Goal: Task Accomplishment & Management: Use online tool/utility

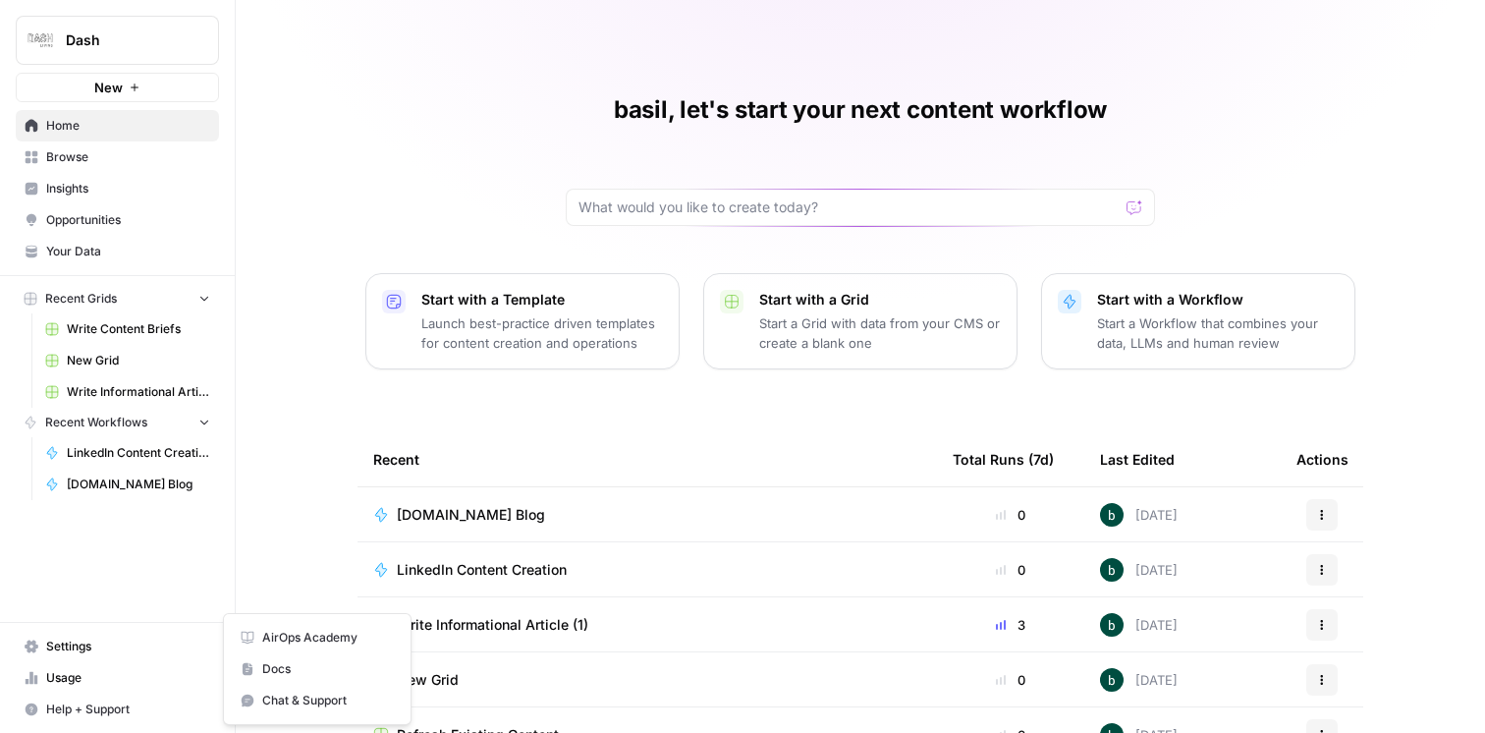
click at [298, 702] on span "Chat & Support" at bounding box center [328, 700] width 132 height 18
click at [101, 703] on span "Help + Support" at bounding box center [128, 709] width 164 height 18
click at [284, 691] on span "Chat & Support" at bounding box center [328, 700] width 132 height 18
click at [102, 699] on button "Help + Support" at bounding box center [117, 708] width 203 height 31
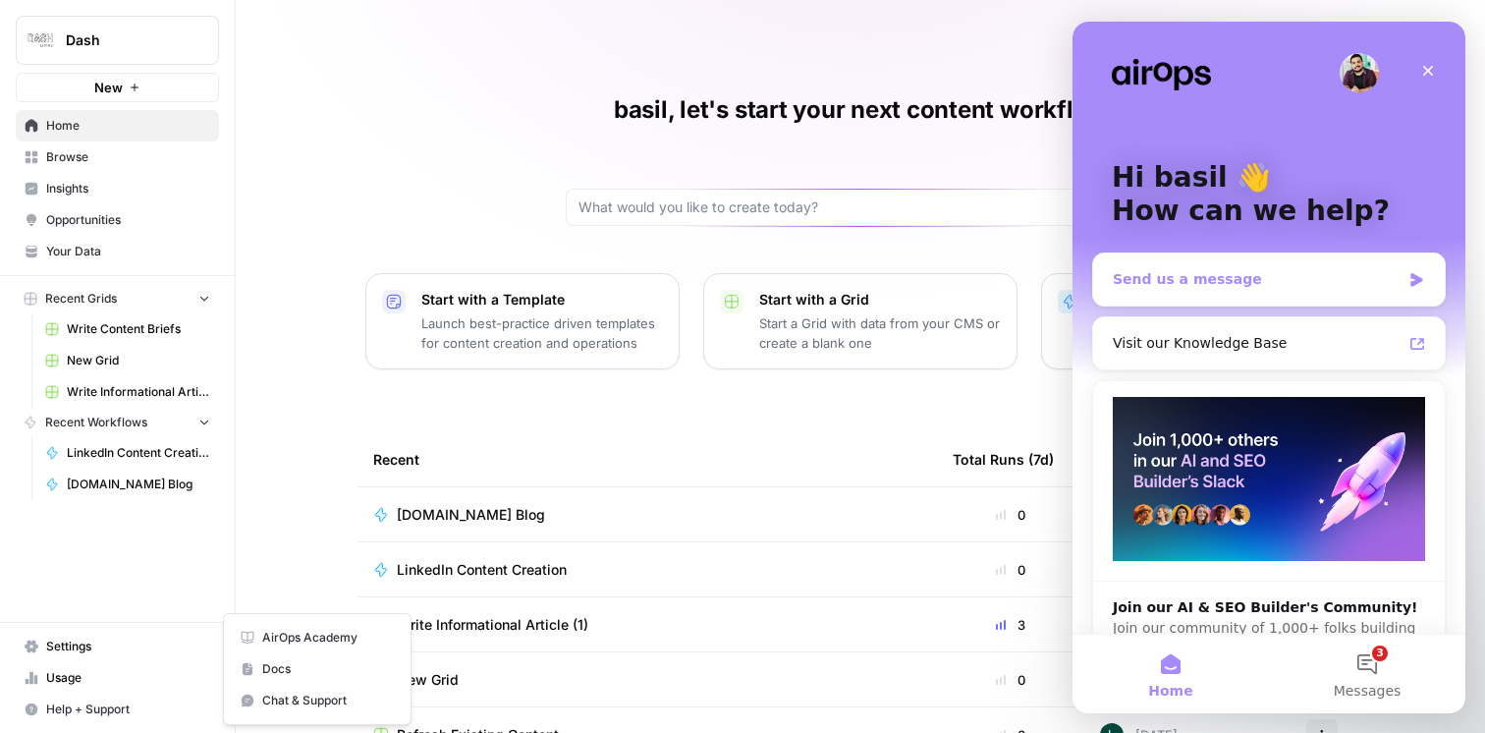
click at [1308, 275] on div "Send us a message" at bounding box center [1257, 279] width 288 height 21
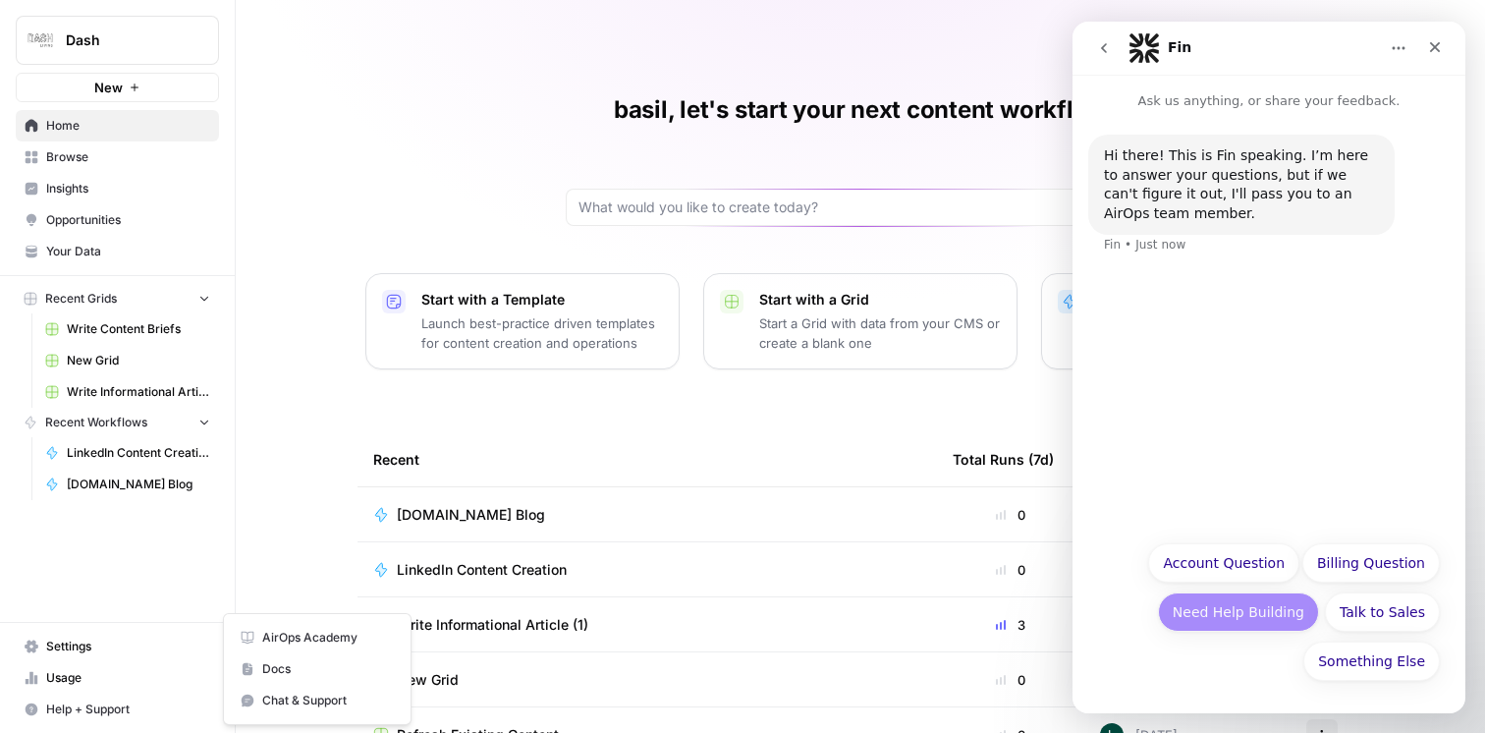
click at [1241, 618] on button "Need Help Building" at bounding box center [1238, 611] width 161 height 39
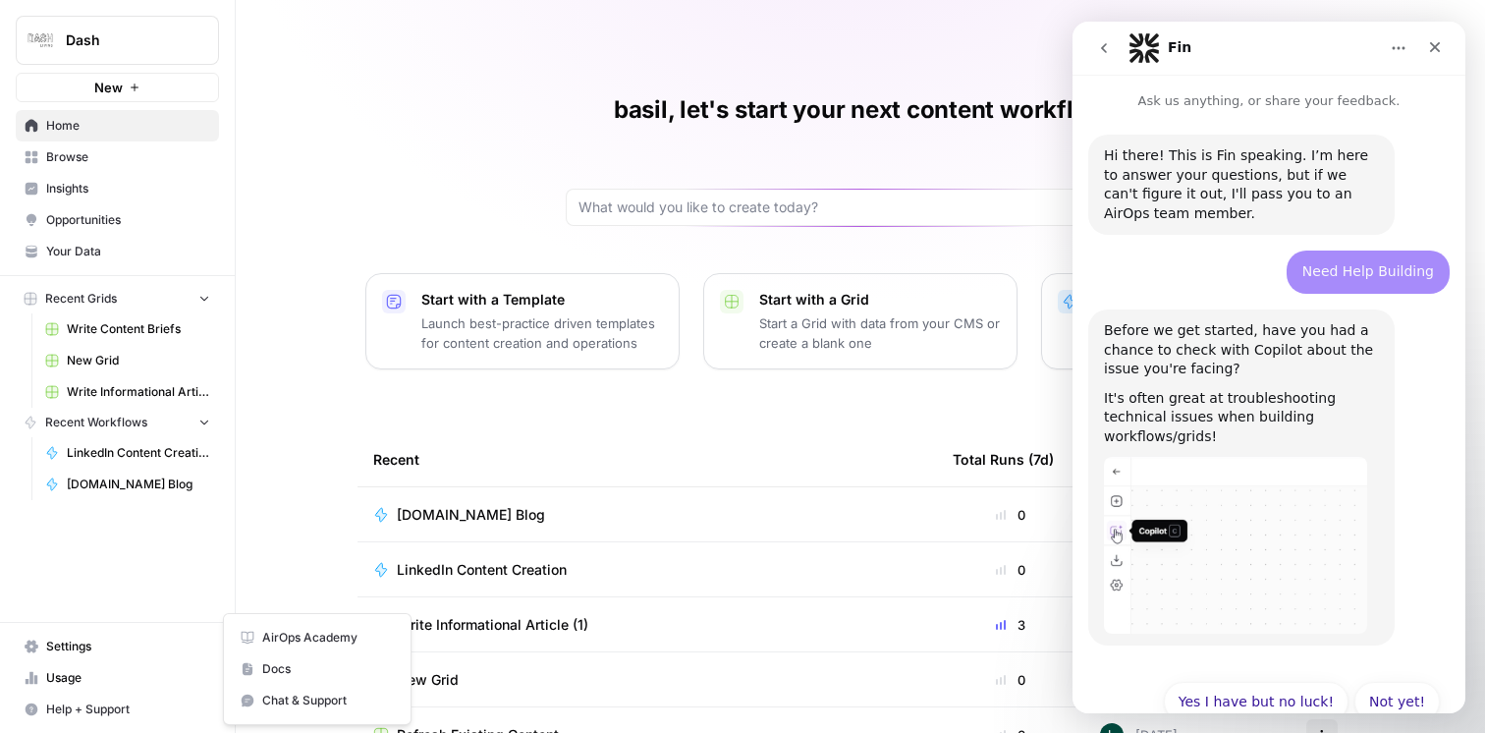
scroll to position [23, 0]
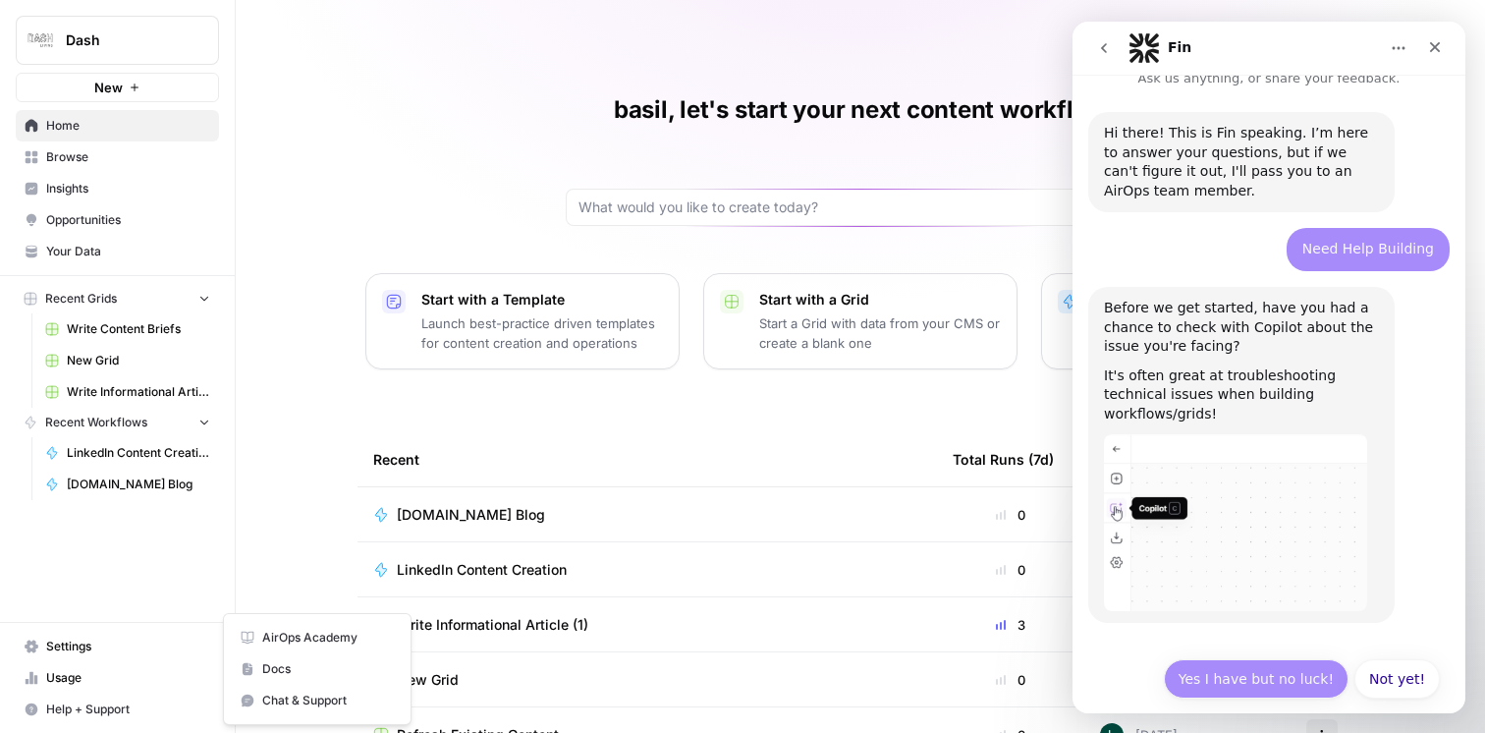
click at [1282, 659] on button "Yes I have but no luck!" at bounding box center [1256, 678] width 185 height 39
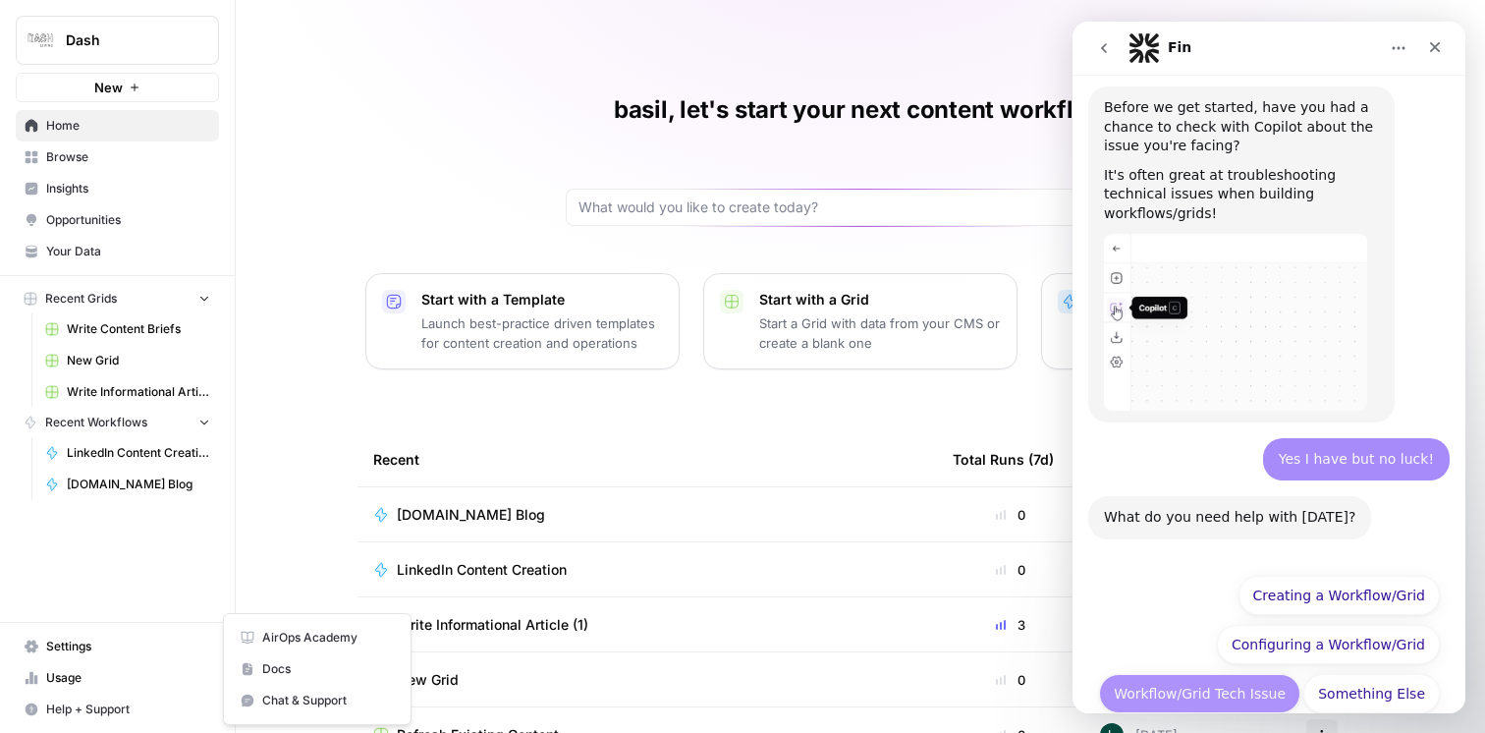
scroll to position [236, 0]
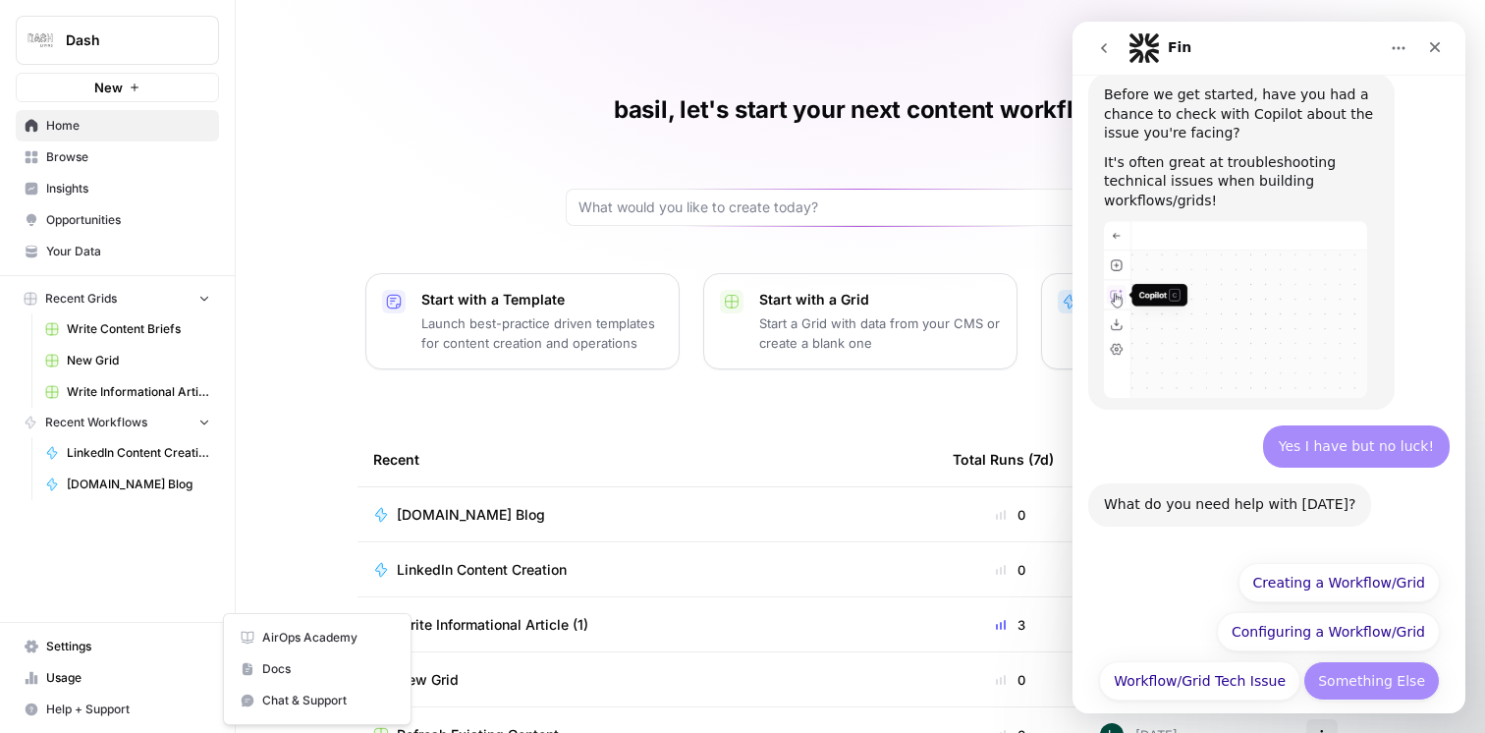
click at [1377, 665] on button "Something Else" at bounding box center [1371, 680] width 136 height 39
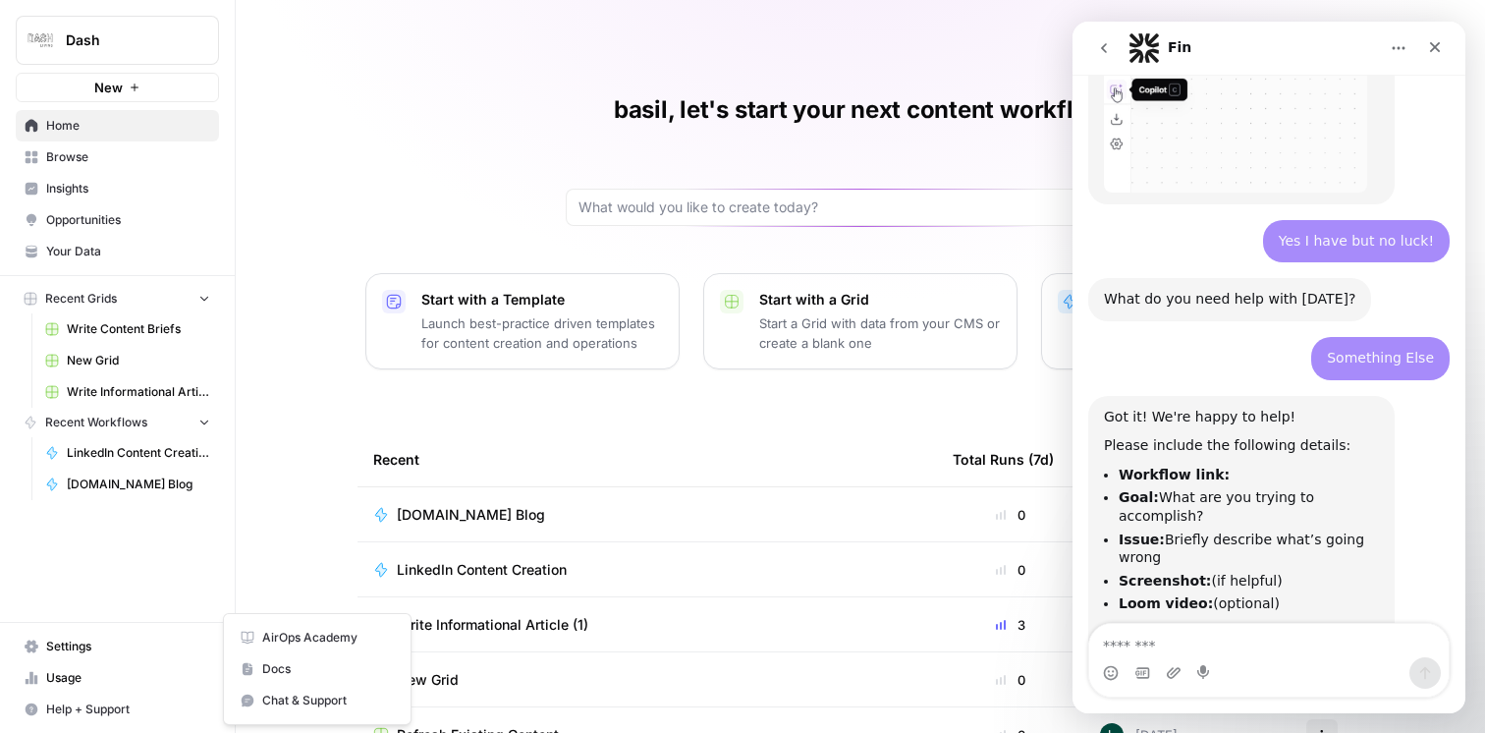
scroll to position [512, 0]
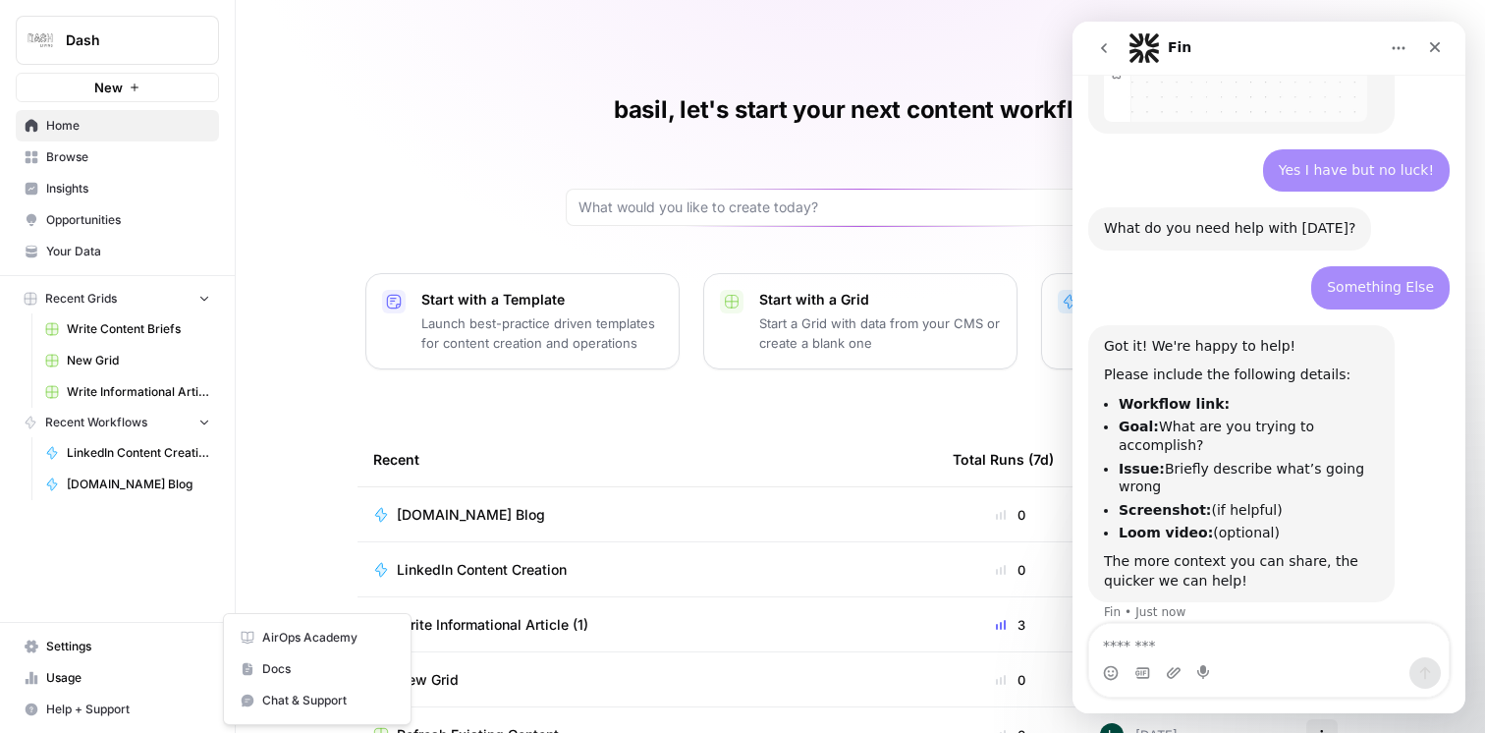
click at [1194, 647] on textarea "Message…" at bounding box center [1268, 640] width 359 height 33
click at [1167, 642] on textarea "**********" at bounding box center [1268, 640] width 359 height 33
click at [1395, 636] on textarea "**********" at bounding box center [1268, 640] width 359 height 33
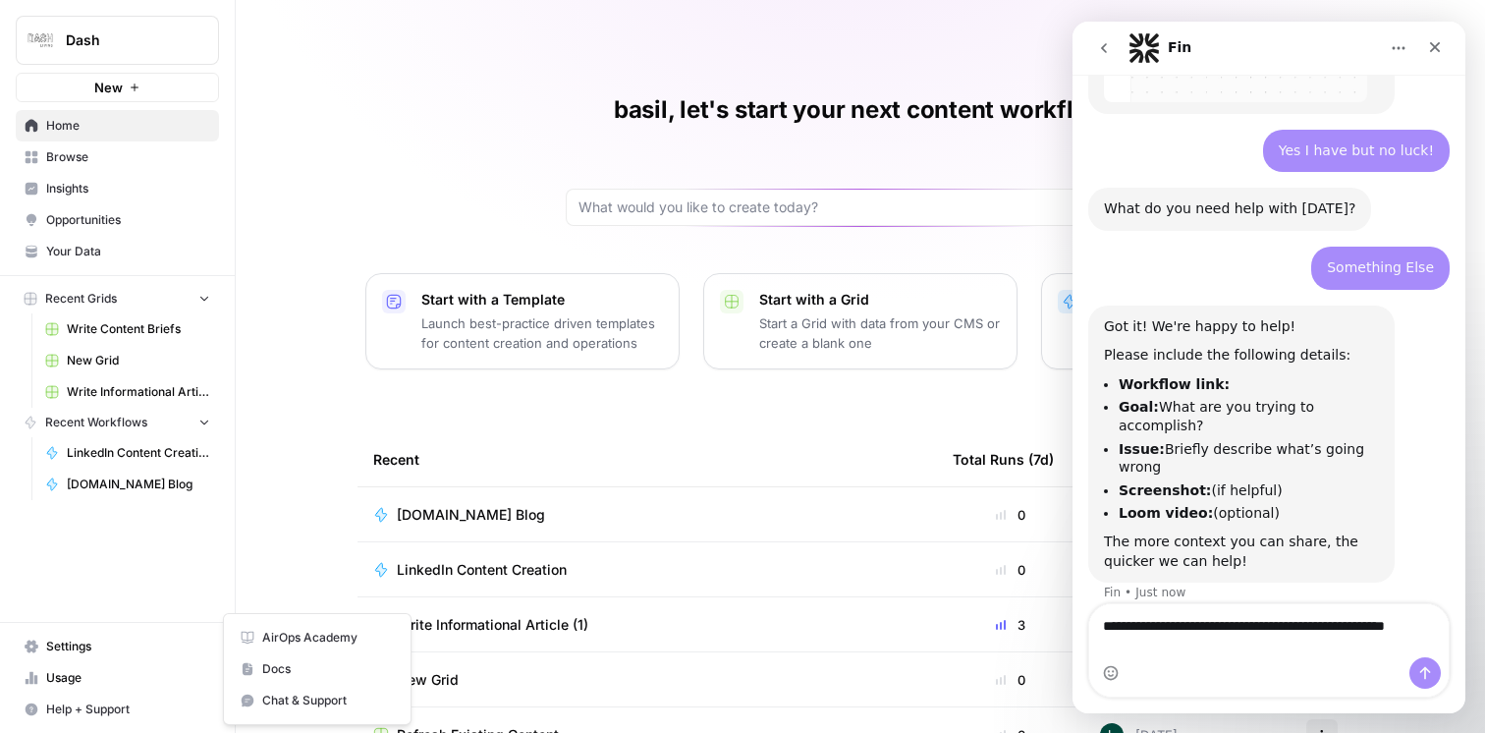
scroll to position [531, 0]
type textarea "**********"
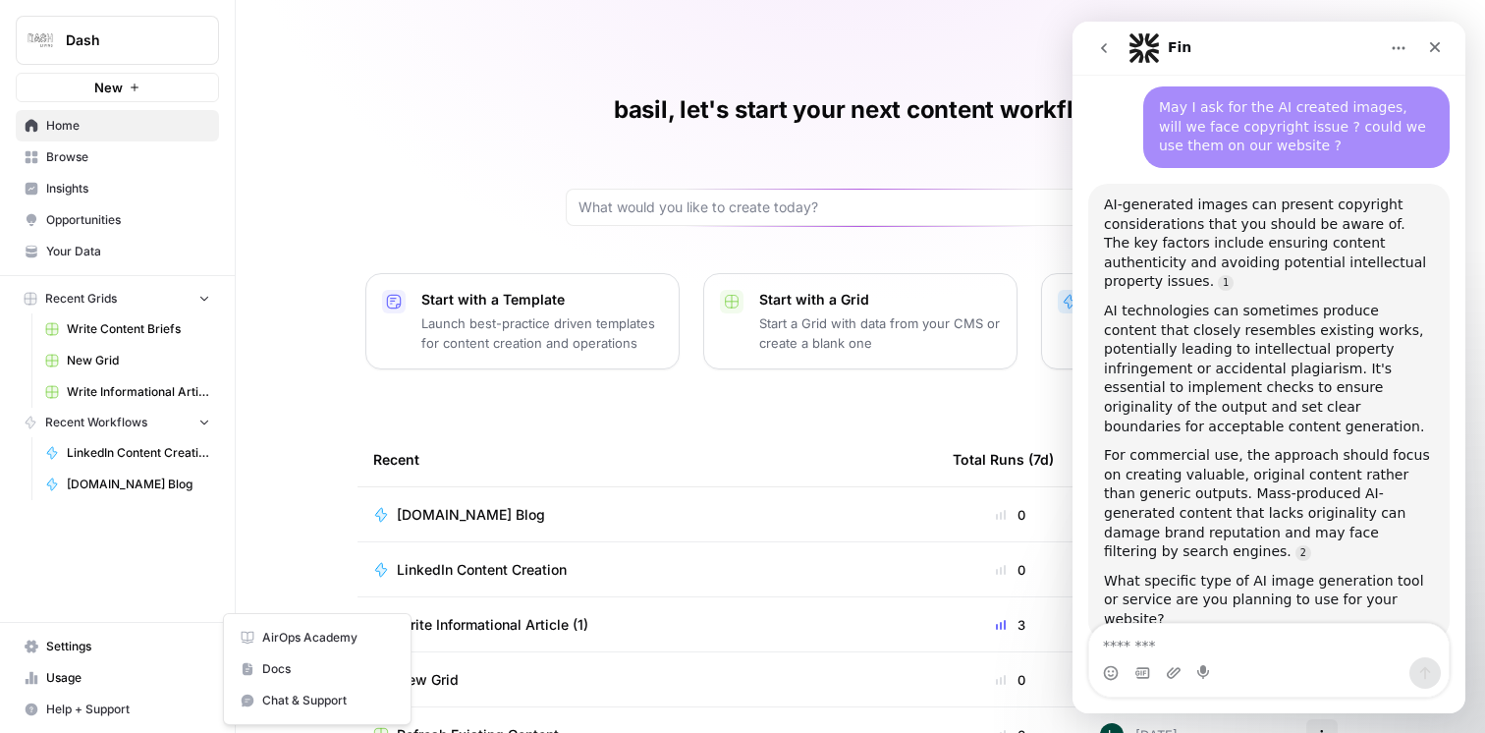
scroll to position [171, 0]
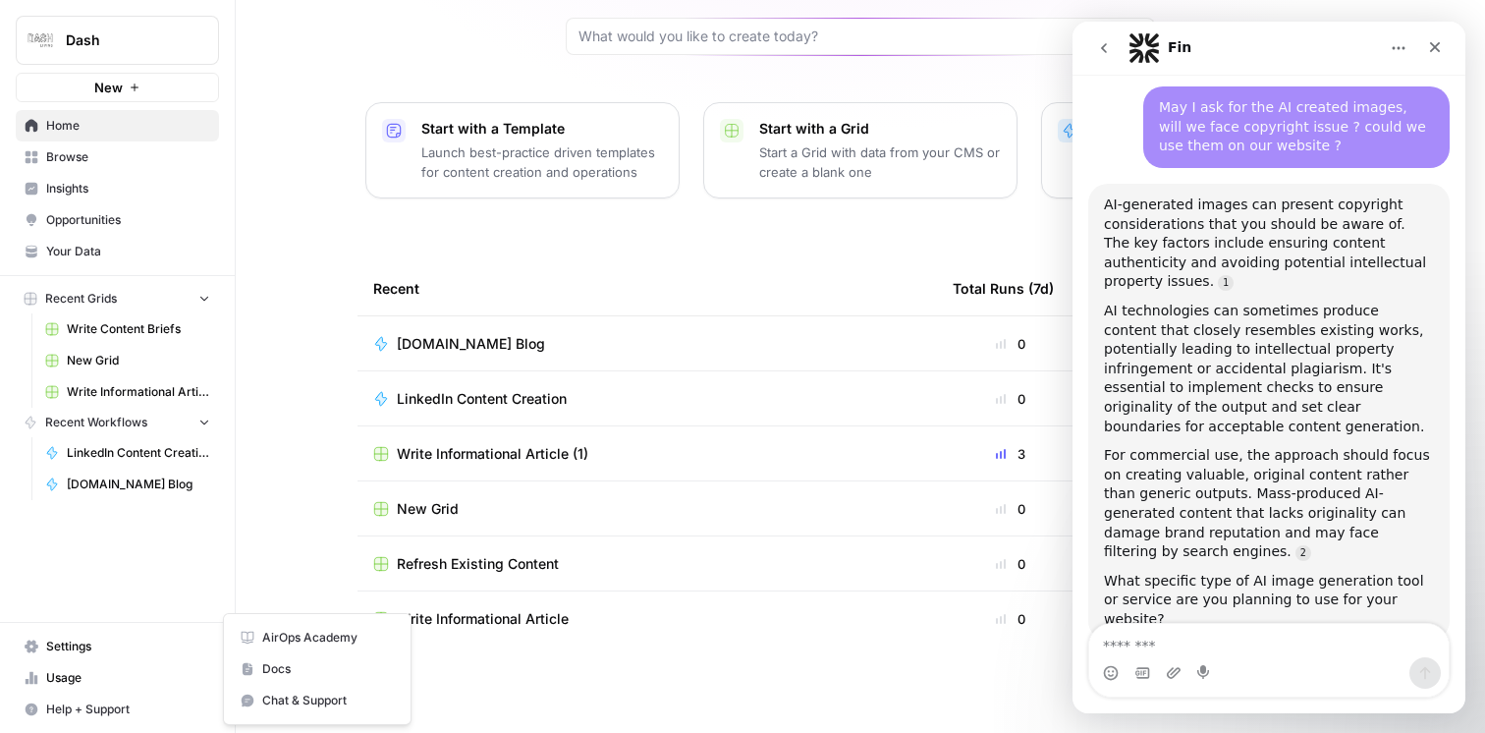
click at [474, 351] on span "[DOMAIN_NAME] Blog" at bounding box center [471, 344] width 148 height 20
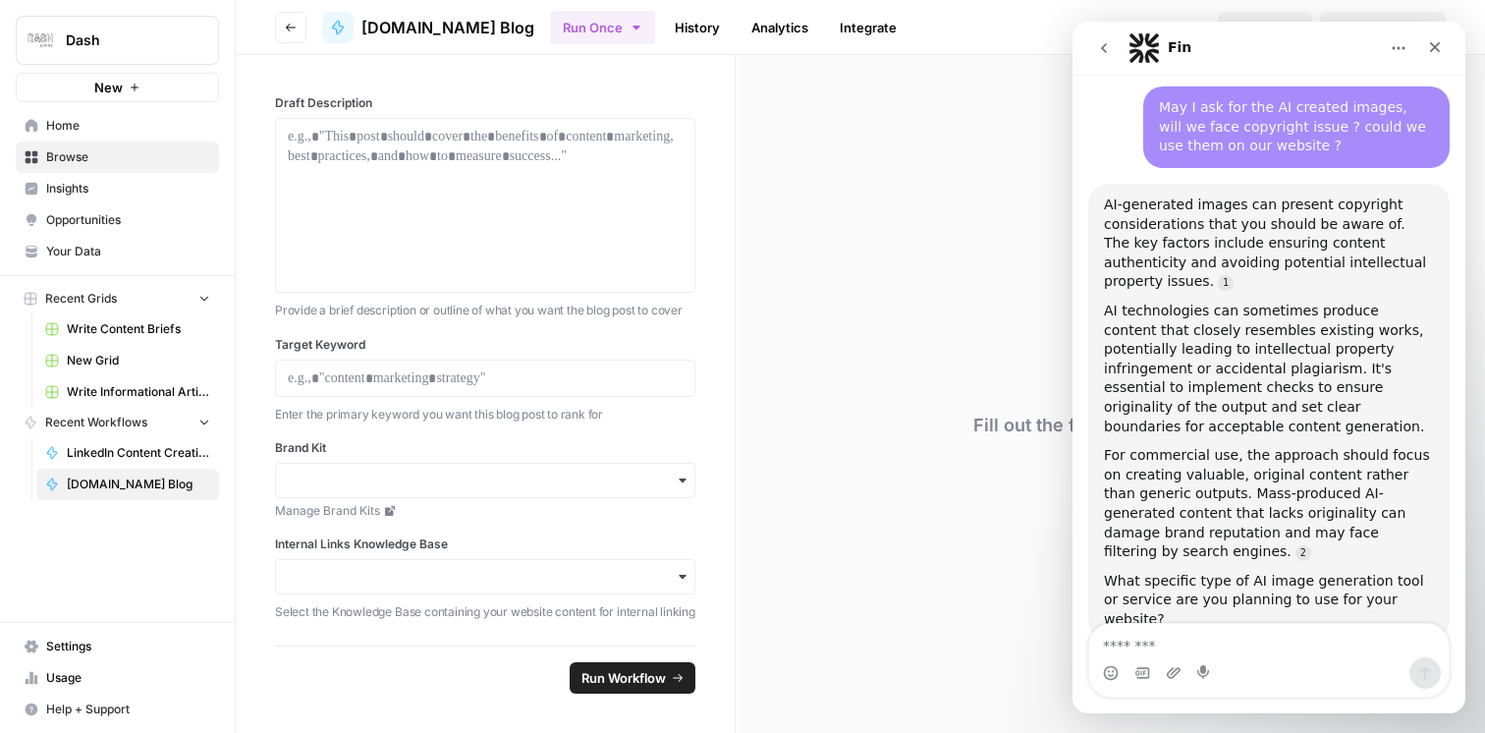
scroll to position [1025, 0]
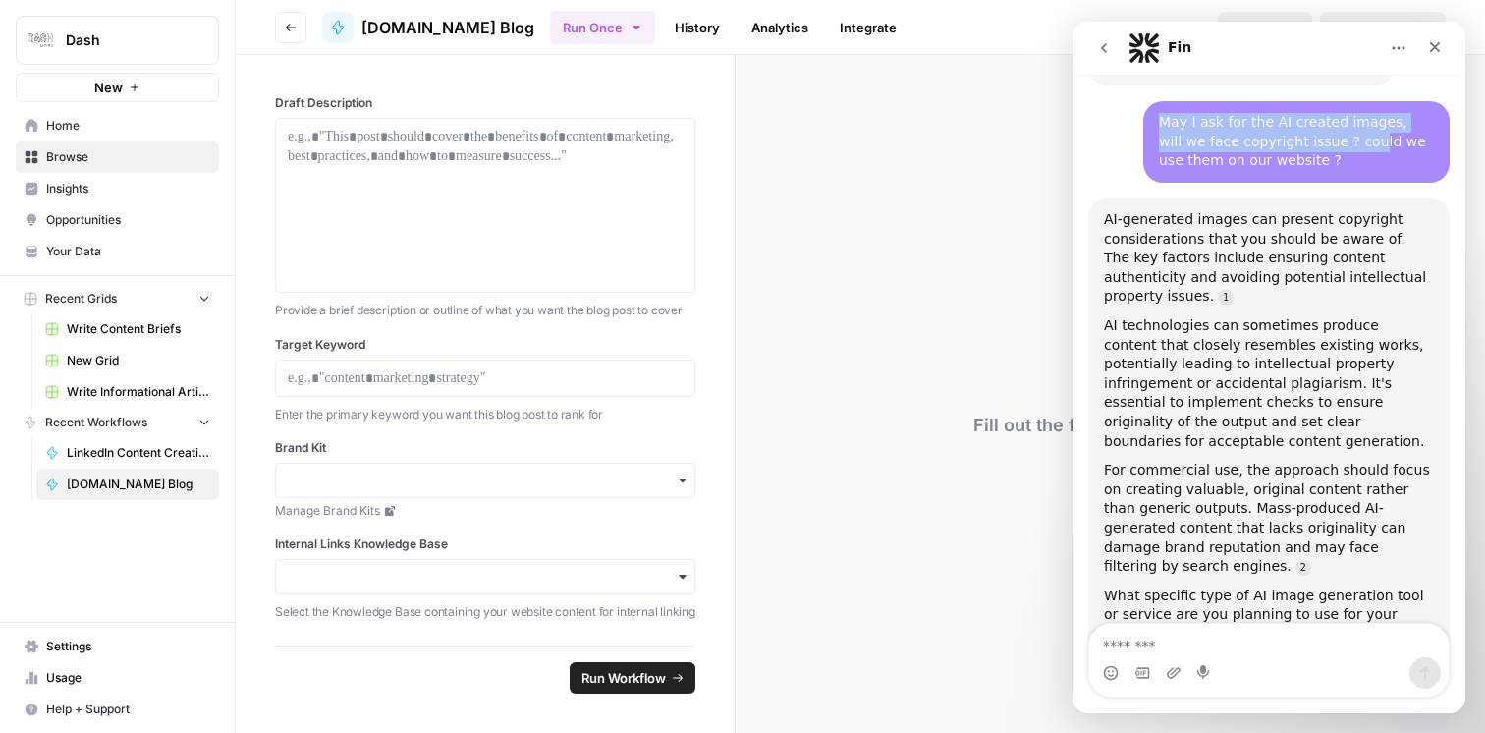
drag, startPoint x: 1326, startPoint y: 43, endPoint x: 1326, endPoint y: 118, distance: 74.6
click at [1326, 118] on div "Fin Ask us anything, or share your feedback. Hi there! This is Fin speaking. I’…" at bounding box center [1268, 367] width 393 height 691
click at [1433, 46] on icon "Close" at bounding box center [1435, 47] width 16 height 16
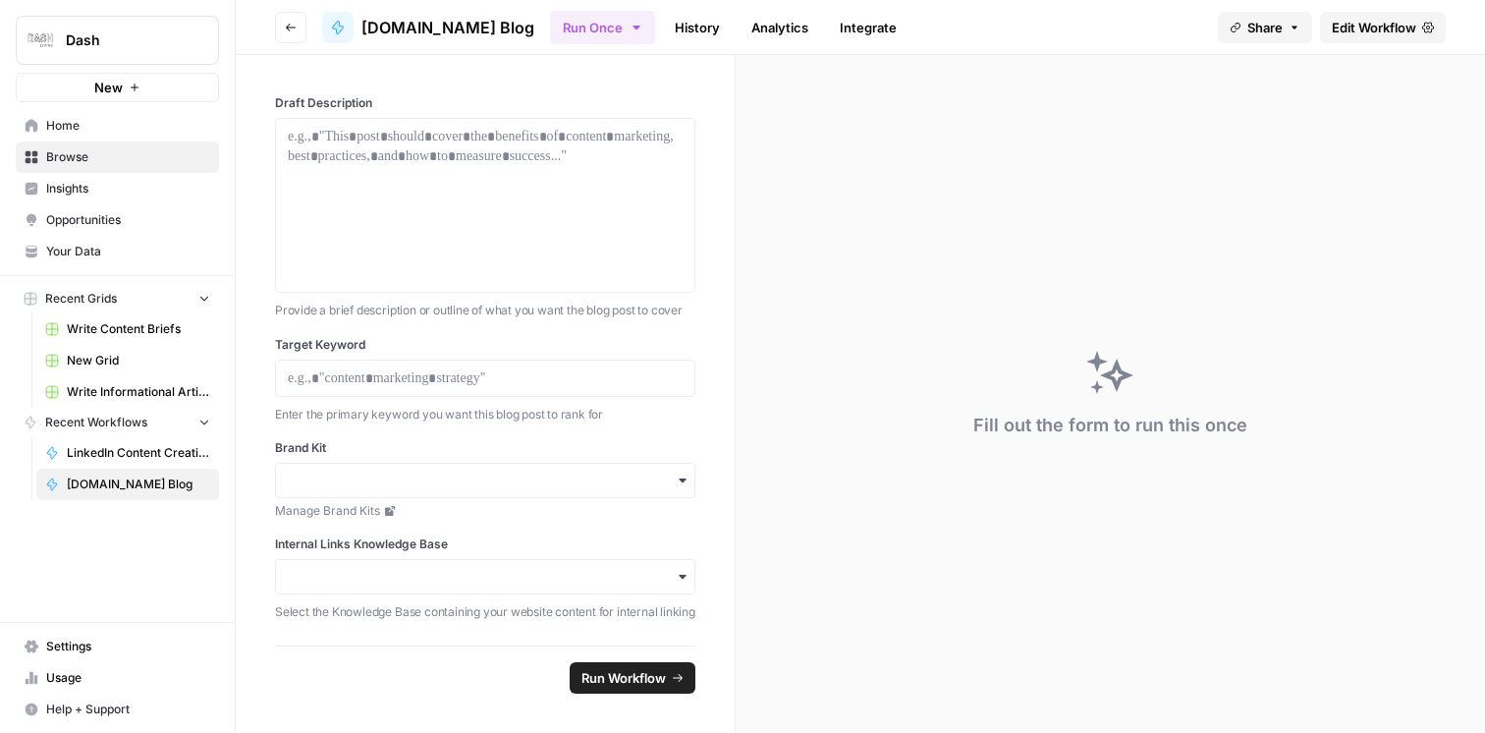
scroll to position [1016, 0]
click at [1391, 29] on span "Edit Workflow" at bounding box center [1374, 28] width 84 height 20
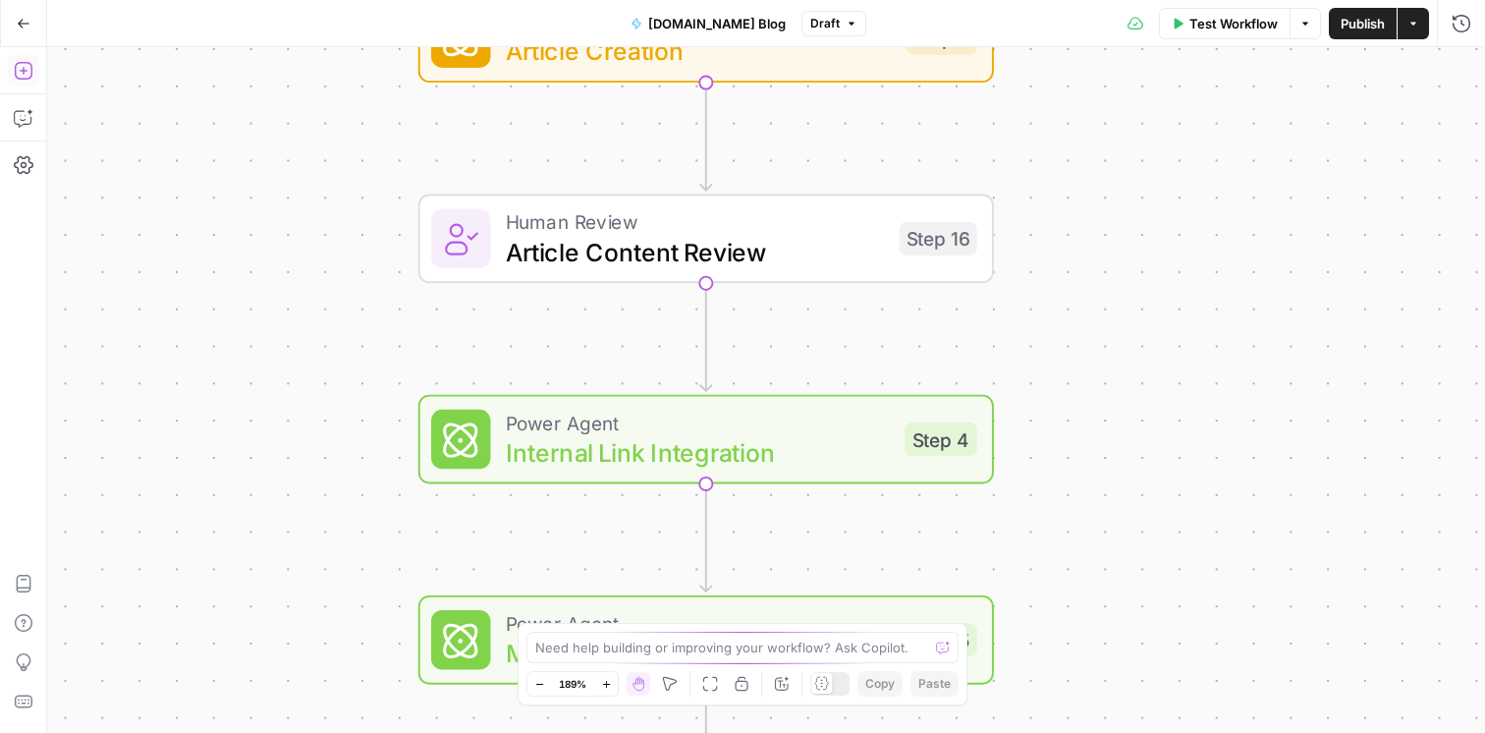
click at [25, 71] on icon "button" at bounding box center [23, 71] width 18 height 18
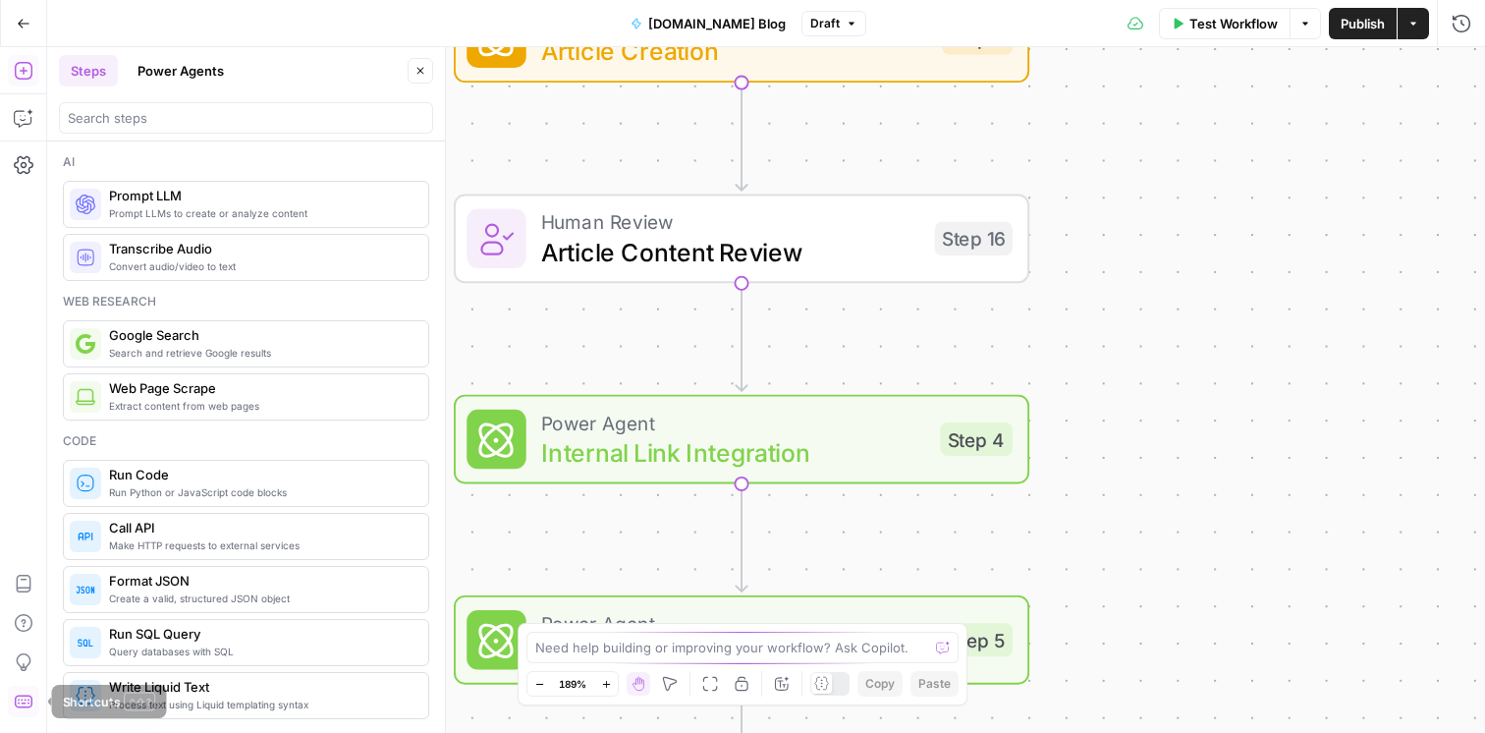
click at [19, 706] on icon "button" at bounding box center [23, 700] width 18 height 13
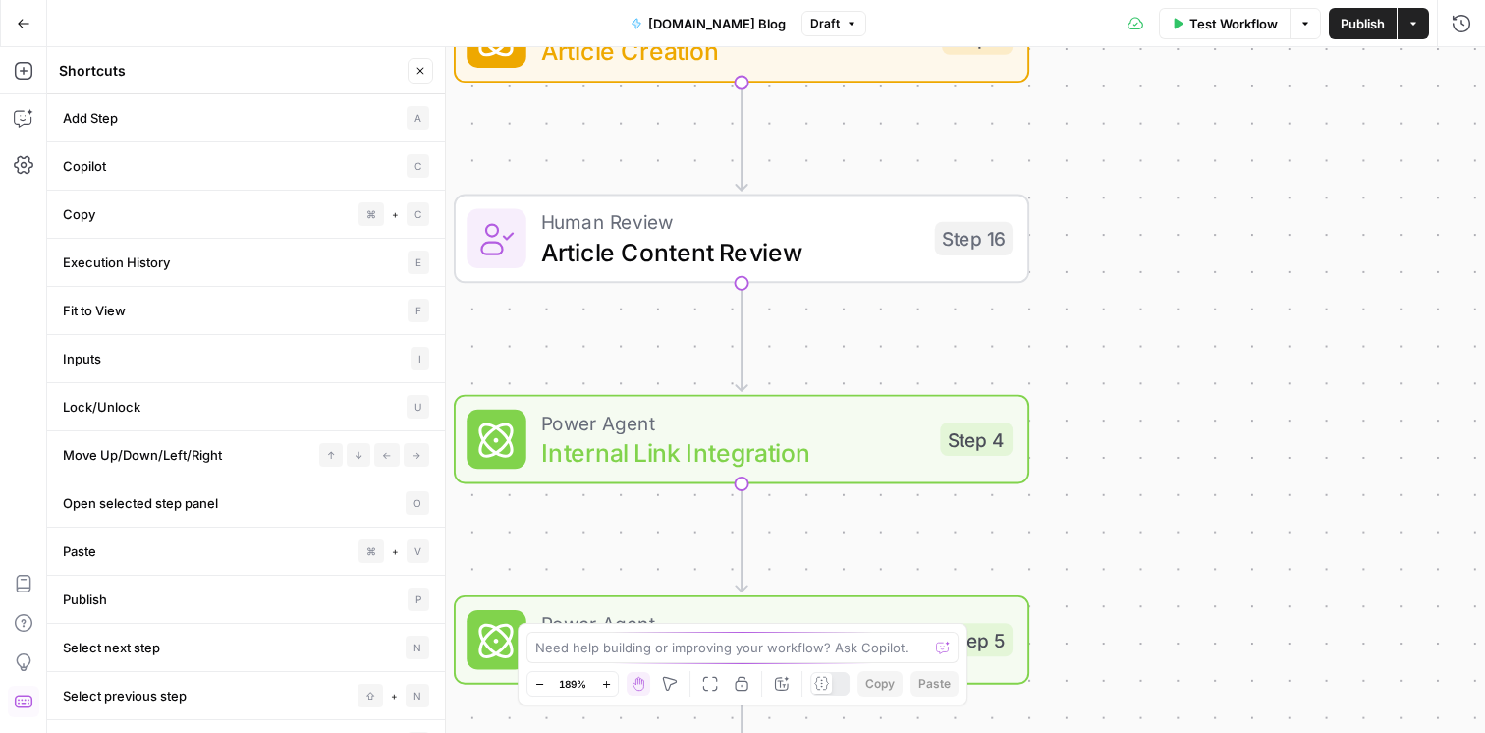
click at [19, 706] on icon "button" at bounding box center [23, 700] width 18 height 13
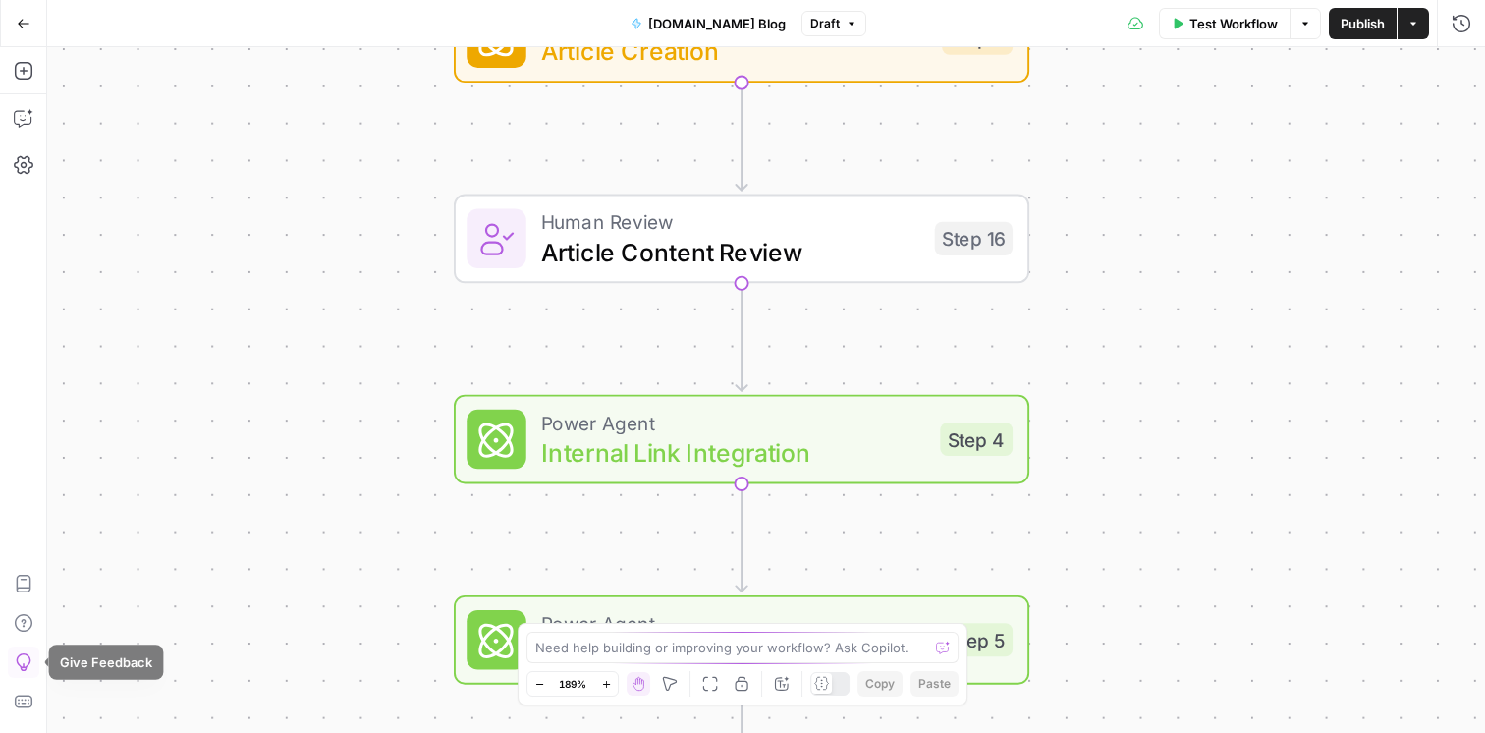
click at [27, 650] on button "Give Feedback" at bounding box center [23, 661] width 31 height 31
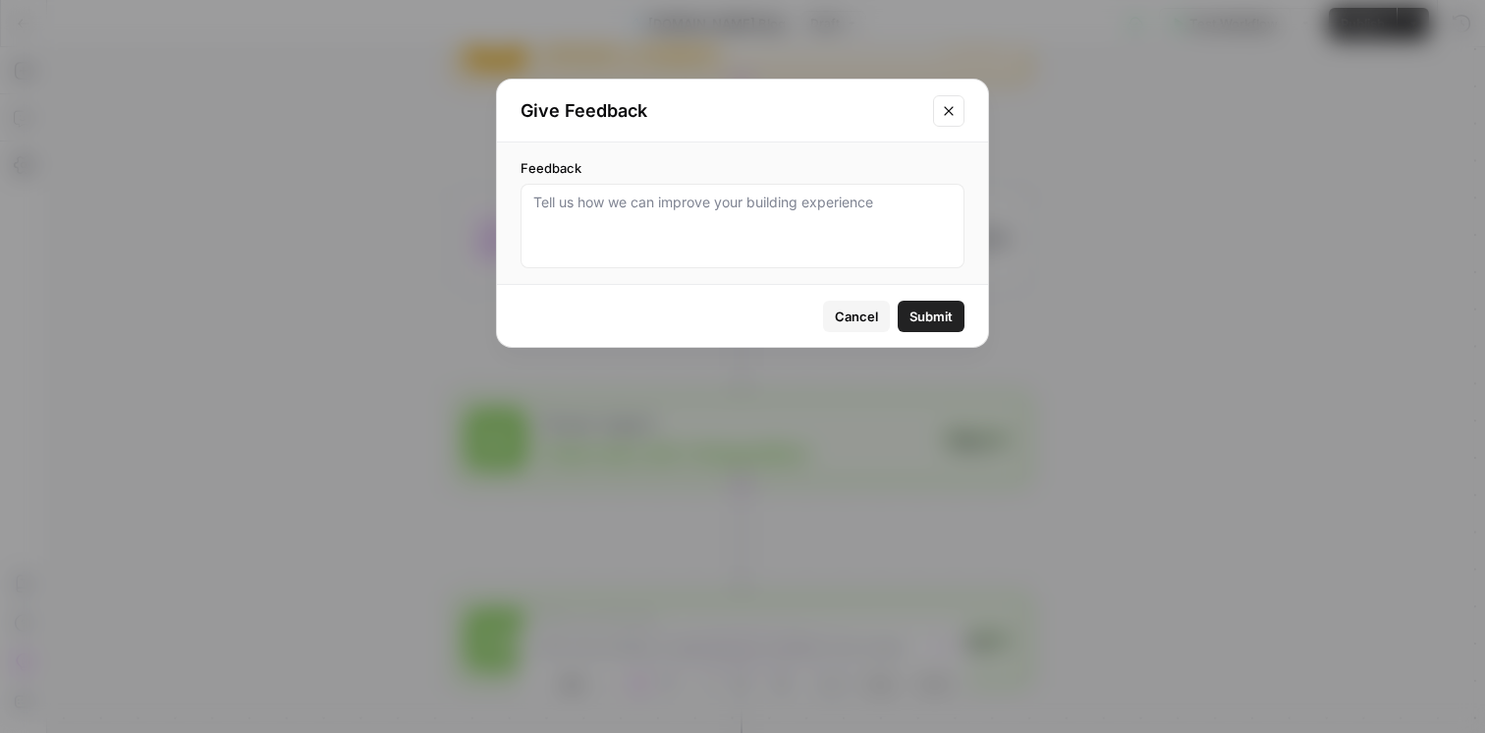
click at [947, 109] on icon "Close modal" at bounding box center [948, 110] width 9 height 9
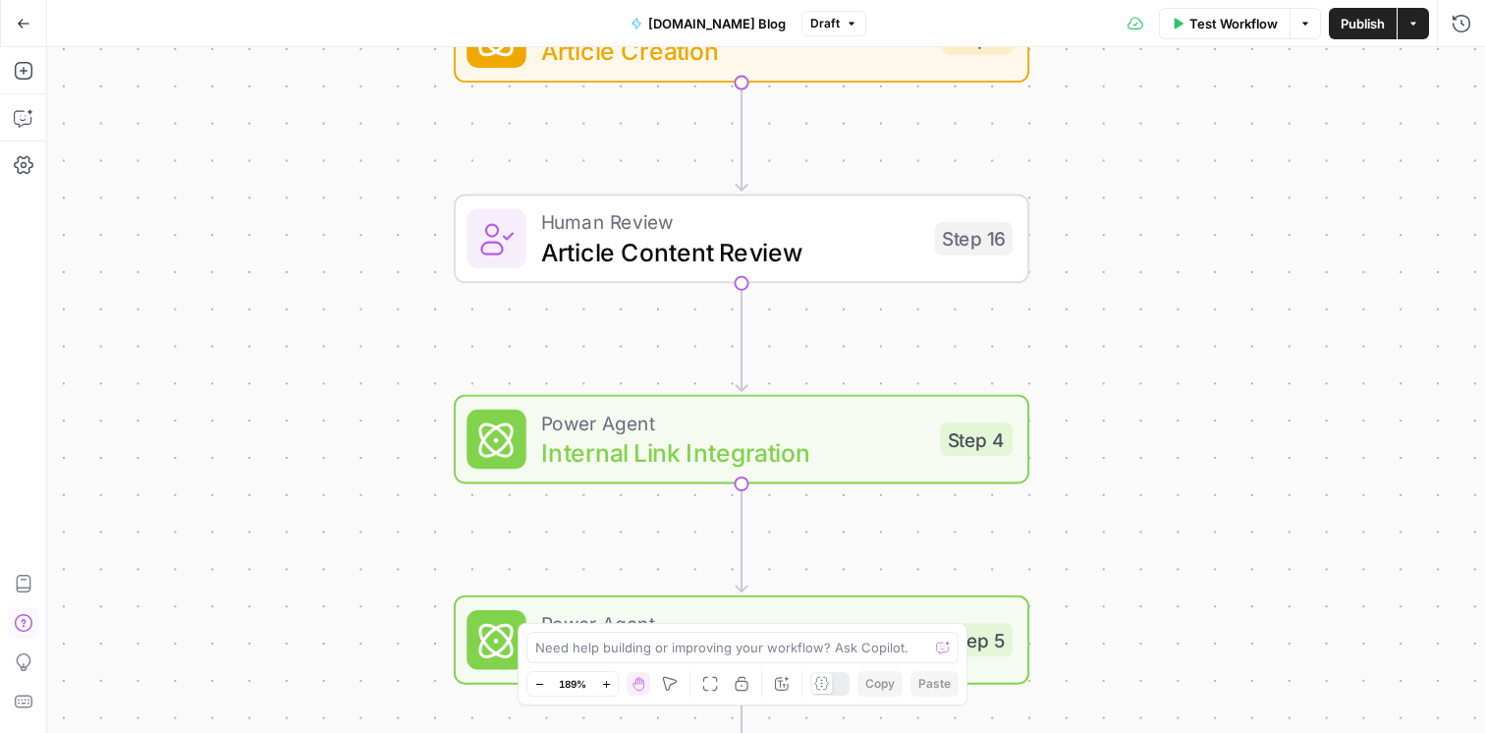
click at [20, 619] on icon "button" at bounding box center [24, 623] width 20 height 20
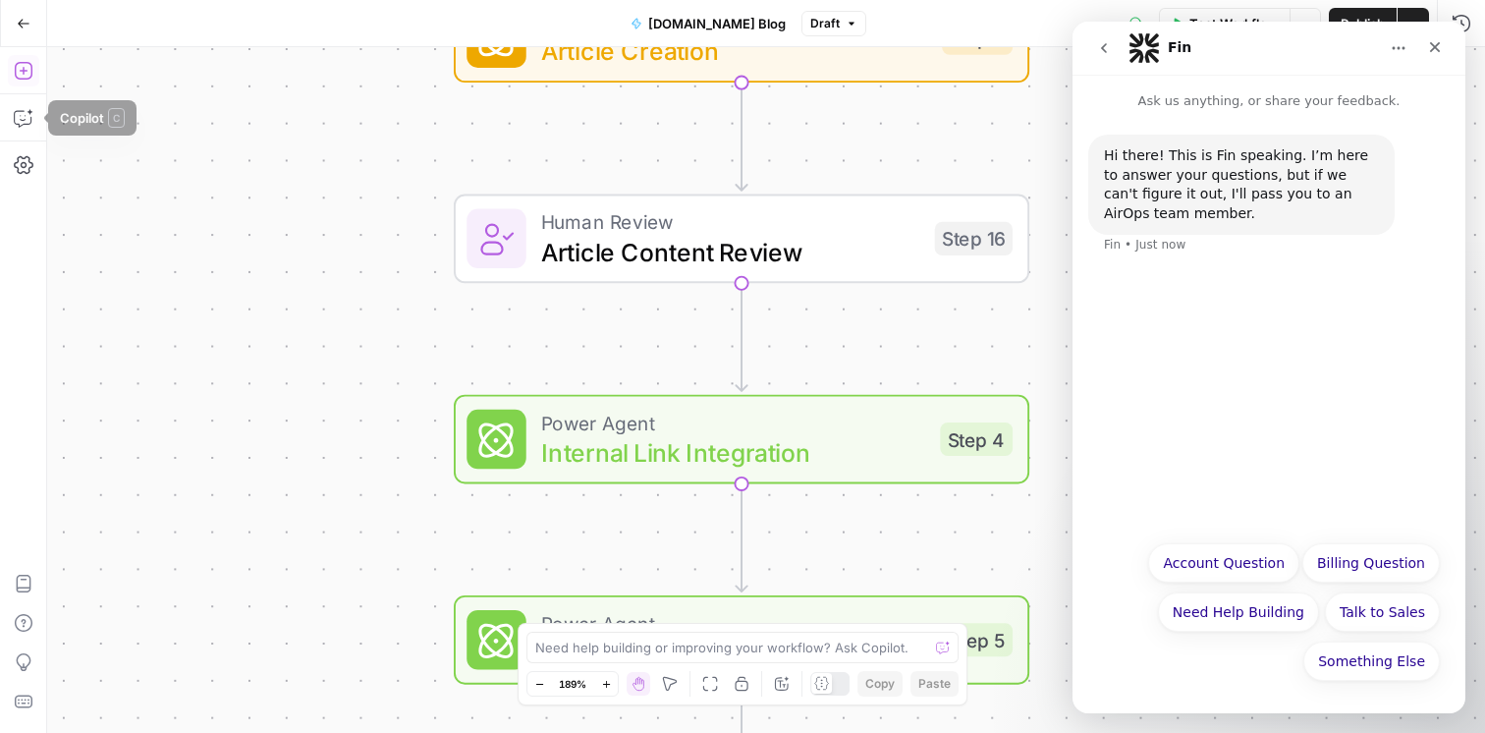
click at [27, 70] on icon "button" at bounding box center [24, 71] width 20 height 20
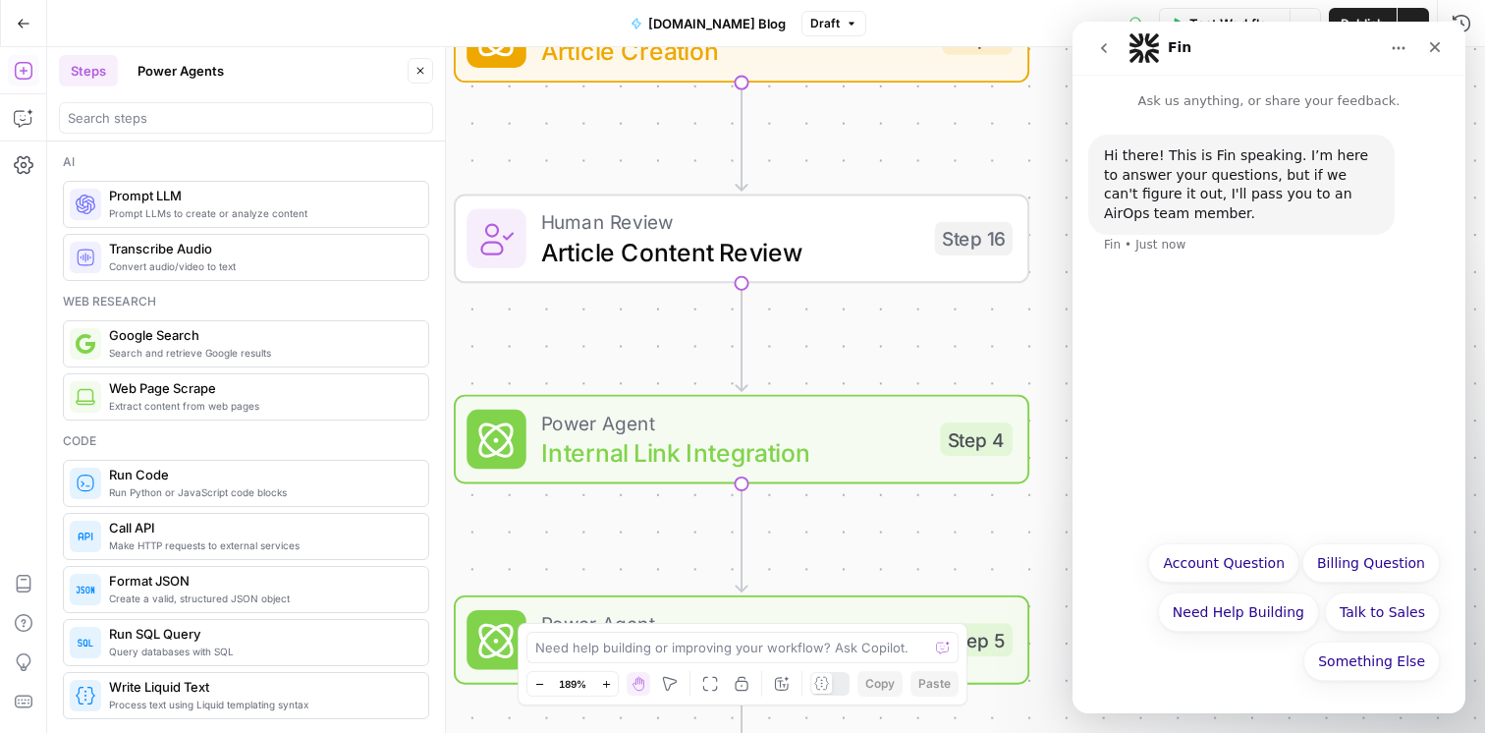
click at [225, 67] on button "Power Agents" at bounding box center [181, 70] width 110 height 31
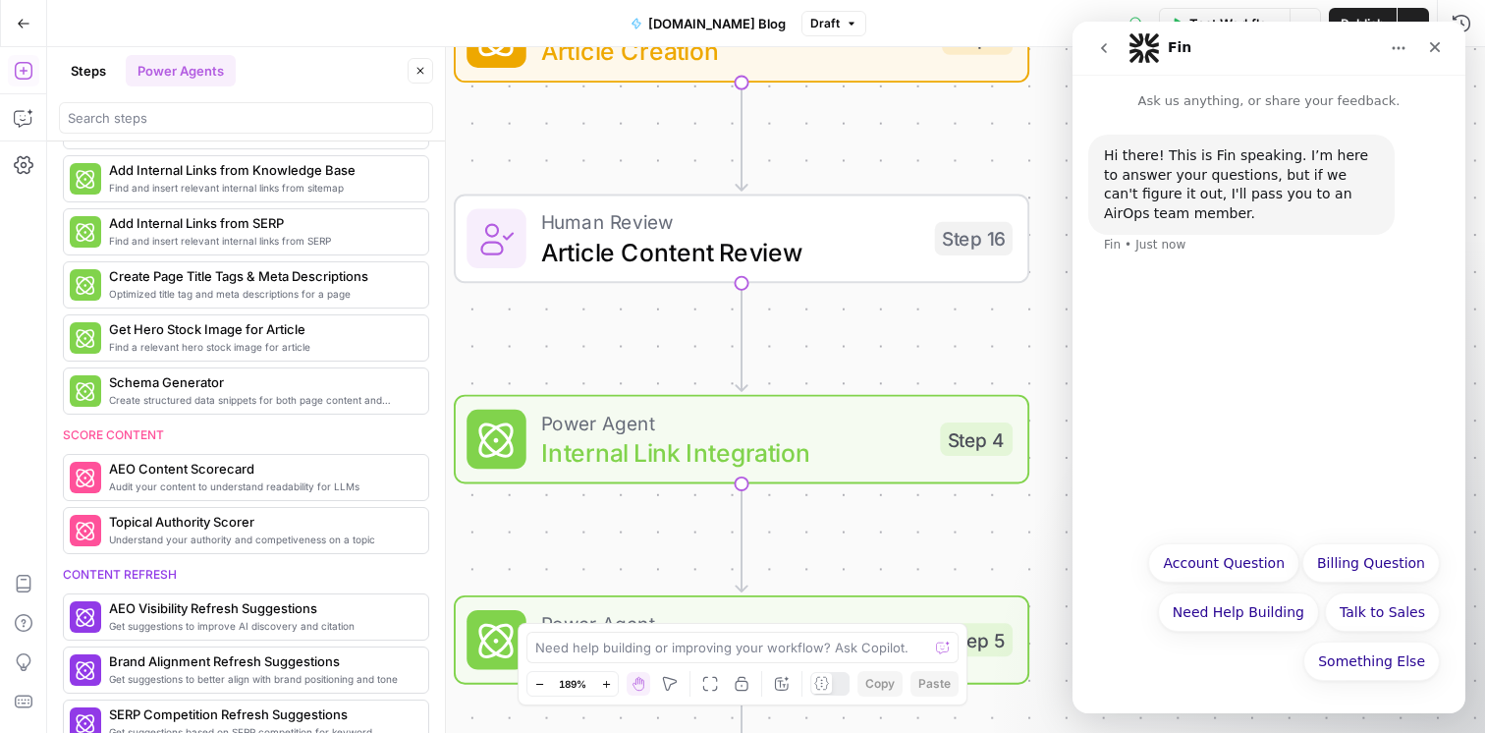
scroll to position [561, 0]
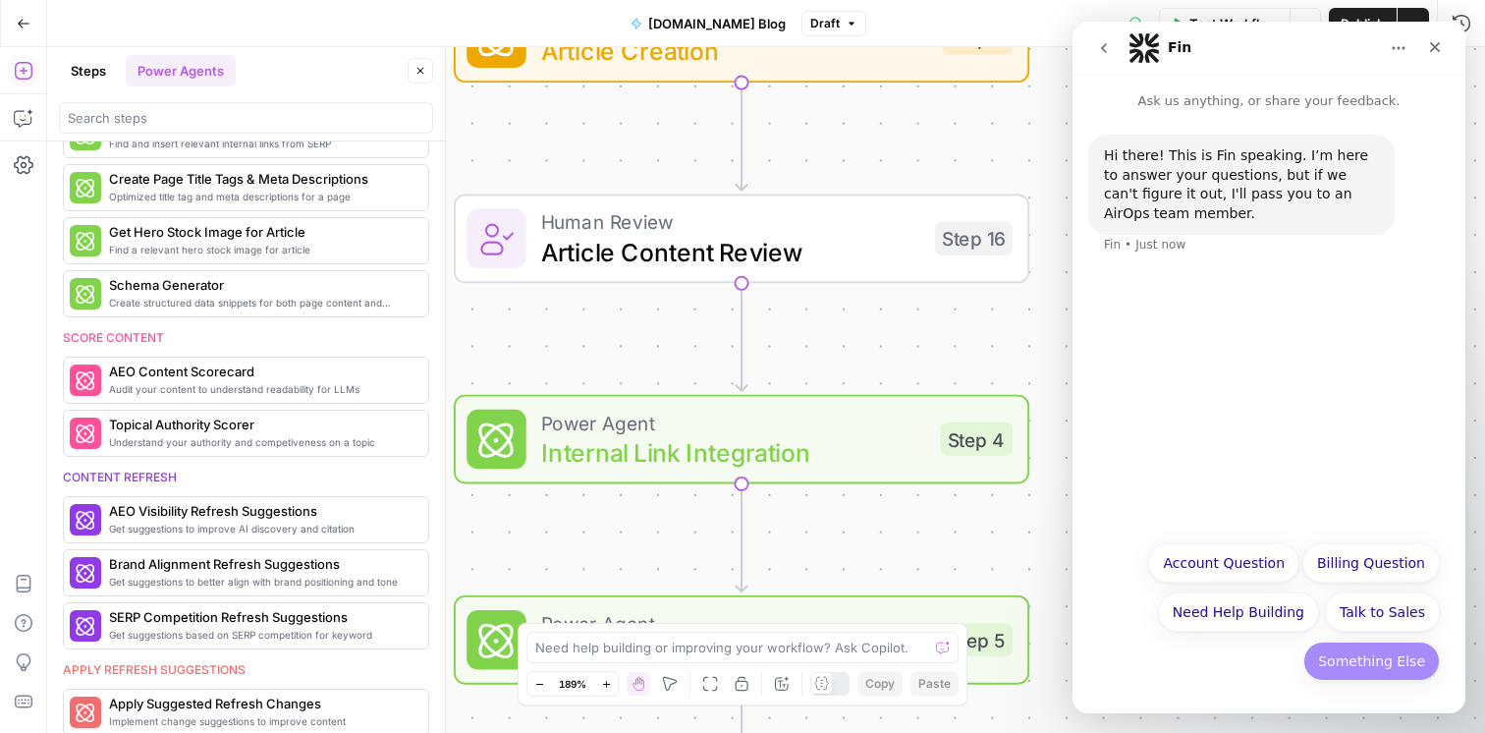
click at [1374, 660] on button "Something Else" at bounding box center [1371, 660] width 136 height 39
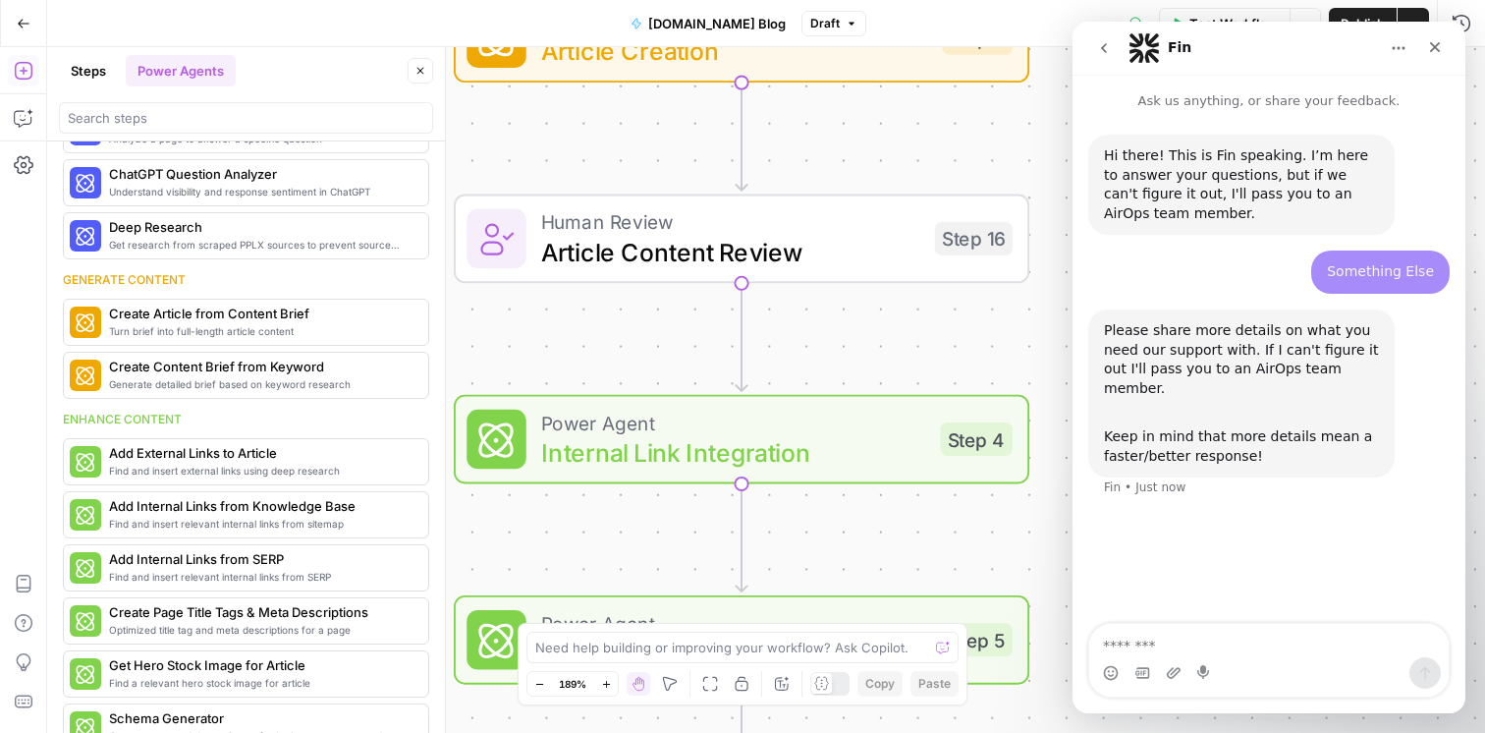
scroll to position [127, 0]
click at [90, 84] on button "Steps" at bounding box center [88, 70] width 59 height 31
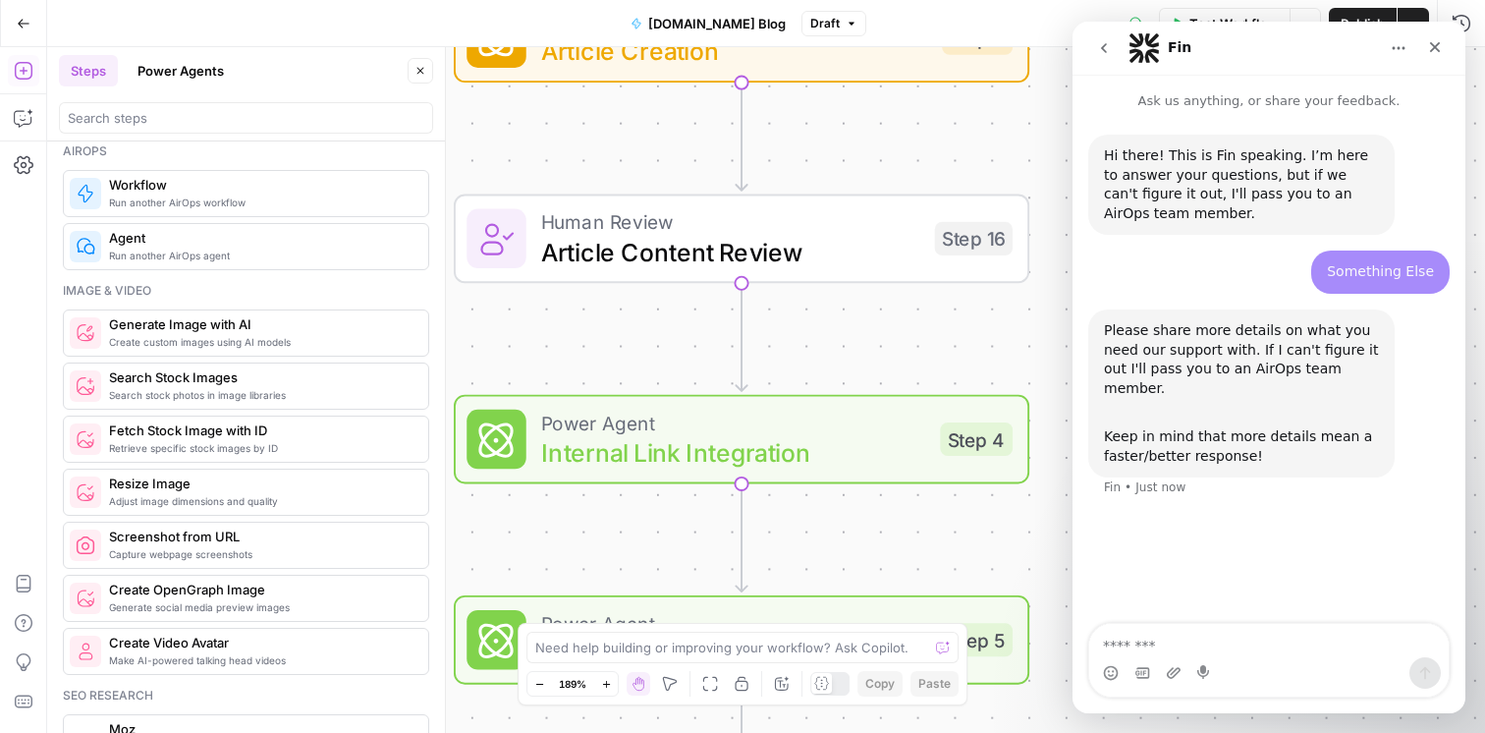
scroll to position [1187, 0]
click at [1239, 629] on textarea "Message…" at bounding box center [1268, 640] width 359 height 33
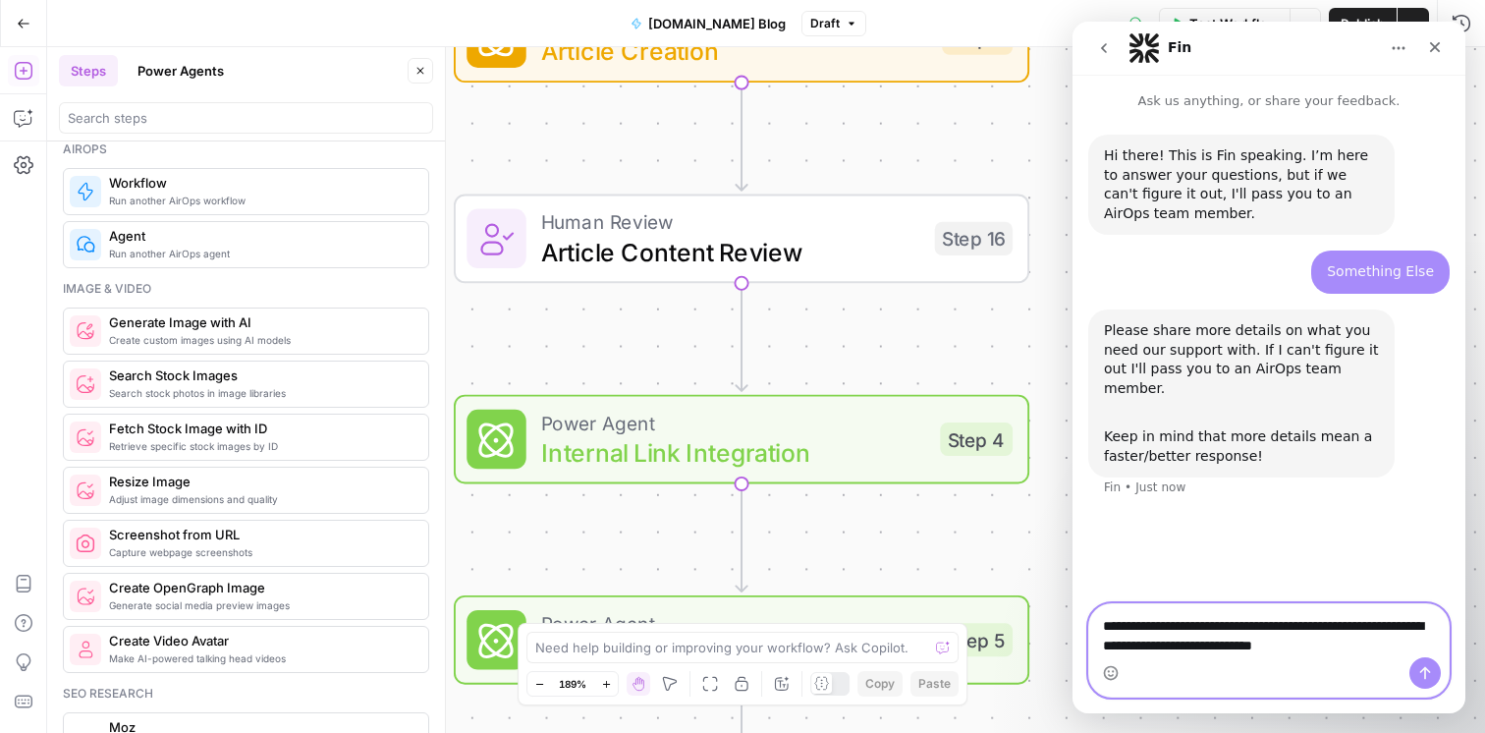
type textarea "**********"
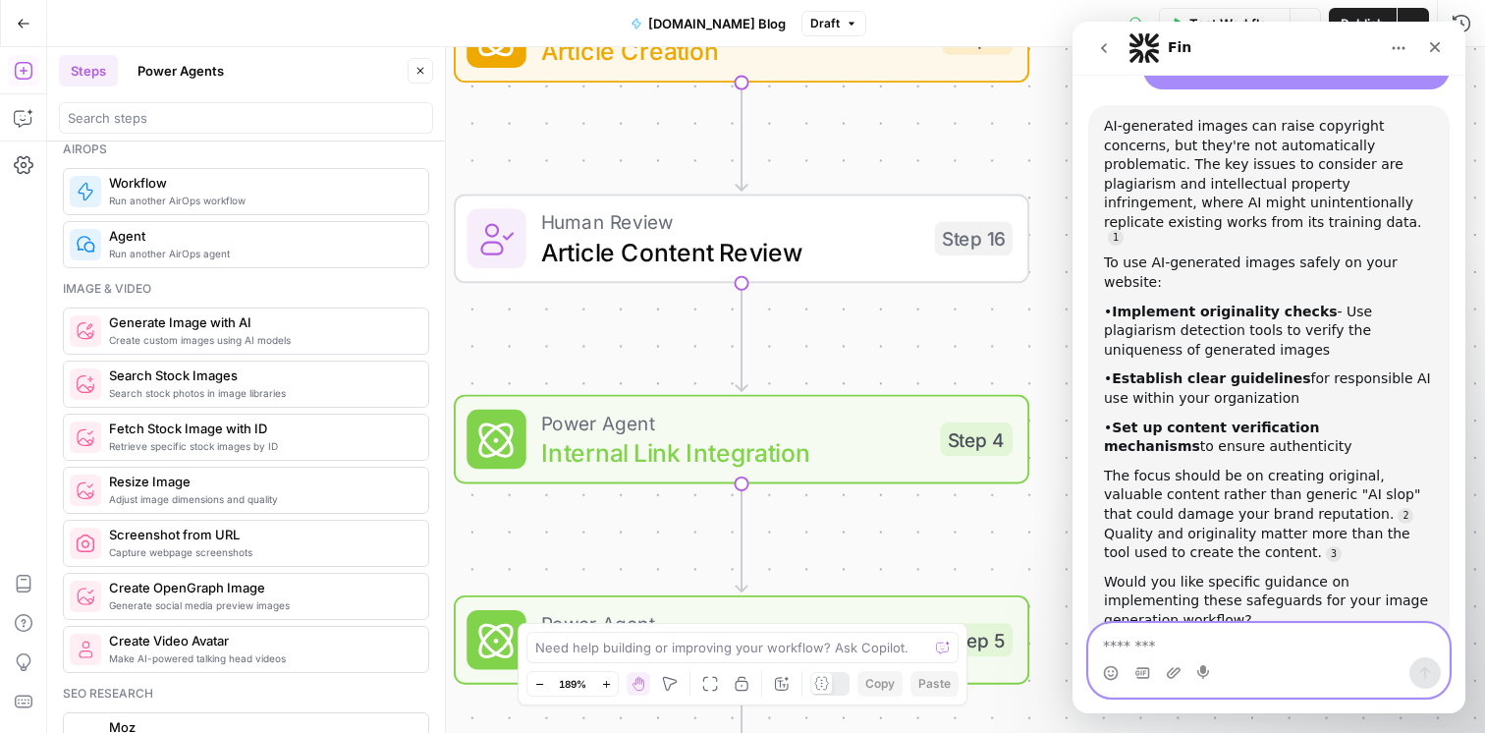
scroll to position [514, 0]
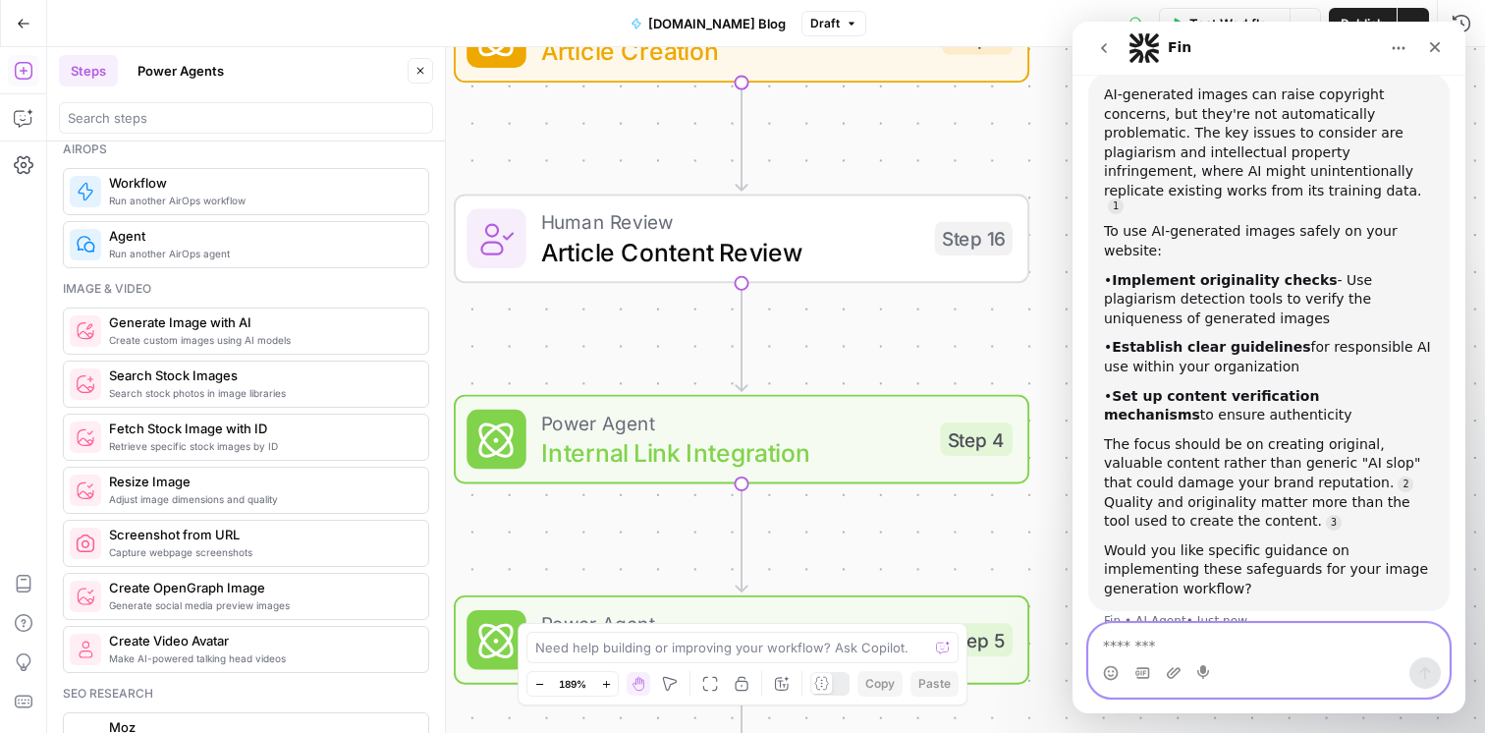
click at [1206, 637] on textarea "Message…" at bounding box center [1268, 640] width 359 height 33
type textarea "***"
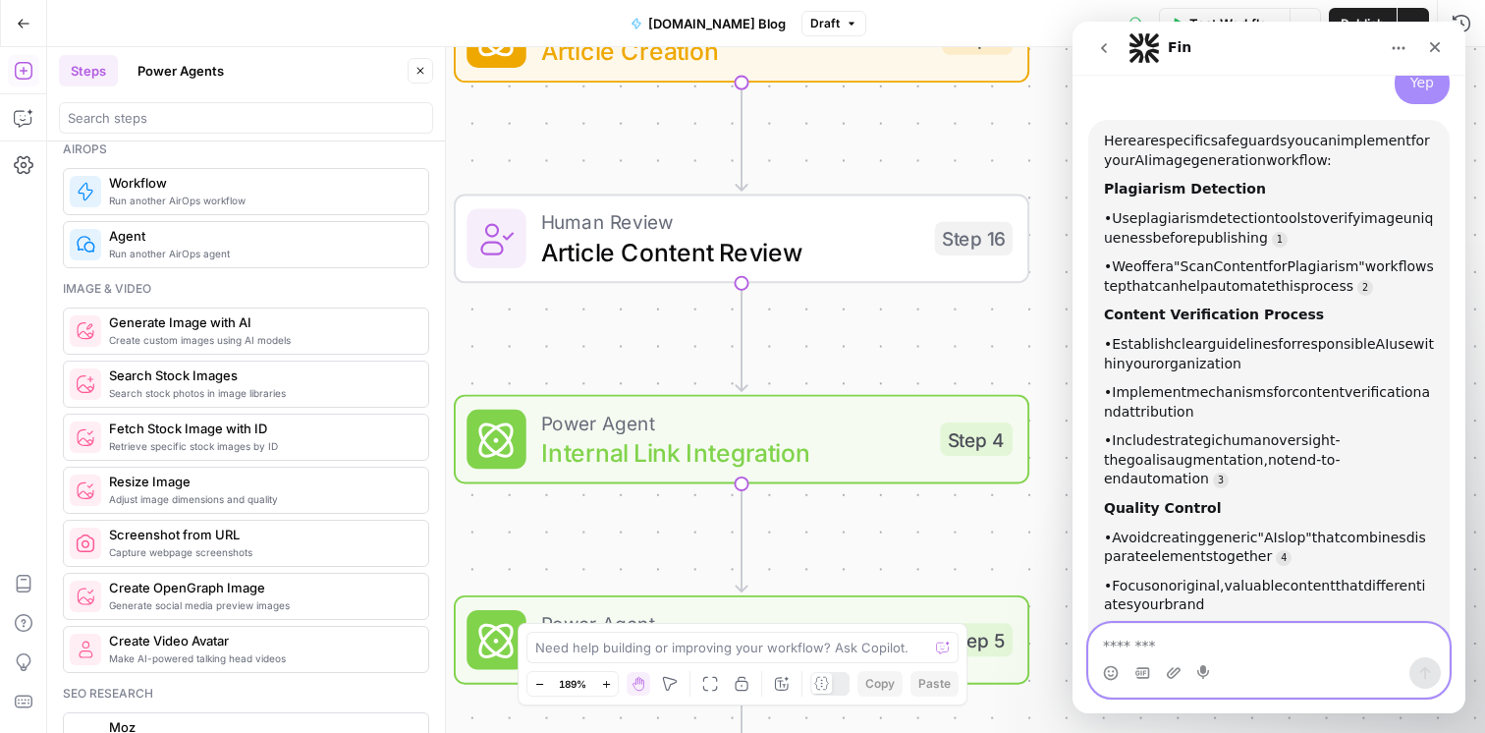
scroll to position [1082, 0]
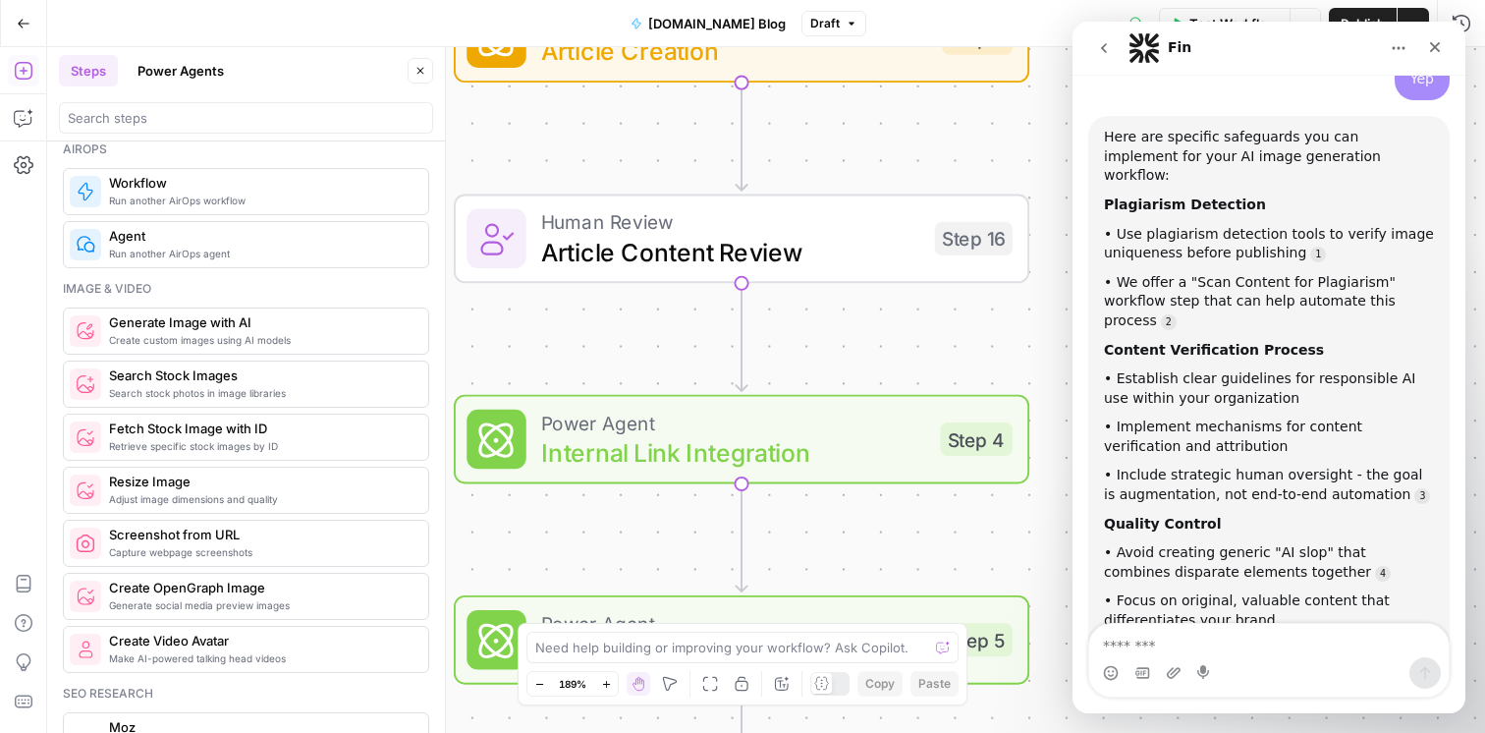
click at [1335, 217] on div "Here are specific safeguards you can implement for your AI image generation wor…" at bounding box center [1269, 490] width 330 height 725
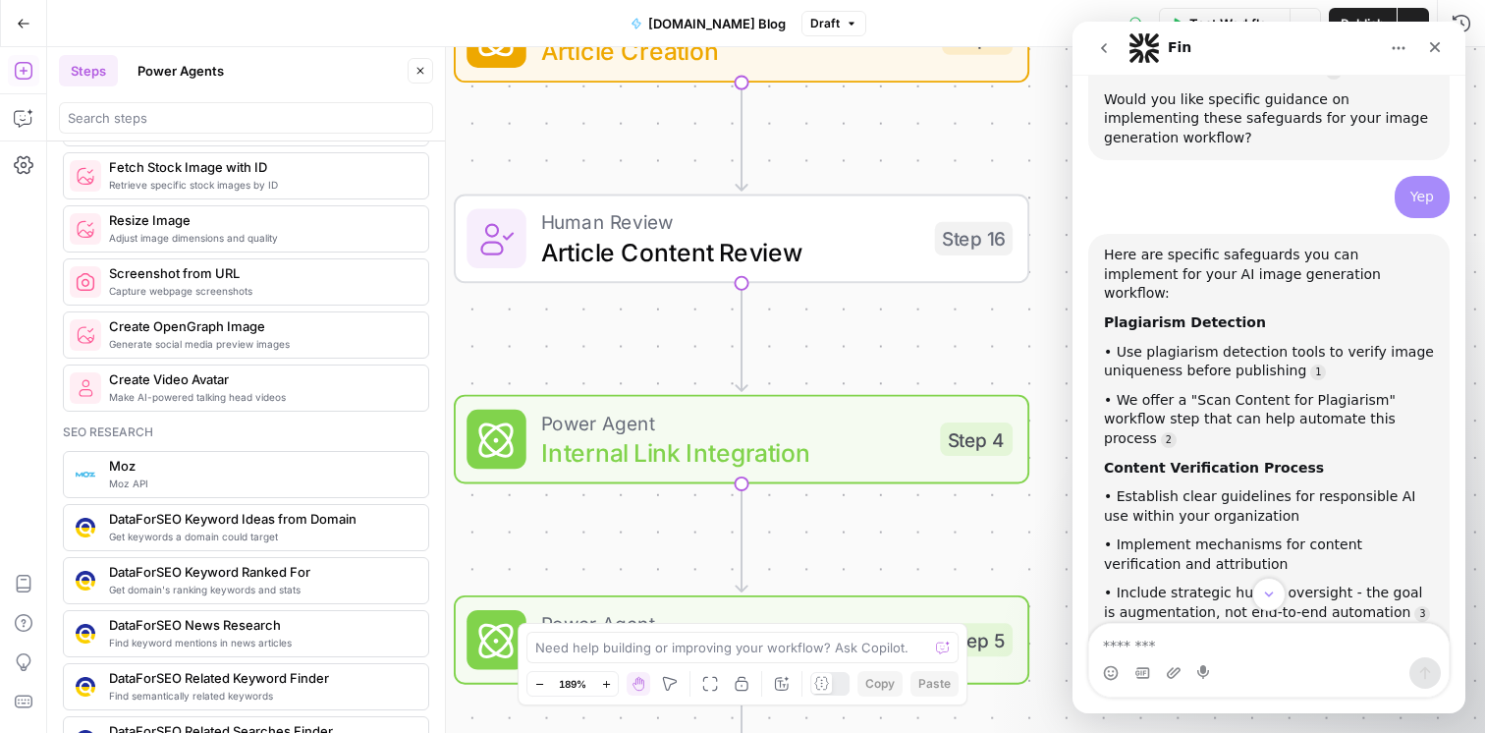
scroll to position [1462, 0]
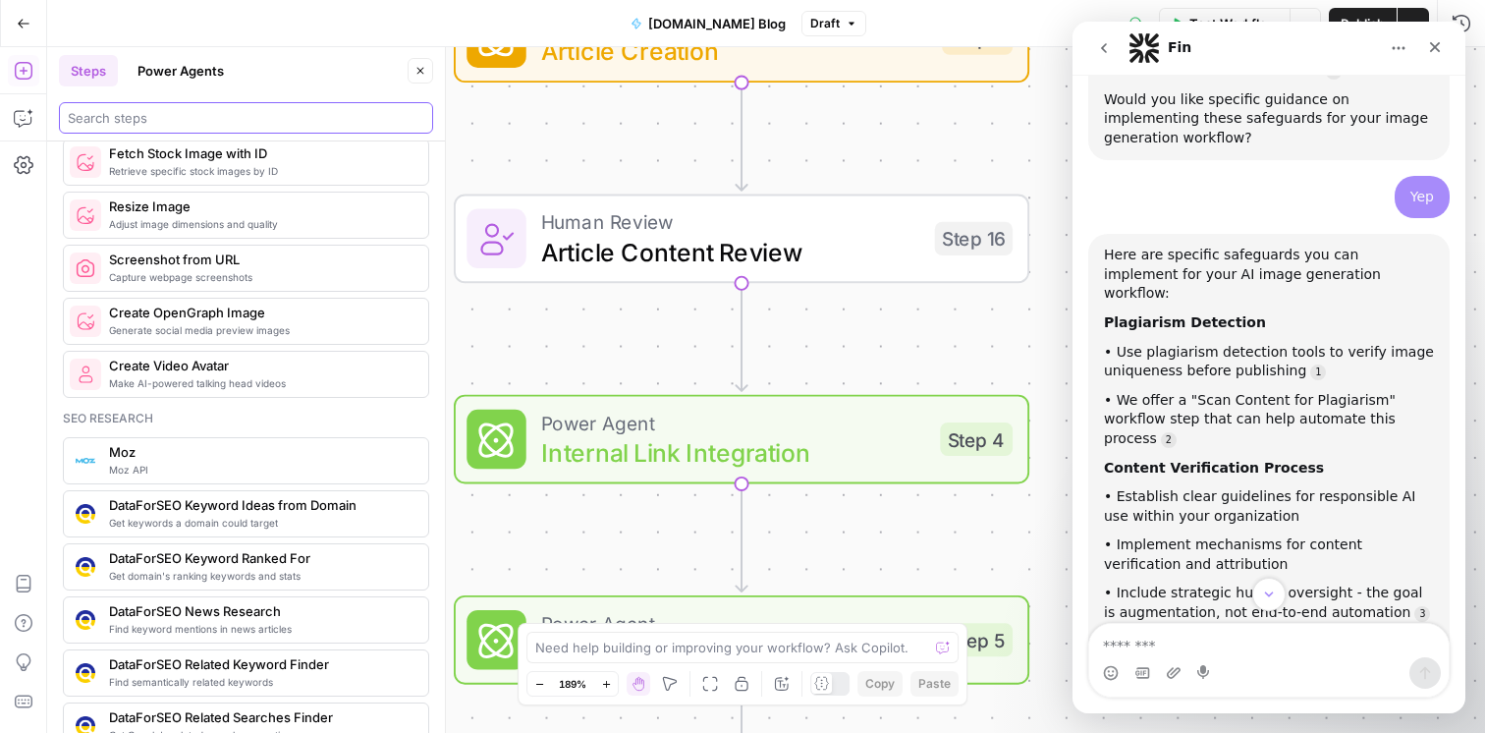
click at [176, 113] on input "search" at bounding box center [246, 118] width 356 height 20
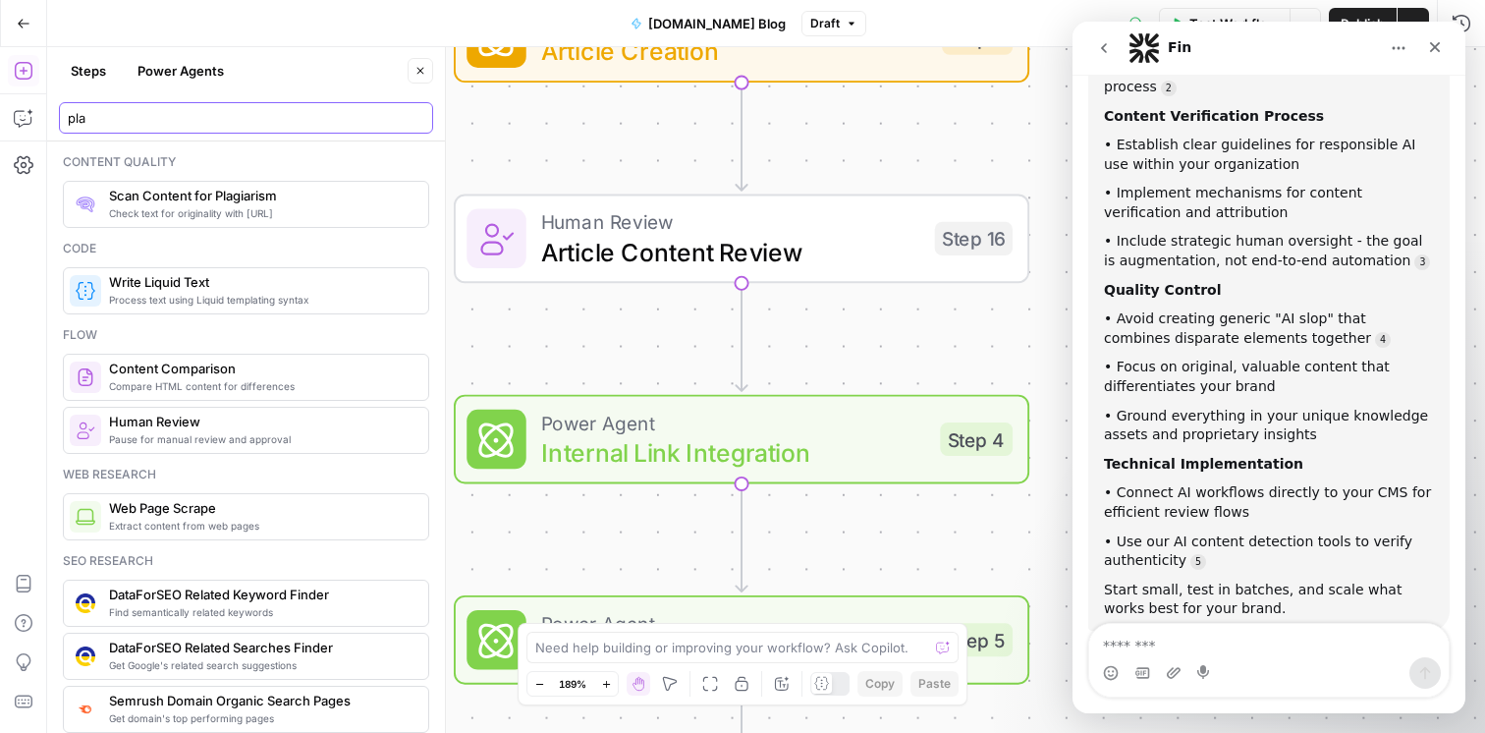
scroll to position [1362, 0]
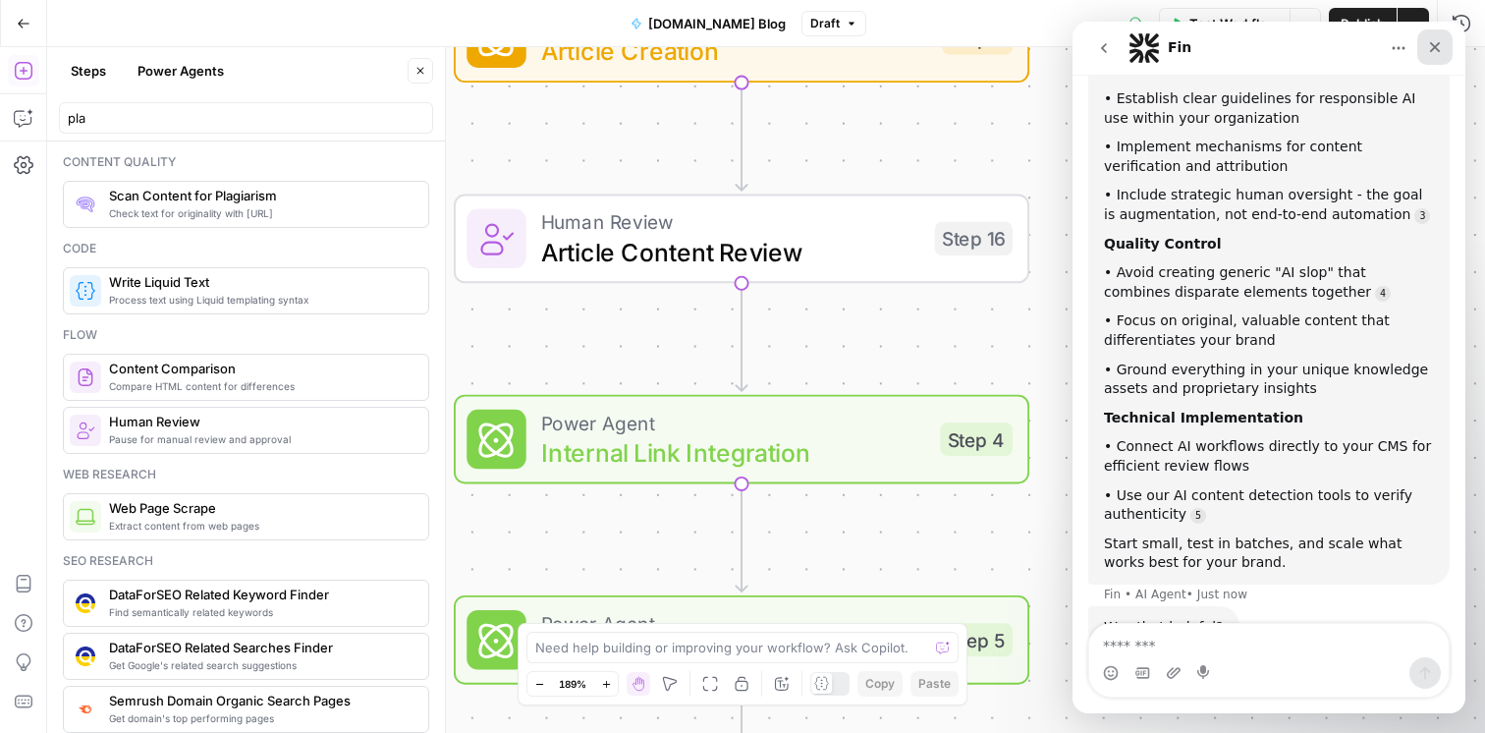
click at [1439, 46] on icon "Close" at bounding box center [1435, 47] width 16 height 16
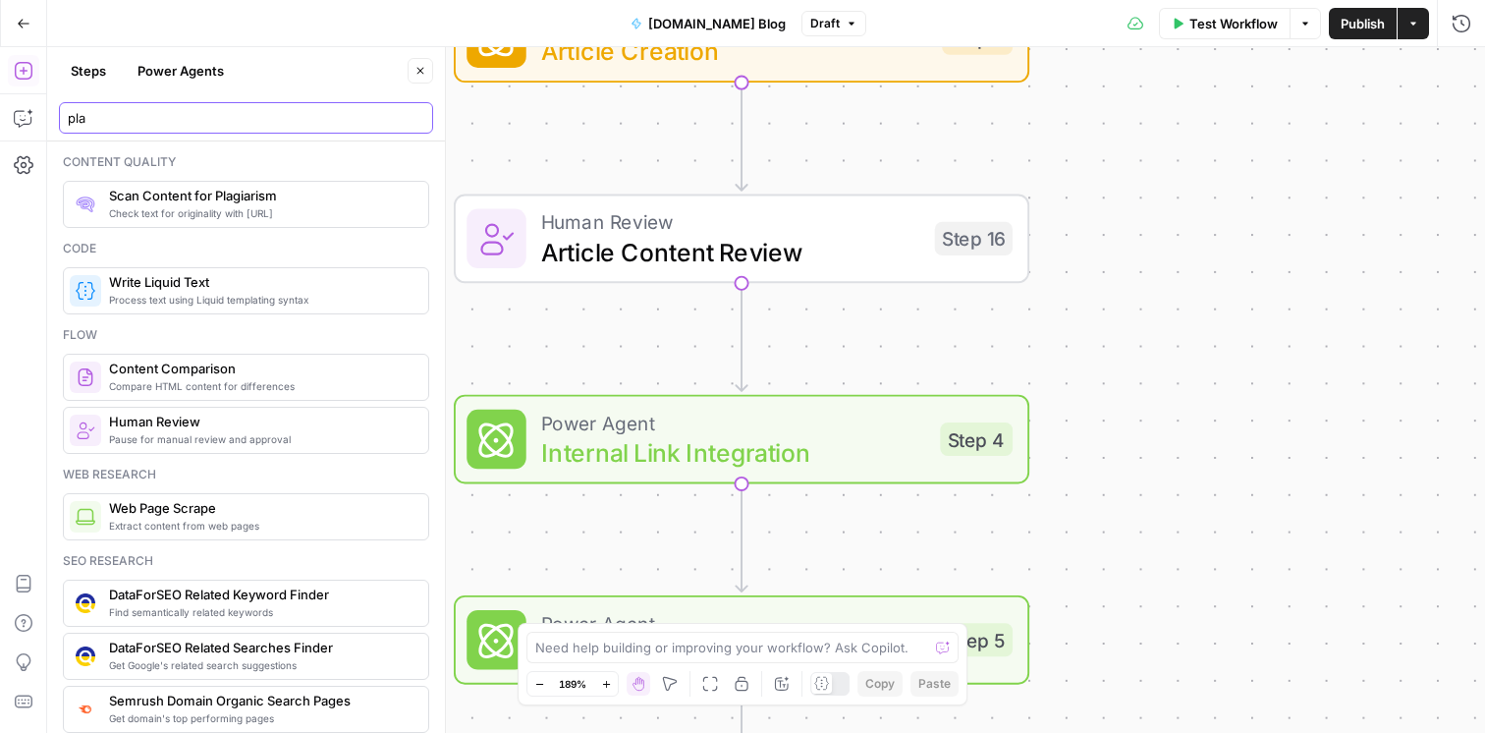
click at [207, 115] on input "pla" at bounding box center [246, 118] width 356 height 20
type input "p"
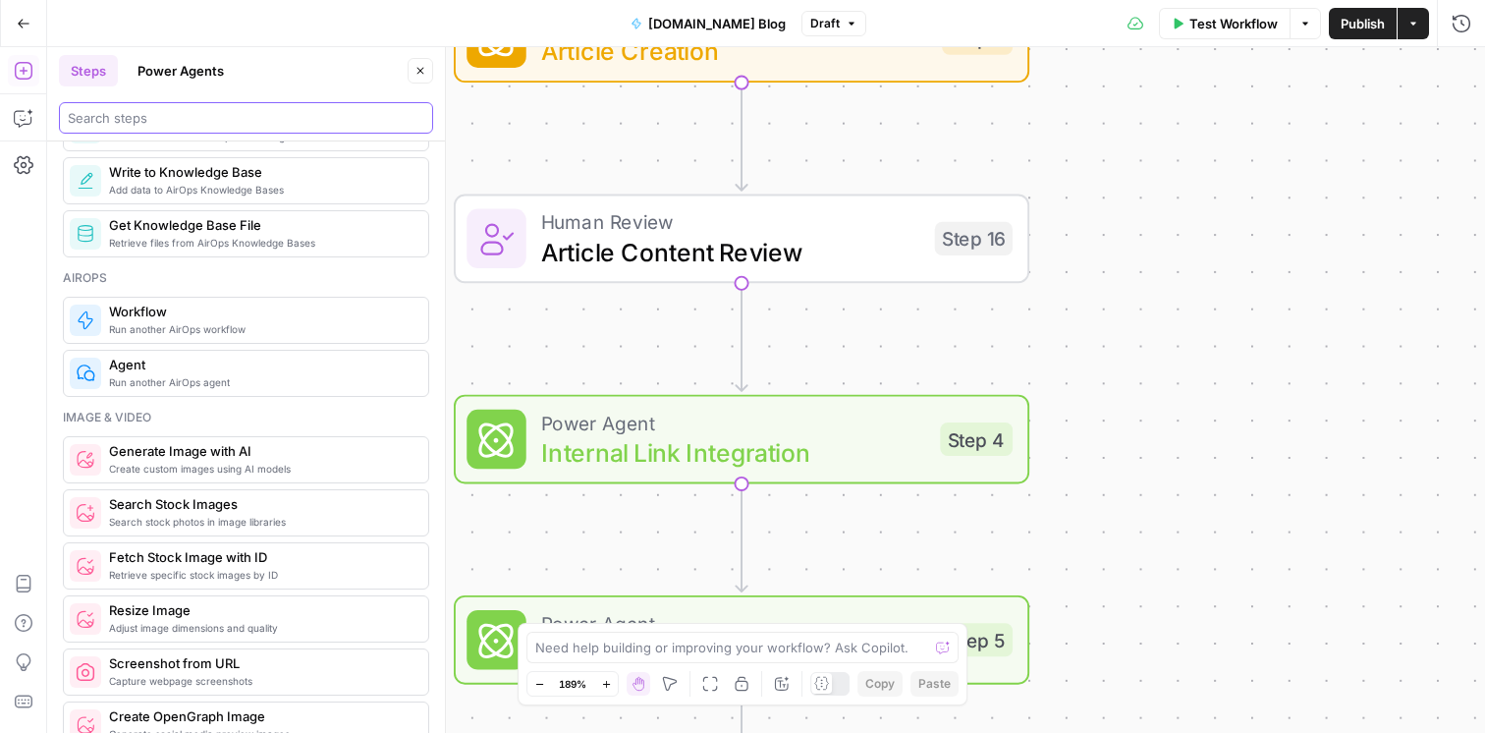
scroll to position [1099, 0]
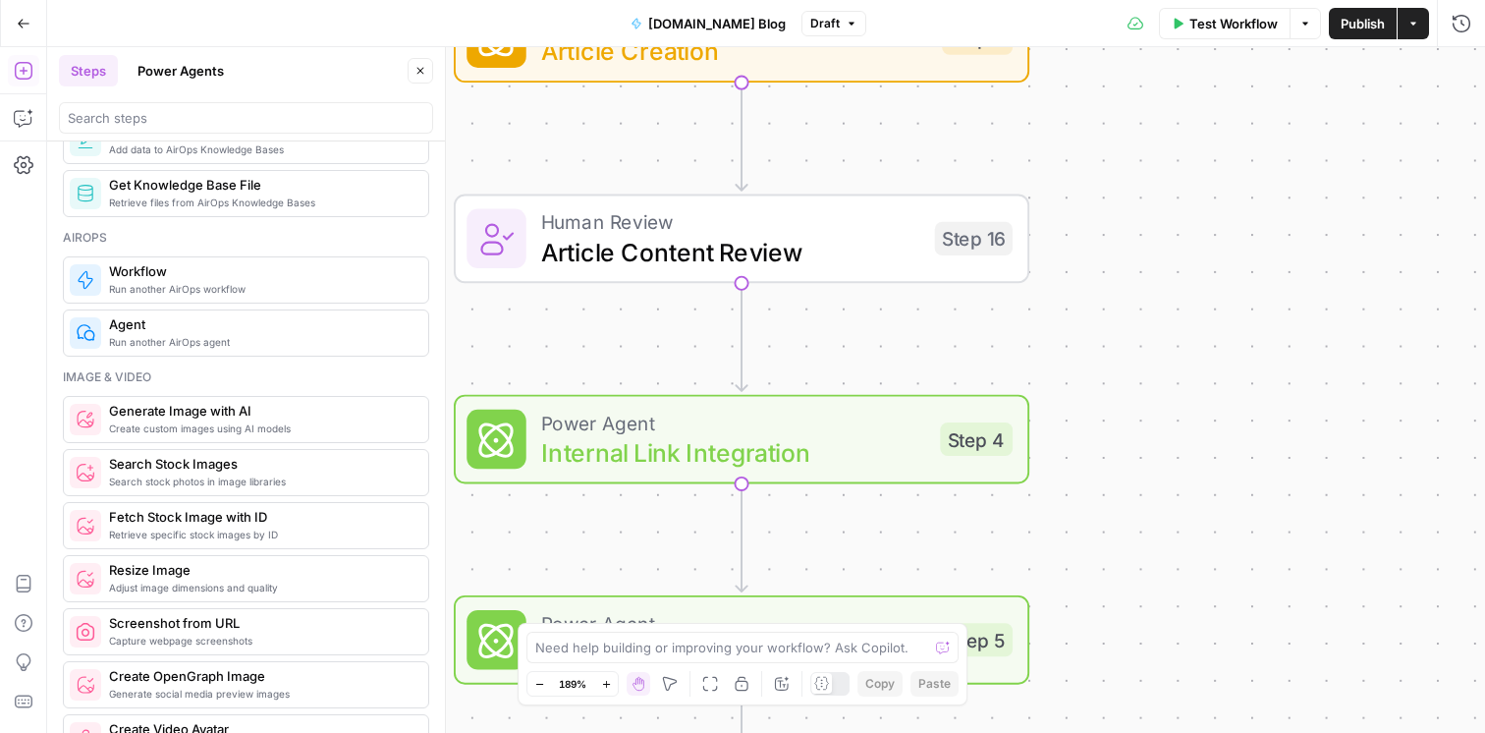
click at [218, 478] on span "Search stock photos in image libraries" at bounding box center [260, 481] width 303 height 16
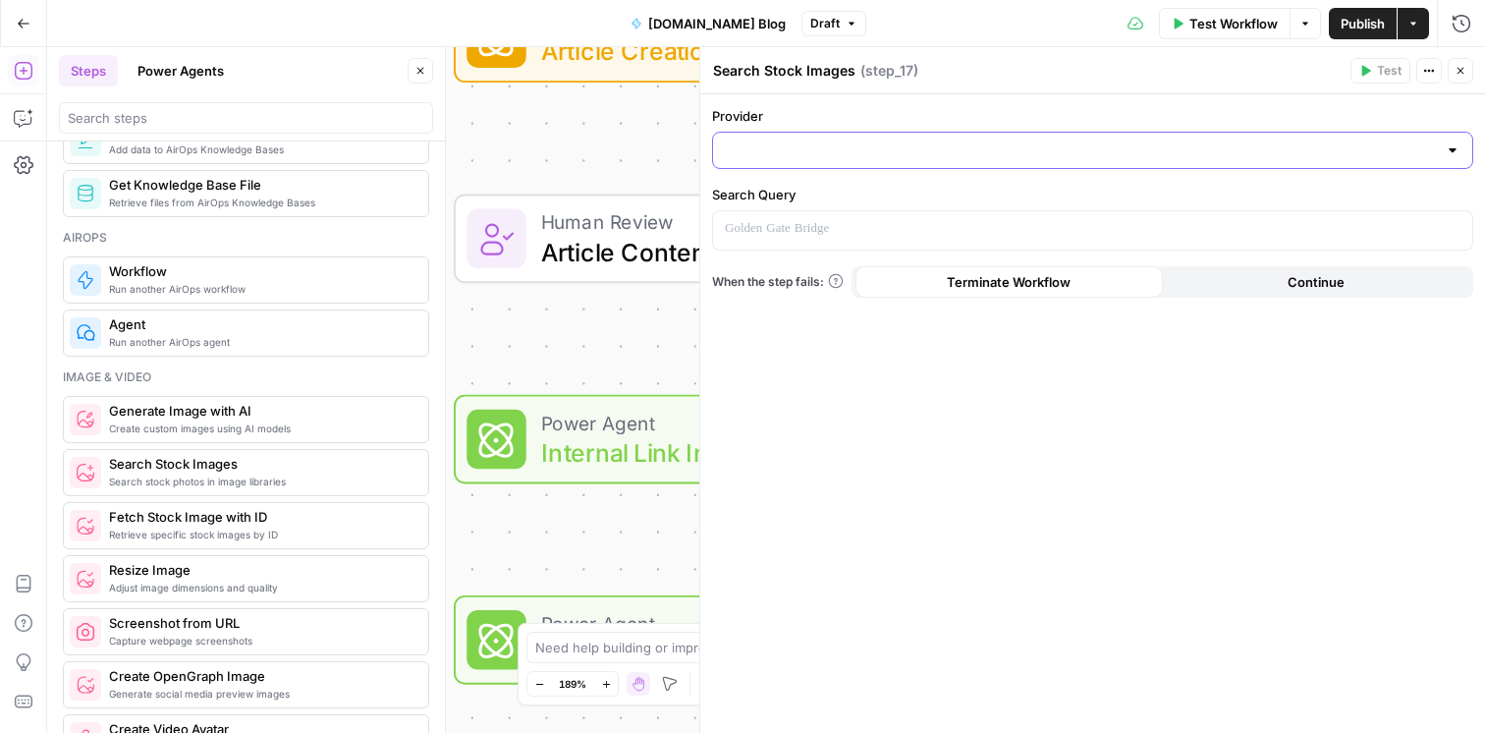
click at [779, 153] on input "Provider" at bounding box center [1081, 150] width 712 height 20
click at [873, 191] on span "Getty" at bounding box center [1099, 200] width 698 height 20
type input "Getty"
click at [865, 223] on p at bounding box center [1077, 229] width 704 height 20
click at [919, 181] on div "Provider Getty Search Query “/” to reference Variables Menu When the step fails…" at bounding box center [1092, 413] width 785 height 638
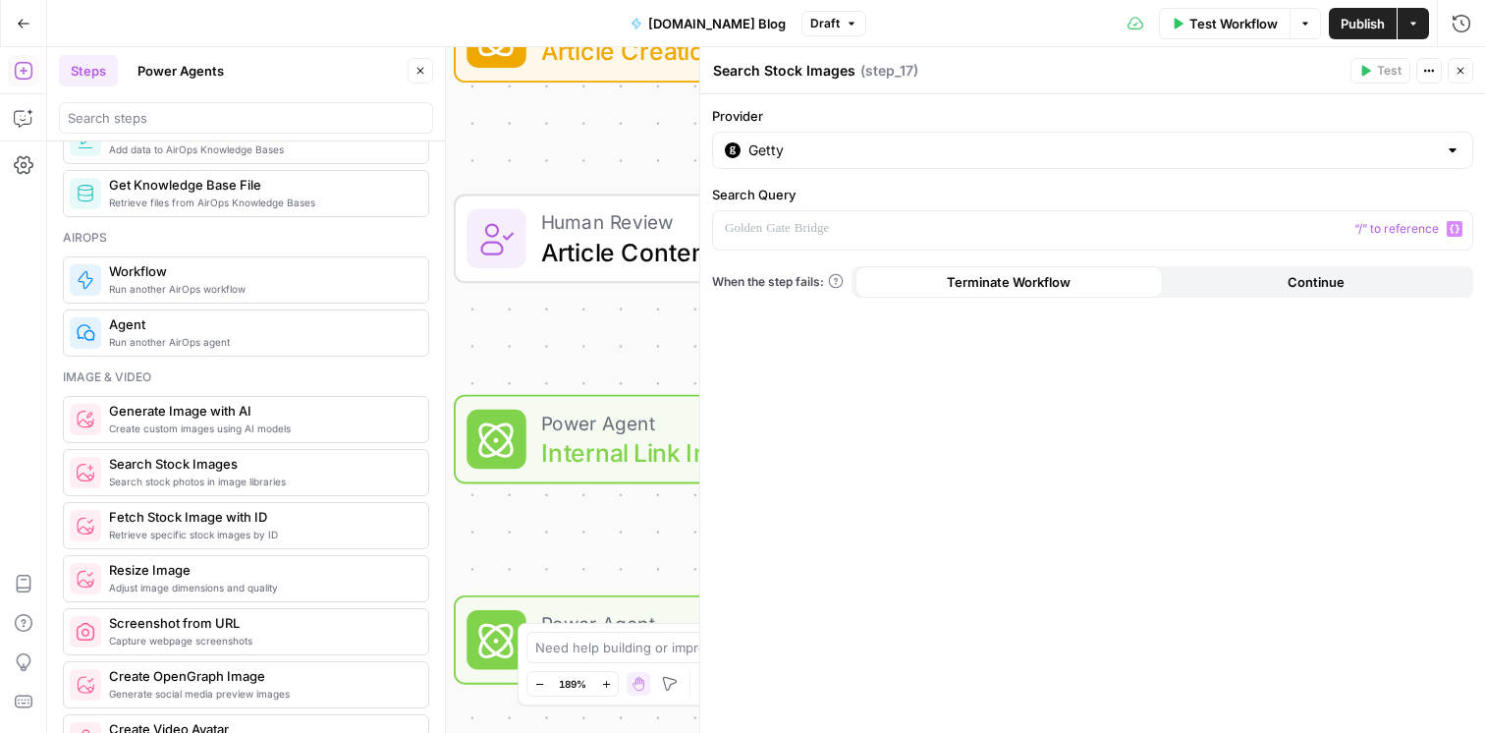
click at [1431, 76] on icon "button" at bounding box center [1429, 71] width 12 height 12
click at [1370, 165] on span "Delete Step" at bounding box center [1370, 158] width 94 height 20
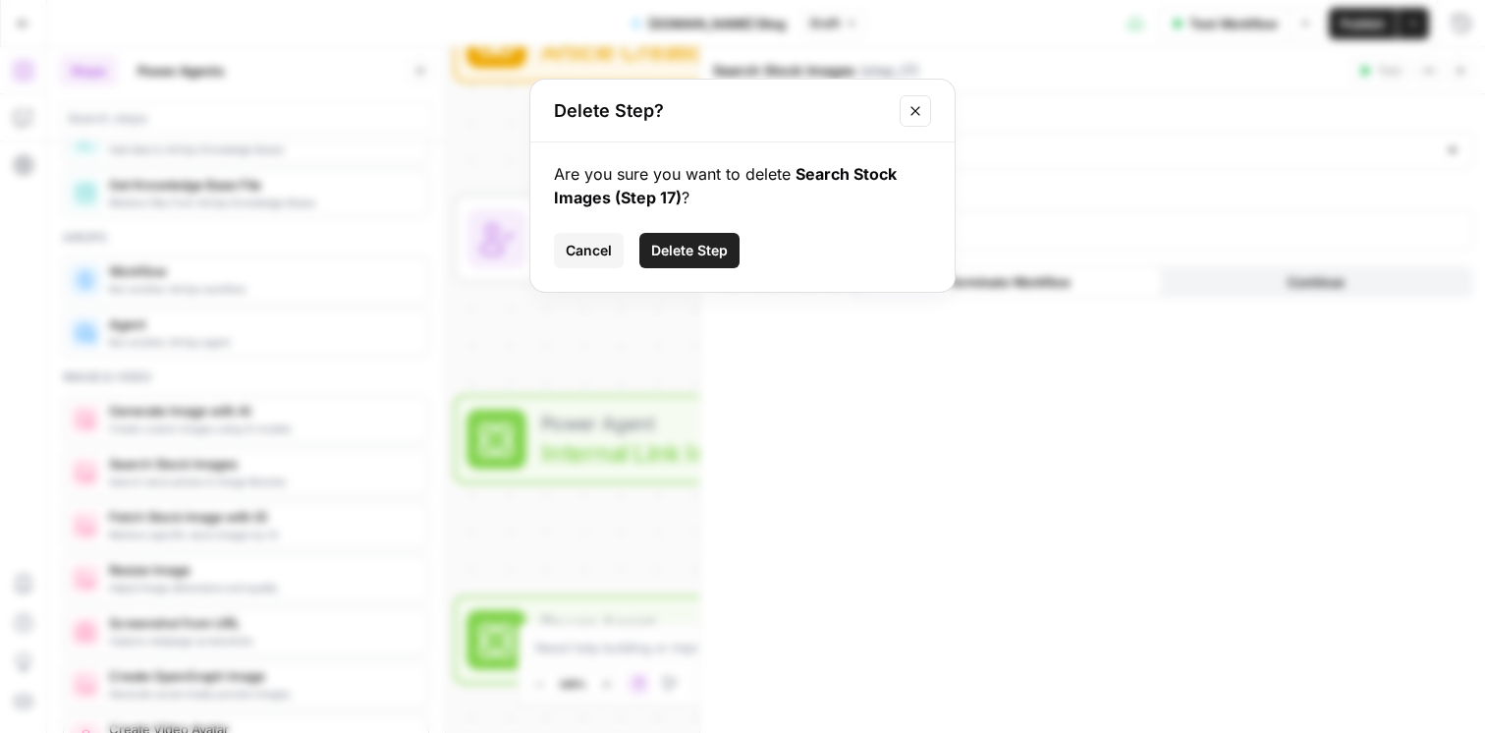
click at [707, 257] on span "Delete Step" at bounding box center [689, 251] width 77 height 20
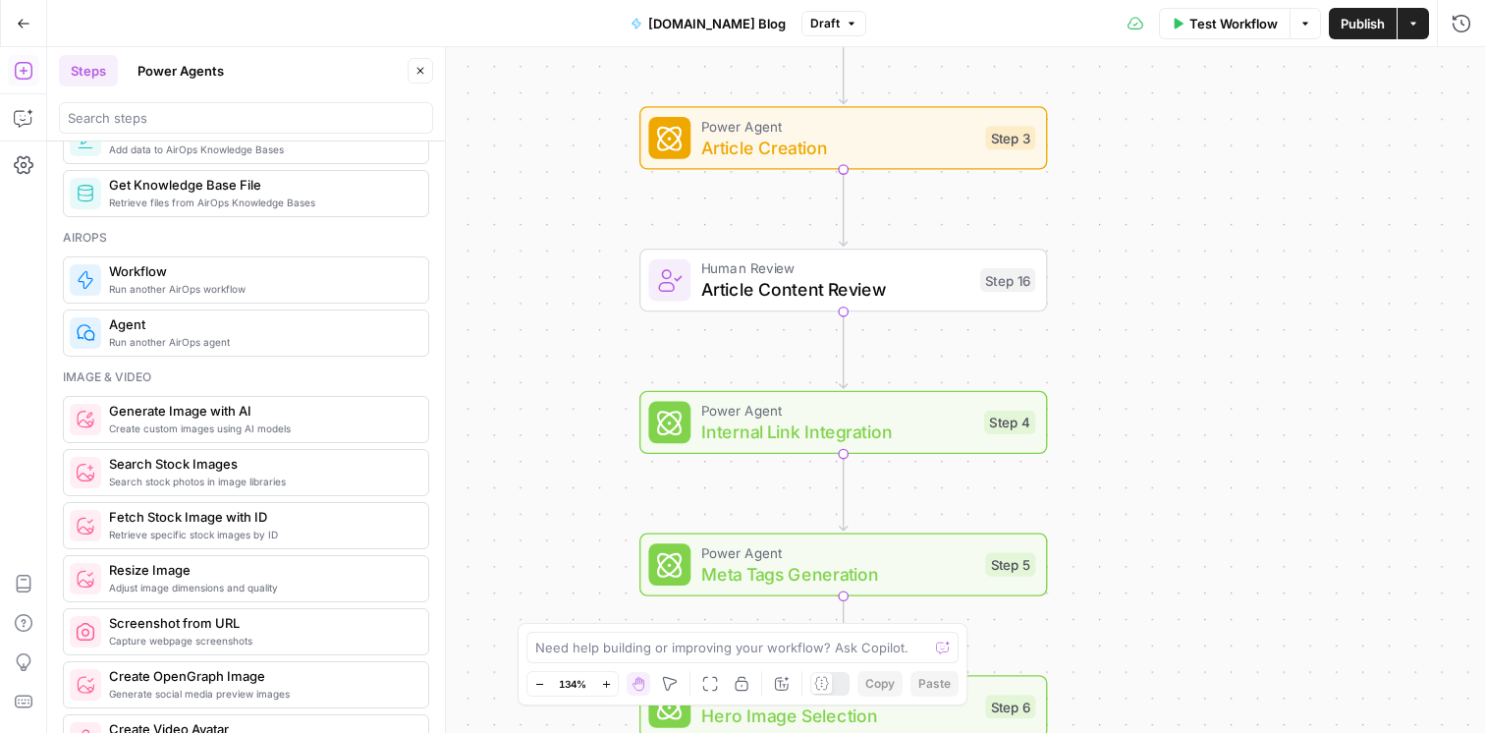
click at [24, 24] on icon "button" at bounding box center [24, 24] width 14 height 14
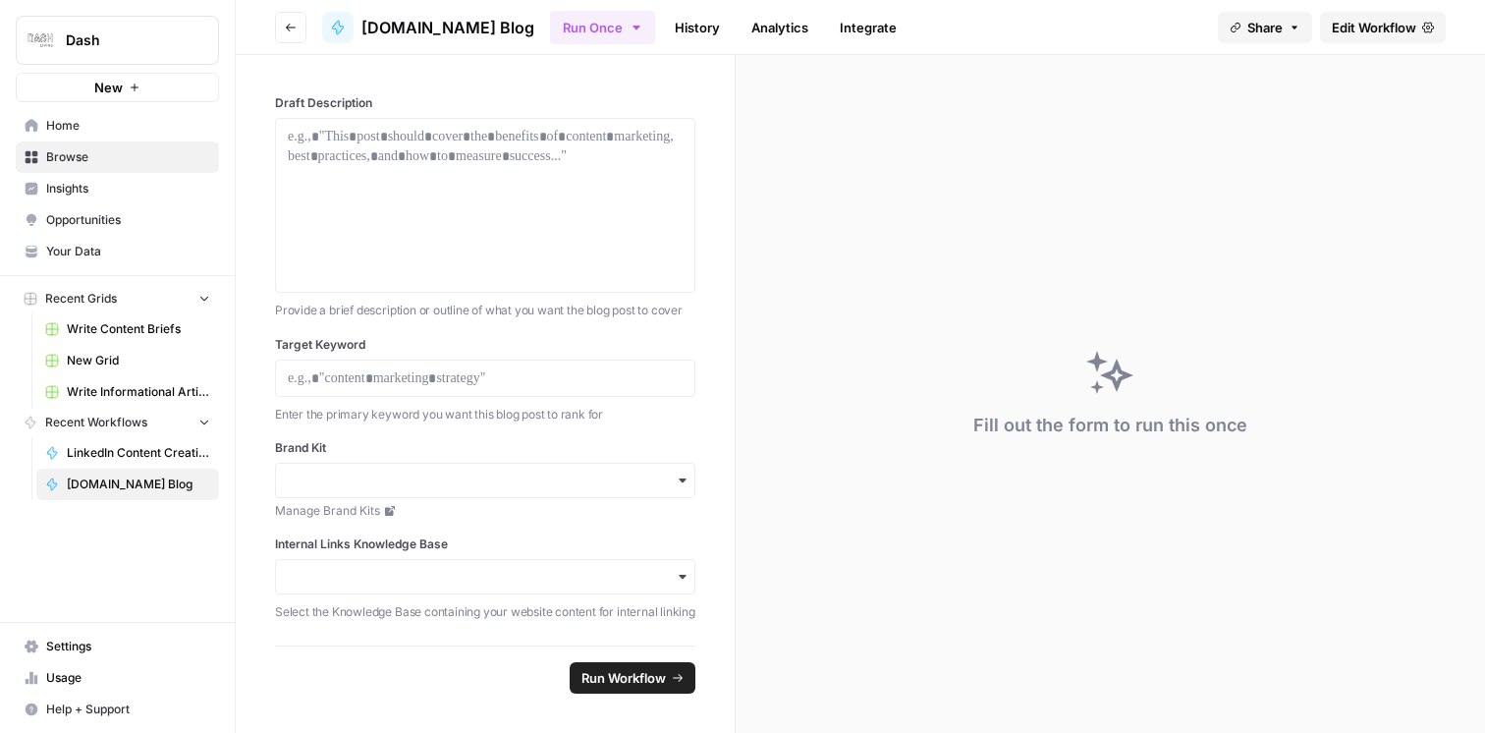
click at [68, 642] on span "Settings" at bounding box center [128, 646] width 164 height 18
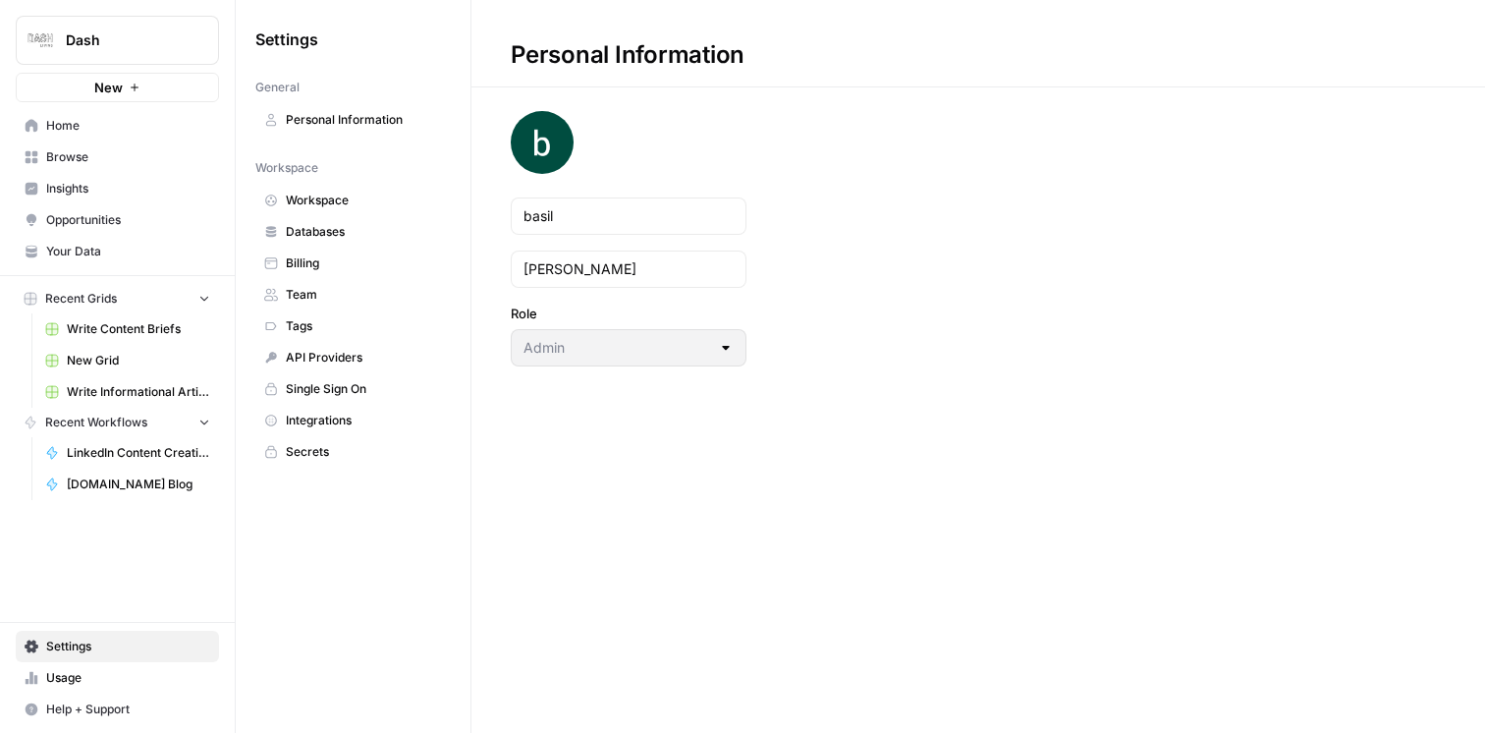
click at [92, 248] on span "Your Data" at bounding box center [128, 252] width 164 height 18
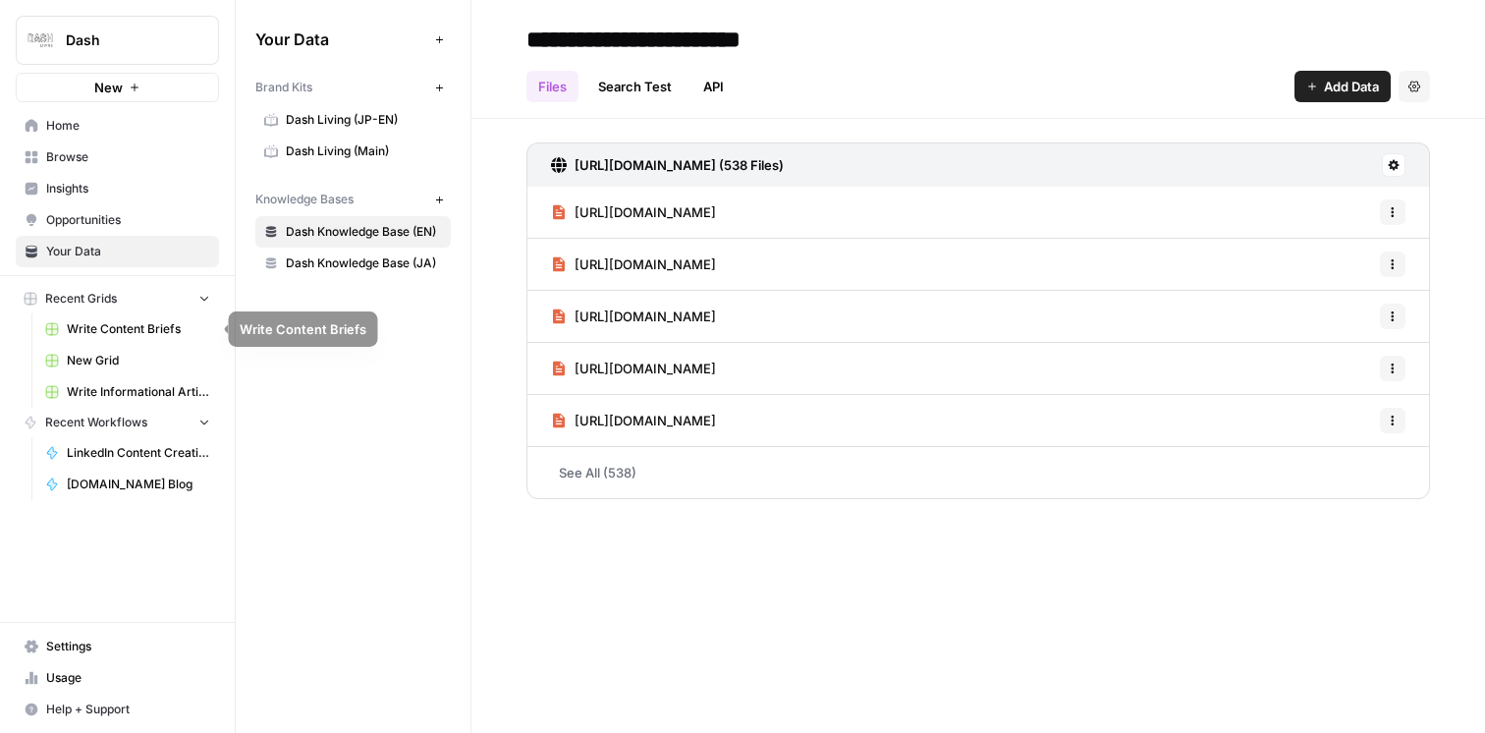
click at [117, 325] on span "Write Content Briefs" at bounding box center [138, 329] width 143 height 18
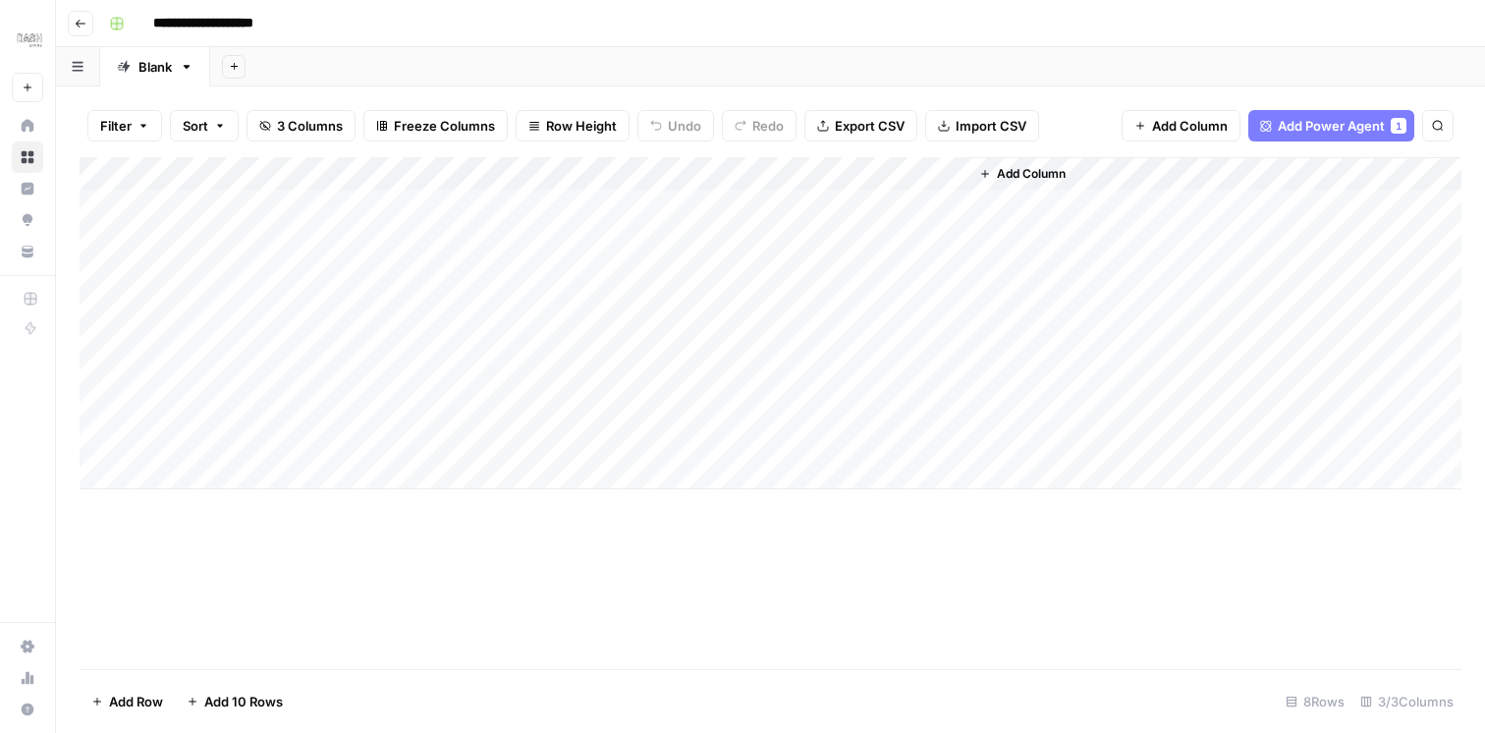
click at [541, 543] on div "Add Column" at bounding box center [771, 413] width 1382 height 512
click at [293, 120] on span "3 Columns" at bounding box center [310, 126] width 66 height 20
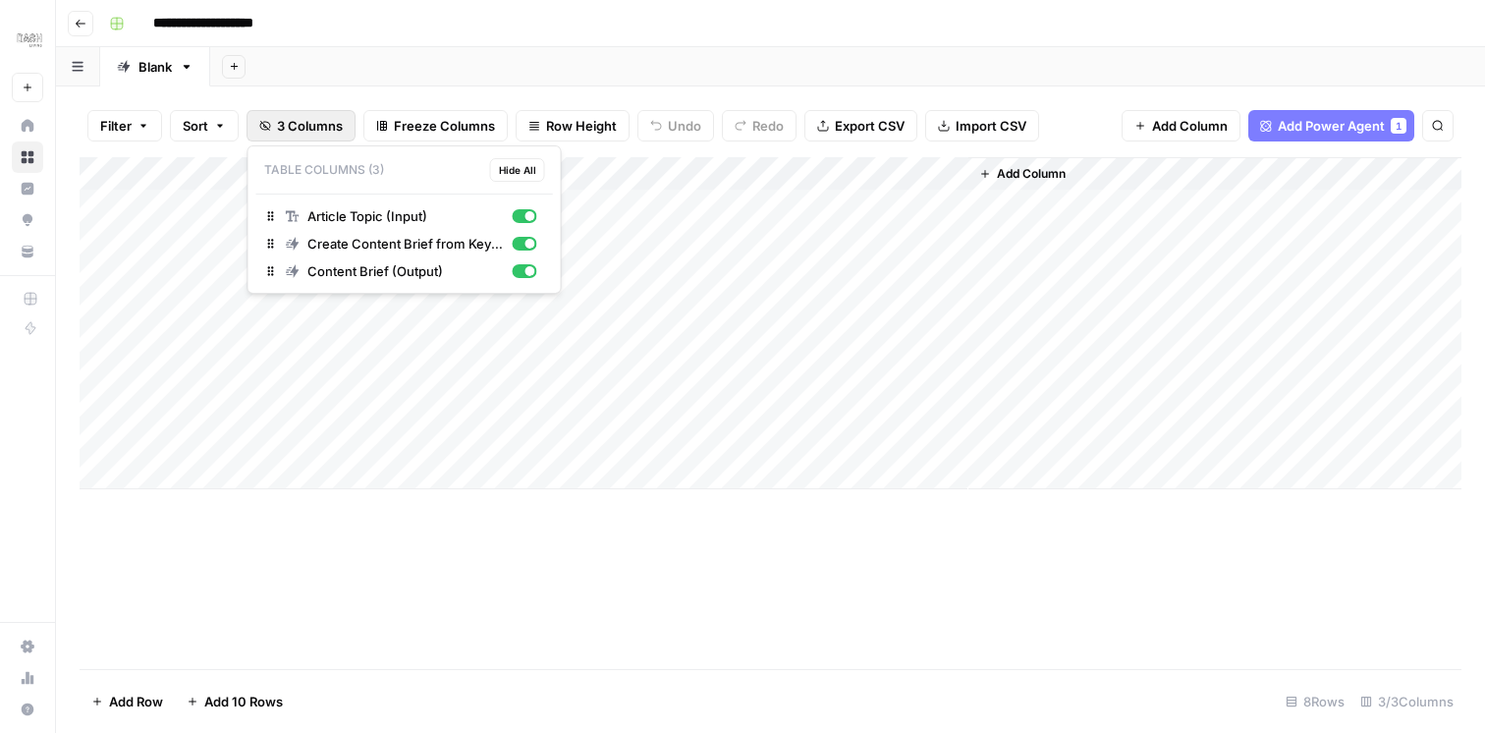
click at [293, 120] on span "3 Columns" at bounding box center [310, 126] width 66 height 20
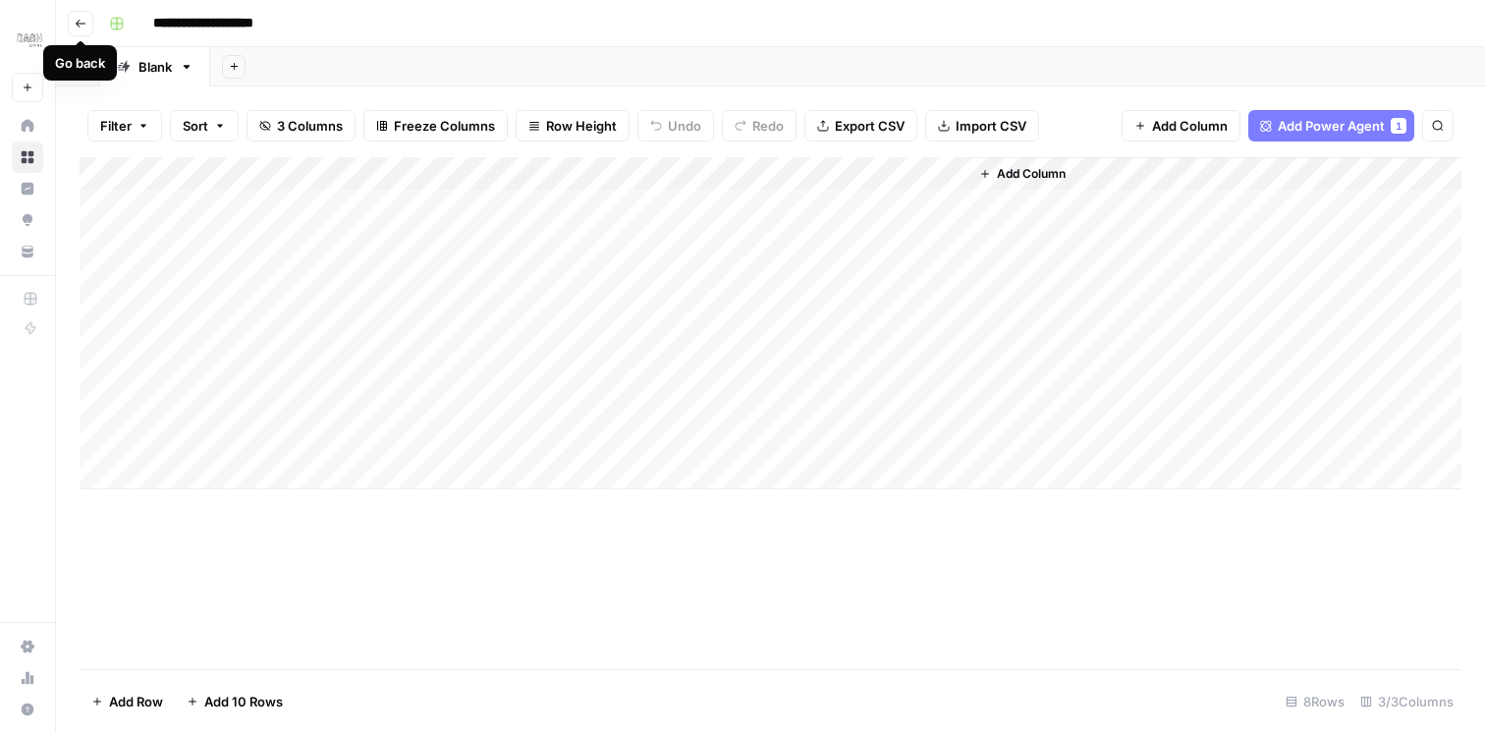
click at [78, 26] on icon "button" at bounding box center [81, 24] width 12 height 12
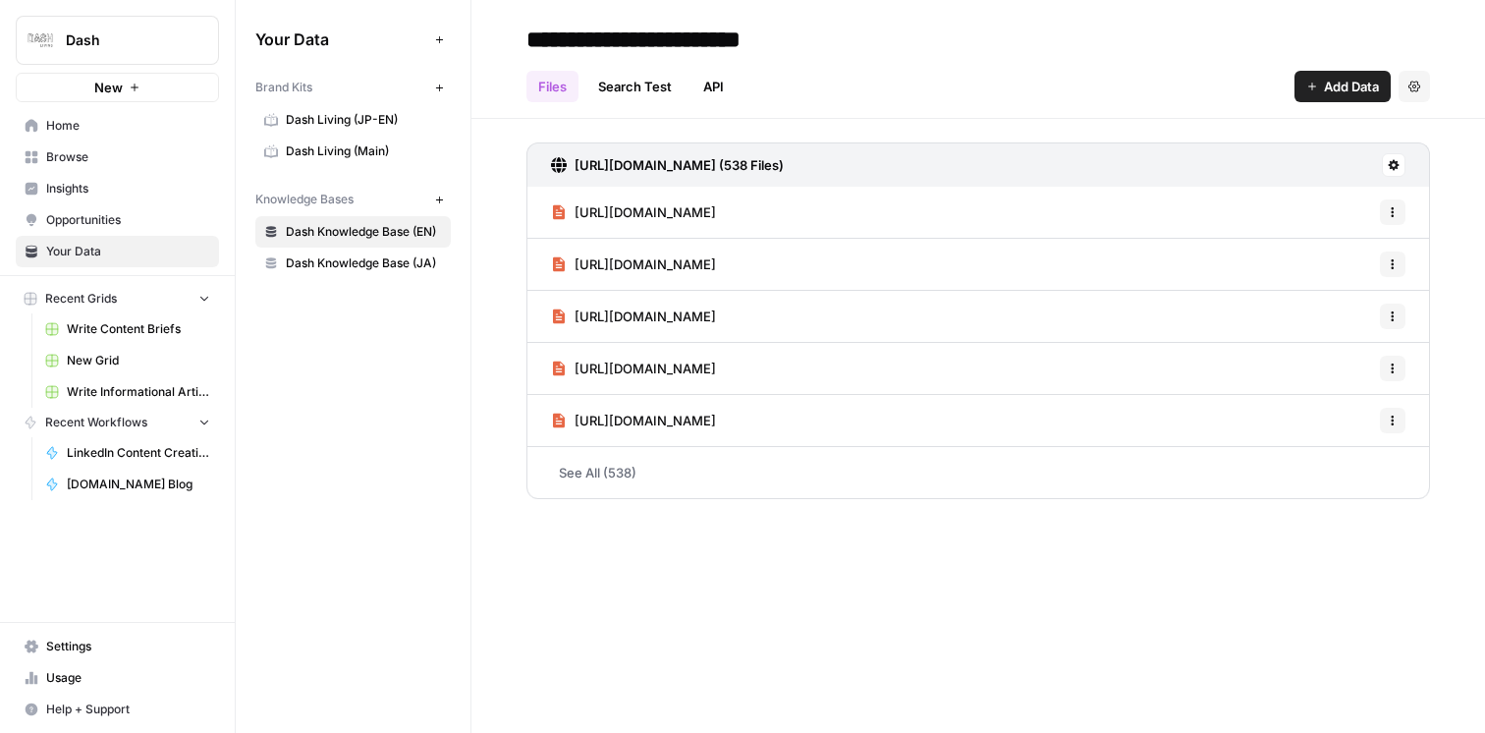
click at [96, 302] on span "Recent Grids" at bounding box center [81, 299] width 72 height 18
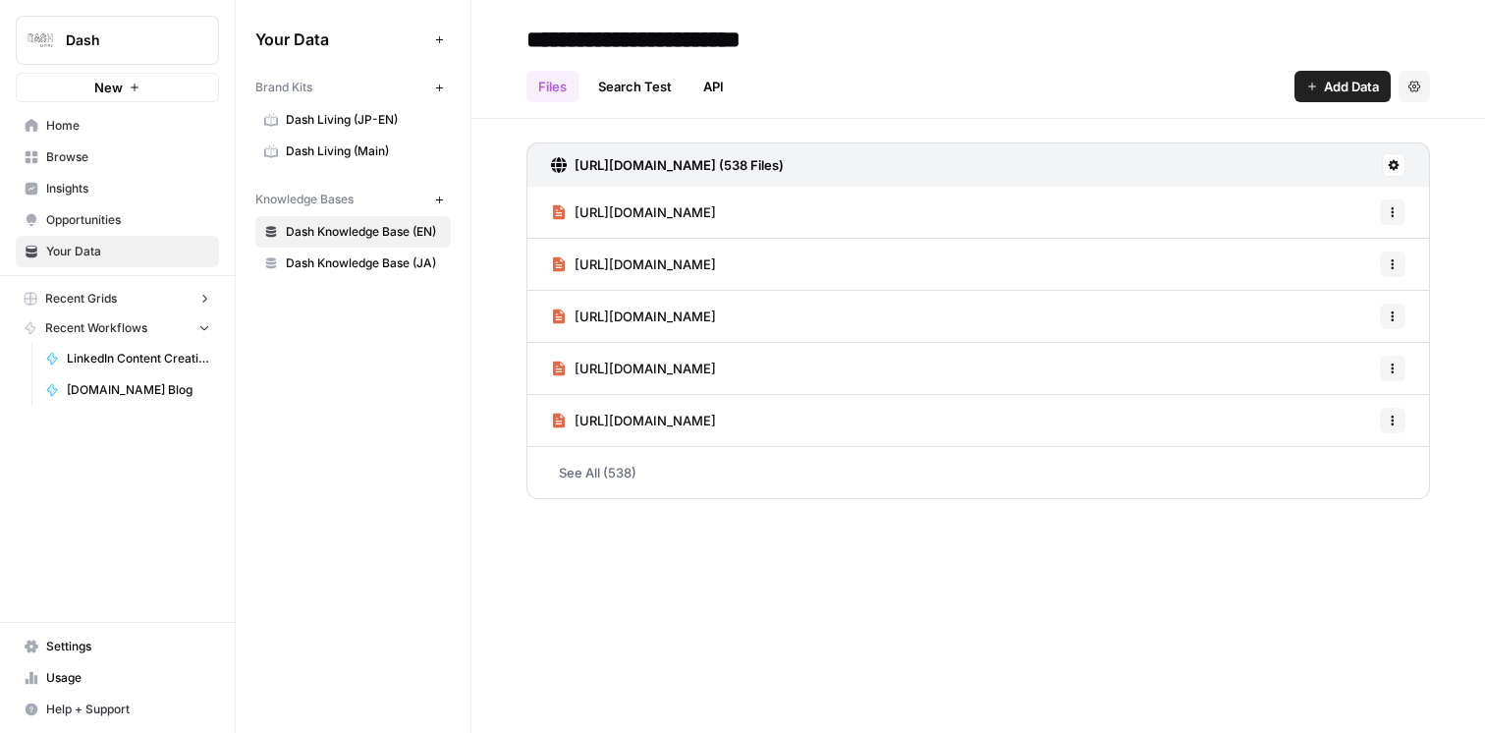
click at [96, 302] on span "Recent Grids" at bounding box center [81, 299] width 72 height 18
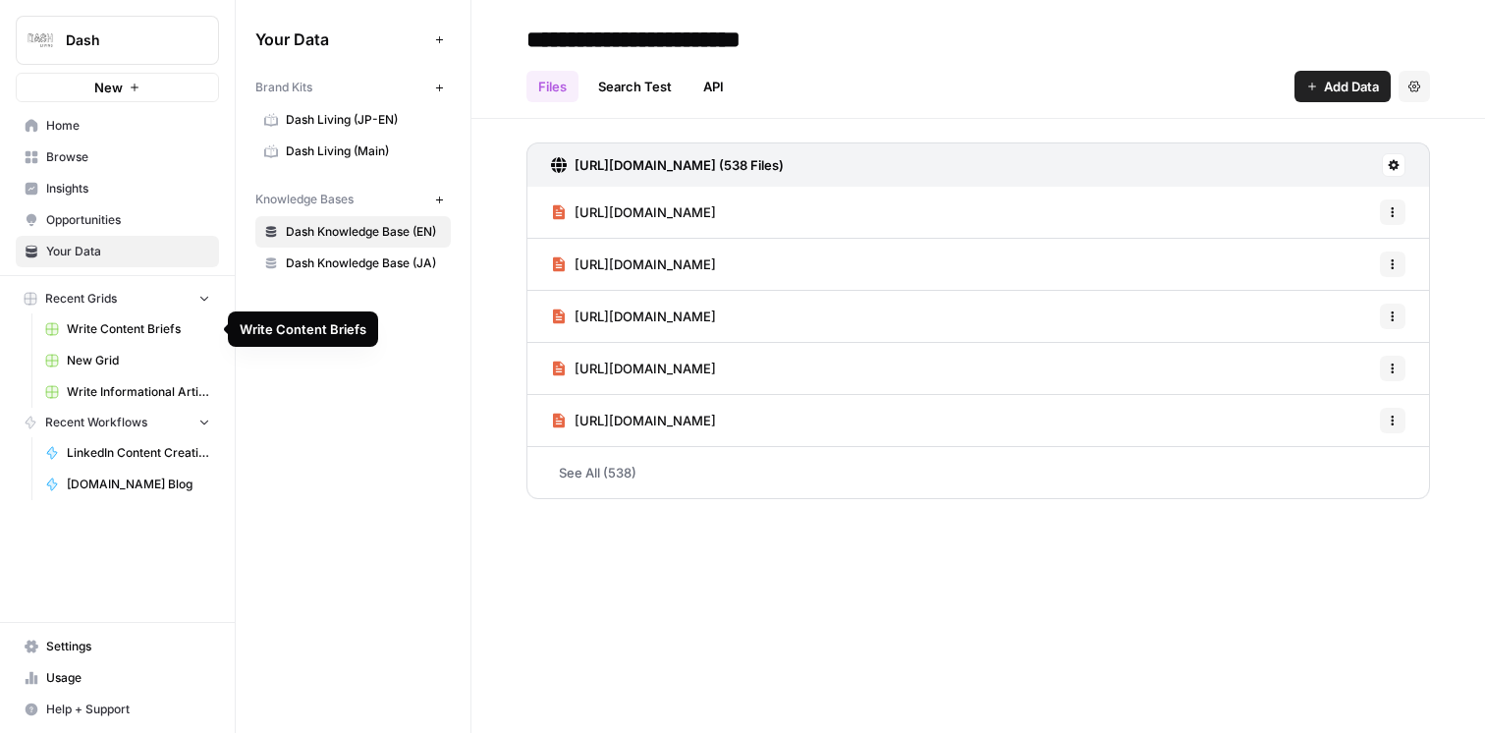
click at [95, 324] on span "Write Content Briefs" at bounding box center [138, 329] width 143 height 18
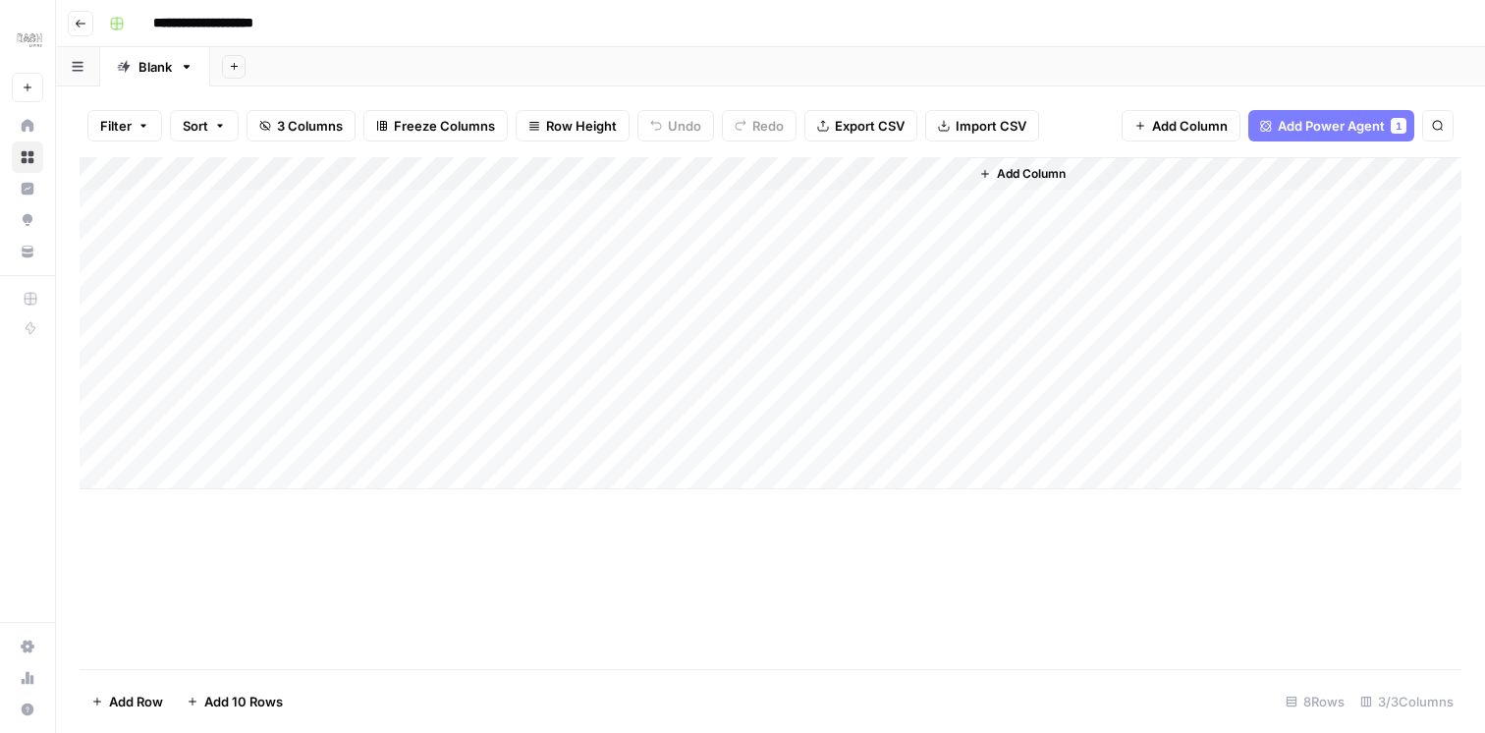
click at [82, 31] on button "Go back" at bounding box center [81, 24] width 26 height 26
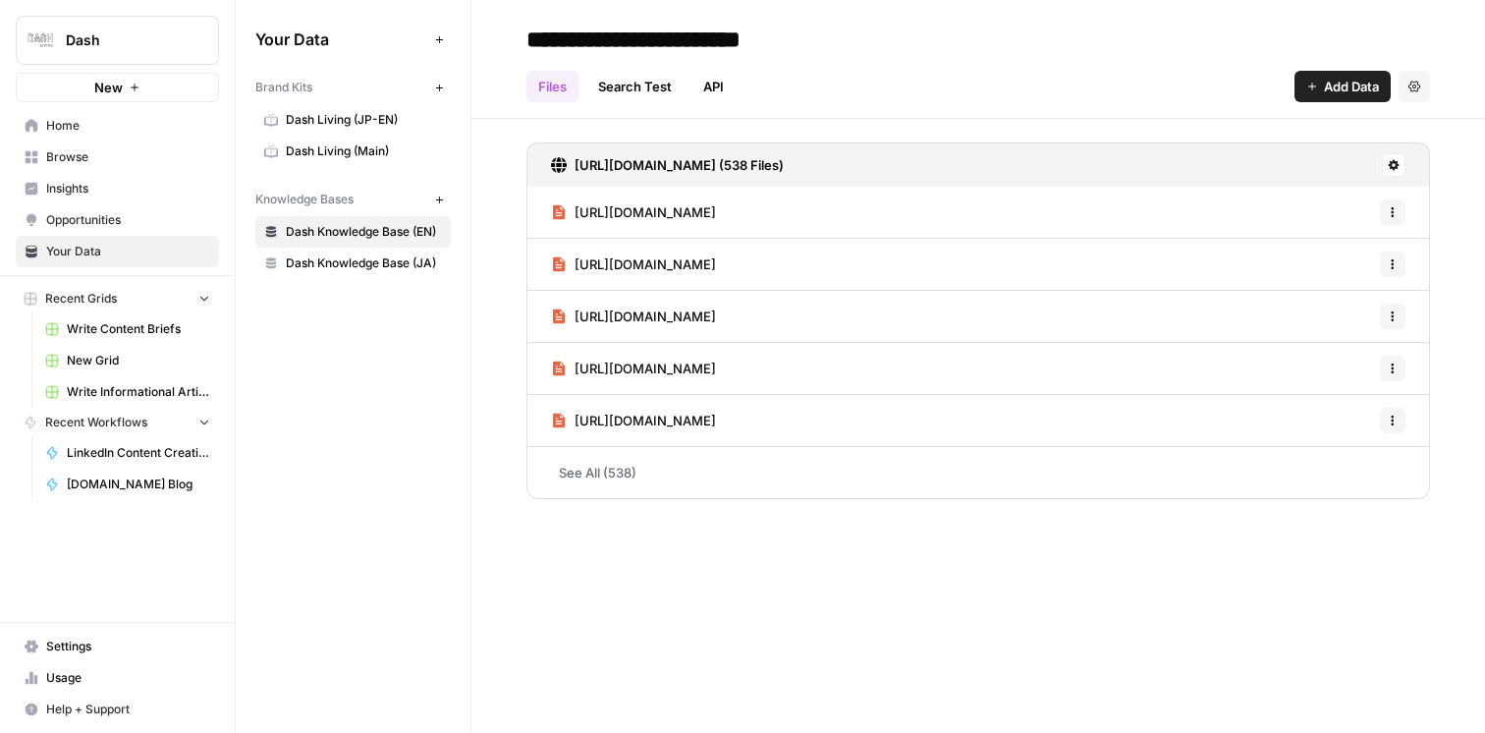
click at [128, 394] on span "Write Informational Article (1)" at bounding box center [138, 392] width 143 height 18
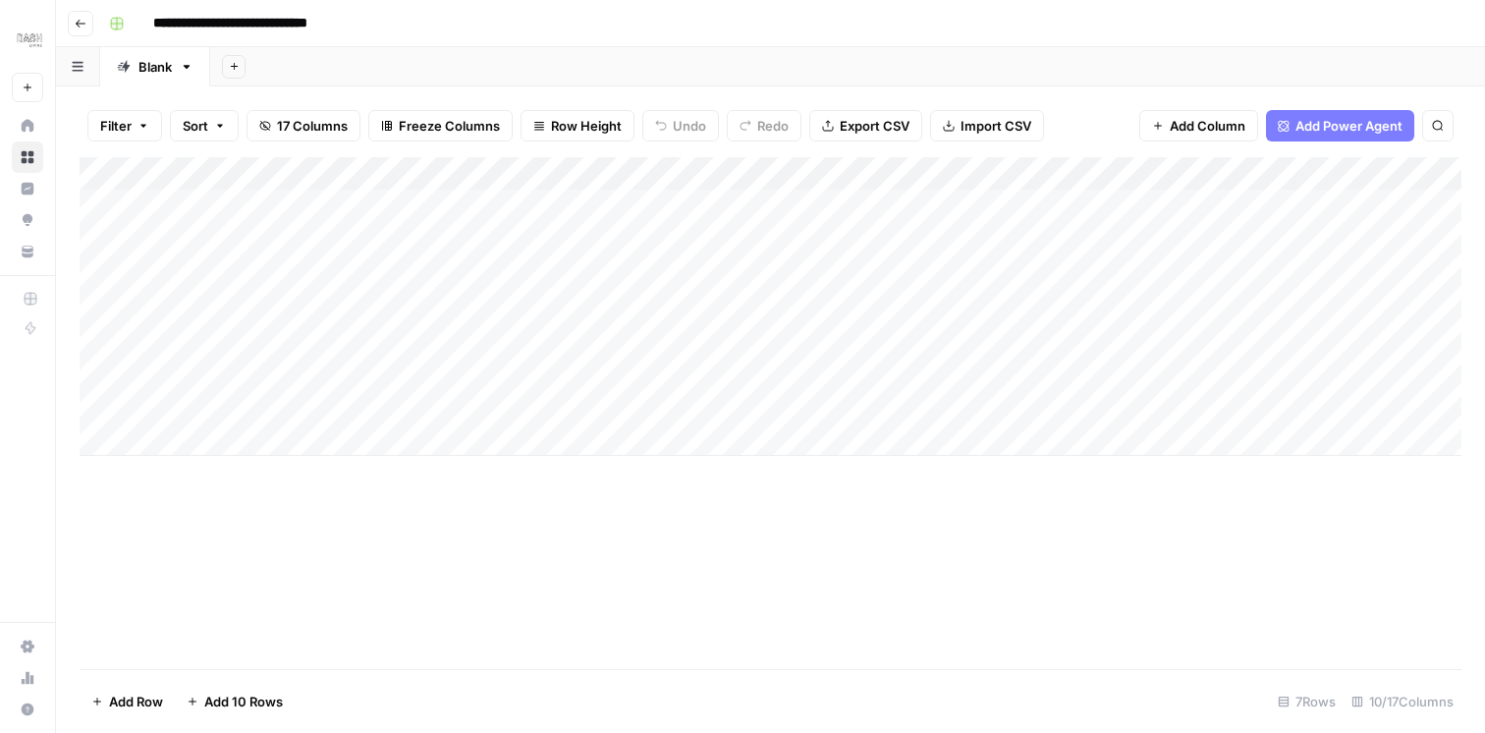
click at [76, 25] on icon "button" at bounding box center [81, 24] width 12 height 12
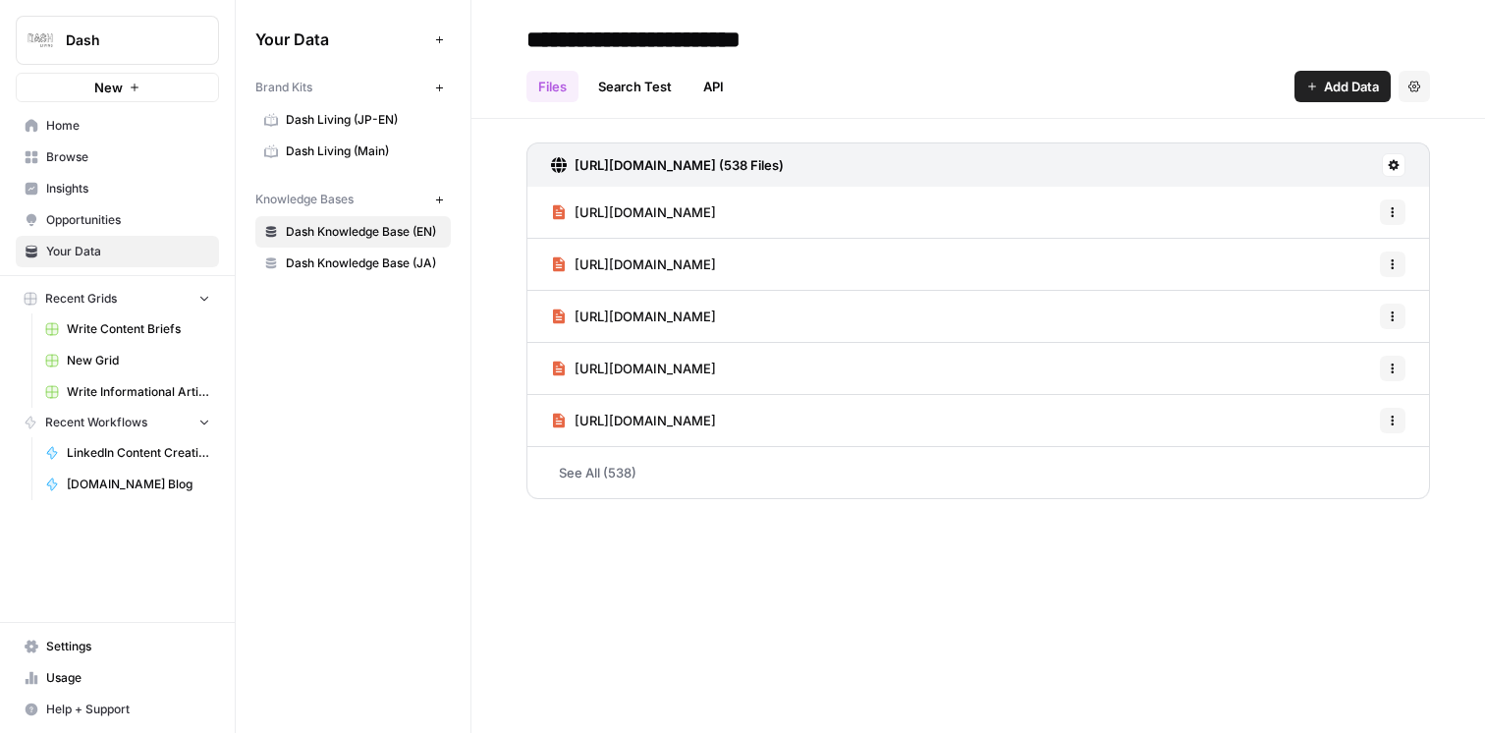
click at [88, 161] on span "Browse" at bounding box center [128, 157] width 164 height 18
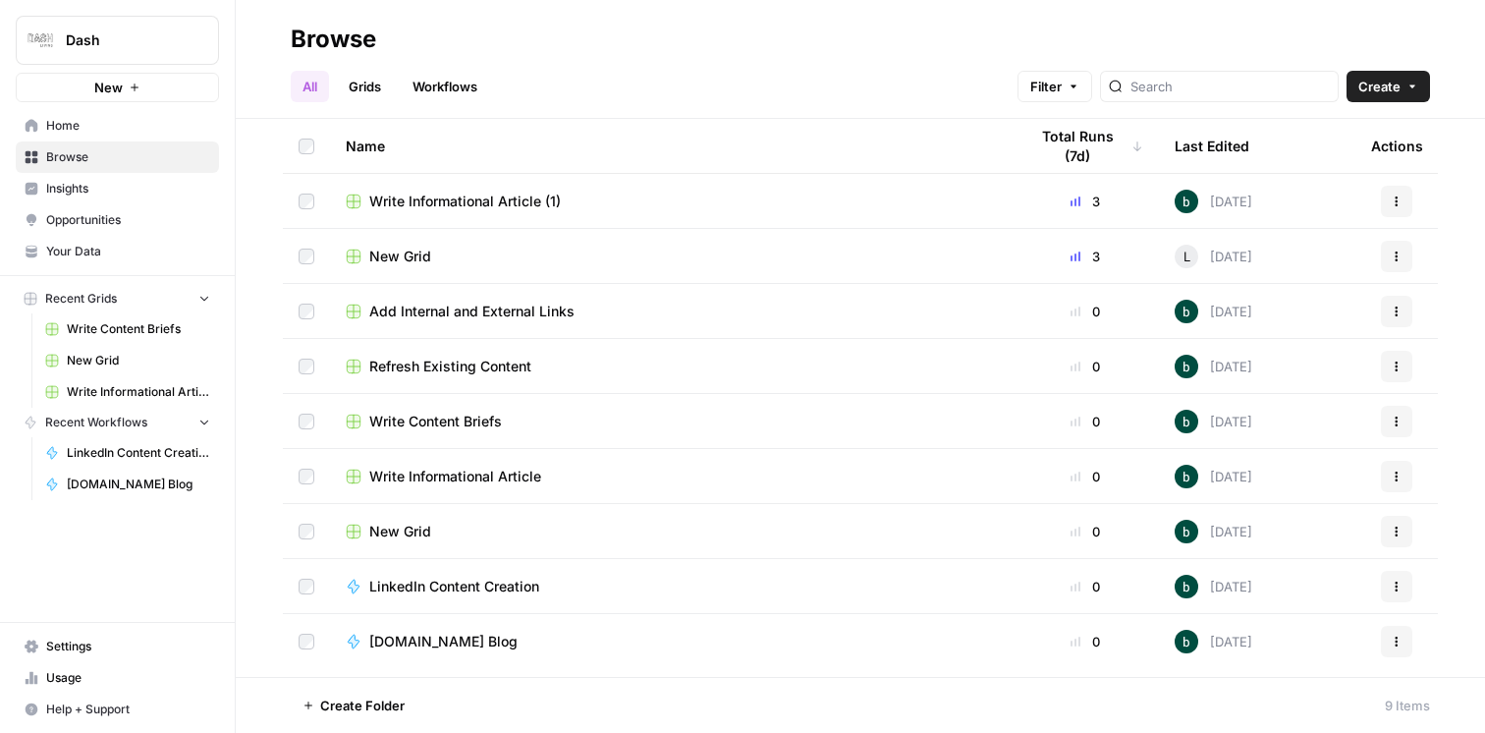
click at [408, 250] on span "New Grid" at bounding box center [400, 256] width 62 height 20
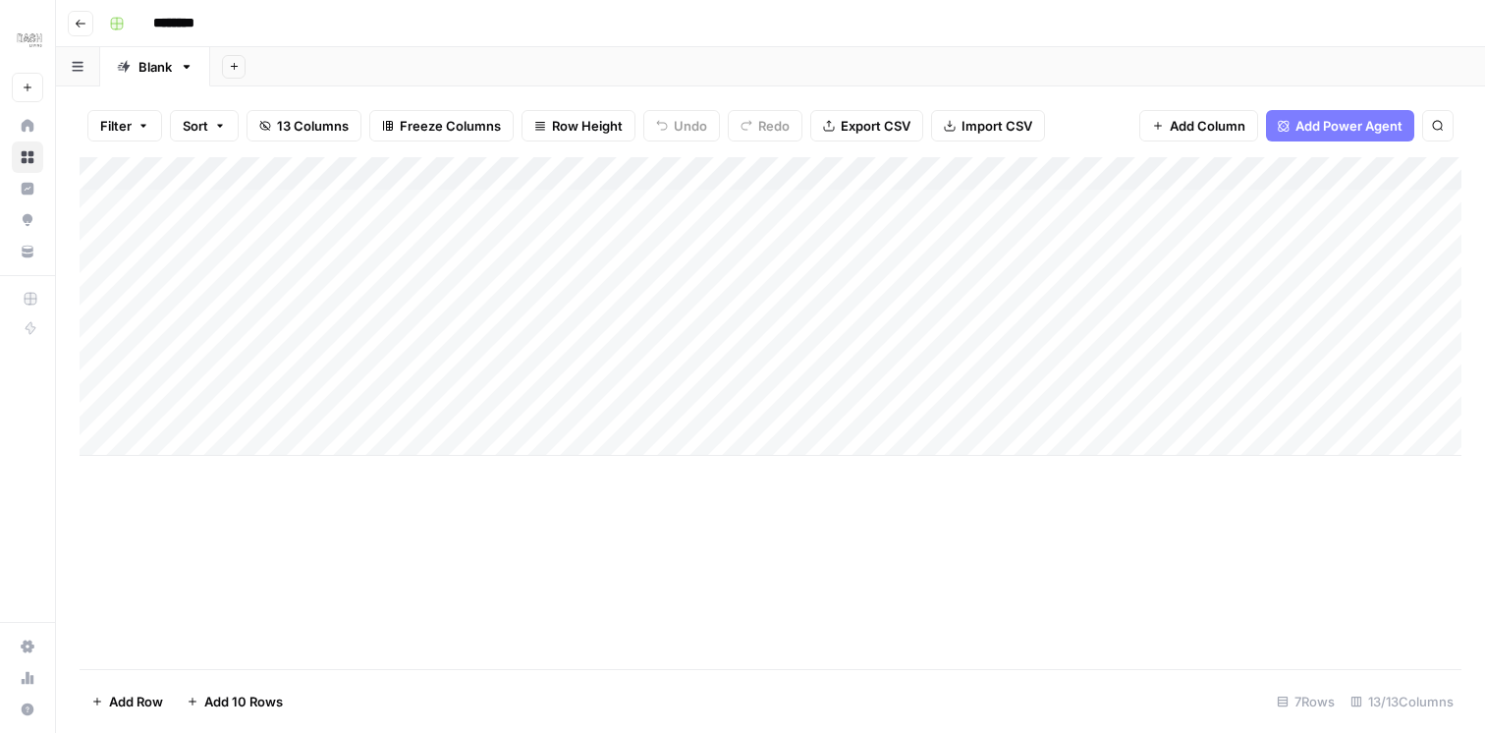
click at [1009, 176] on div "Add Column" at bounding box center [771, 306] width 1382 height 299
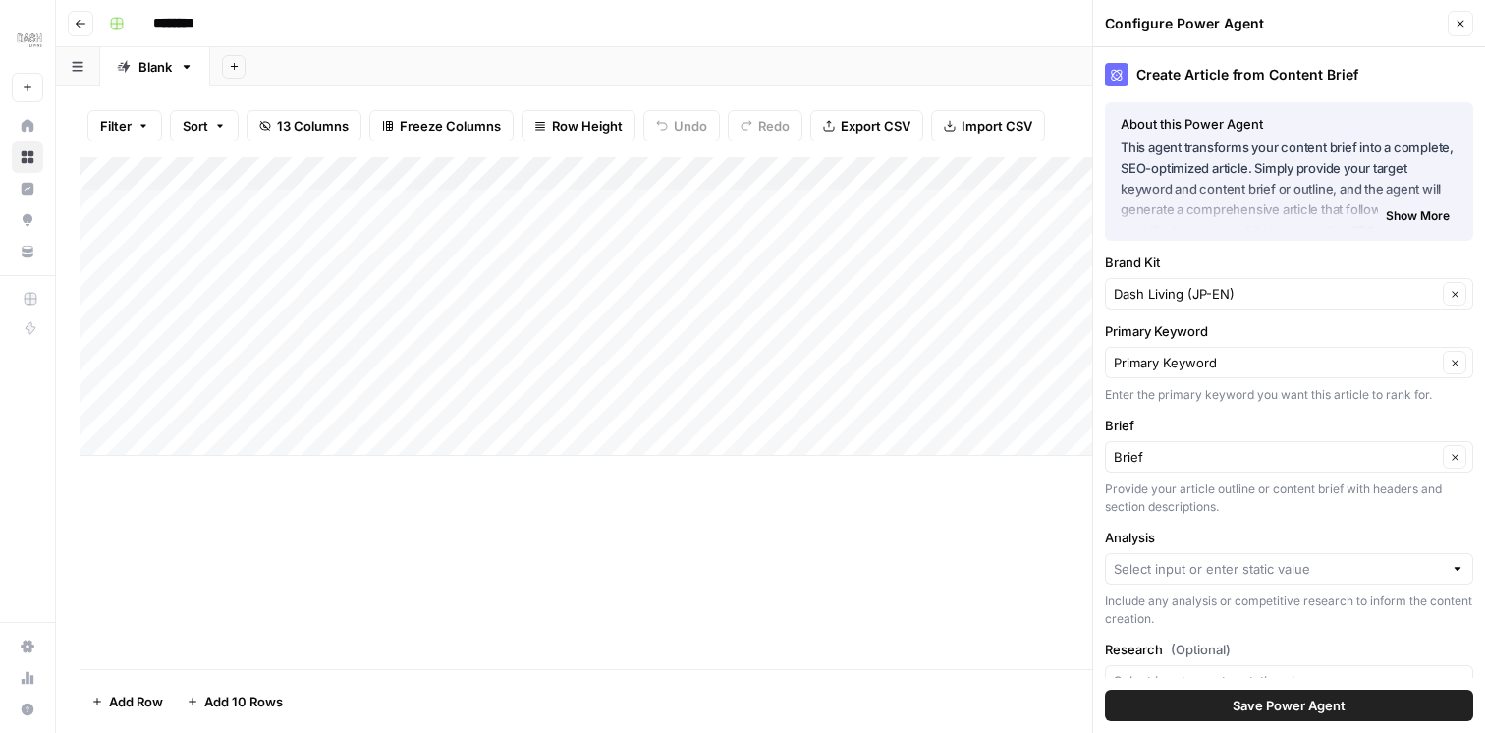
click at [1465, 24] on button "Close" at bounding box center [1460, 24] width 26 height 26
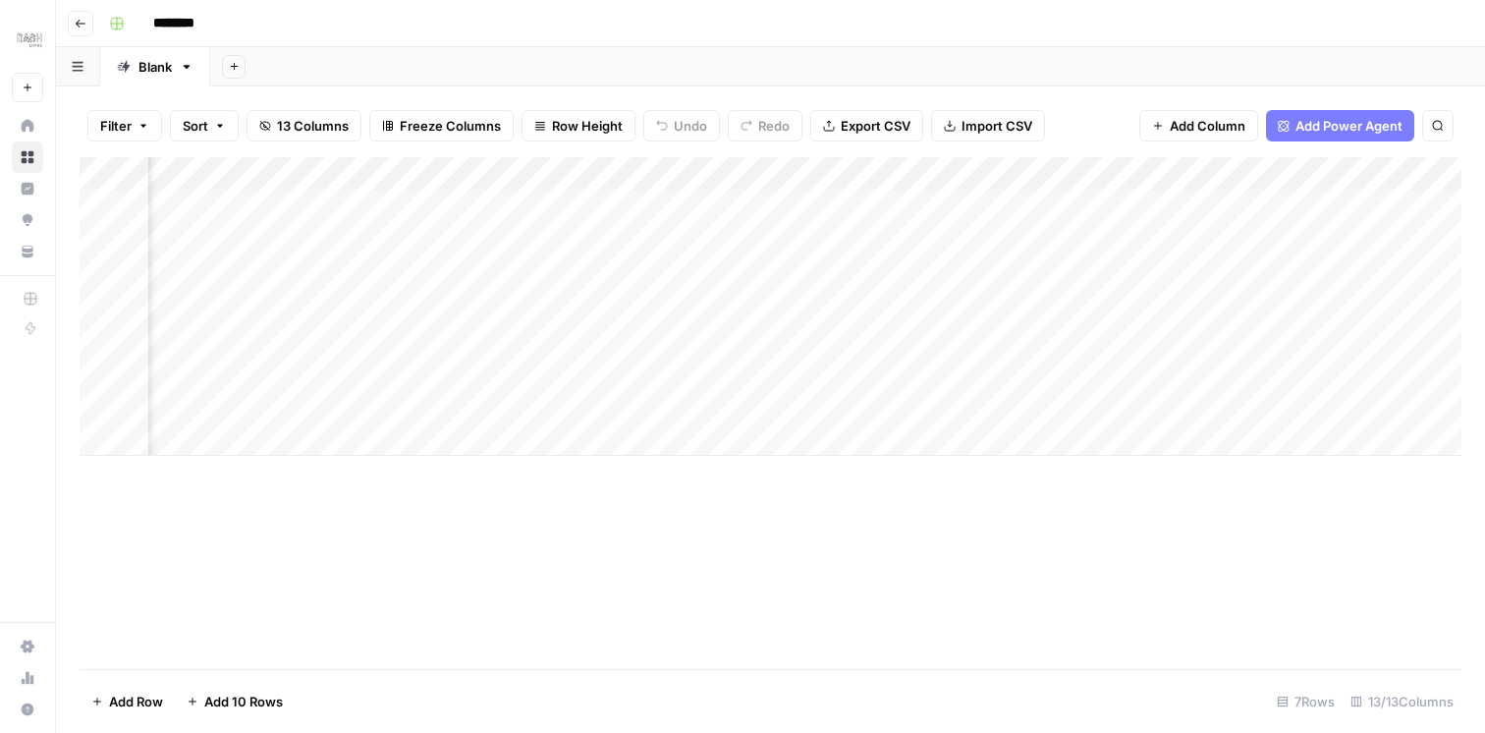
scroll to position [0, 1560]
click at [881, 204] on div "Add Column" at bounding box center [771, 306] width 1382 height 299
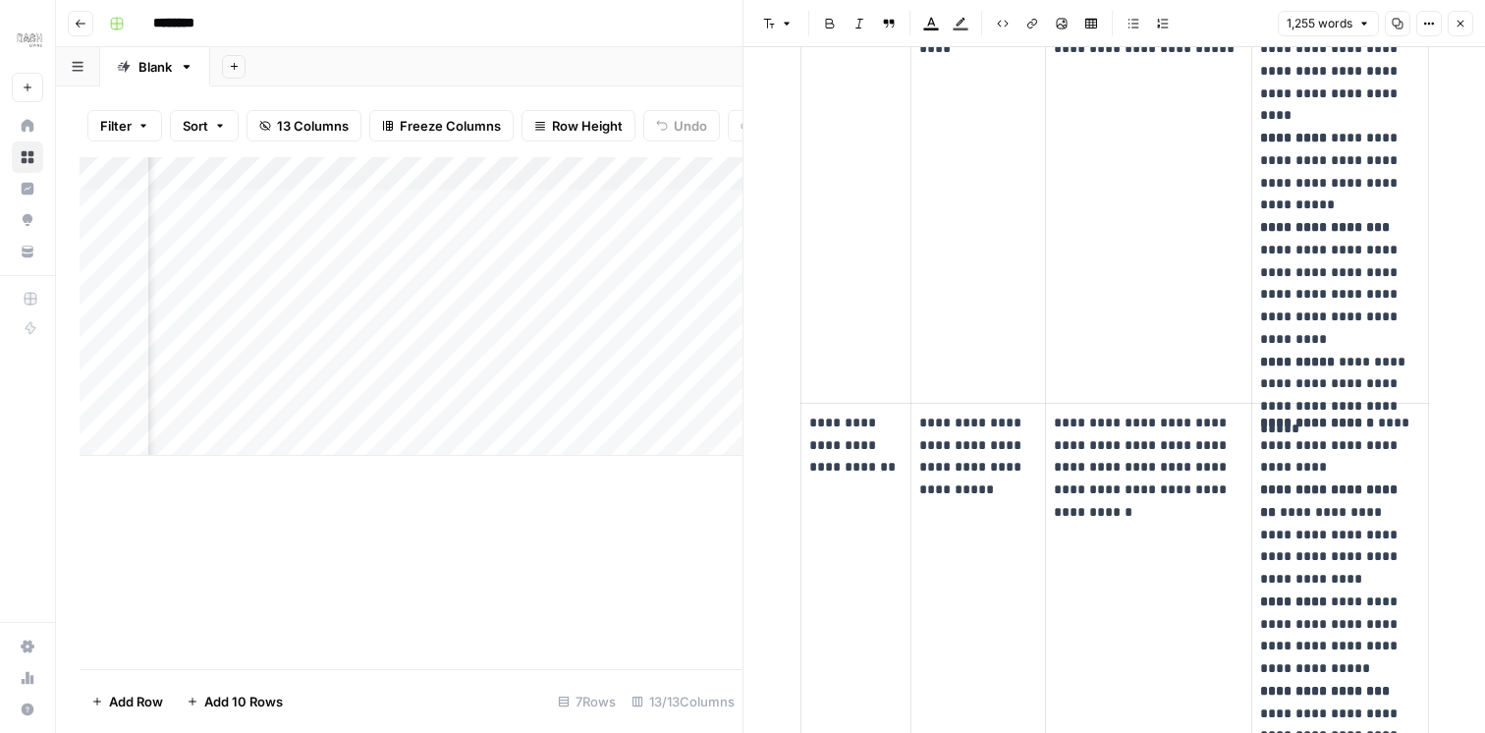
scroll to position [2392, 0]
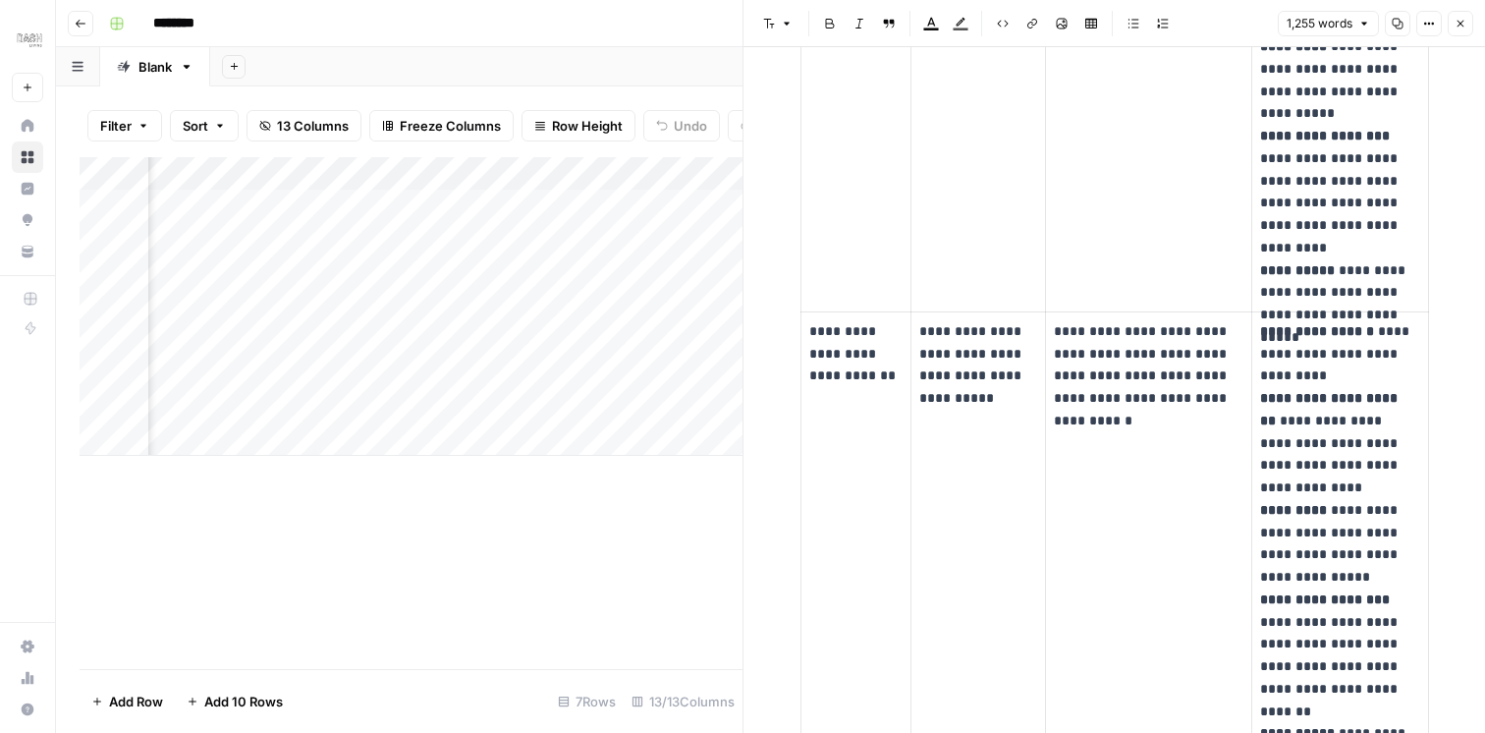
click at [1459, 24] on icon "button" at bounding box center [1460, 24] width 7 height 7
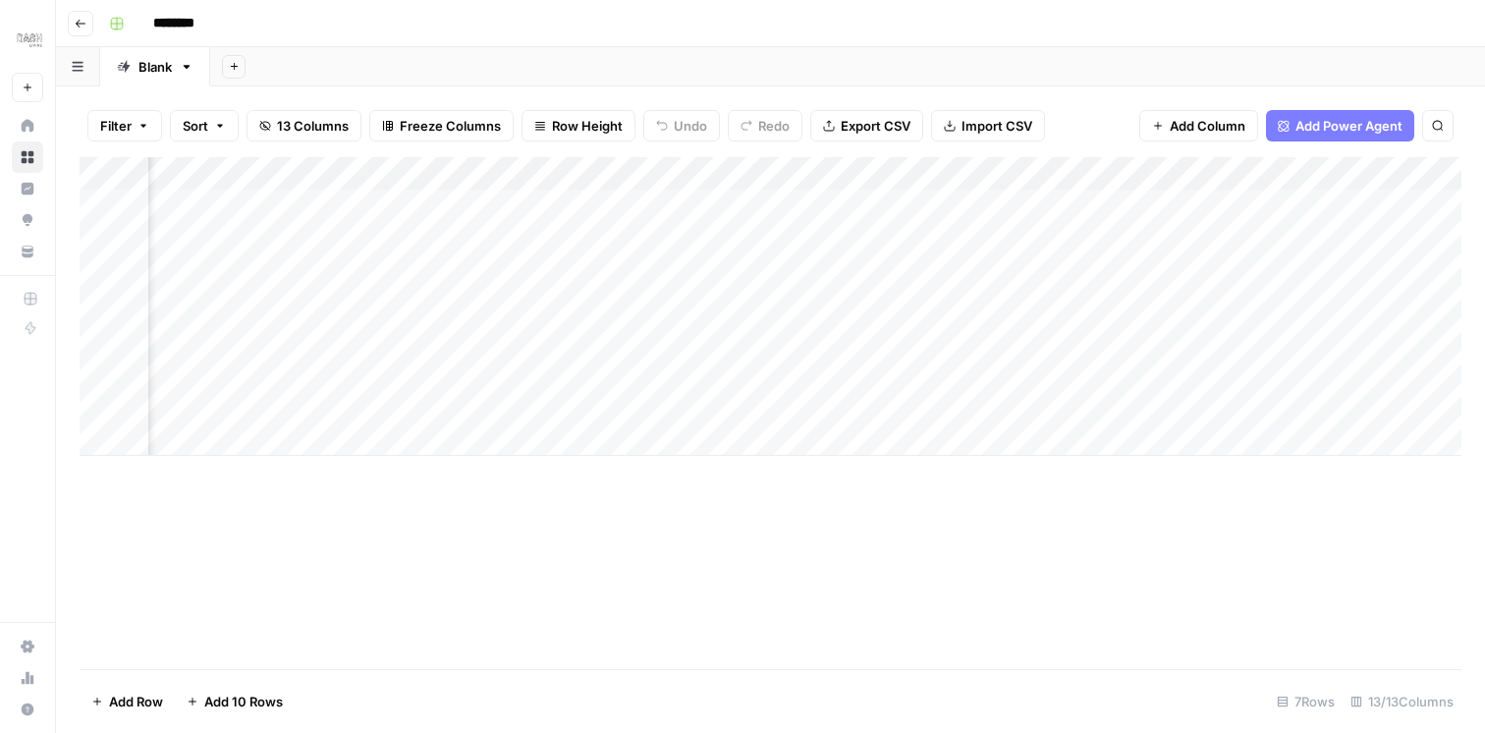
scroll to position [0, 592]
click at [1374, 209] on div "Add Column" at bounding box center [771, 306] width 1382 height 299
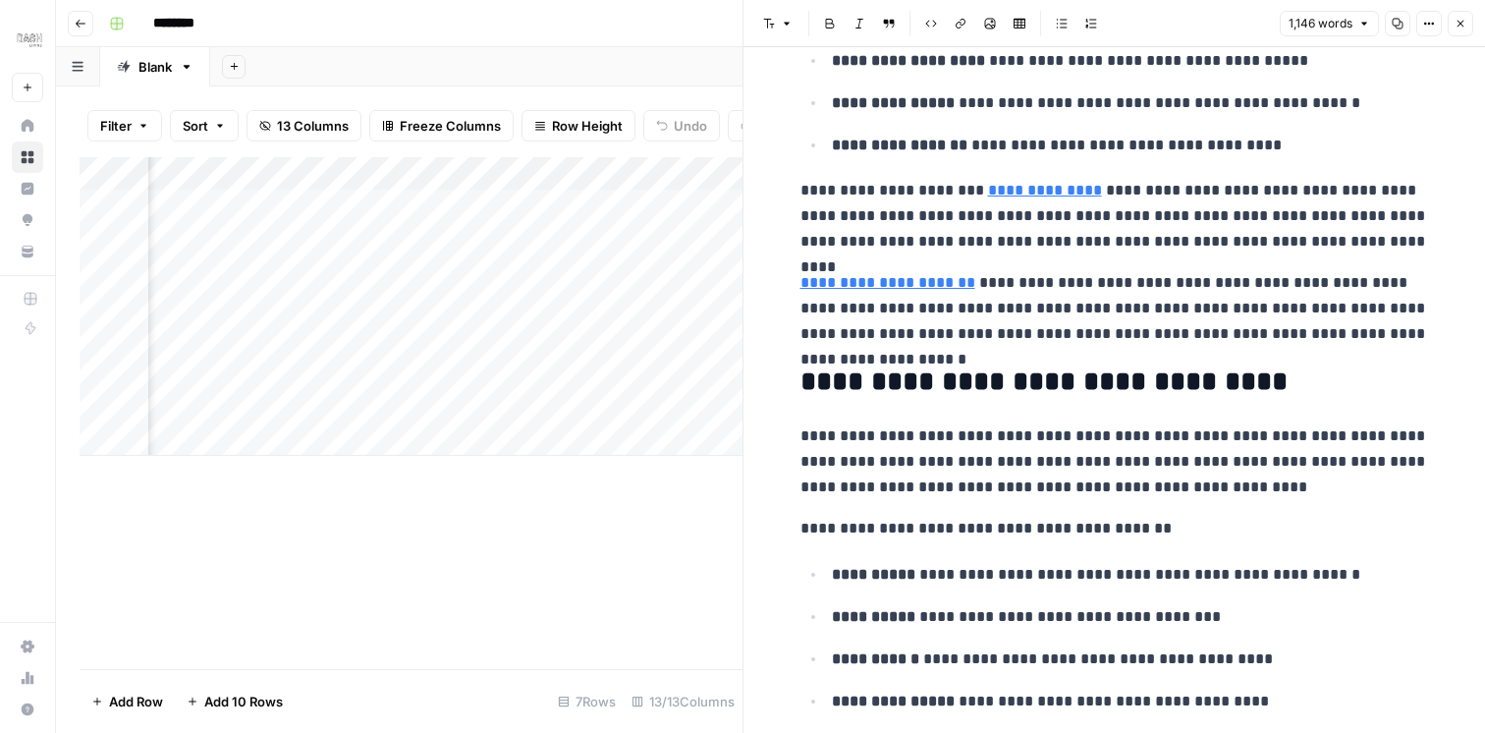
scroll to position [2800, 0]
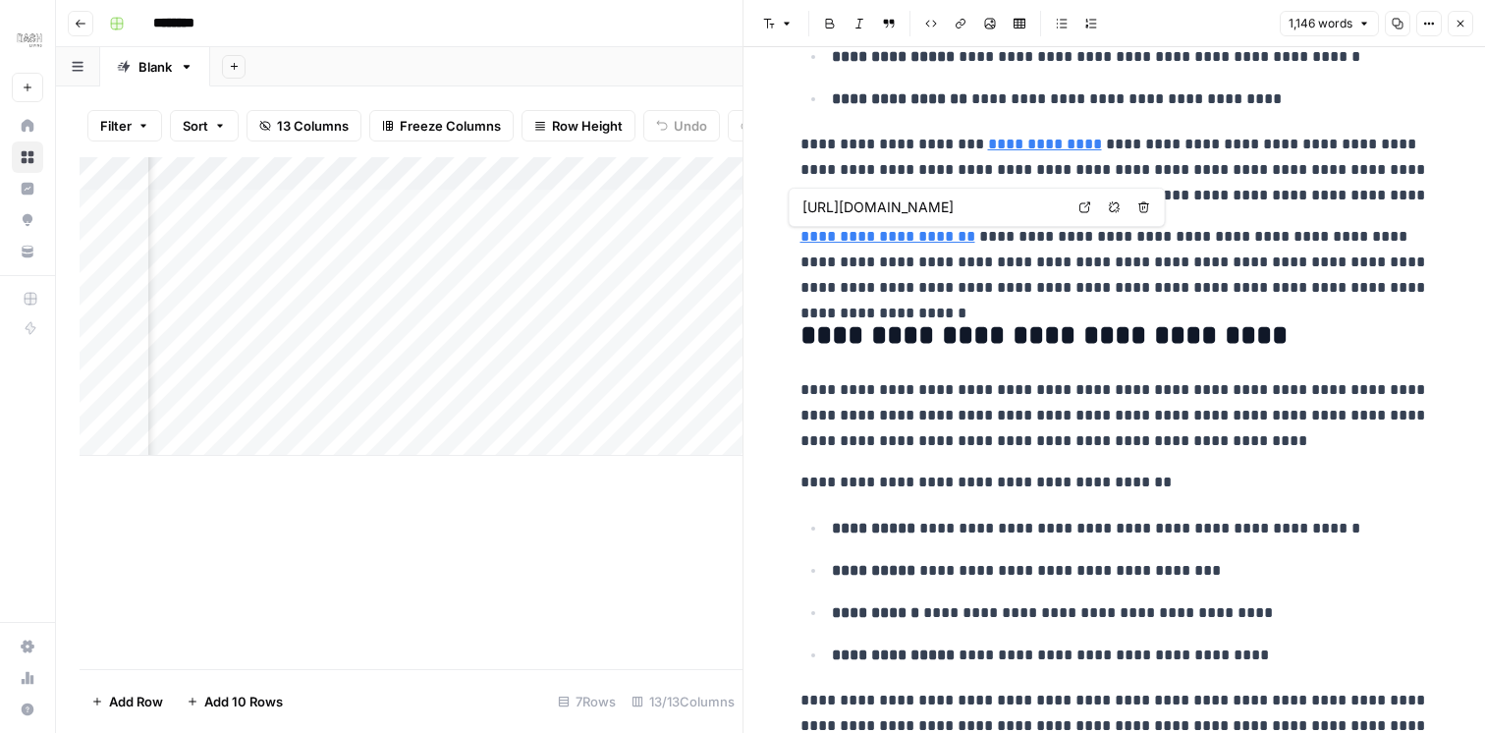
type input "https://www.dash.co/en/blog/living-connecting-community-perks-and-events-dash-l…"
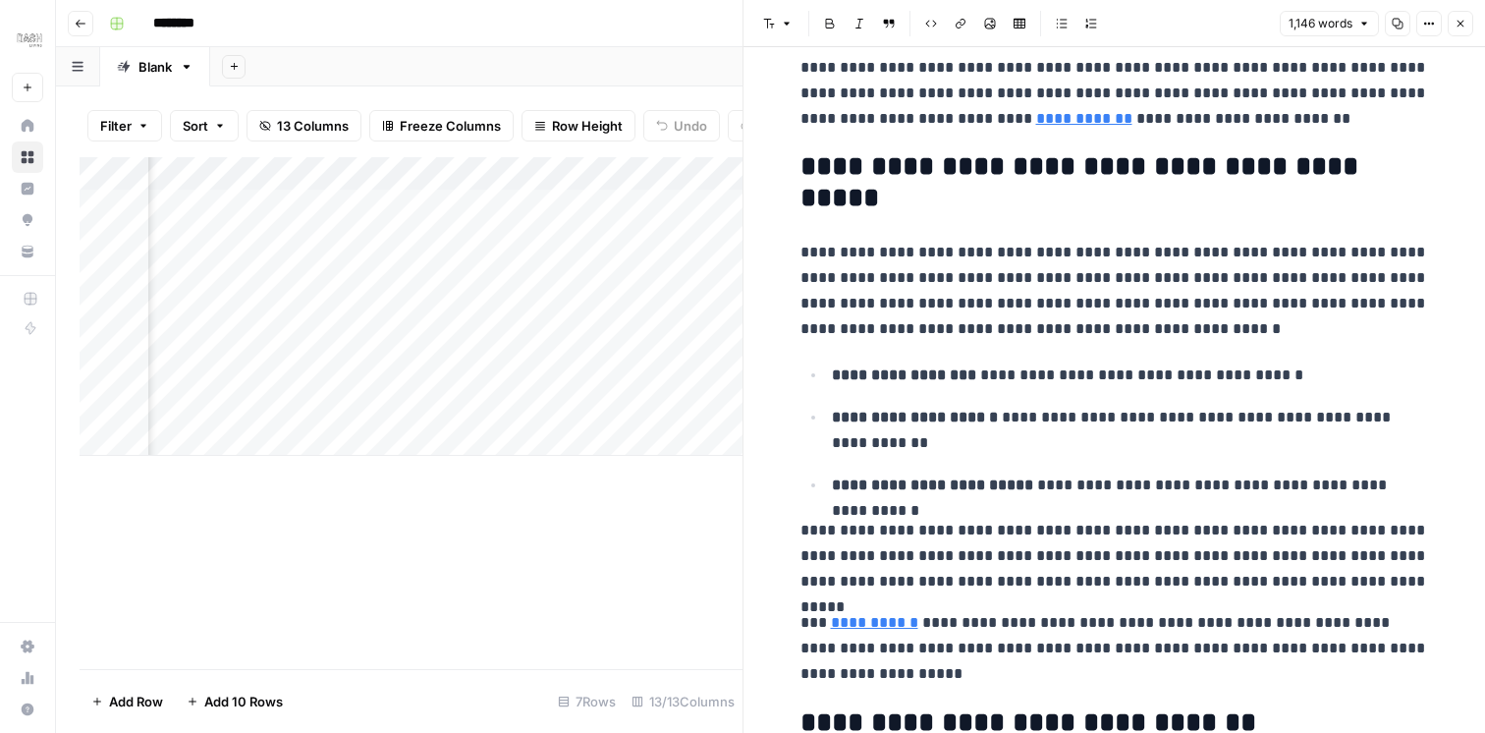
scroll to position [0, 0]
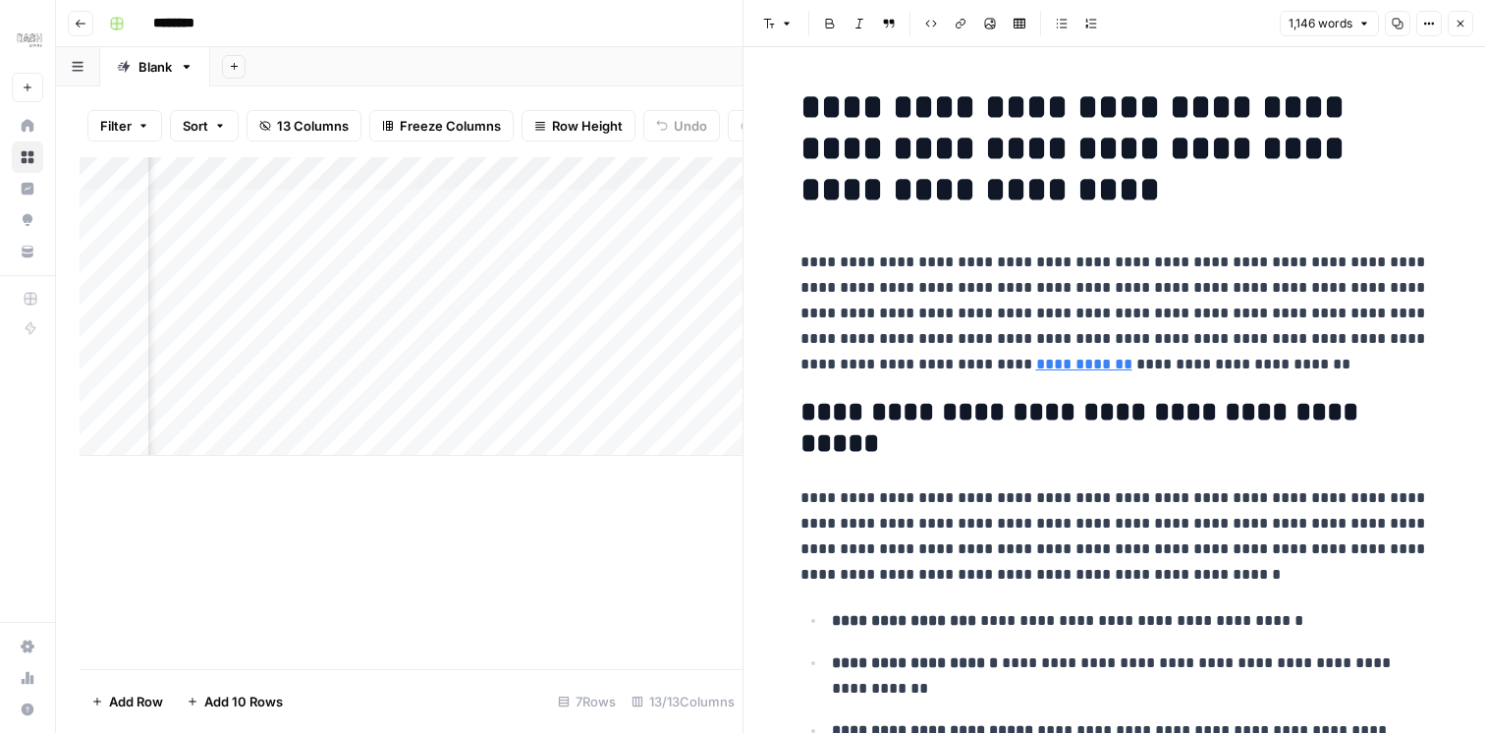
click at [1460, 20] on icon "button" at bounding box center [1460, 24] width 12 height 12
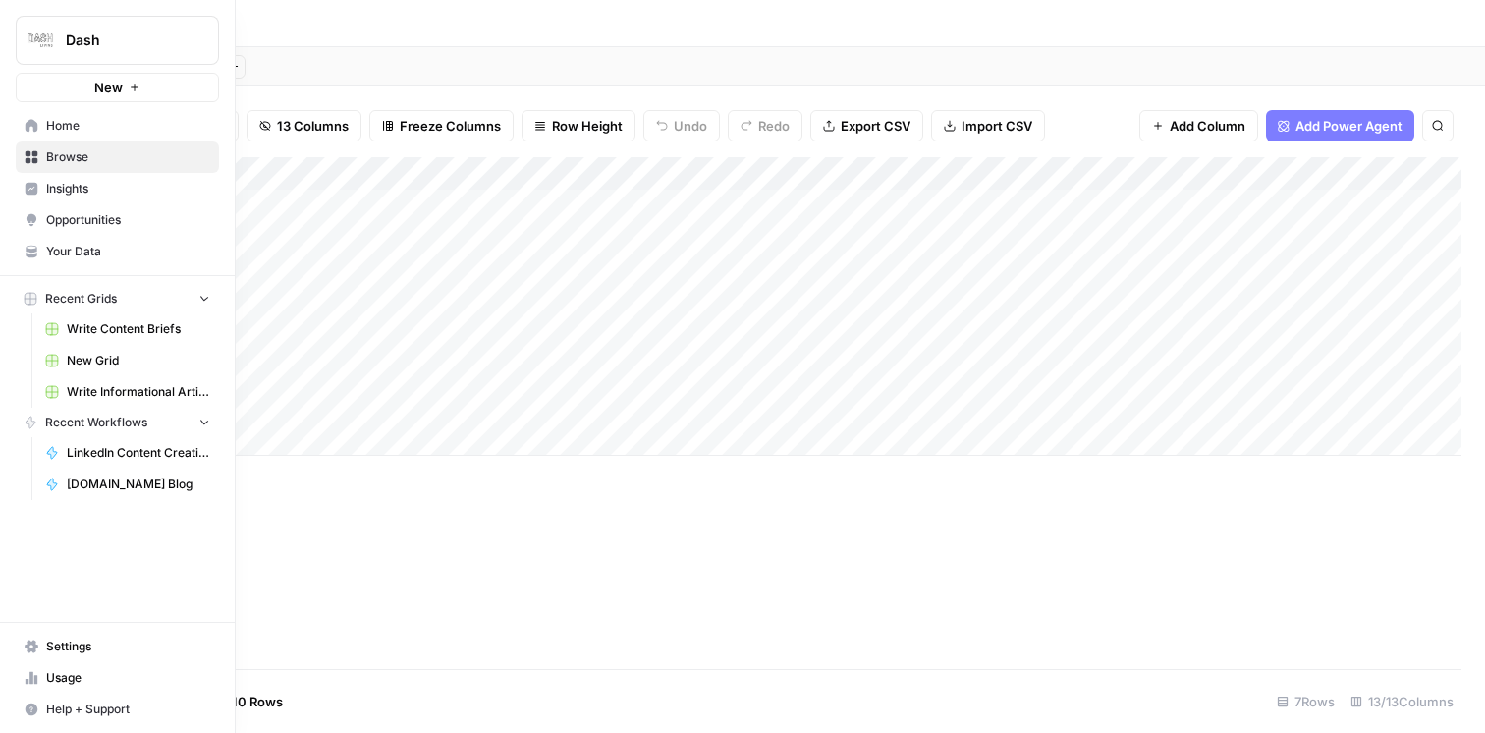
click at [27, 27] on img "Workspace: Dash" at bounding box center [40, 40] width 35 height 35
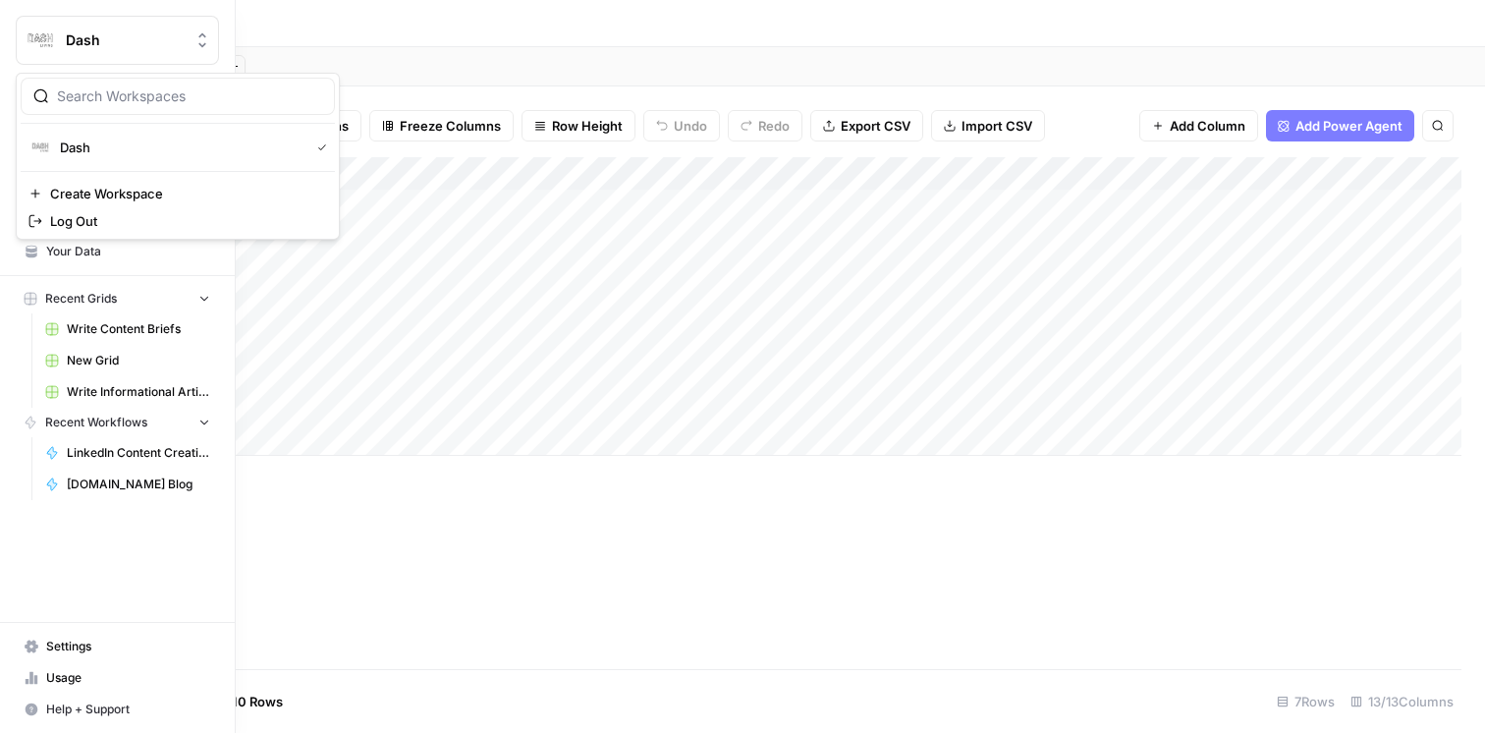
click at [82, 269] on nav "Home Browse Insights Opportunities Your Data" at bounding box center [117, 188] width 235 height 173
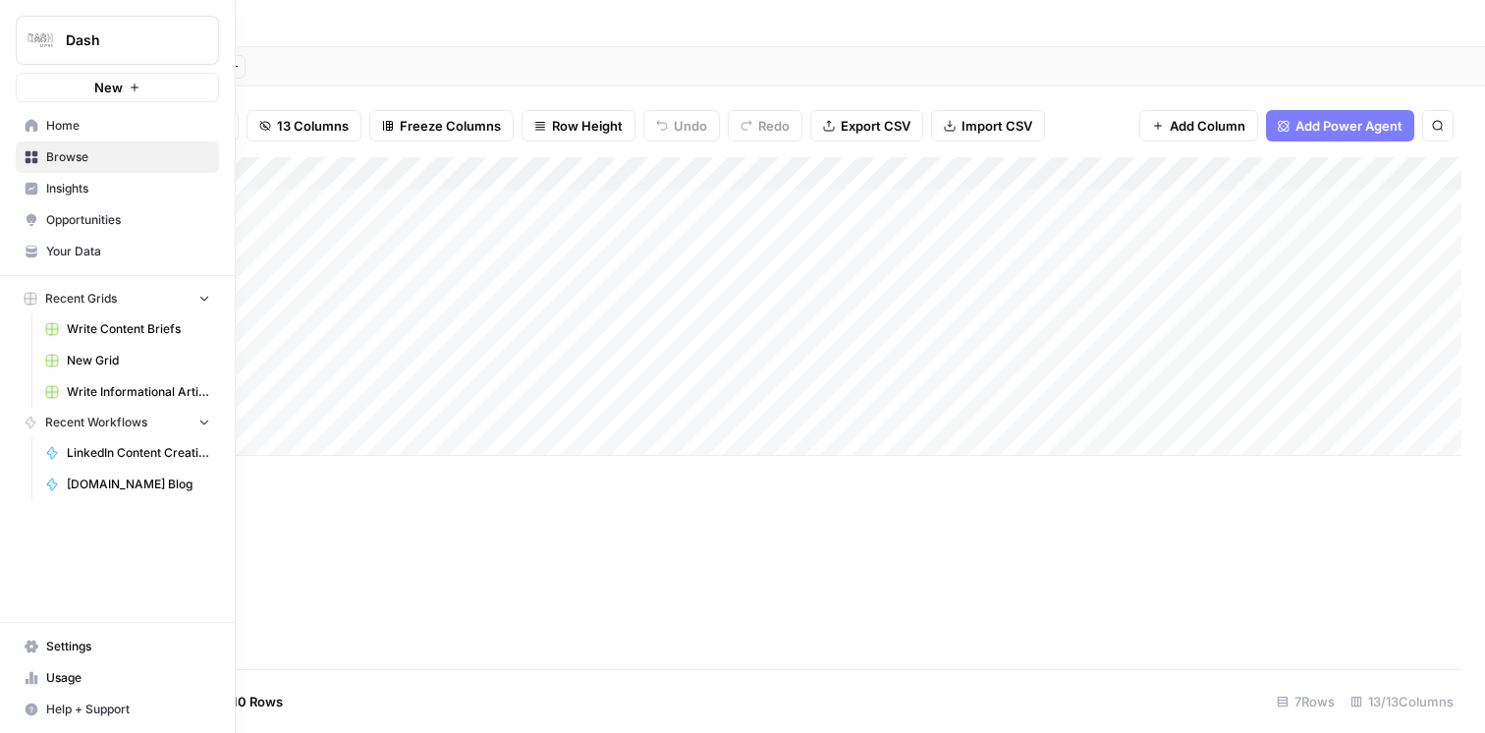
click at [82, 263] on link "Your Data" at bounding box center [117, 251] width 203 height 31
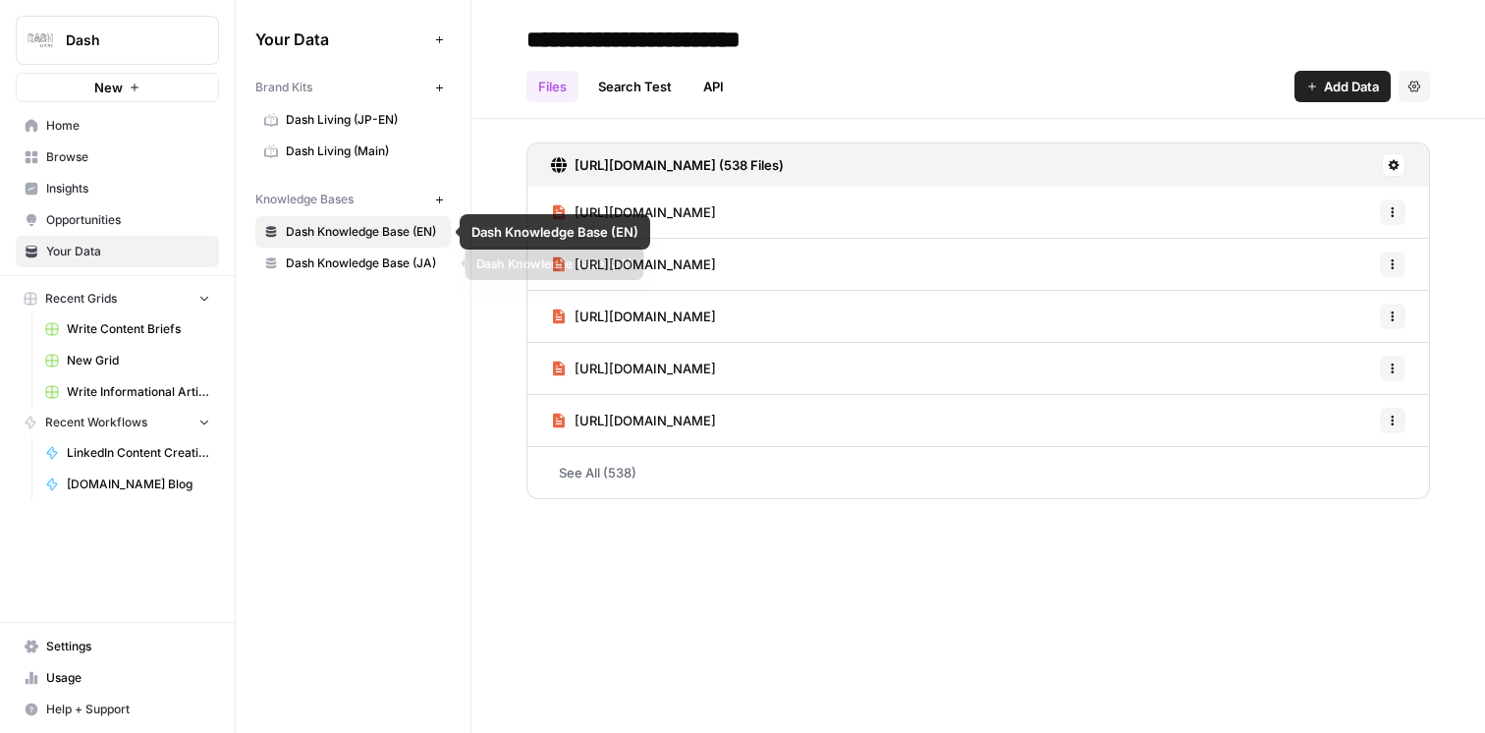
click at [376, 258] on span "Dash Knowledge Base (JA)" at bounding box center [364, 263] width 156 height 18
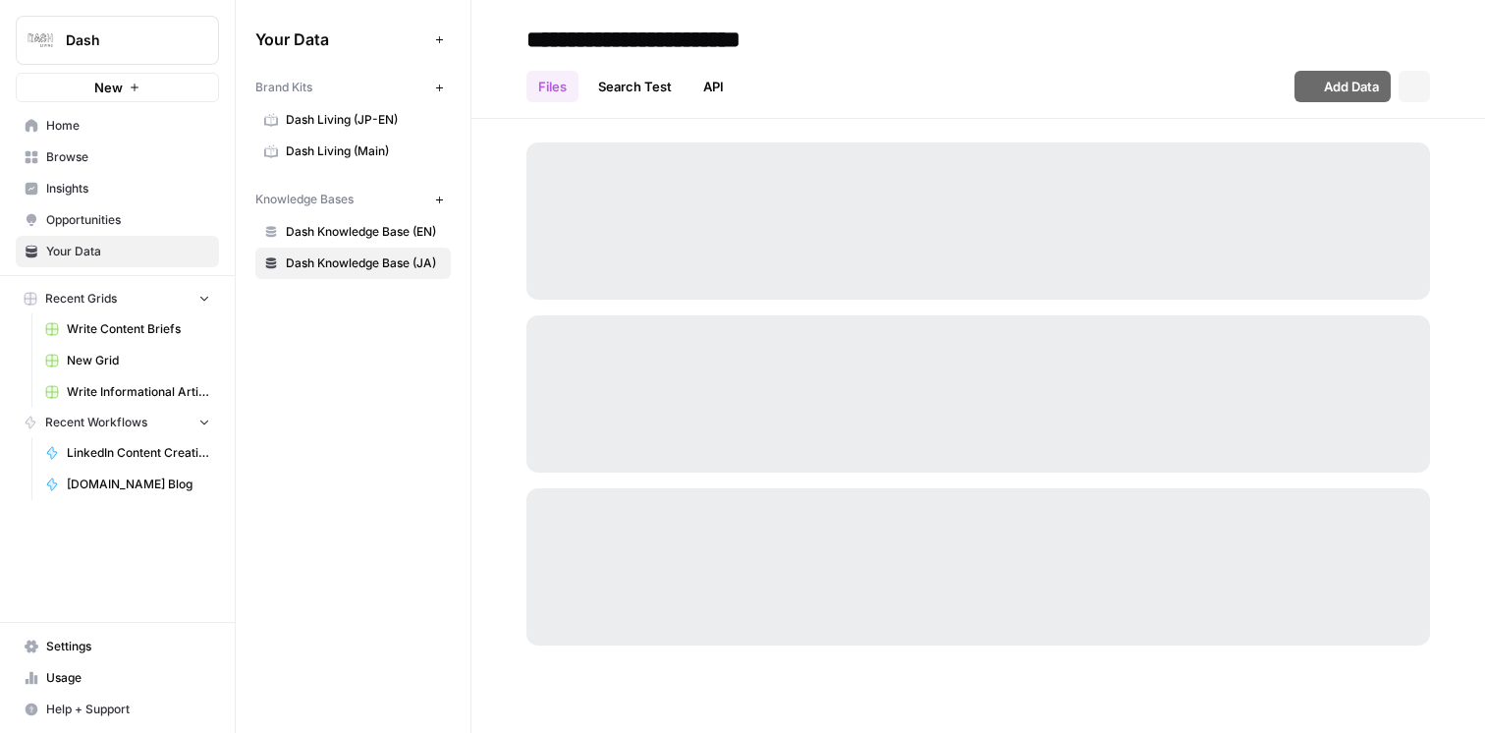
click at [381, 233] on span "Dash Knowledge Base (EN)" at bounding box center [364, 232] width 156 height 18
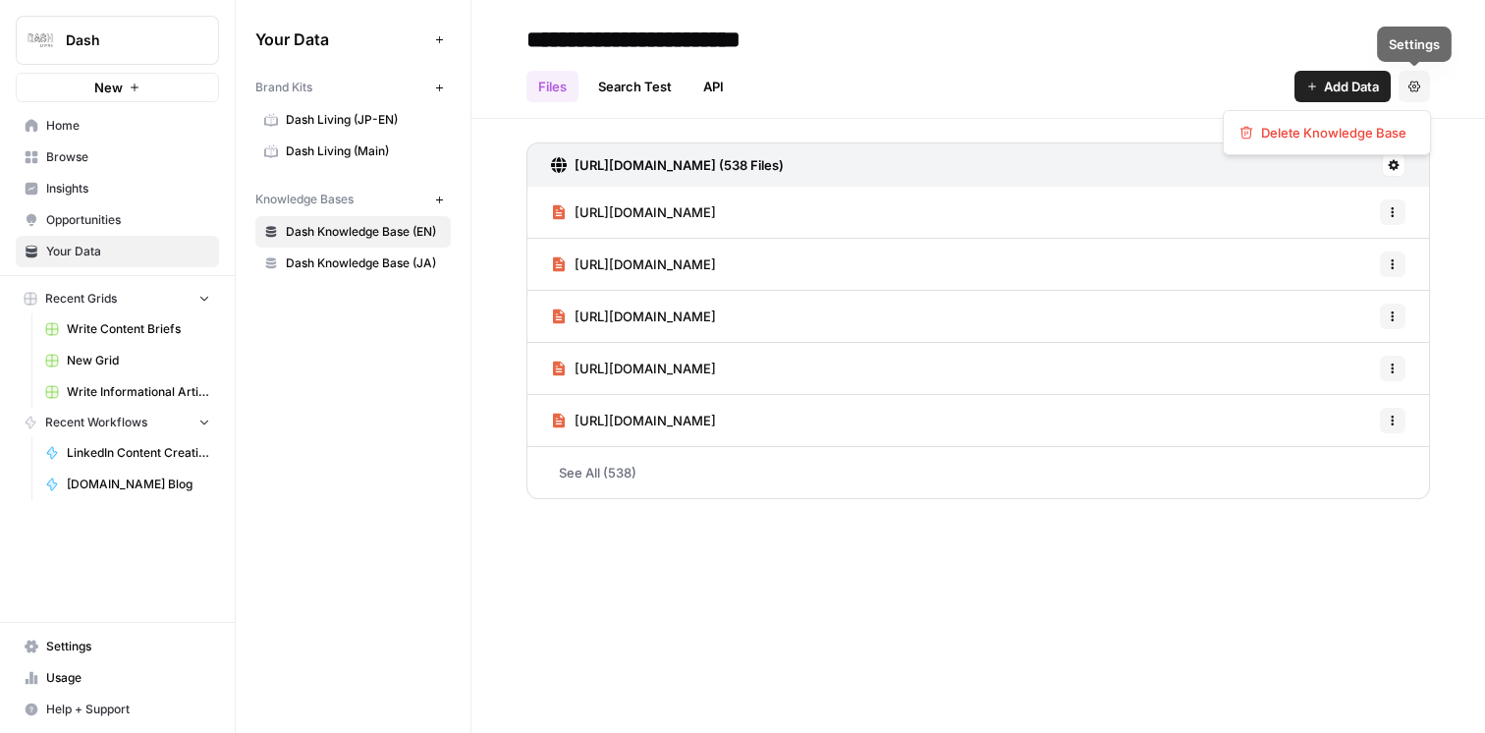
click at [1410, 84] on icon "button" at bounding box center [1414, 86] width 12 height 11
click at [1160, 64] on div "Files Search Test API Add Data Settings" at bounding box center [977, 78] width 903 height 47
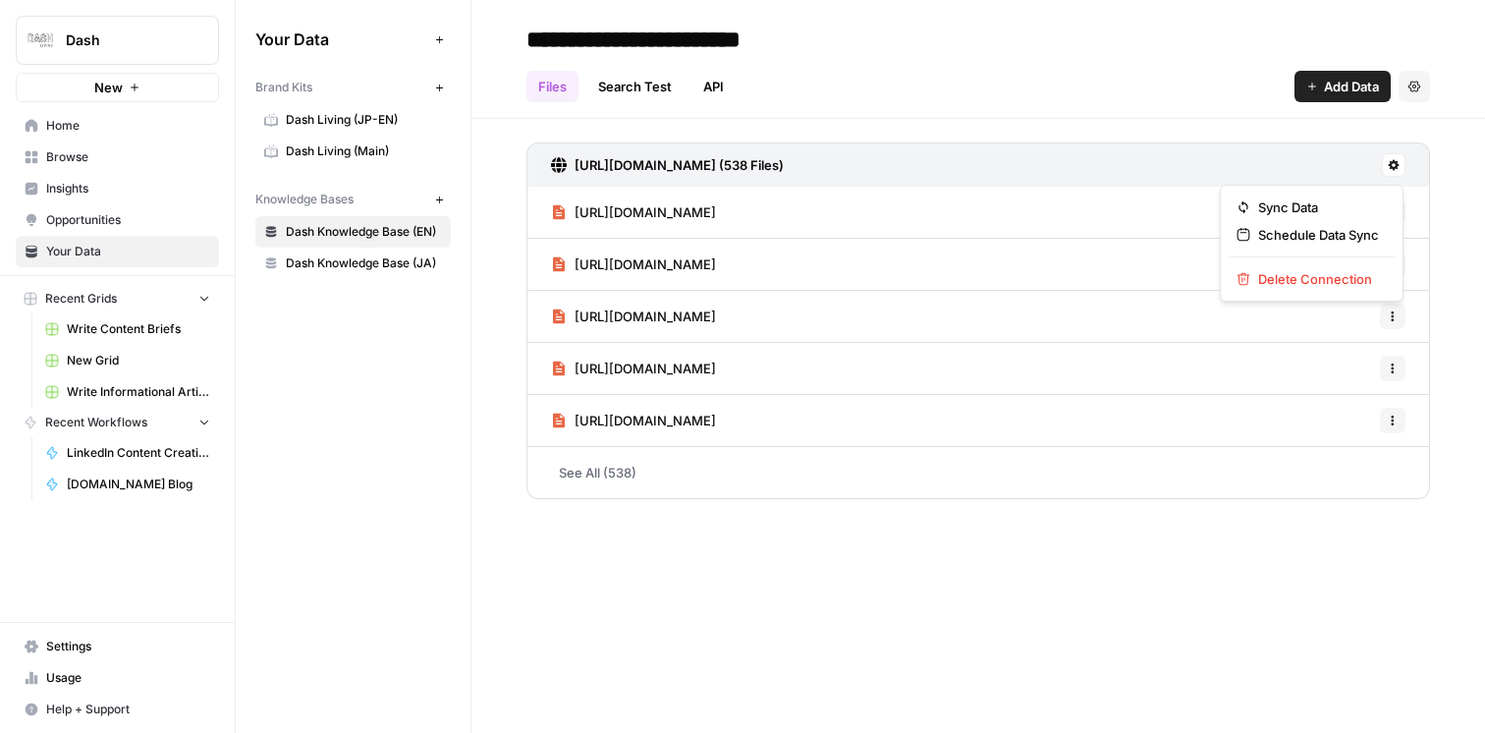
click at [1391, 161] on icon at bounding box center [1394, 165] width 11 height 11
click at [1114, 100] on div "Files Search Test API Add Data Settings" at bounding box center [977, 78] width 903 height 47
click at [1425, 91] on button "Settings" at bounding box center [1413, 86] width 31 height 31
click at [1193, 532] on div "**********" at bounding box center [977, 366] width 1013 height 733
click at [551, 87] on link "Files" at bounding box center [552, 86] width 52 height 31
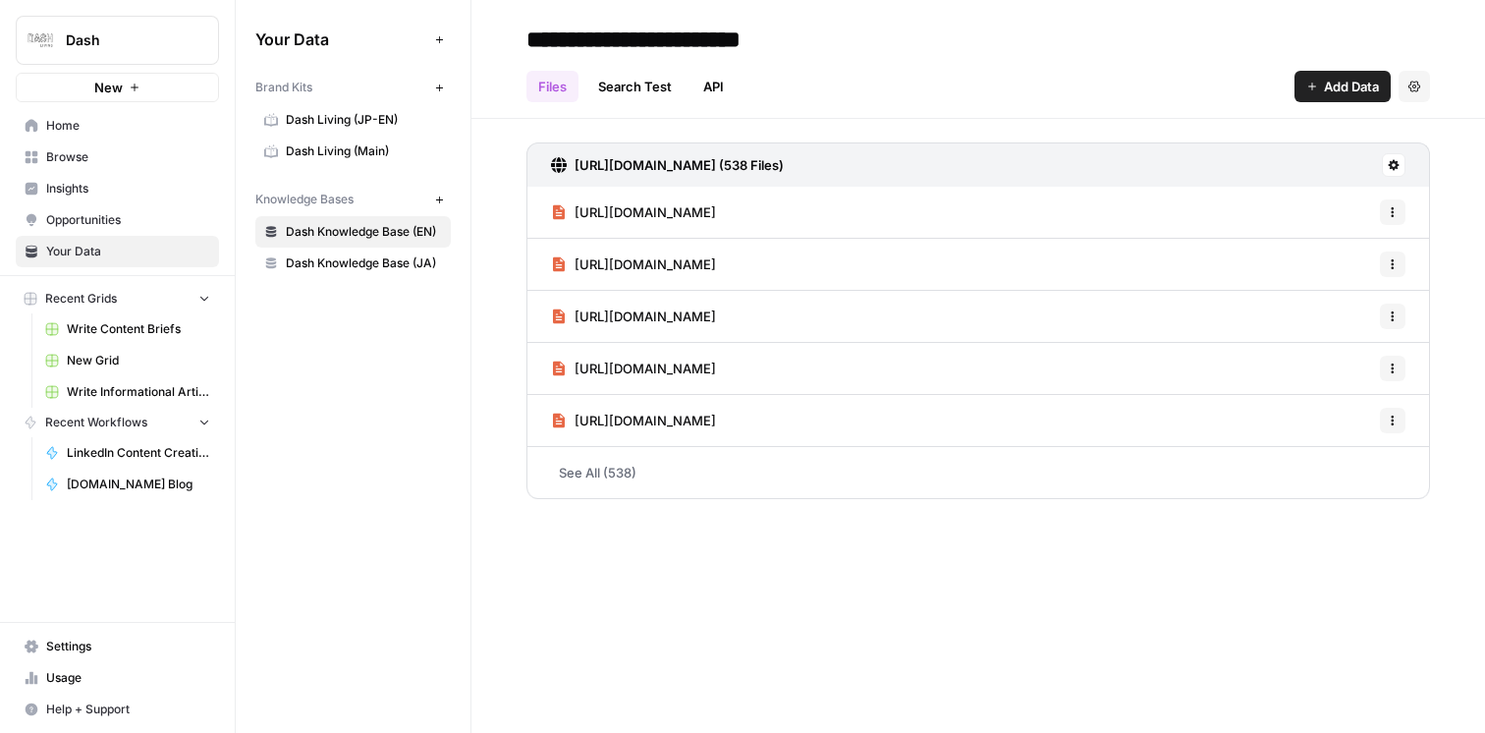
click at [734, 81] on link "API" at bounding box center [713, 86] width 44 height 31
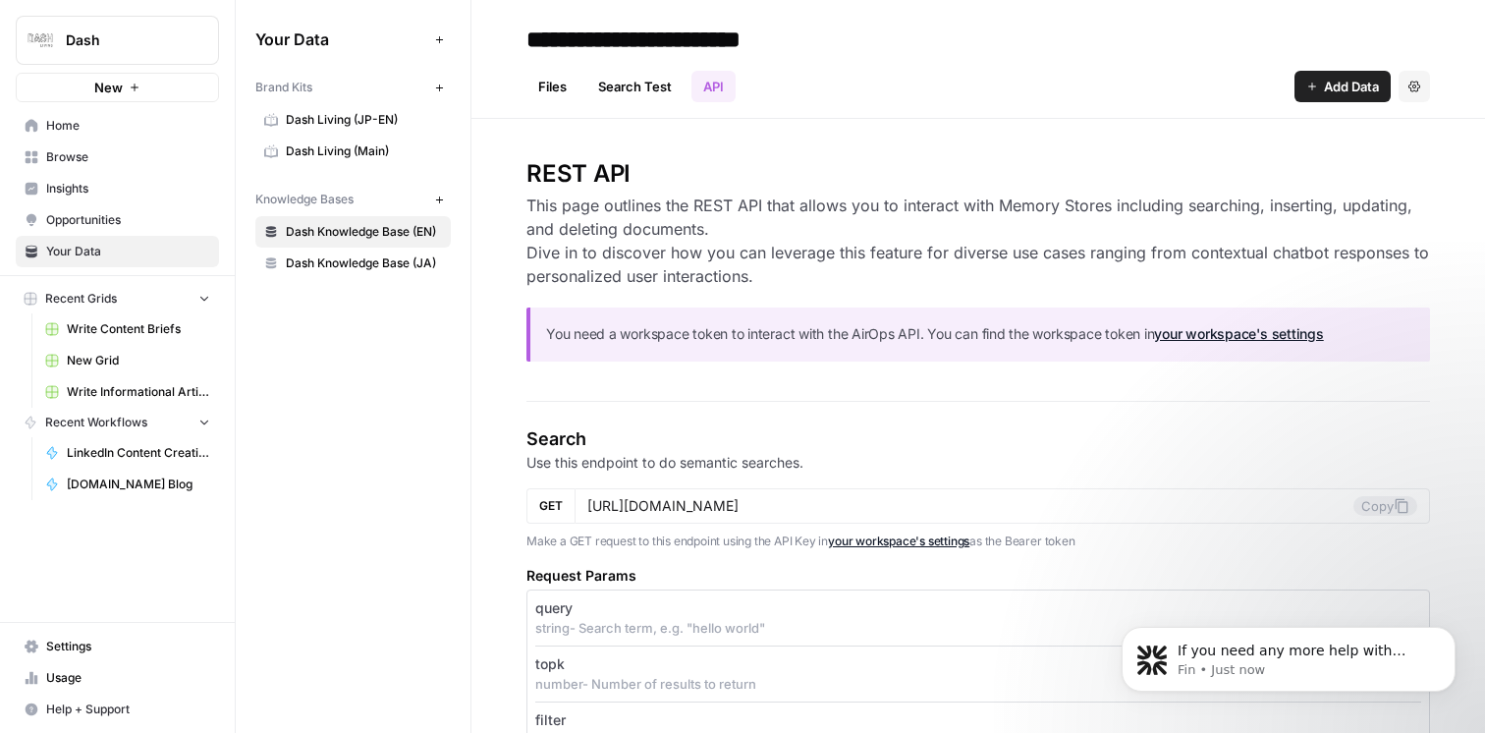
click at [614, 78] on link "Search Test" at bounding box center [634, 86] width 97 height 31
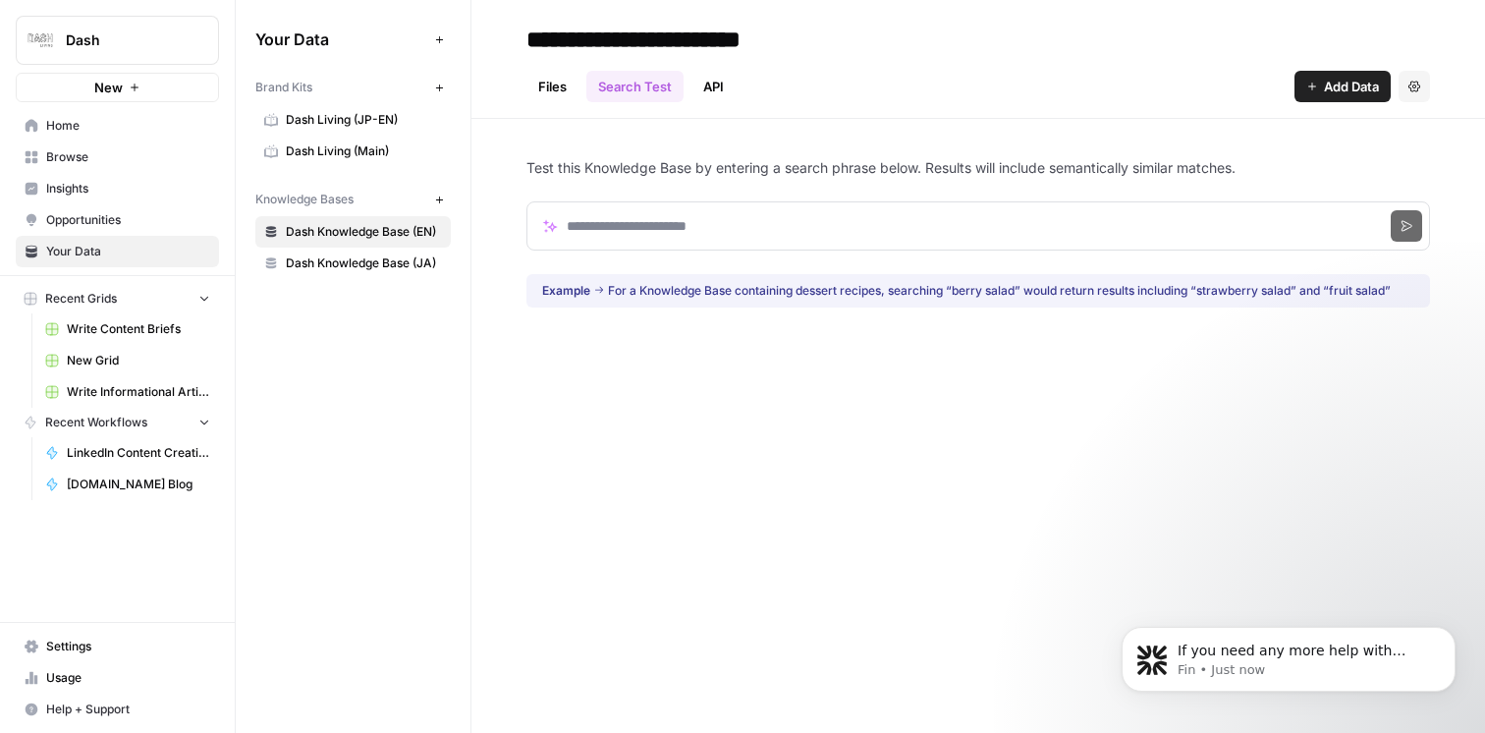
click at [542, 89] on link "Files" at bounding box center [552, 86] width 52 height 31
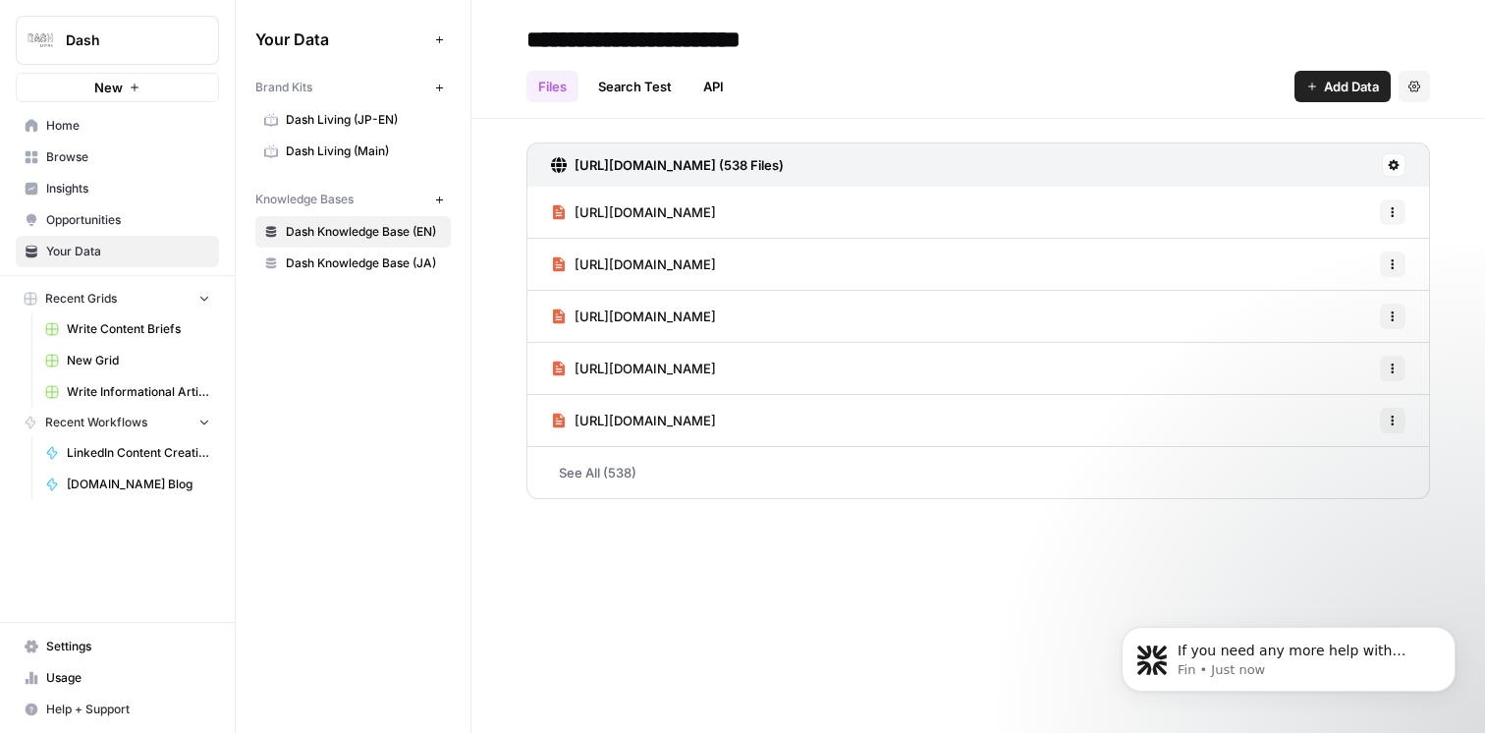
click at [560, 154] on link "https://www.dash.co/en/sitemap.xml.gz (538 Files)" at bounding box center [667, 164] width 233 height 43
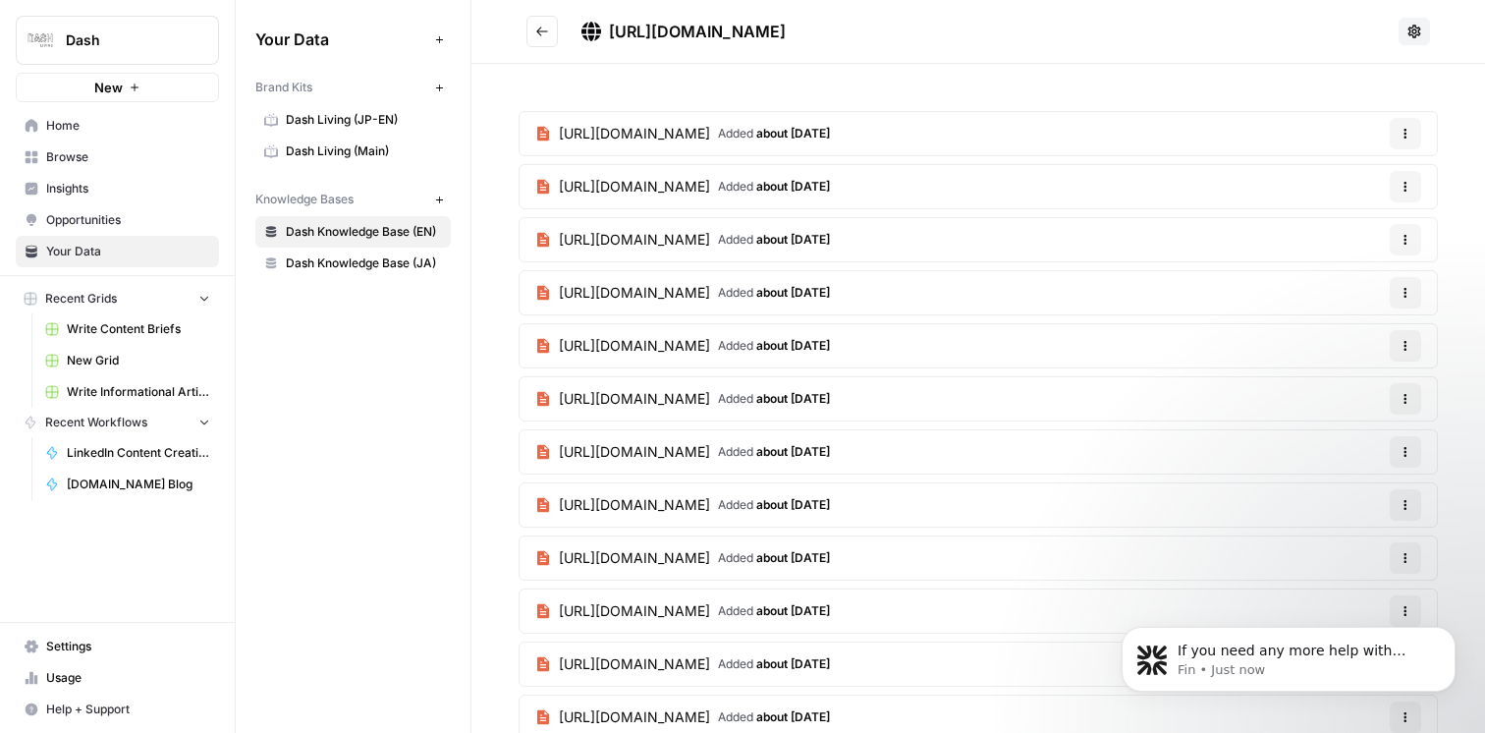
click at [1408, 28] on icon at bounding box center [1414, 31] width 13 height 13
click at [1343, 110] on span "Schedule Data Sync" at bounding box center [1342, 103] width 121 height 20
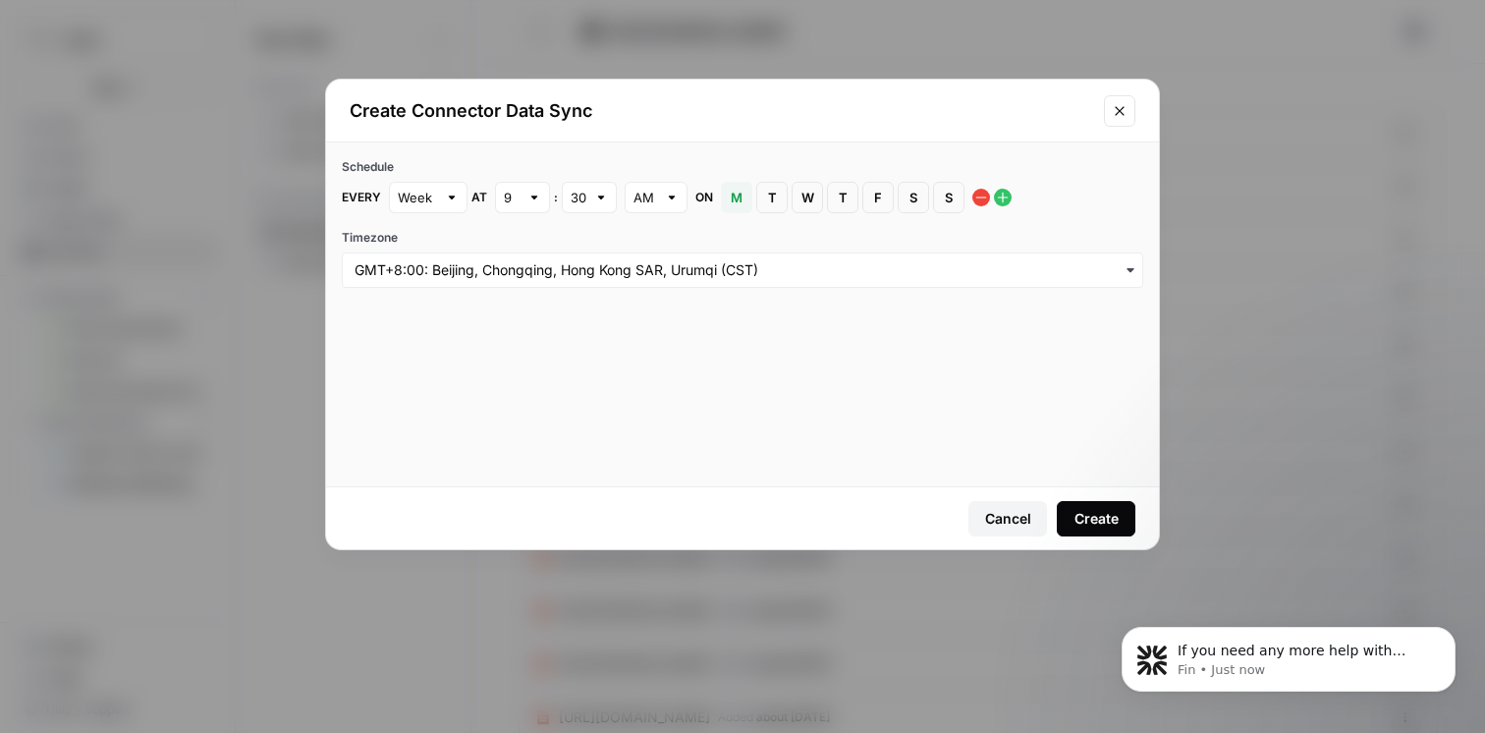
click at [1119, 100] on button "Close modal" at bounding box center [1119, 110] width 31 height 31
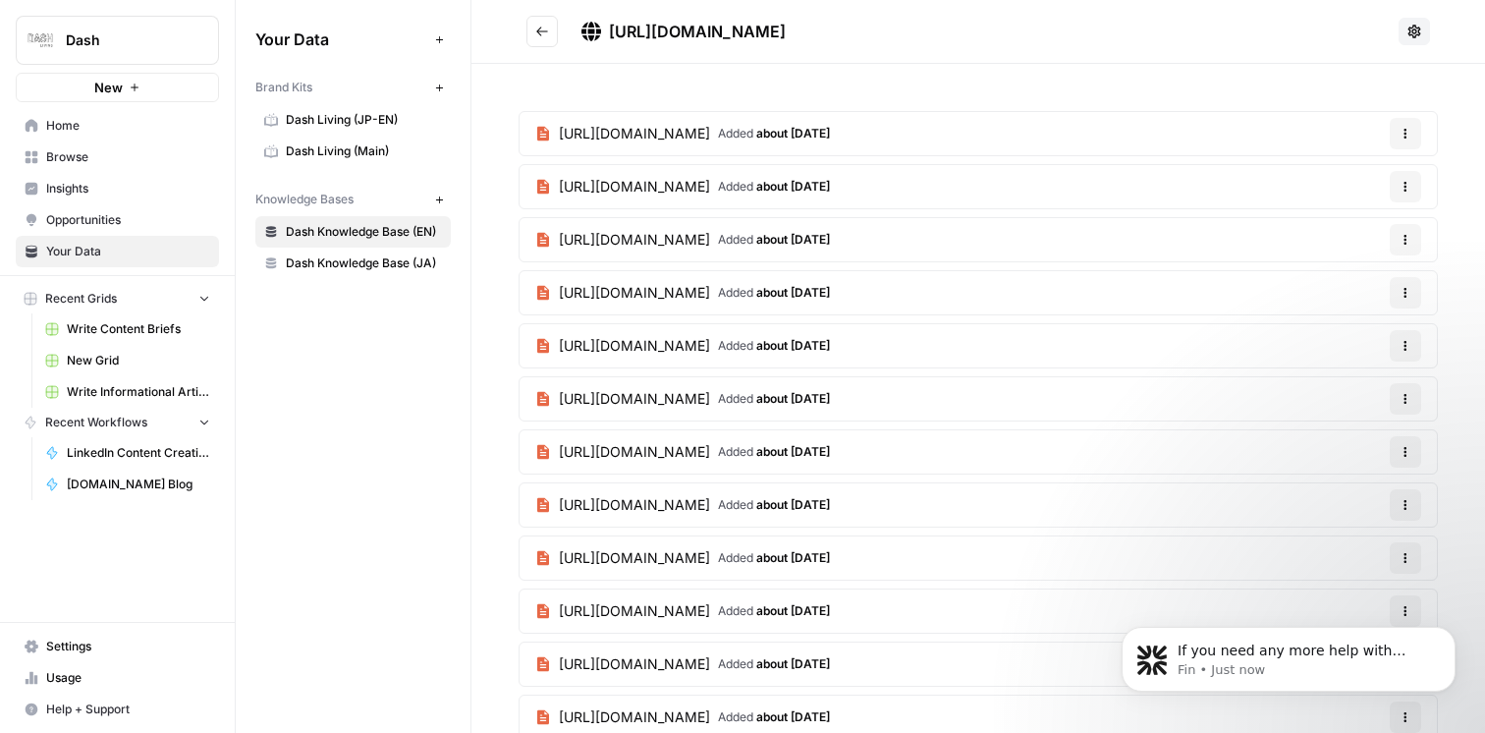
click at [1407, 134] on icon "button" at bounding box center [1405, 134] width 12 height 12
click at [531, 29] on button "Go back" at bounding box center [541, 31] width 31 height 31
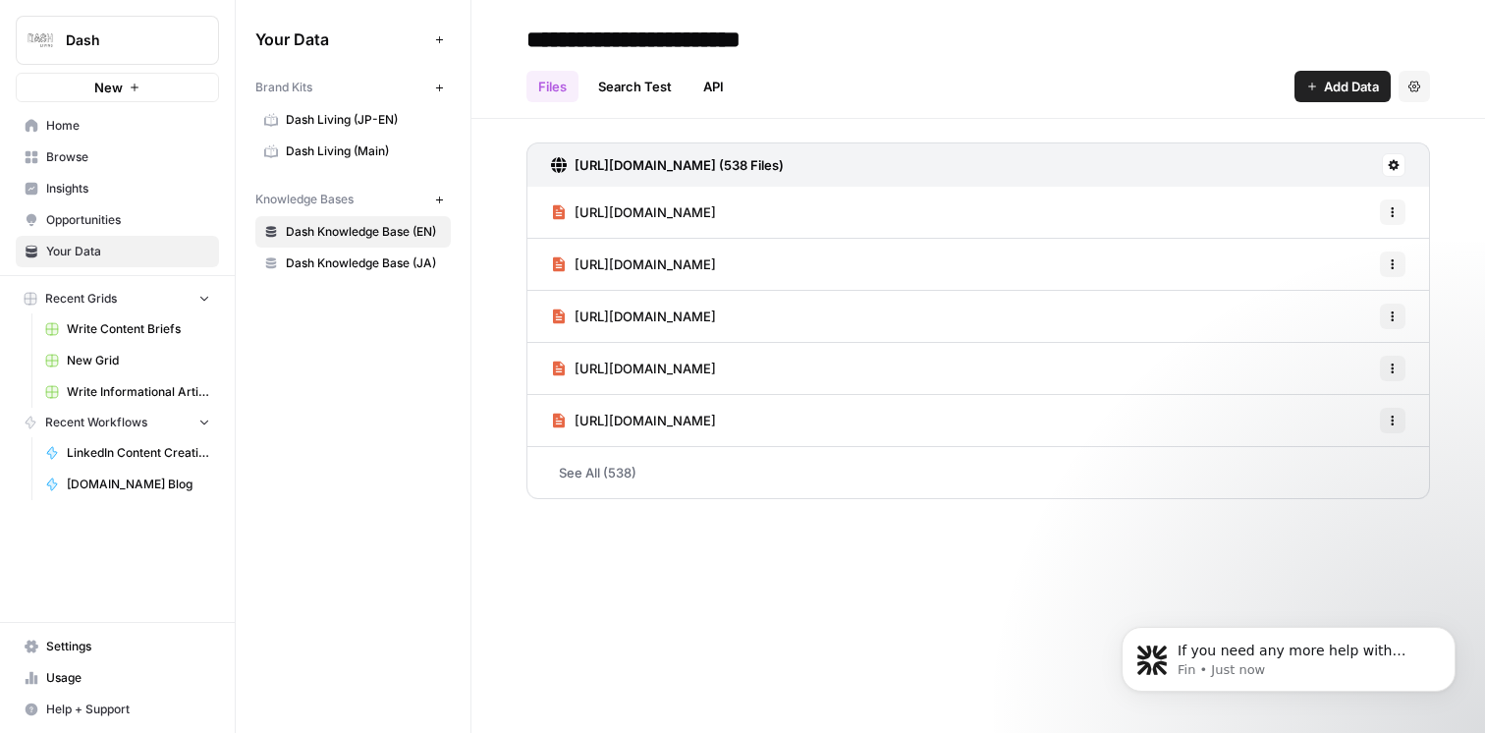
click at [1353, 86] on span "Add Data" at bounding box center [1351, 87] width 55 height 20
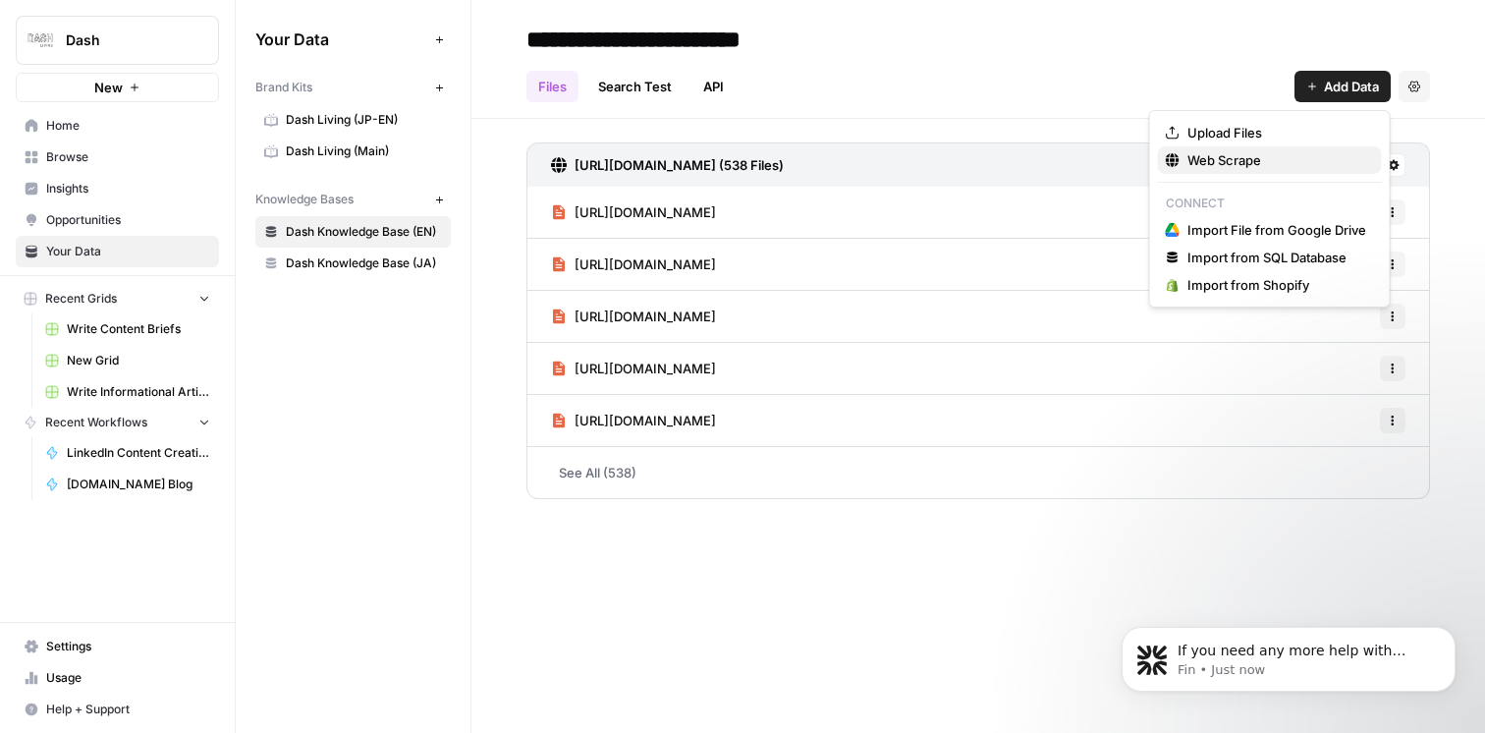
click at [1267, 162] on span "Web Scrape" at bounding box center [1276, 160] width 179 height 20
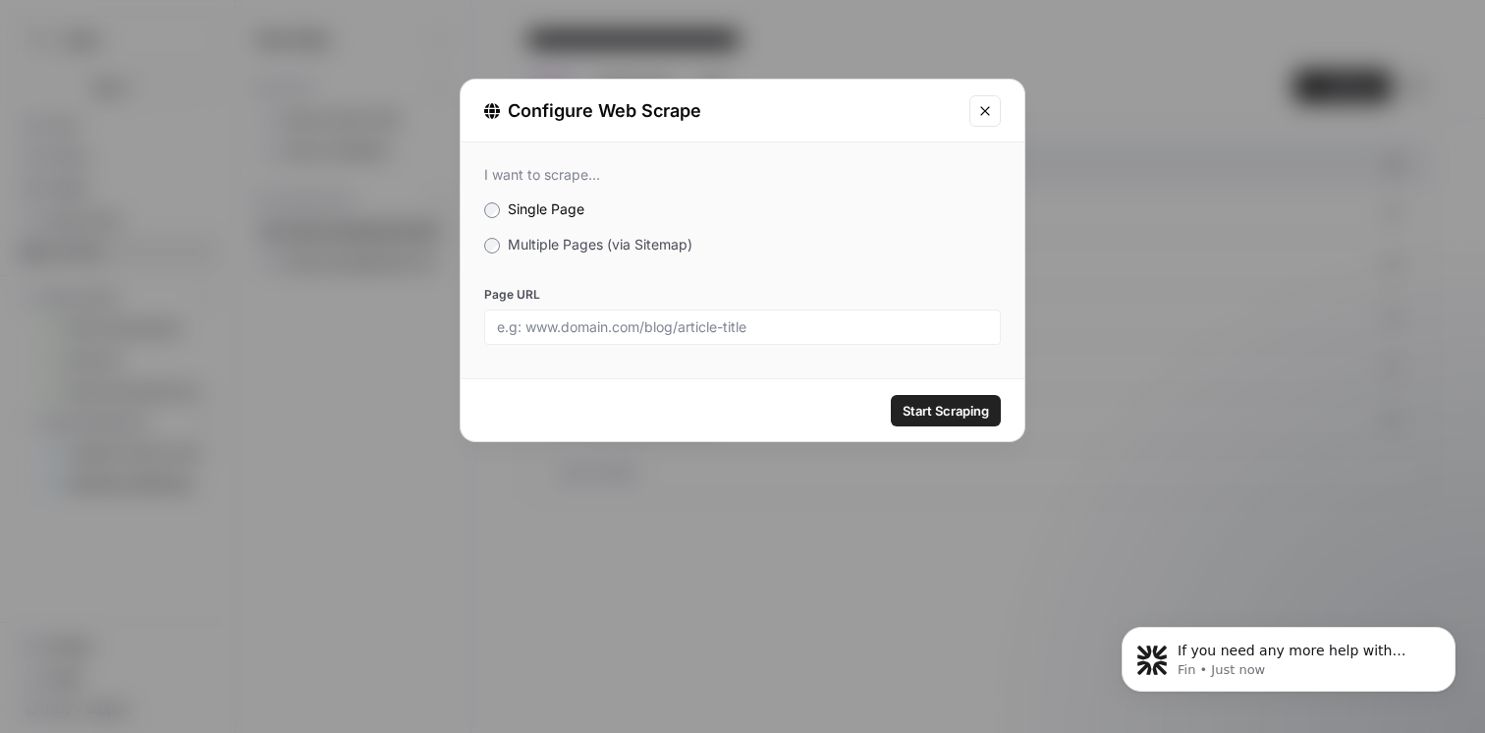
click at [983, 113] on icon "Close modal" at bounding box center [985, 111] width 16 height 16
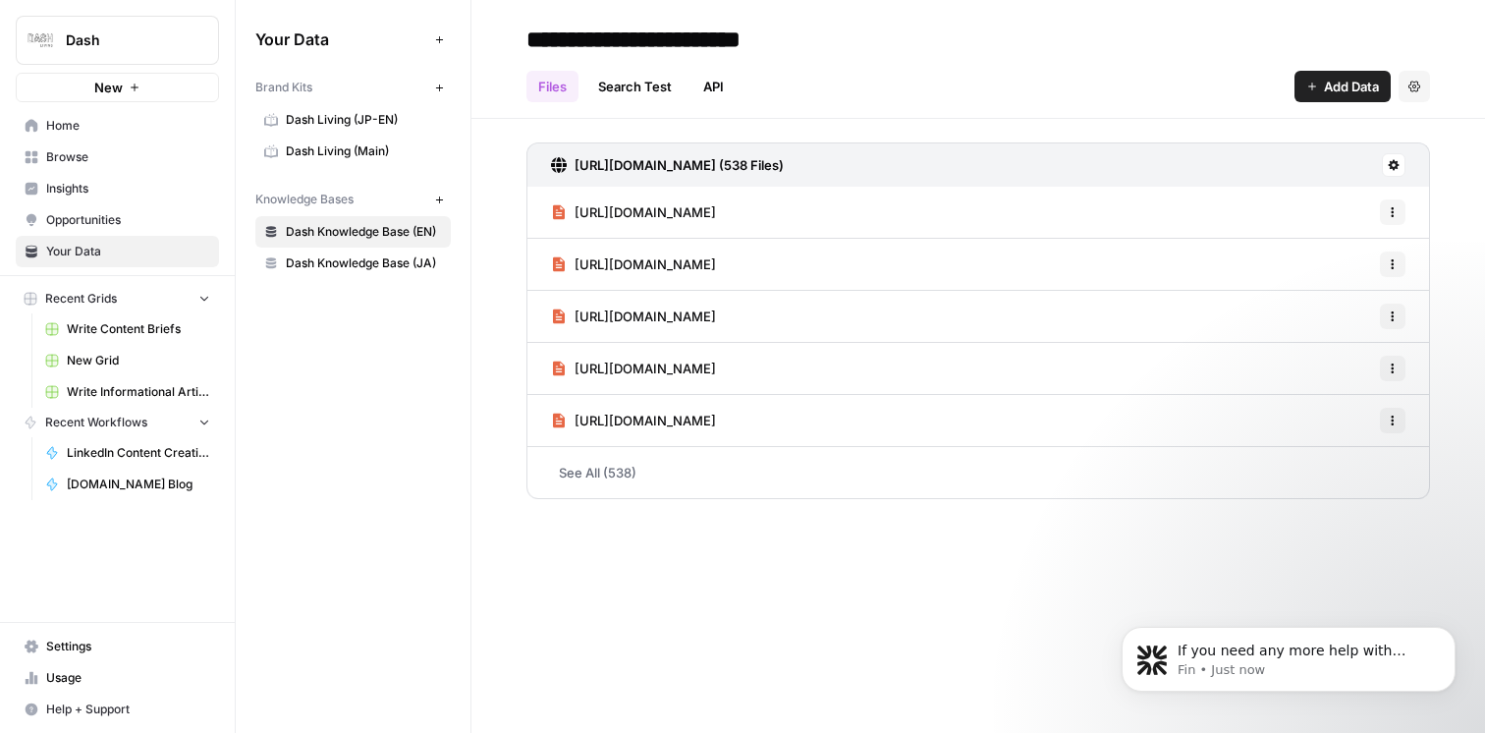
click at [613, 476] on link "See All (538)" at bounding box center [977, 472] width 903 height 51
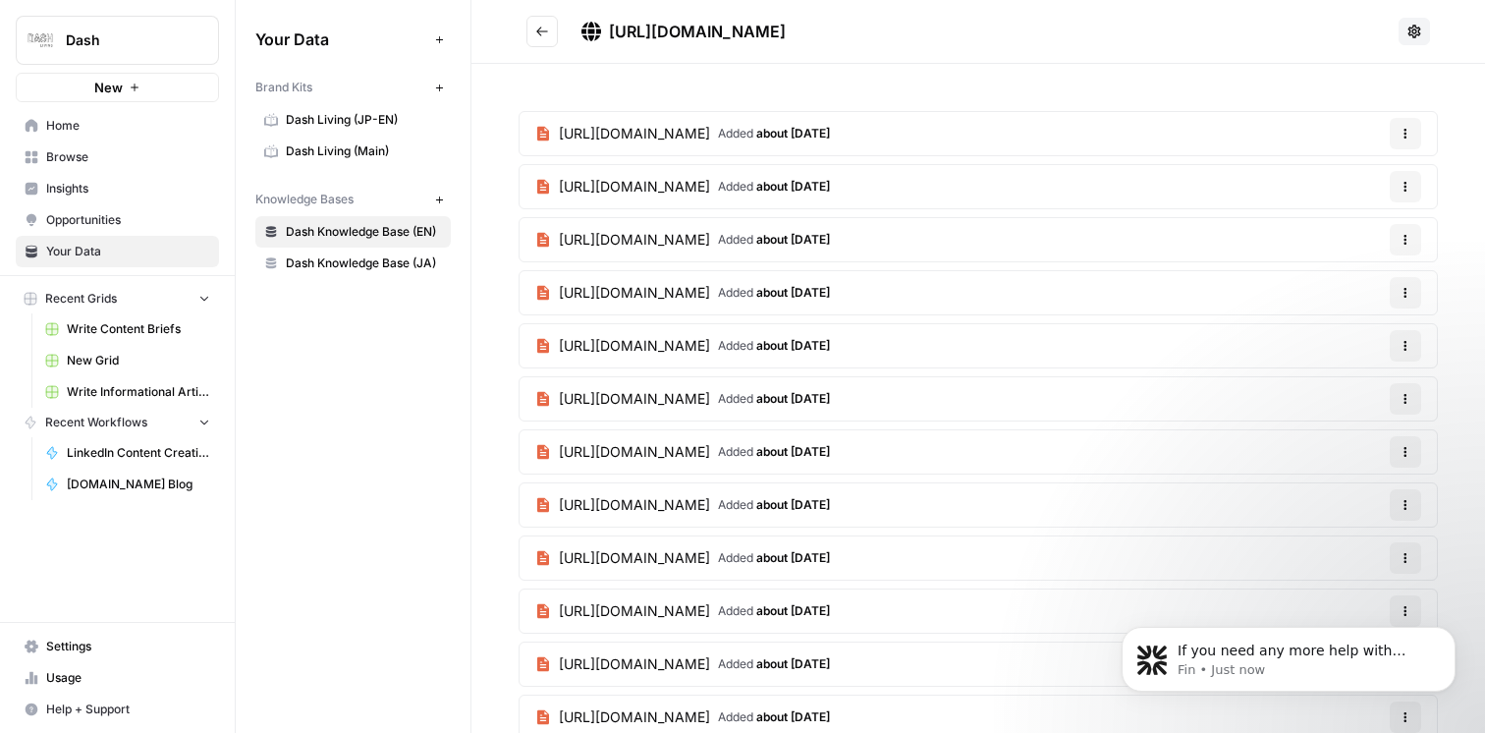
click at [539, 23] on button "Go back" at bounding box center [541, 31] width 31 height 31
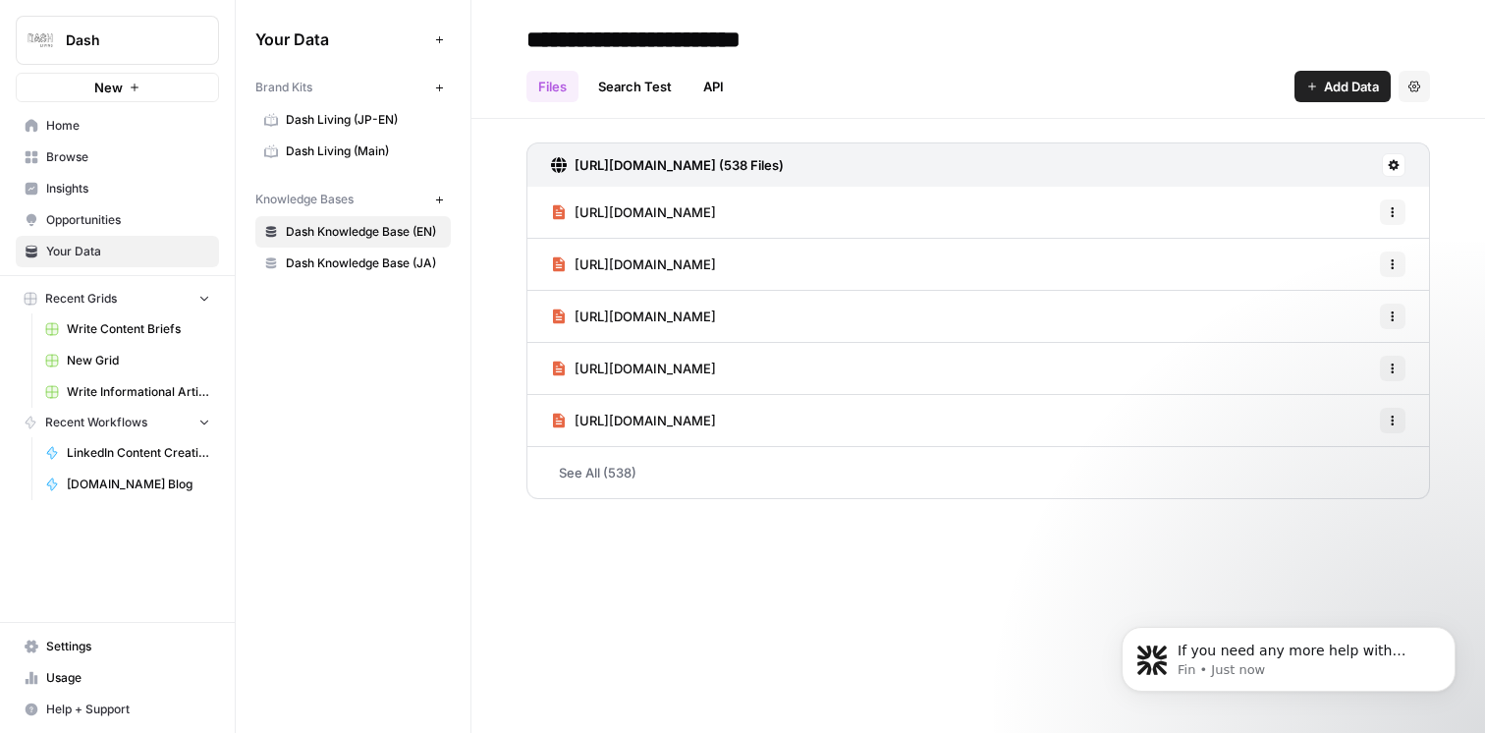
click at [1414, 91] on icon "button" at bounding box center [1414, 87] width 12 height 12
click at [1400, 164] on button at bounding box center [1394, 165] width 24 height 24
click at [1344, 201] on span "Sync Data" at bounding box center [1318, 207] width 121 height 20
click at [1397, 164] on icon at bounding box center [1394, 165] width 11 height 11
click at [1313, 271] on span "Delete Connection" at bounding box center [1318, 279] width 121 height 20
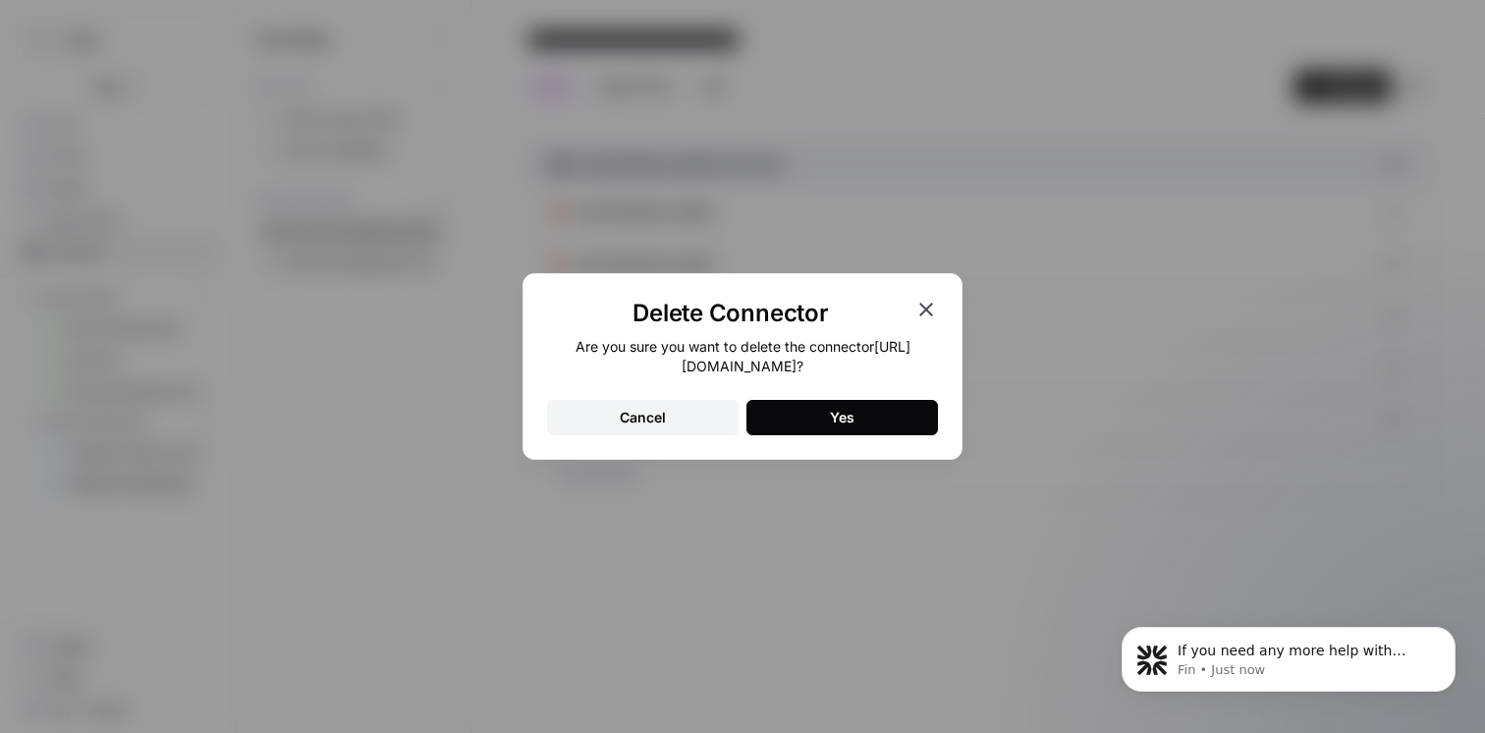
drag, startPoint x: 608, startPoint y: 365, endPoint x: 866, endPoint y: 374, distance: 258.4
click at [866, 374] on div "Are you sure you want to delete the connector https://www.dash.co/en/sitemap.xm…" at bounding box center [742, 356] width 391 height 39
copy div "https://www.dash.co/en/sitemap.xml.gz"
click at [847, 417] on div "Yes" at bounding box center [842, 418] width 25 height 20
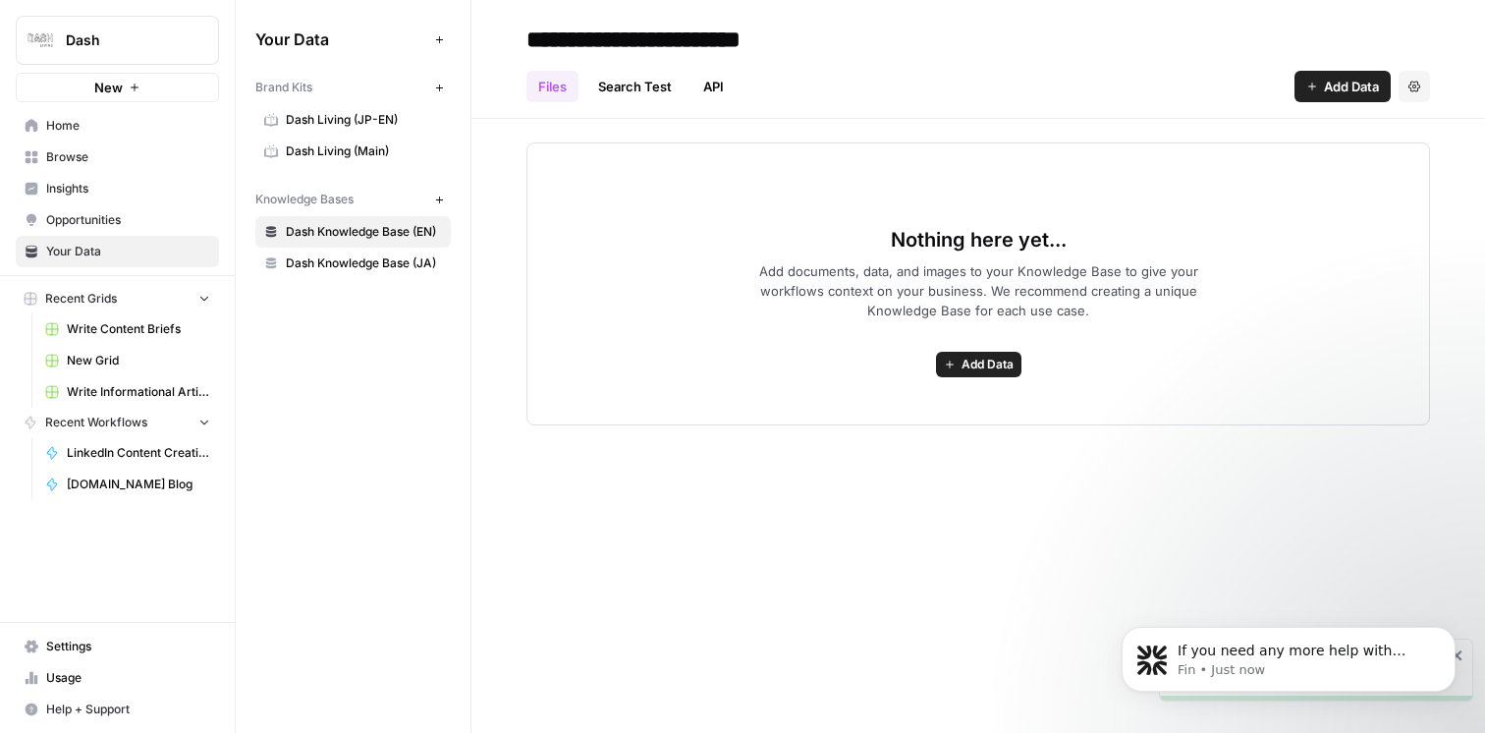
click at [1327, 90] on span "Add Data" at bounding box center [1351, 87] width 55 height 20
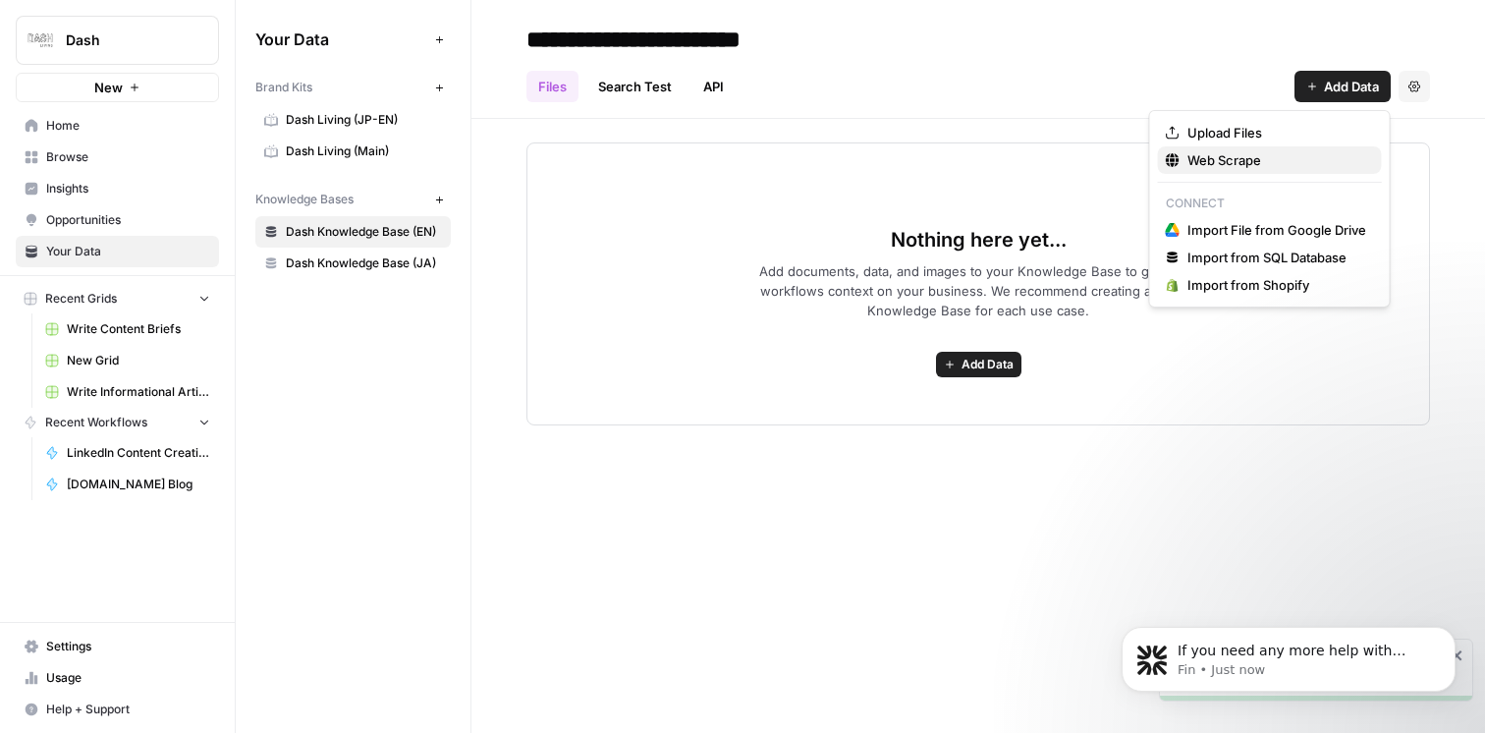
click at [1273, 163] on span "Web Scrape" at bounding box center [1276, 160] width 179 height 20
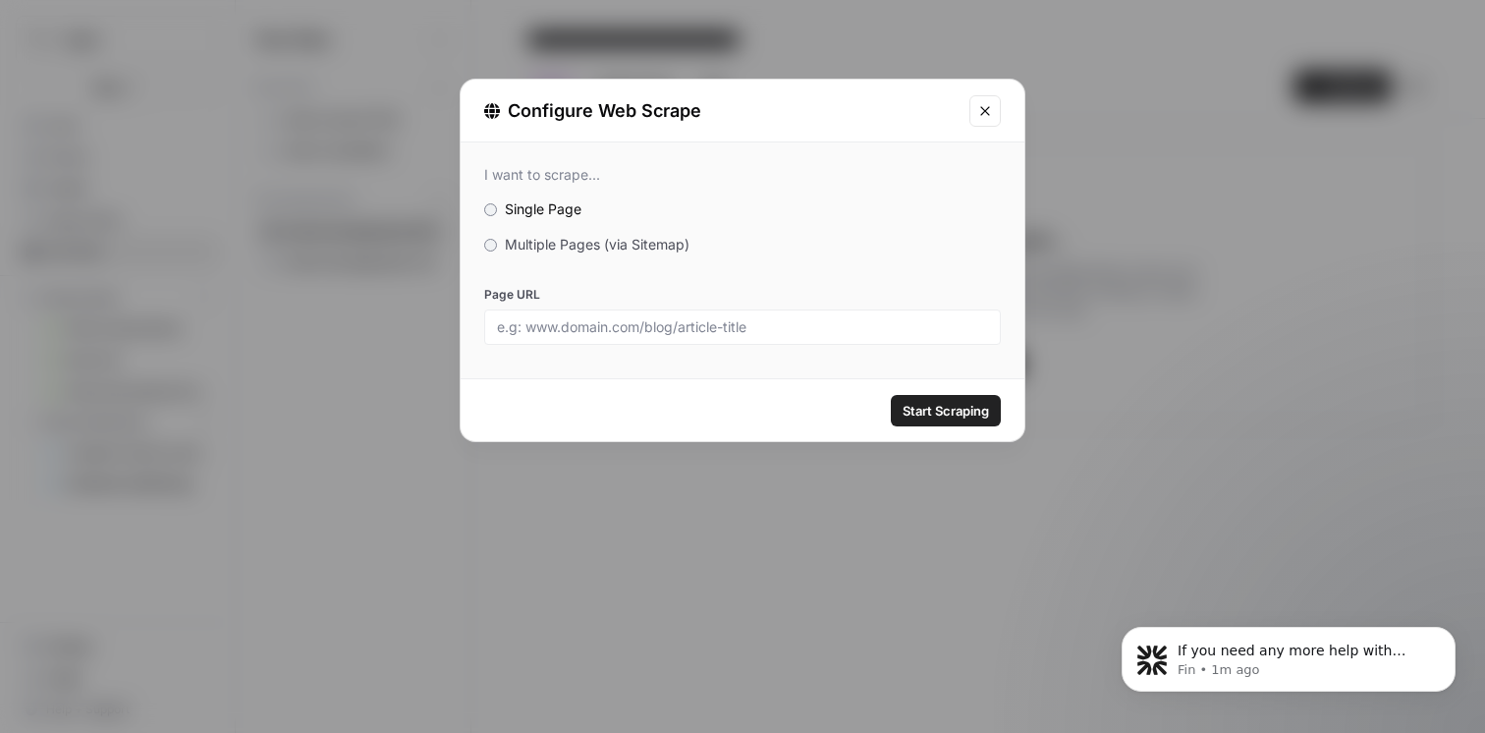
click at [580, 248] on span "Multiple Pages (via Sitemap)" at bounding box center [597, 244] width 185 height 17
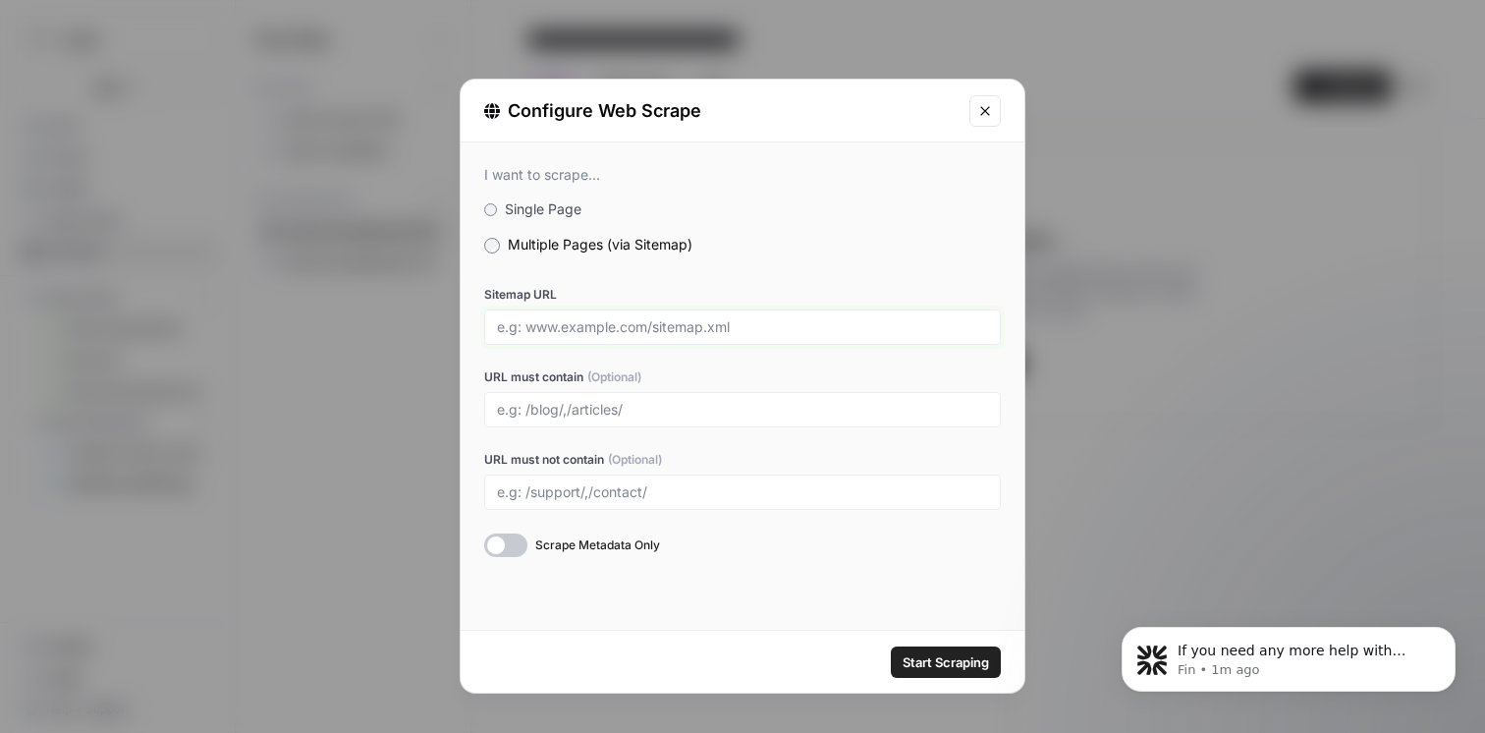
click at [563, 327] on input "Sitemap URL" at bounding box center [742, 327] width 491 height 18
paste input "https://www.dash.co/en/sitemap.xml.gz"
type input "https://www.dash.co/en/sitemap.xml.gz"
click at [679, 412] on input "URL must contain (Optional)" at bounding box center [742, 410] width 491 height 18
click at [618, 490] on input "URL must not contain (Optional)" at bounding box center [742, 492] width 491 height 18
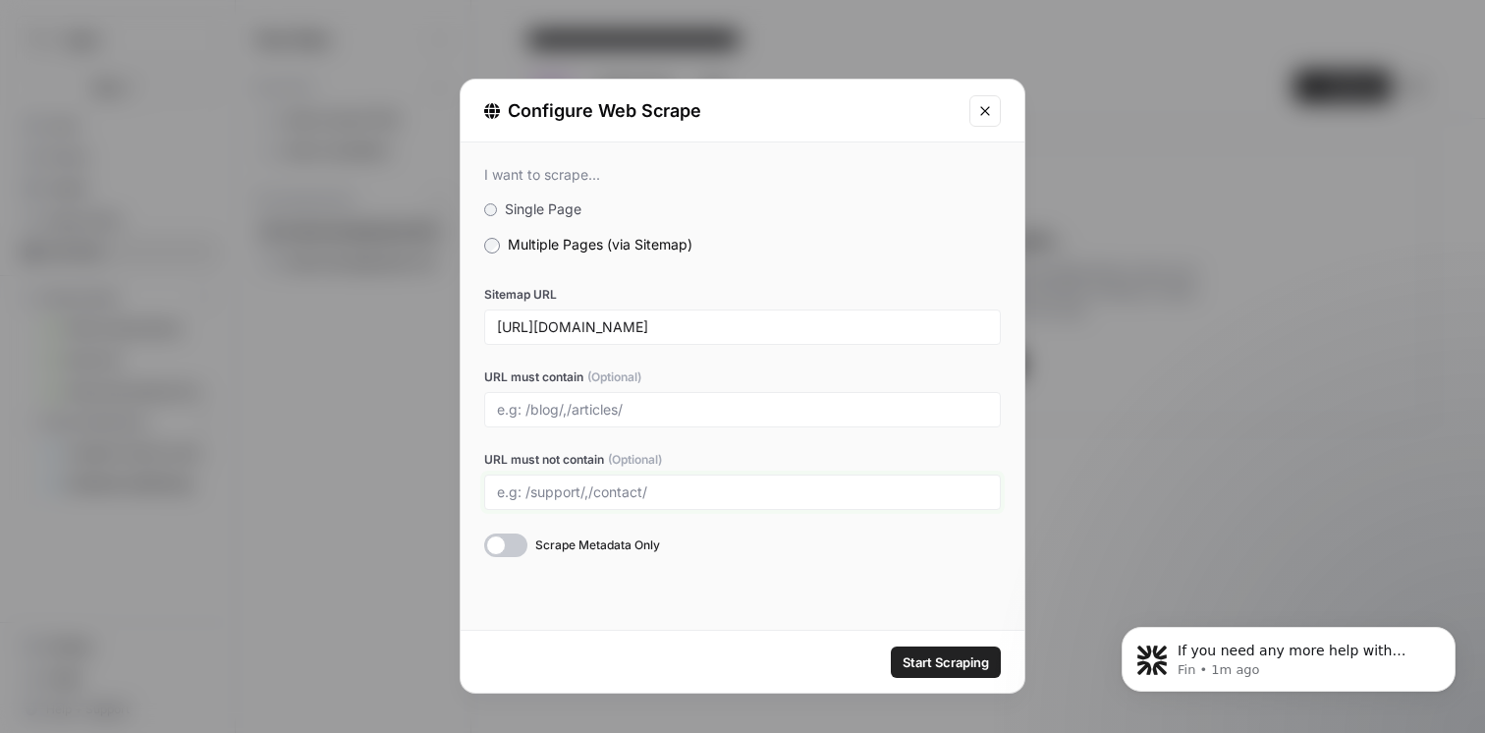
type input "/"
click at [529, 493] on input "/blog, /perks" at bounding box center [742, 492] width 491 height 18
click at [668, 503] on div "/blog/, /perks" at bounding box center [742, 491] width 517 height 35
click at [622, 492] on input "/blog/, /perks" at bounding box center [742, 492] width 491 height 18
type input "/blog/, /perks/"
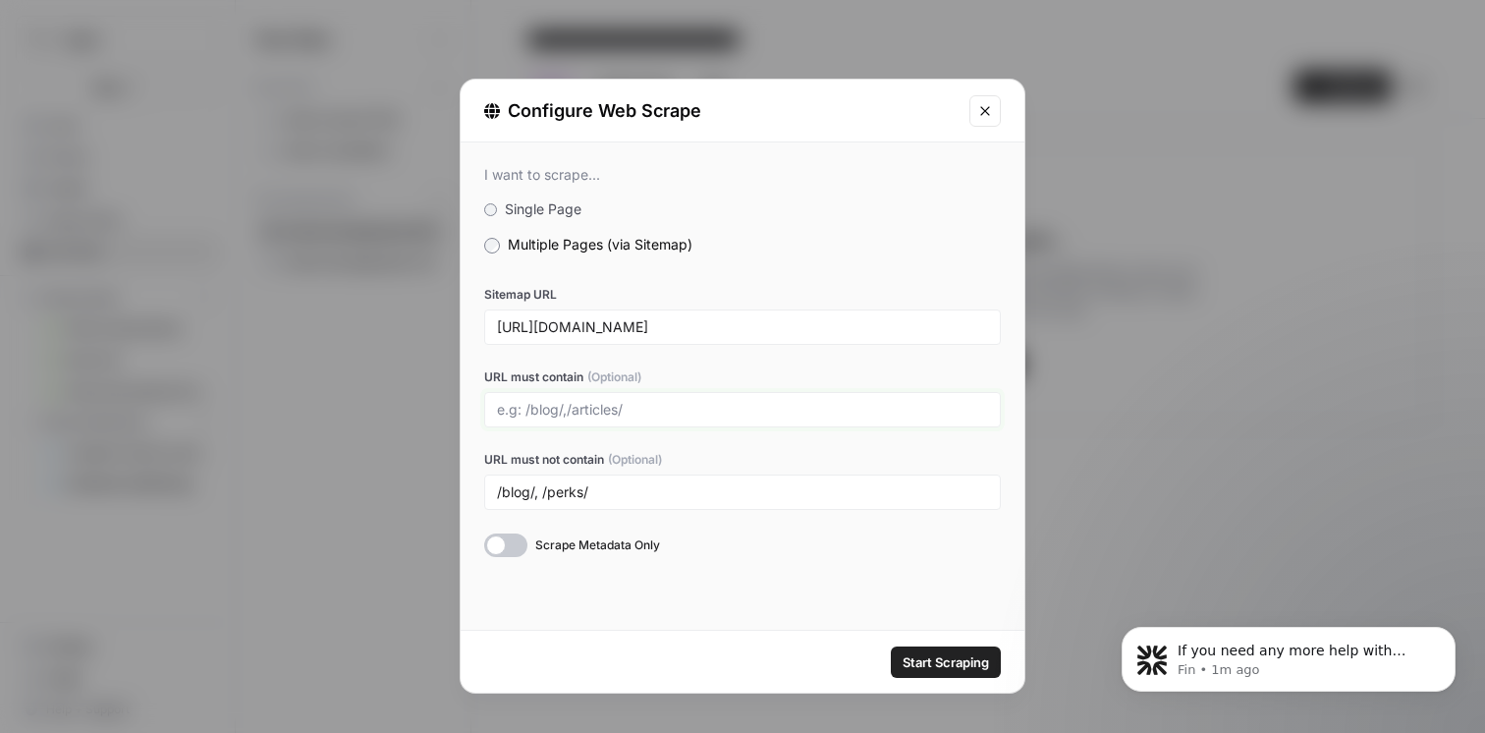
click at [693, 414] on input "URL must contain (Optional)" at bounding box center [742, 410] width 491 height 18
type input "/listing/"
click at [855, 494] on input "/blog/, /perks/" at bounding box center [742, 492] width 491 height 18
click at [542, 492] on input "/blog/, /perks/,/support/,/home," at bounding box center [742, 492] width 491 height 18
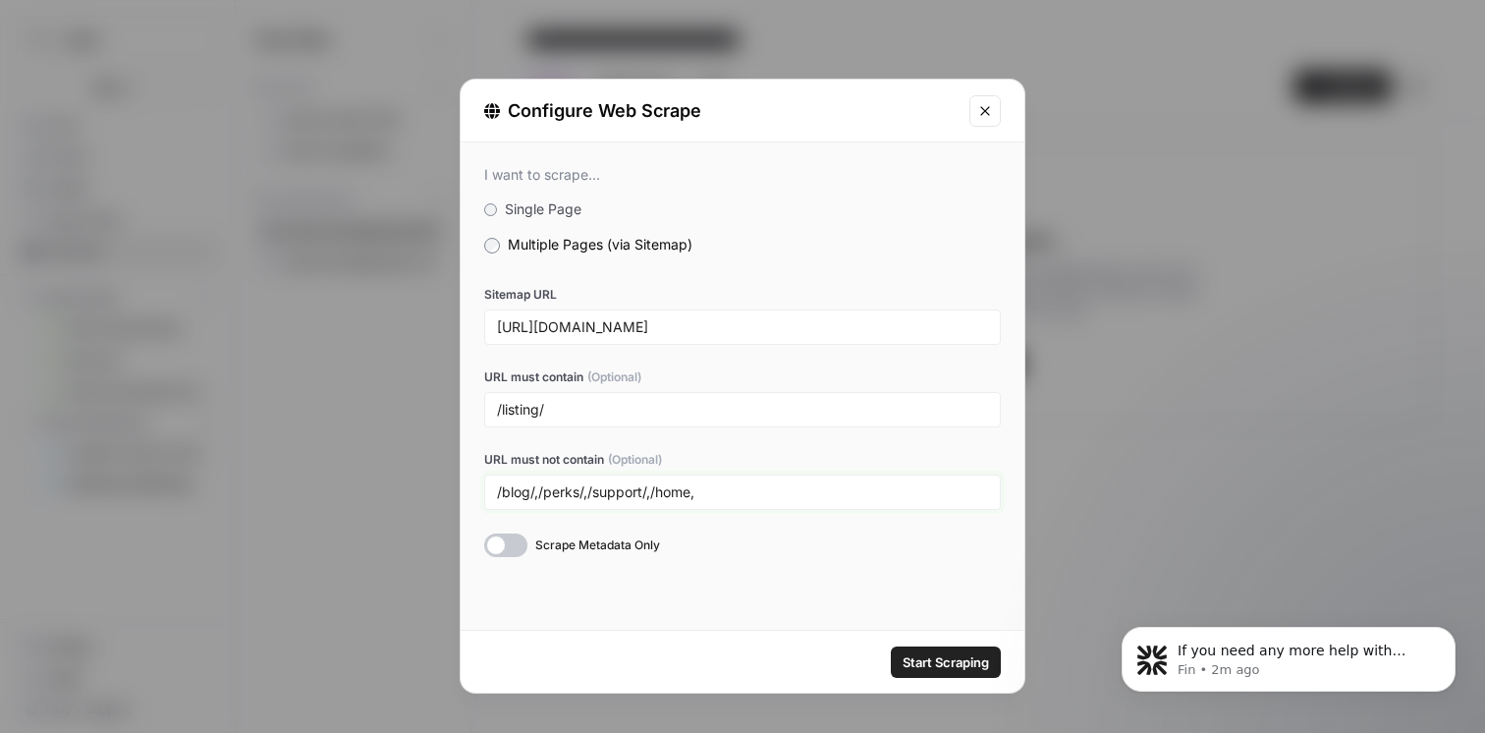
type input "/blog/,/perks/,/support/,/home,"
click at [669, 407] on input "/listing/" at bounding box center [742, 410] width 491 height 18
paste input "https://www.dash.co/en/sitemap.xml.gz"
type input "https://www.dash.co/en/sitemap.xml.gz"
type input "/listing/"
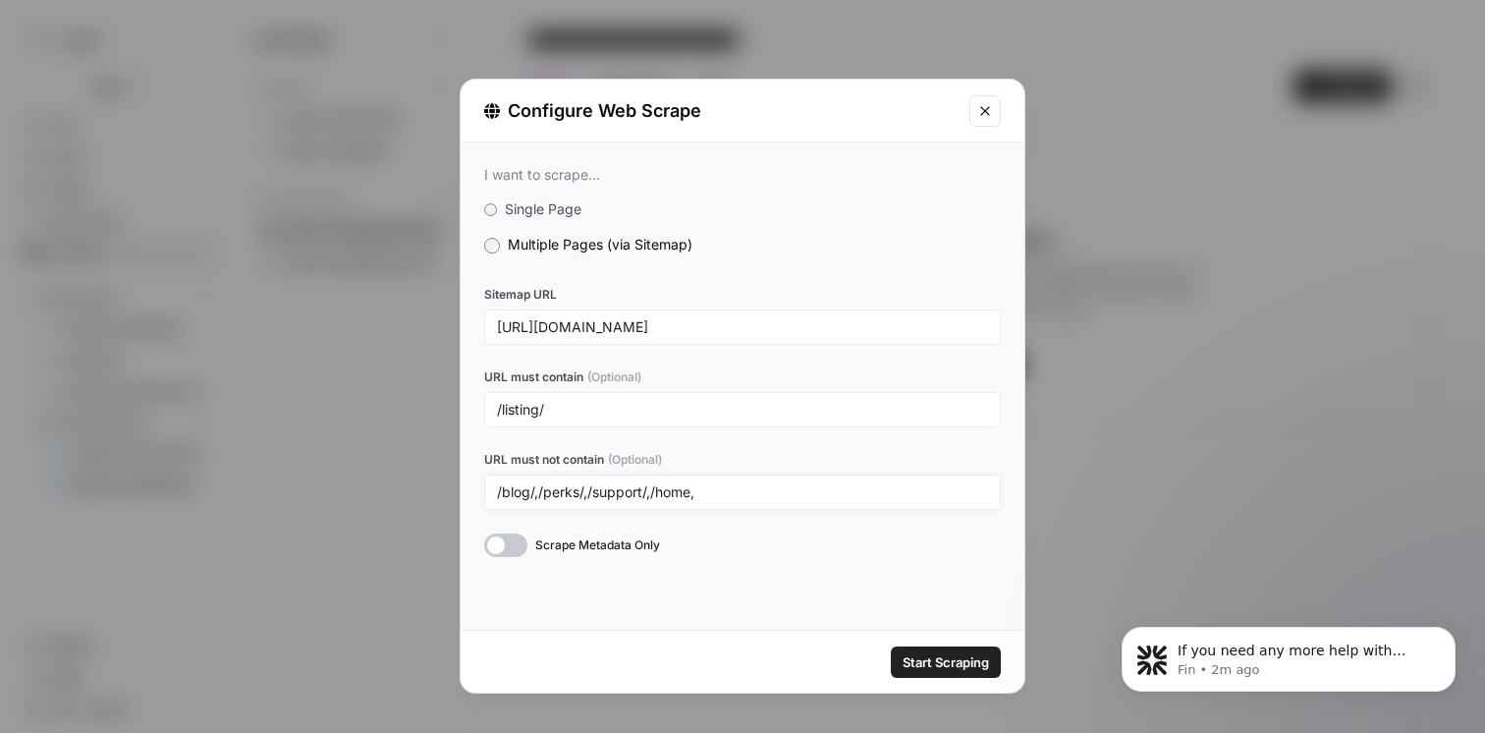
click at [651, 489] on input "/blog/,/perks/,/support/,/home," at bounding box center [742, 492] width 491 height 18
click at [740, 490] on input "/blog/,/perks/,/support/,/home," at bounding box center [742, 492] width 491 height 18
click at [941, 656] on span "Start Scraping" at bounding box center [945, 662] width 86 height 20
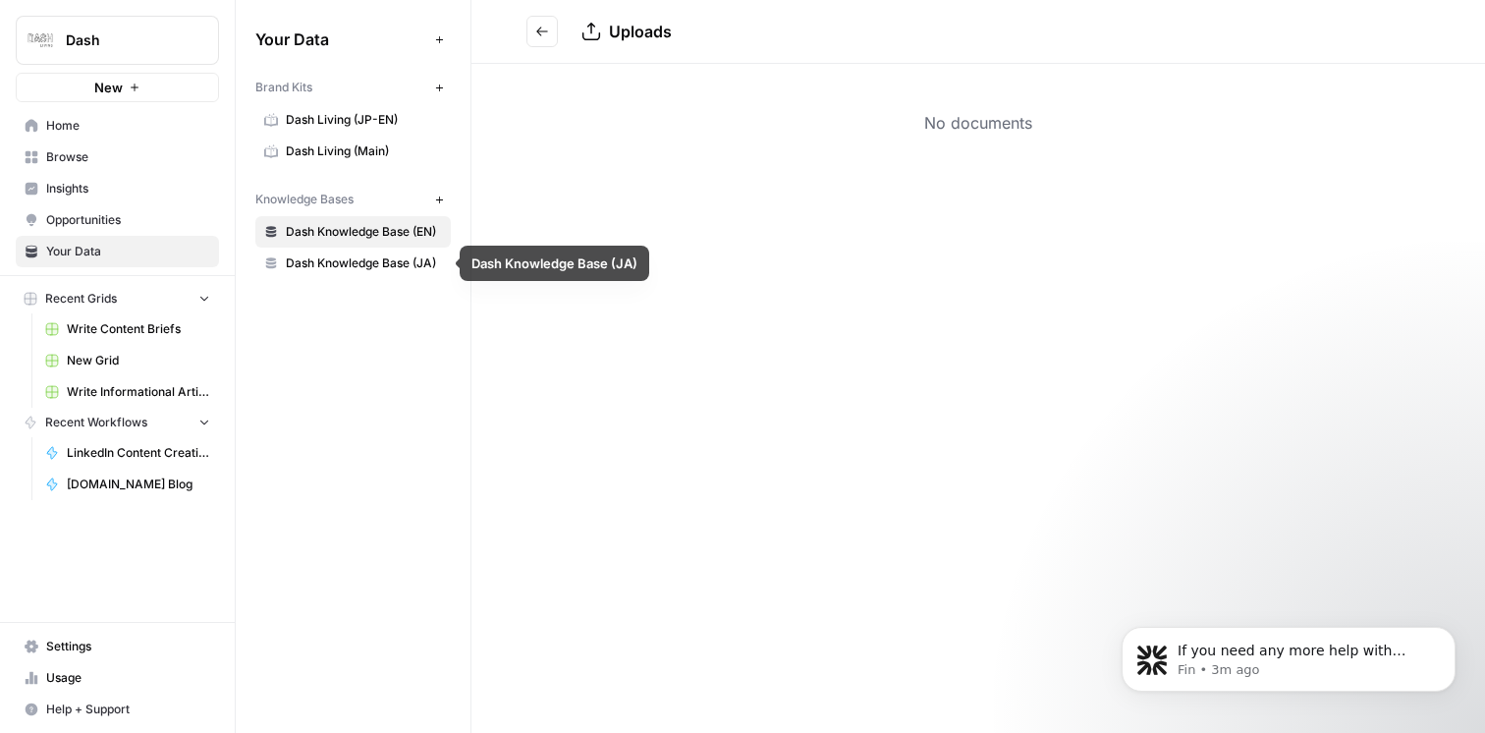
click at [544, 30] on icon "Go back" at bounding box center [542, 32] width 14 height 14
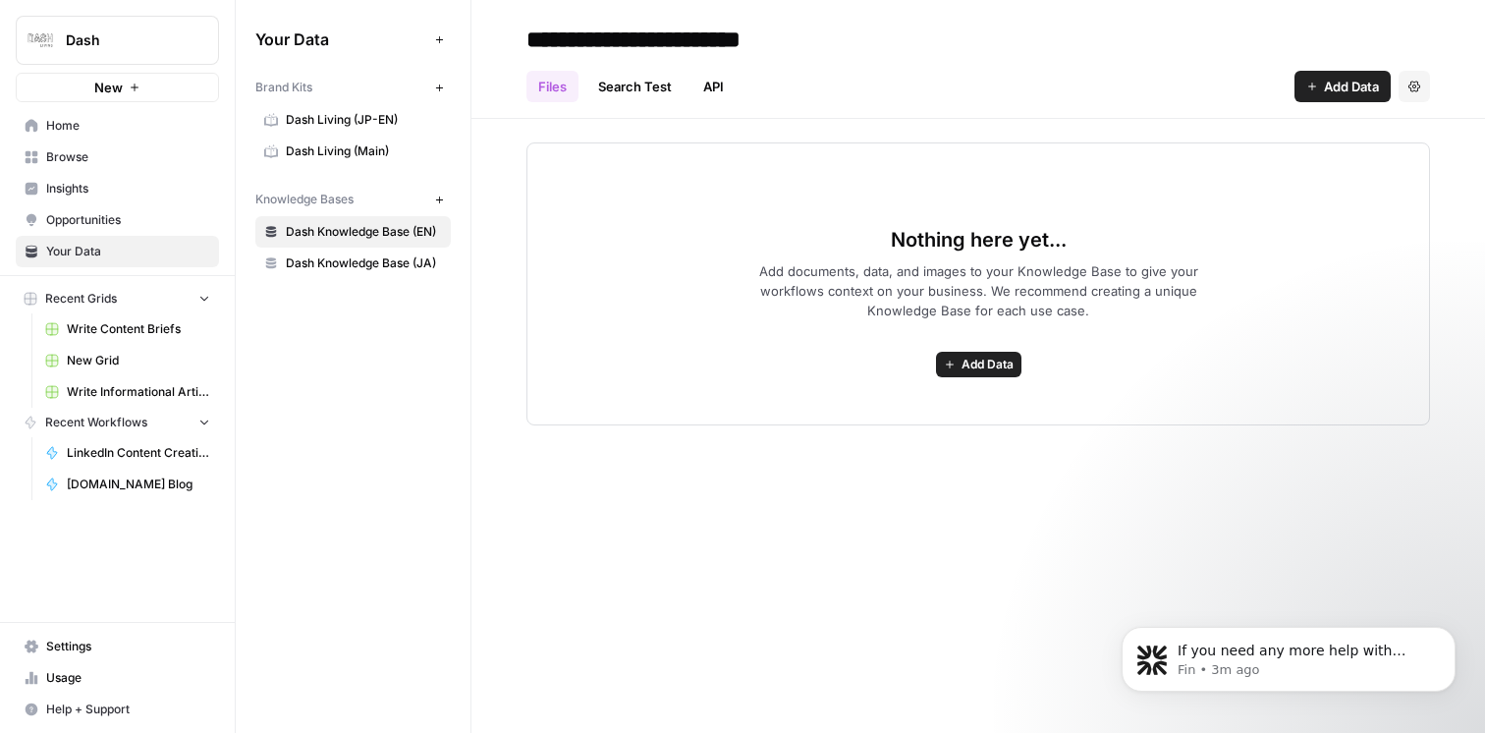
click at [325, 260] on span "Dash Knowledge Base (JA)" at bounding box center [364, 263] width 156 height 18
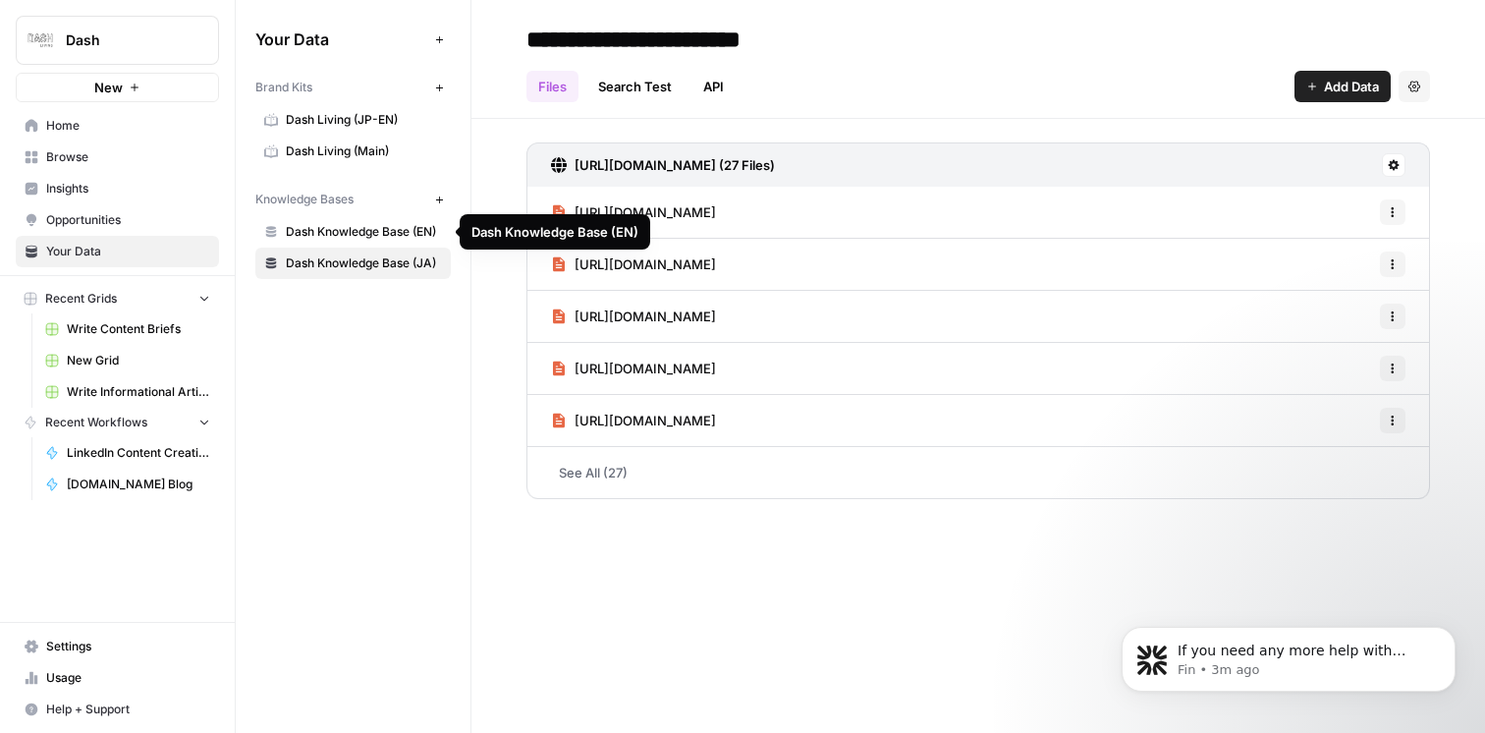
click at [339, 229] on span "Dash Knowledge Base (EN)" at bounding box center [364, 232] width 156 height 18
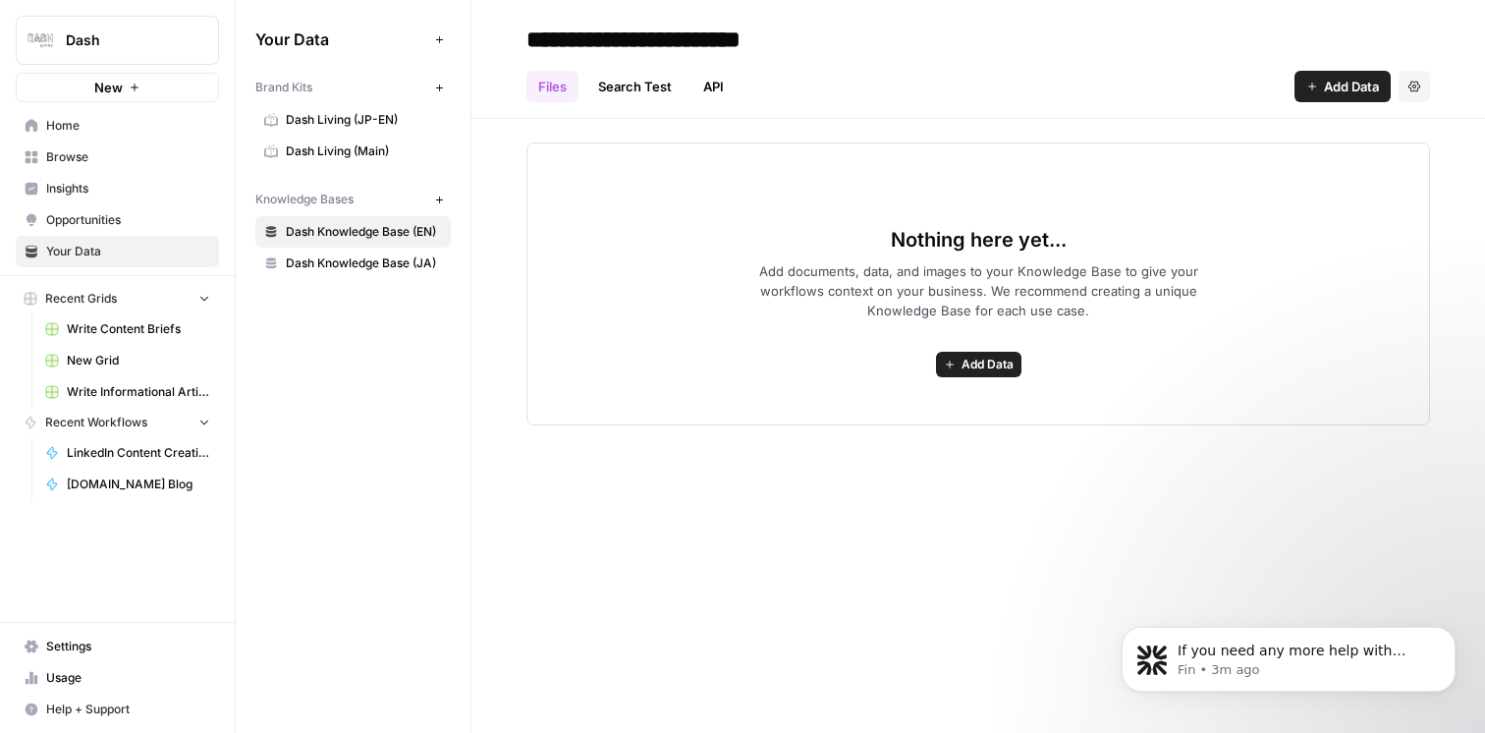
click at [993, 356] on span "Add Data" at bounding box center [987, 364] width 52 height 18
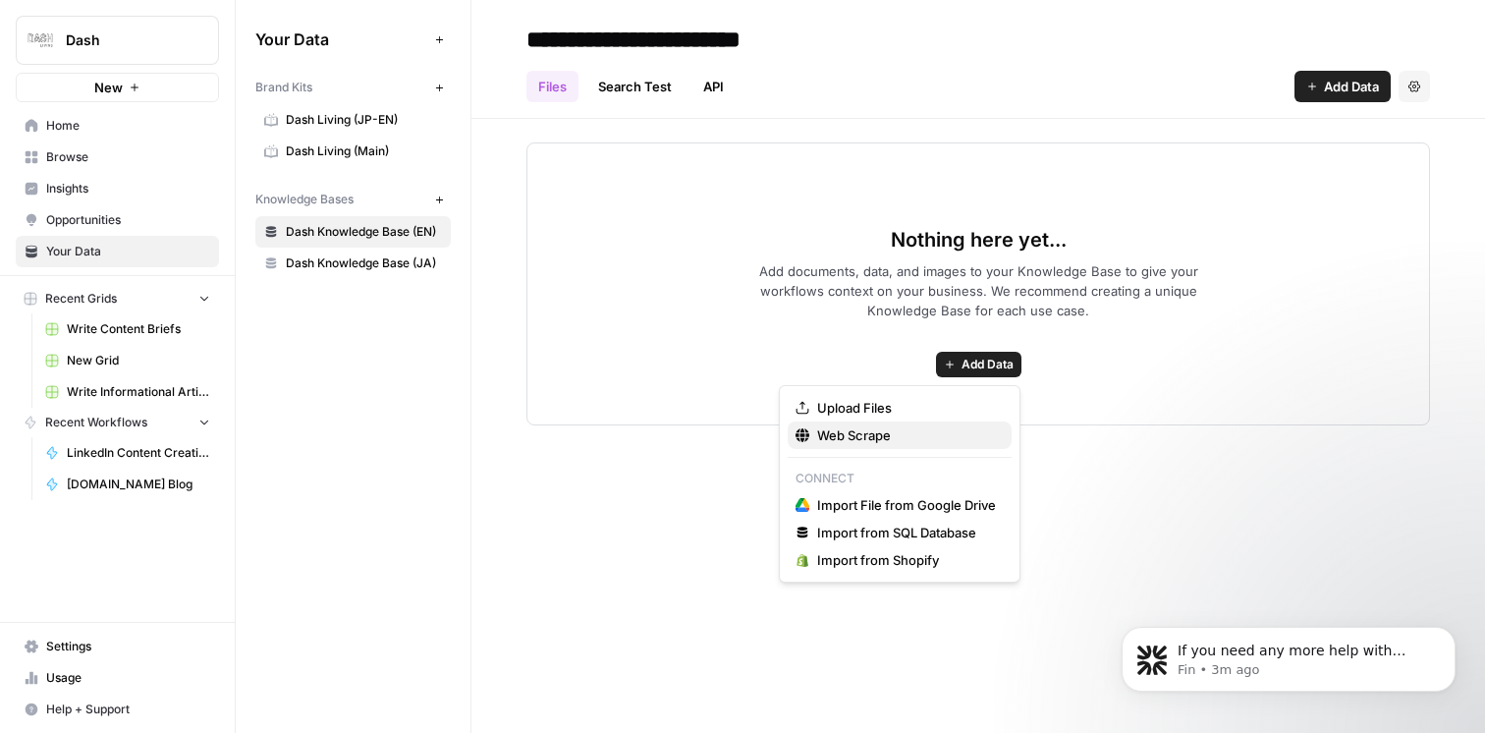
click at [917, 431] on span "Web Scrape" at bounding box center [906, 435] width 179 height 20
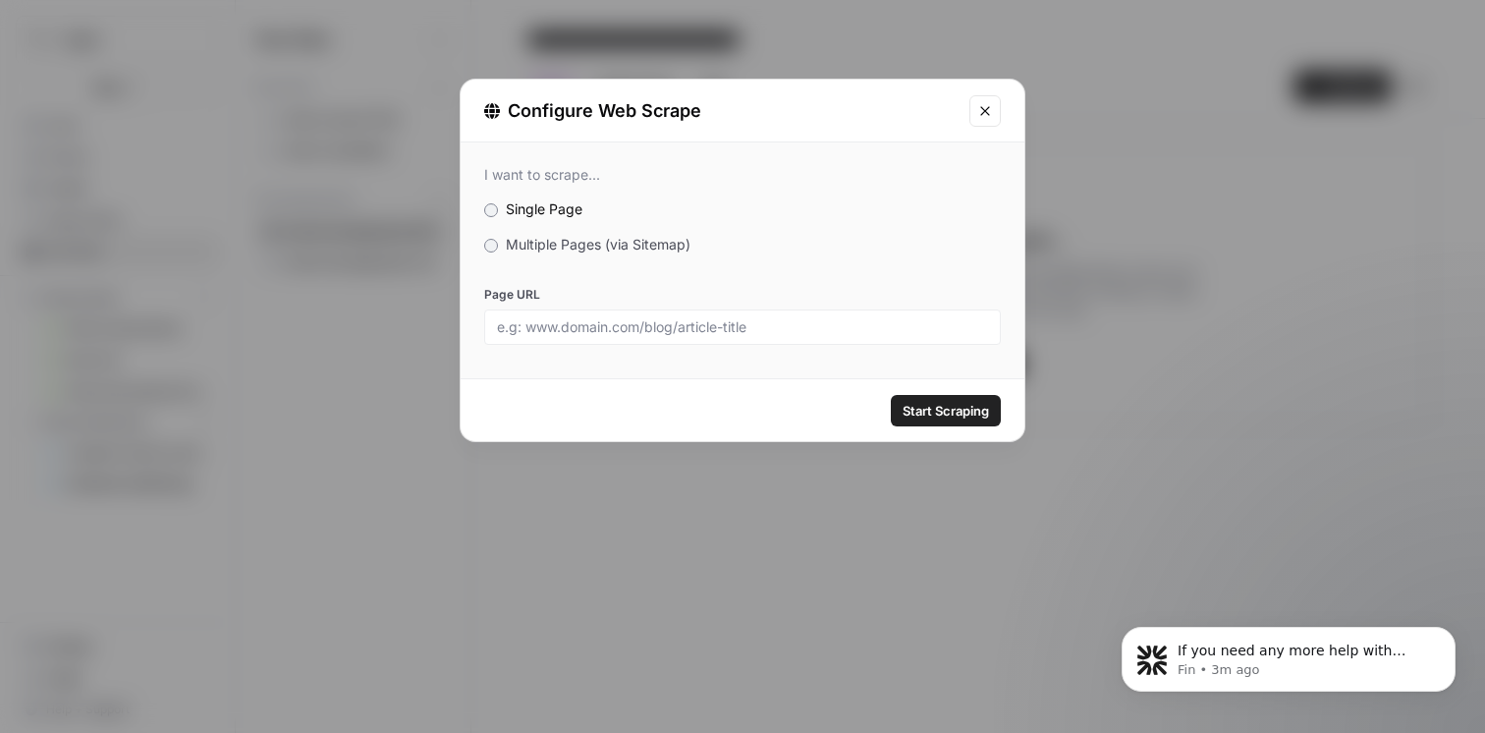
click at [616, 255] on div "I want to scrape... Single Page Multiple Pages (via Sitemap) Page URL" at bounding box center [743, 255] width 564 height 226
click at [616, 247] on span "Multiple Pages (via Sitemap)" at bounding box center [598, 244] width 185 height 17
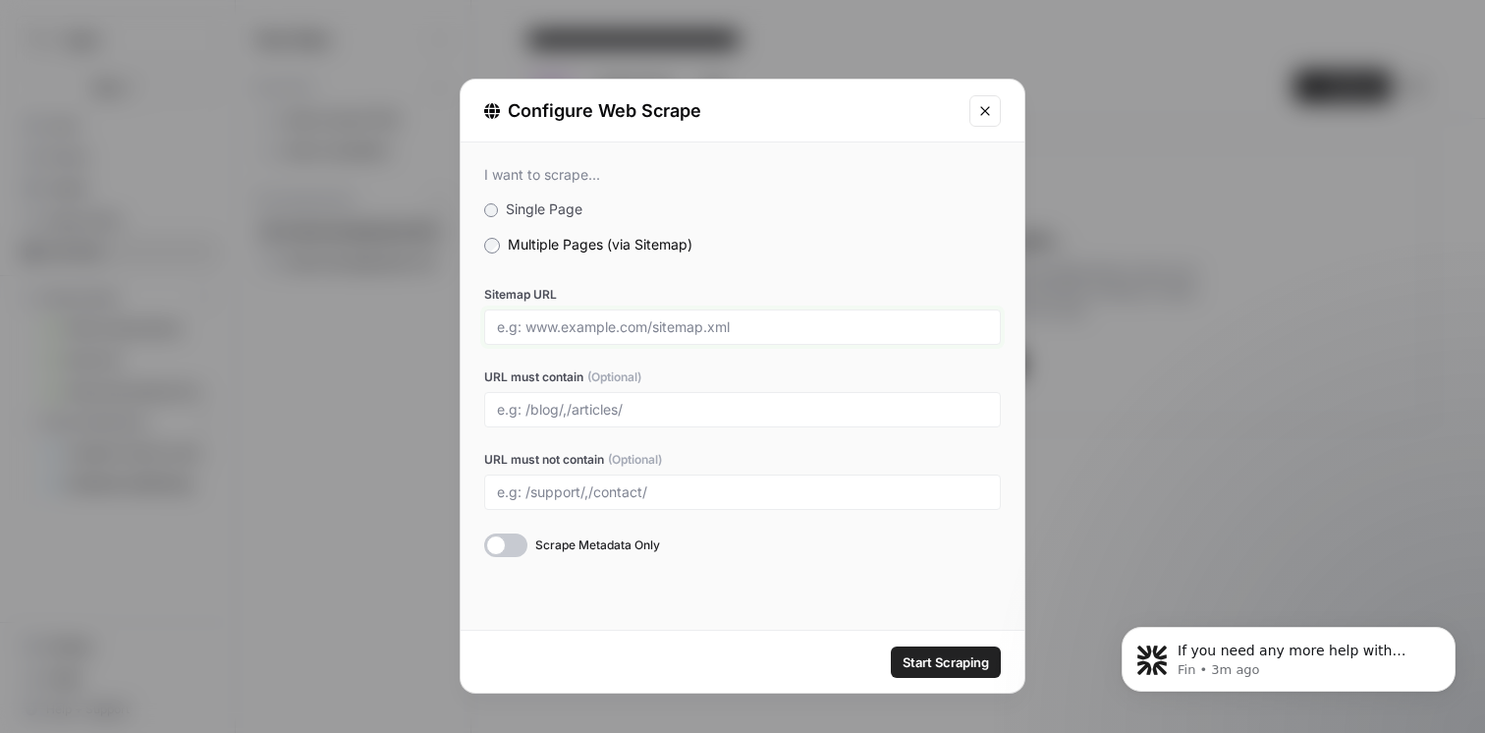
click at [636, 325] on input "Sitemap URL" at bounding box center [742, 327] width 491 height 18
paste input "https://www.dash.co/en/sitemap.xml.gz"
type input "https://www.dash.co/en/sitemap.xml.gz"
click at [868, 277] on div "I want to scrape... Single Page Multiple Pages (via Sitemap) Sitemap URL https:…" at bounding box center [743, 361] width 564 height 438
click at [648, 421] on div at bounding box center [742, 409] width 517 height 35
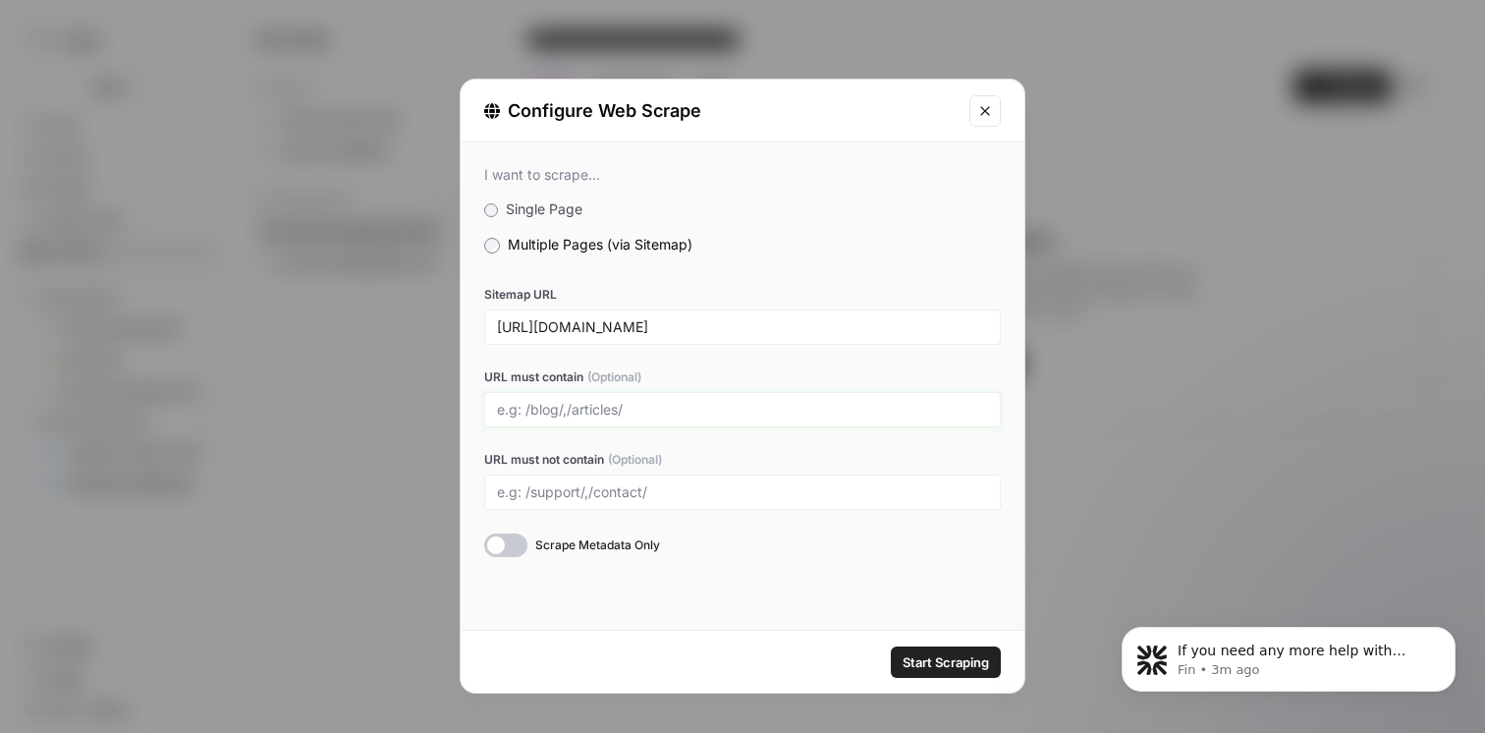
click at [657, 412] on input "URL must contain (Optional)" at bounding box center [742, 410] width 491 height 18
click at [675, 487] on input "URL must not contain (Optional)" at bounding box center [742, 492] width 491 height 18
type input "/blog/,/perks/,/home/,/support/"
click at [611, 413] on input "URL must contain (Optional)" at bounding box center [742, 410] width 491 height 18
type input "/listing/"
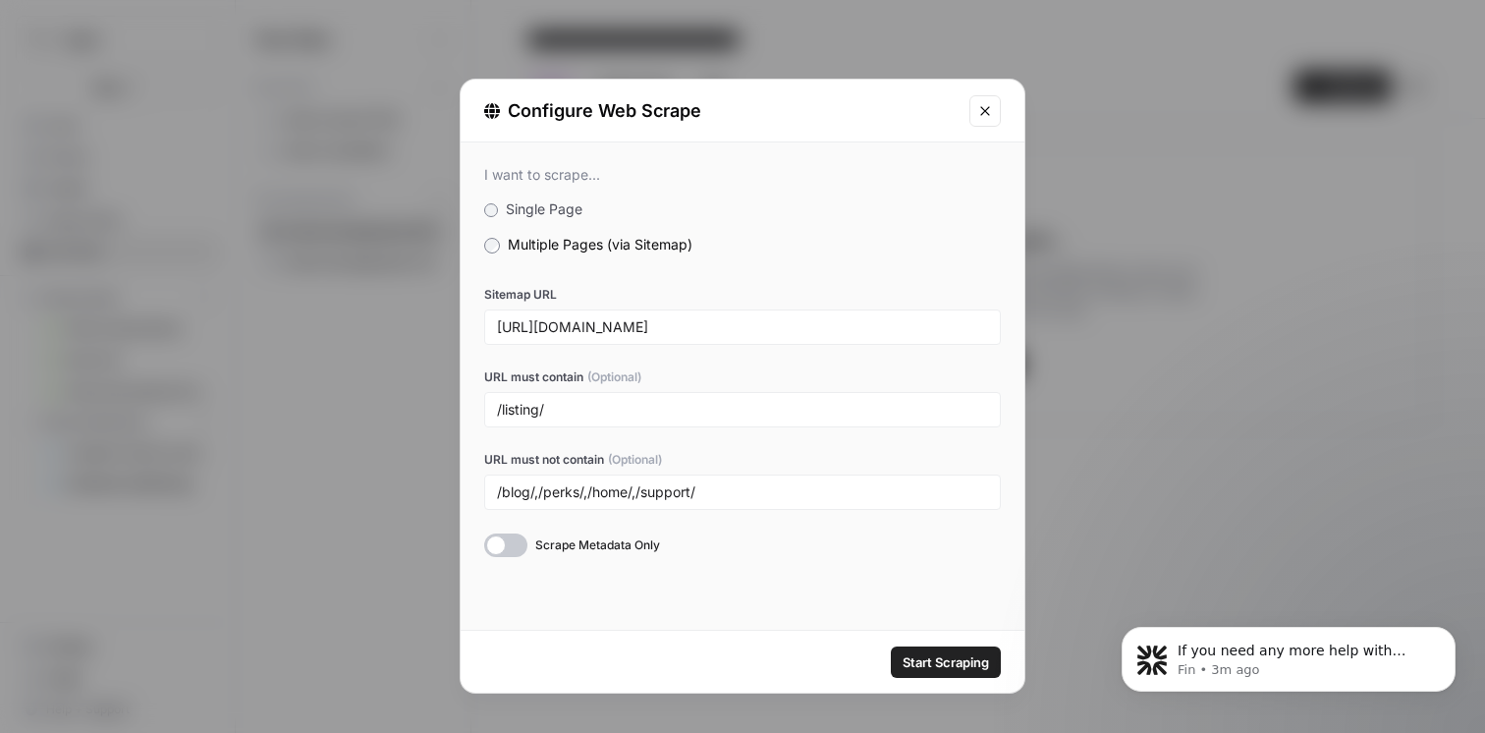
click at [958, 654] on span "Start Scraping" at bounding box center [945, 662] width 86 height 20
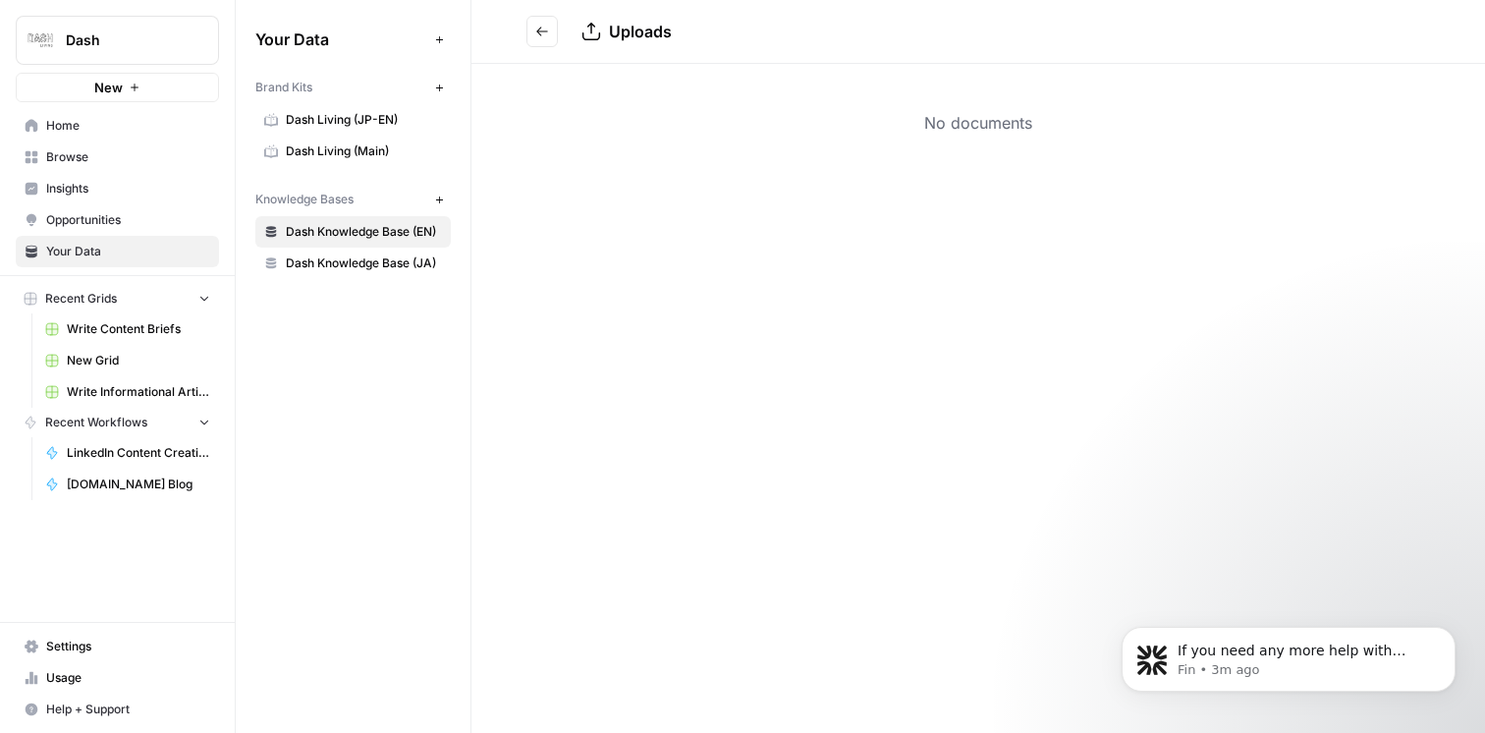
click at [542, 31] on icon "Go back" at bounding box center [542, 31] width 12 height 9
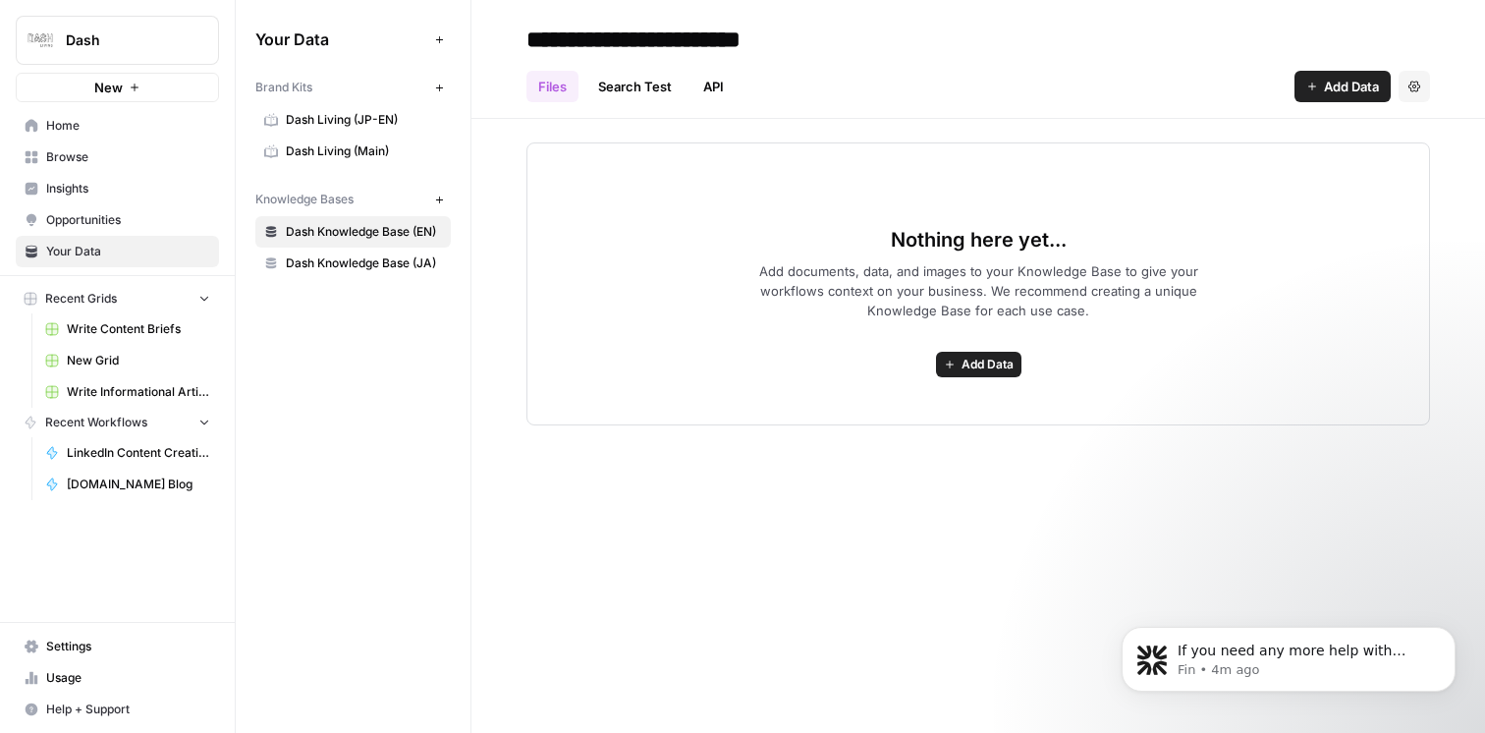
click at [620, 88] on link "Search Test" at bounding box center [634, 86] width 97 height 31
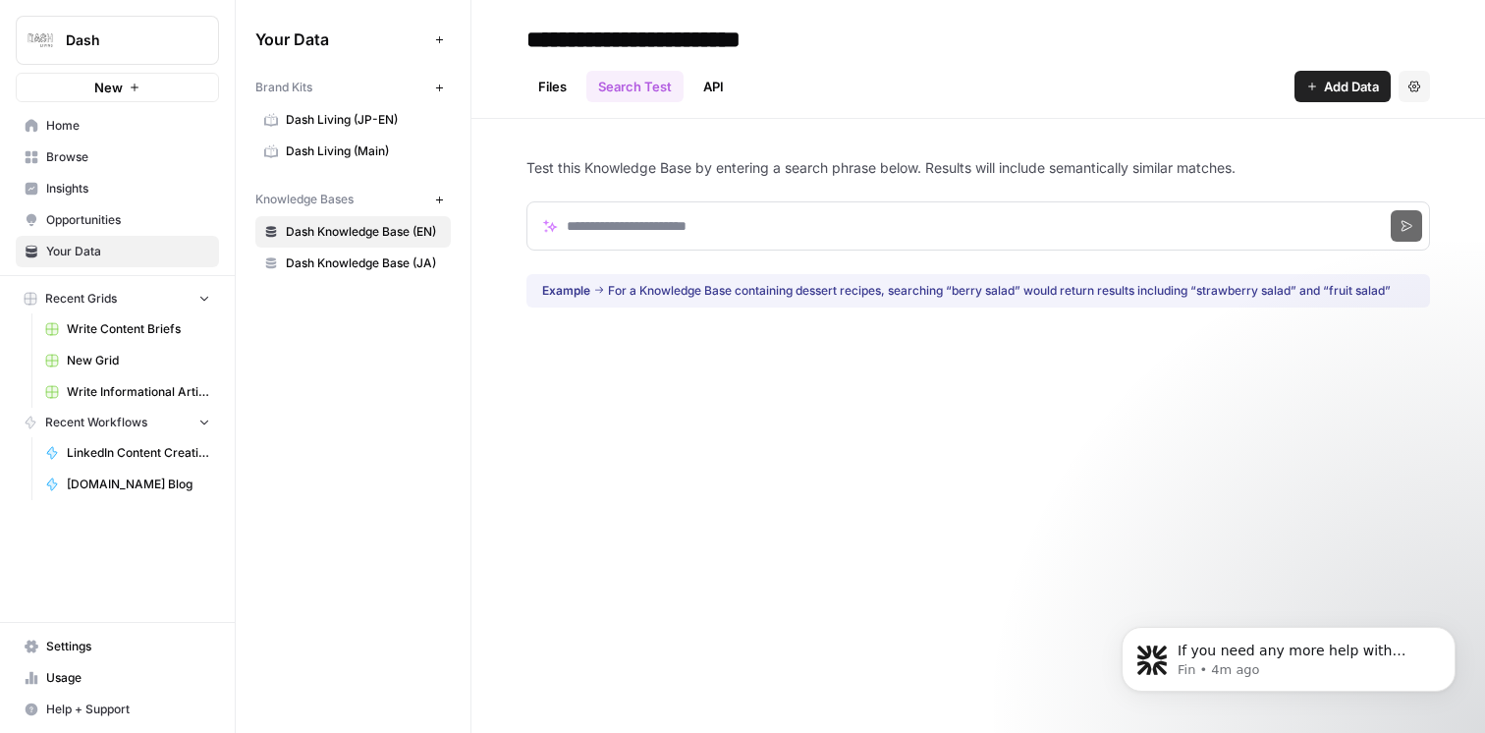
click at [1320, 84] on button "Add Data" at bounding box center [1342, 86] width 96 height 31
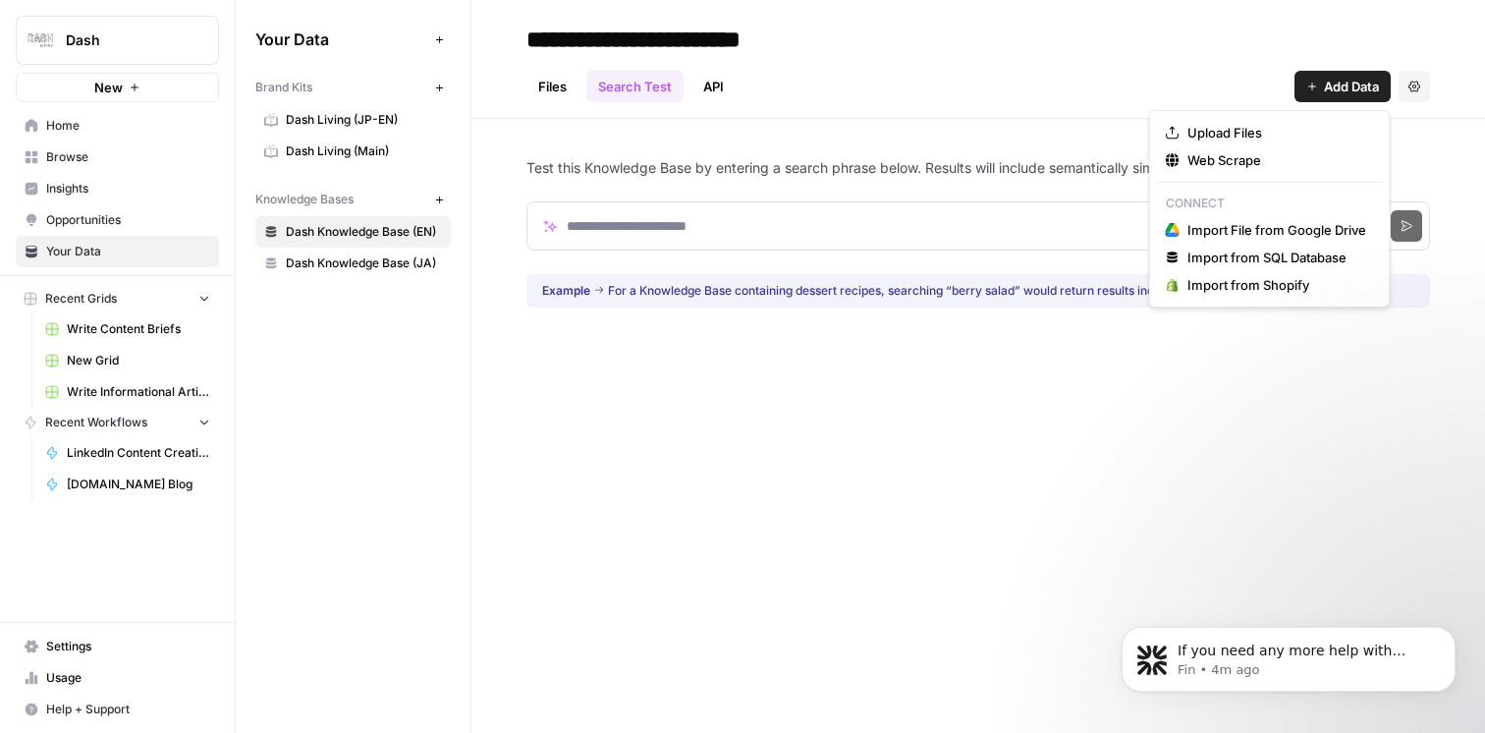
click at [1159, 42] on div "**********" at bounding box center [977, 39] width 903 height 31
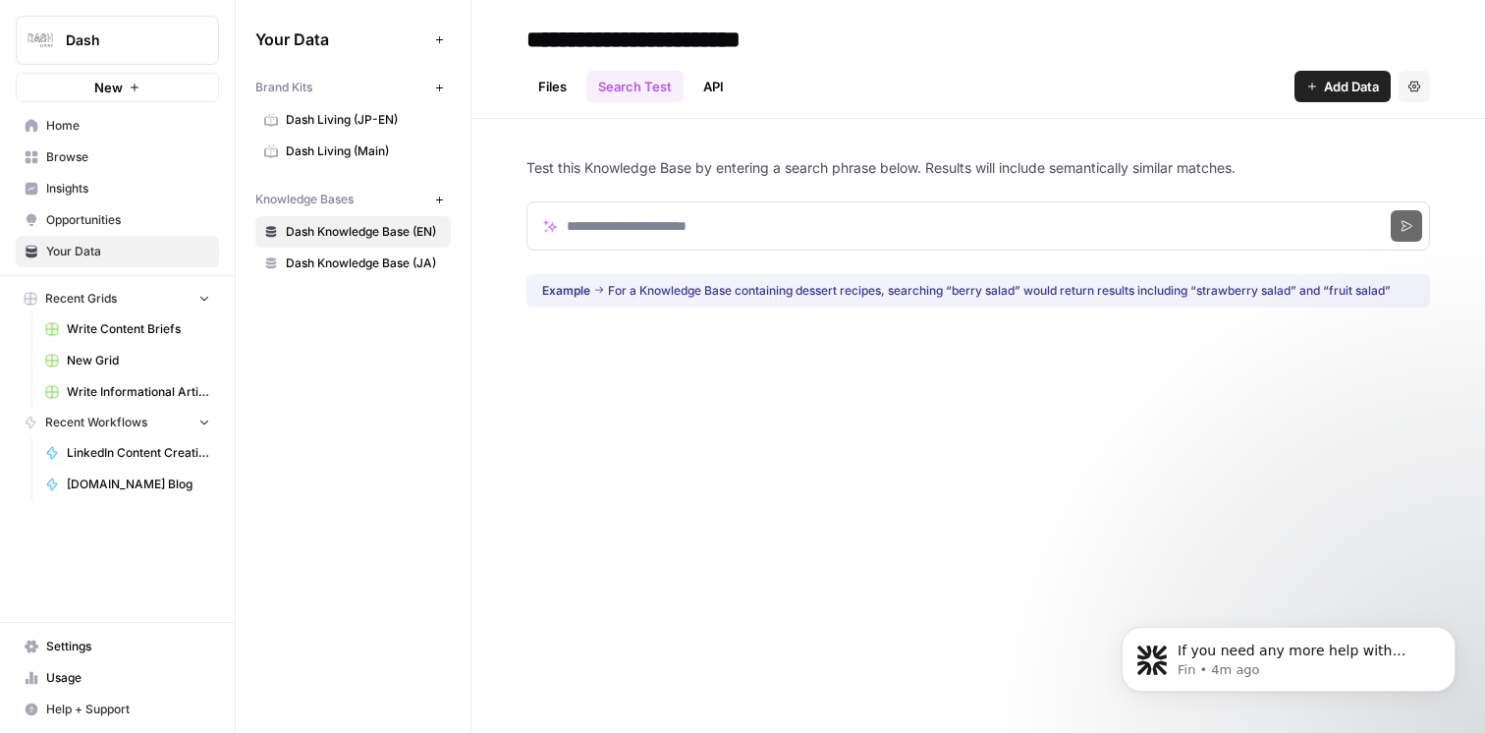
click at [751, 32] on input "**********" at bounding box center [682, 39] width 328 height 39
click at [523, 459] on div "**********" at bounding box center [977, 366] width 1013 height 733
click at [543, 91] on link "Files" at bounding box center [552, 86] width 52 height 31
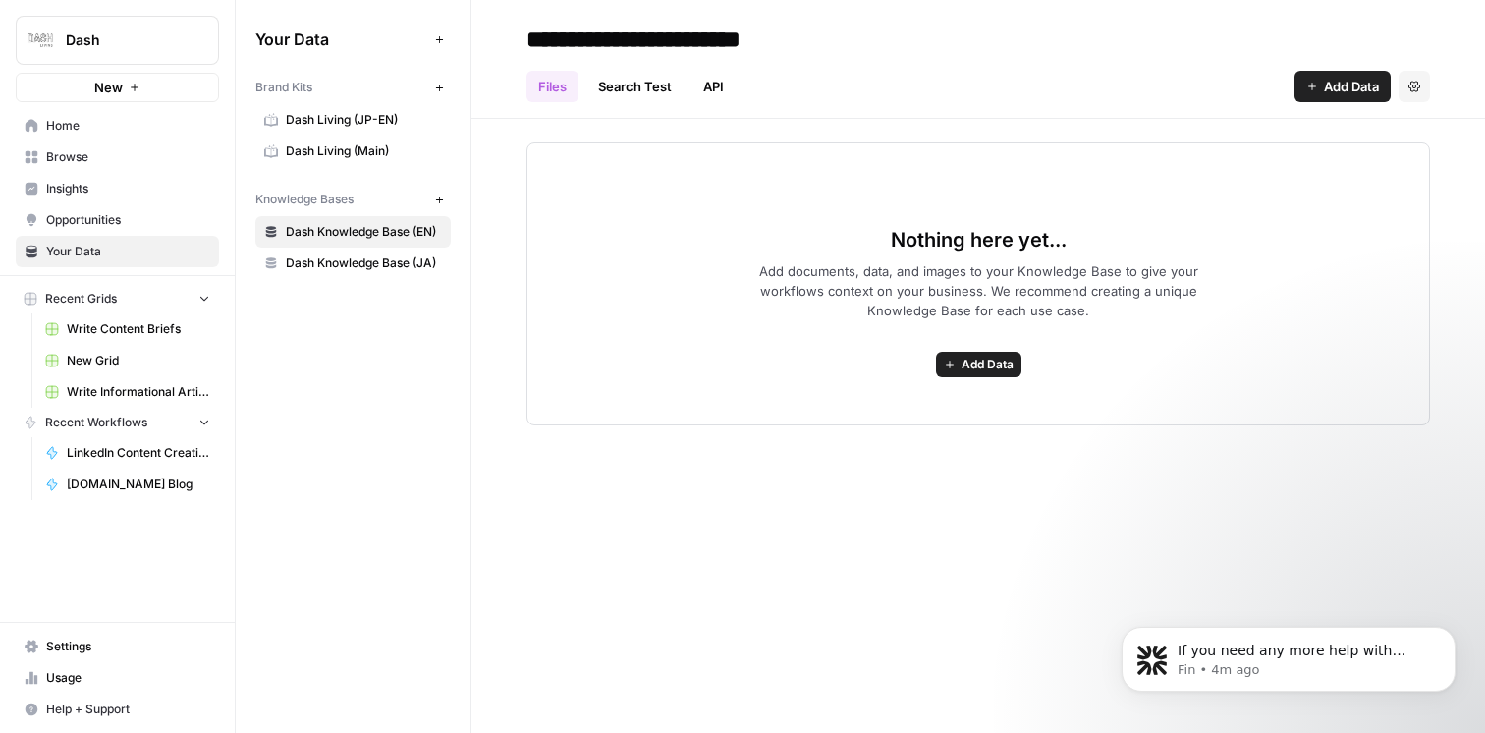
click at [1424, 85] on button "Settings" at bounding box center [1413, 86] width 31 height 31
click at [1367, 132] on span "Delete Knowledge Base" at bounding box center [1333, 133] width 145 height 20
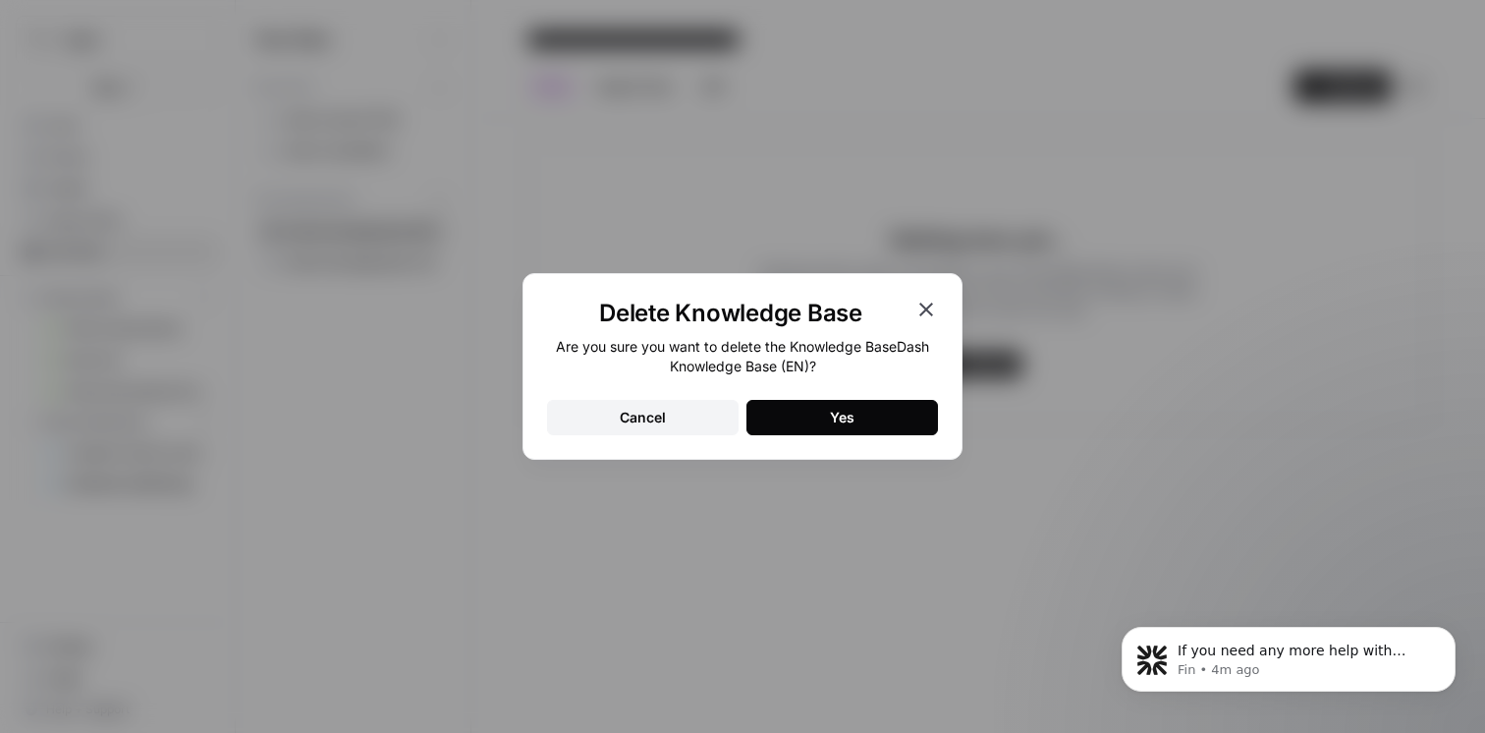
click at [886, 414] on button "Yes" at bounding box center [841, 417] width 191 height 35
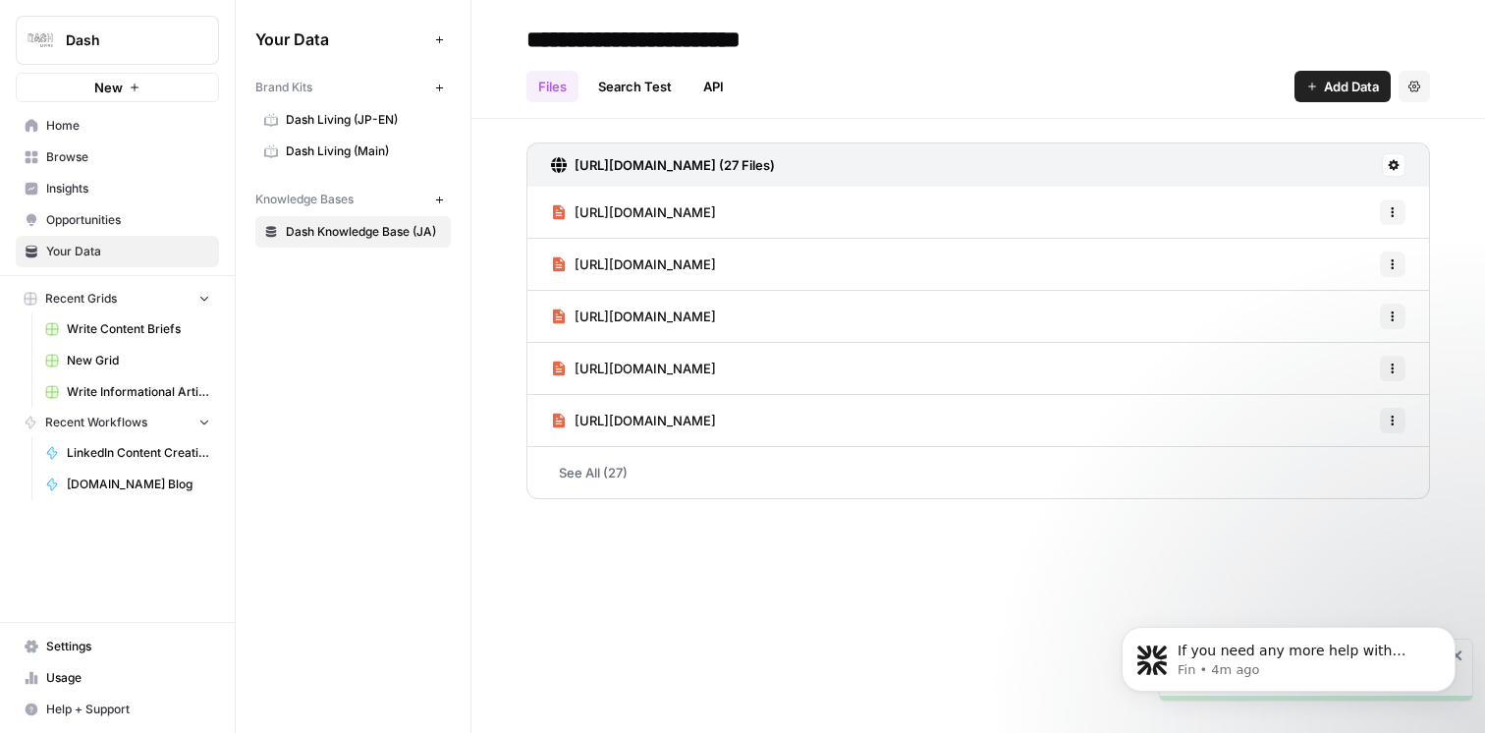
click at [439, 200] on icon "button" at bounding box center [439, 199] width 11 height 11
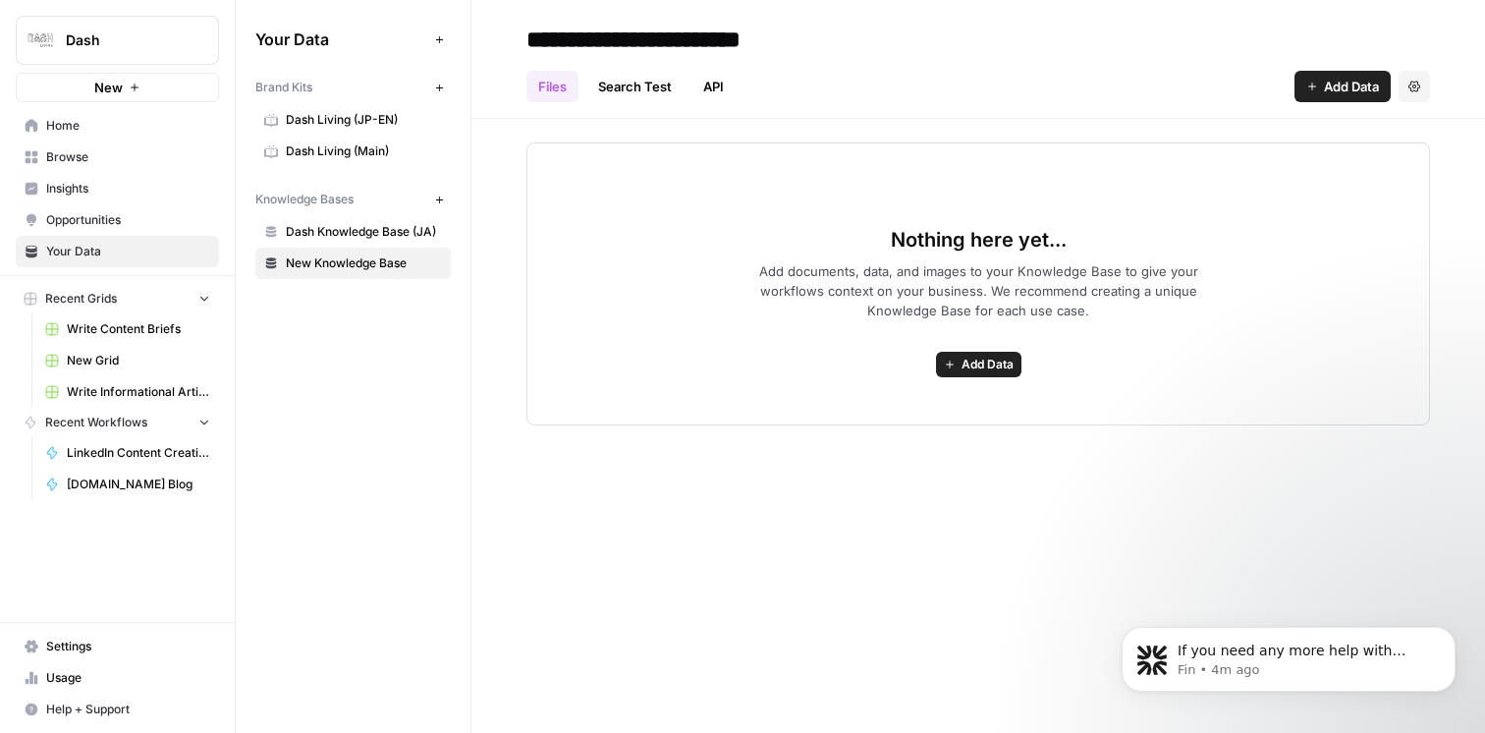
type input "**********"
click at [930, 58] on div "Files Search Test API Add Data Settings" at bounding box center [977, 78] width 903 height 47
click at [1351, 87] on span "Add Data" at bounding box center [1351, 87] width 55 height 20
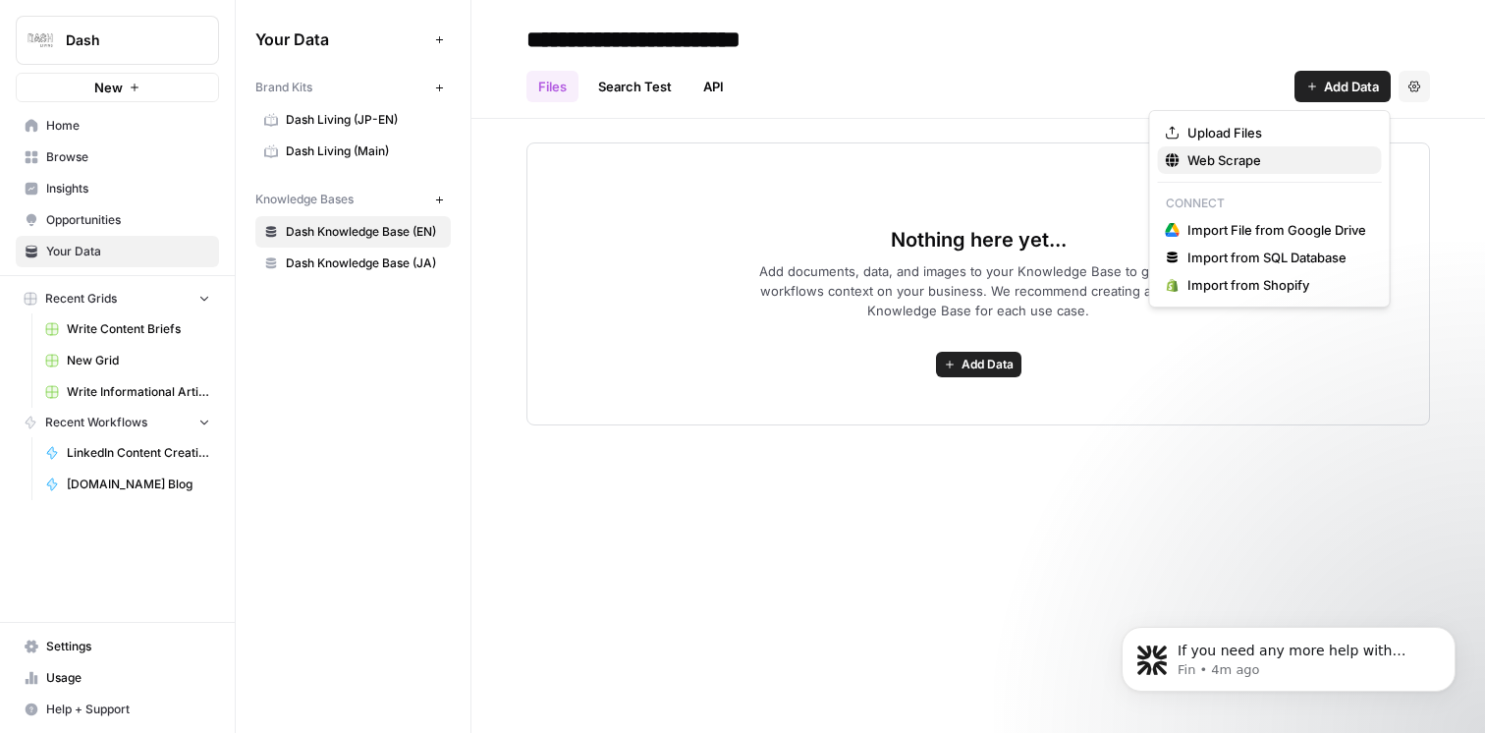
click at [1273, 158] on span "Web Scrape" at bounding box center [1276, 160] width 179 height 20
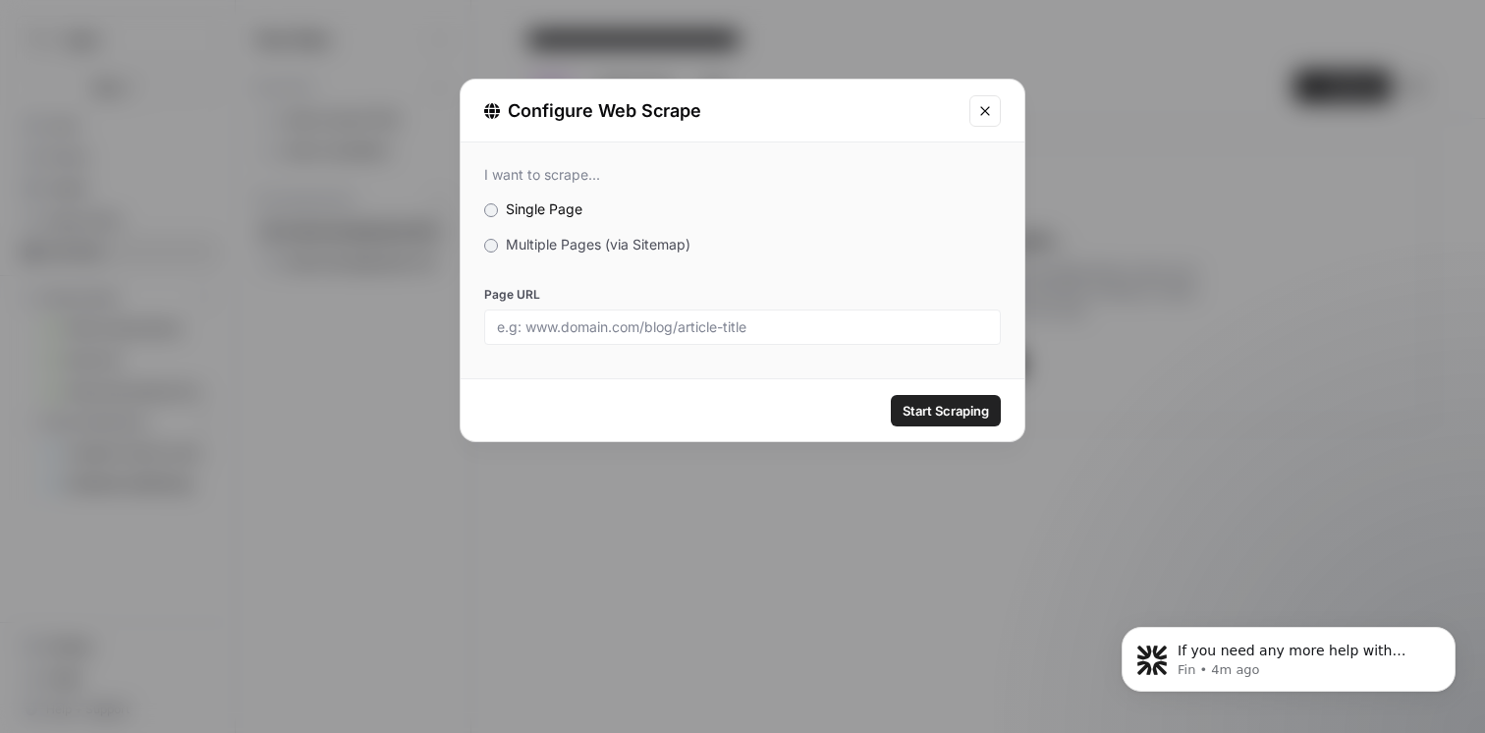
click at [644, 240] on span "Multiple Pages (via Sitemap)" at bounding box center [598, 244] width 185 height 17
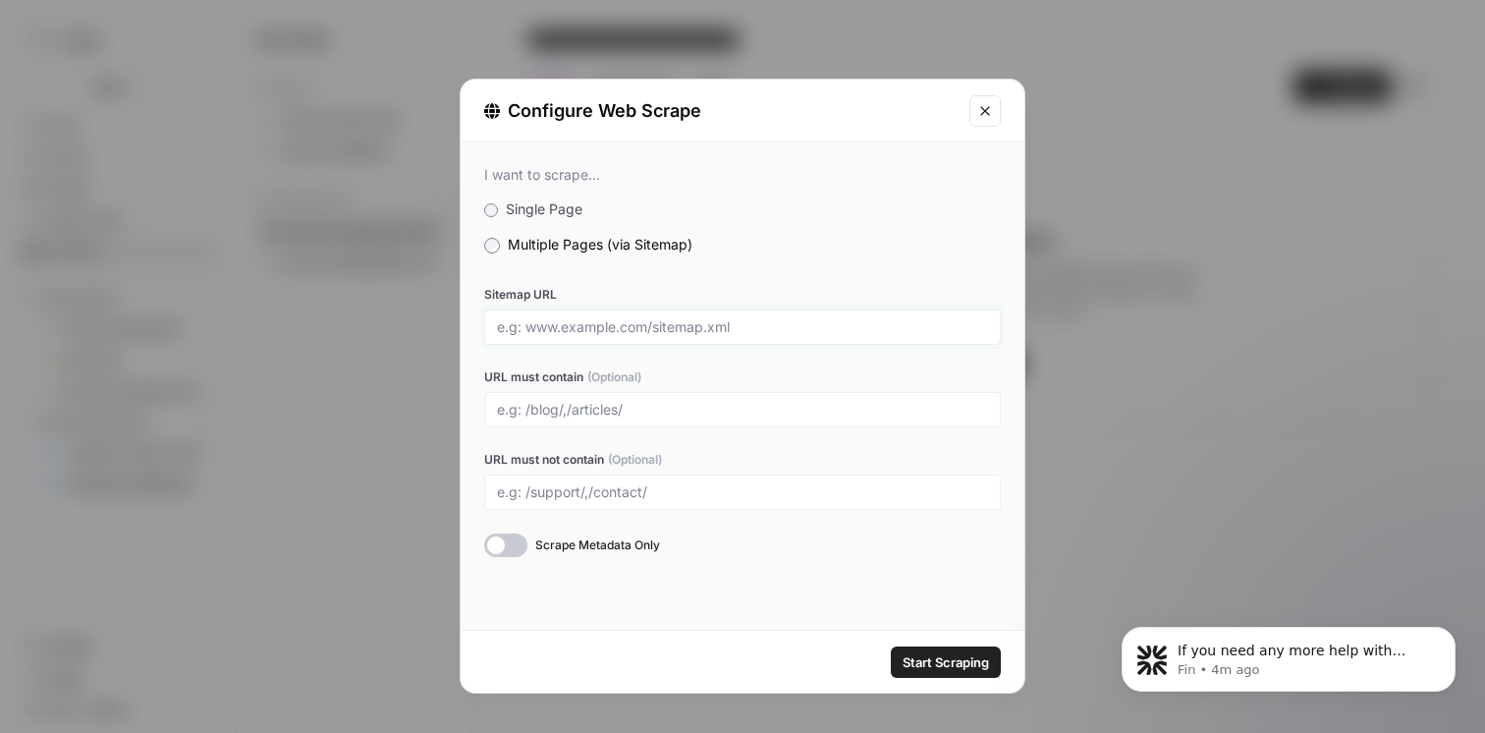
click at [608, 335] on input "Sitemap URL" at bounding box center [742, 327] width 491 height 18
click at [587, 313] on div at bounding box center [742, 326] width 517 height 35
click at [635, 328] on input "Sitemap URL" at bounding box center [742, 327] width 491 height 18
paste input "https://www.dash.co/en/sitemap.xml.gz"
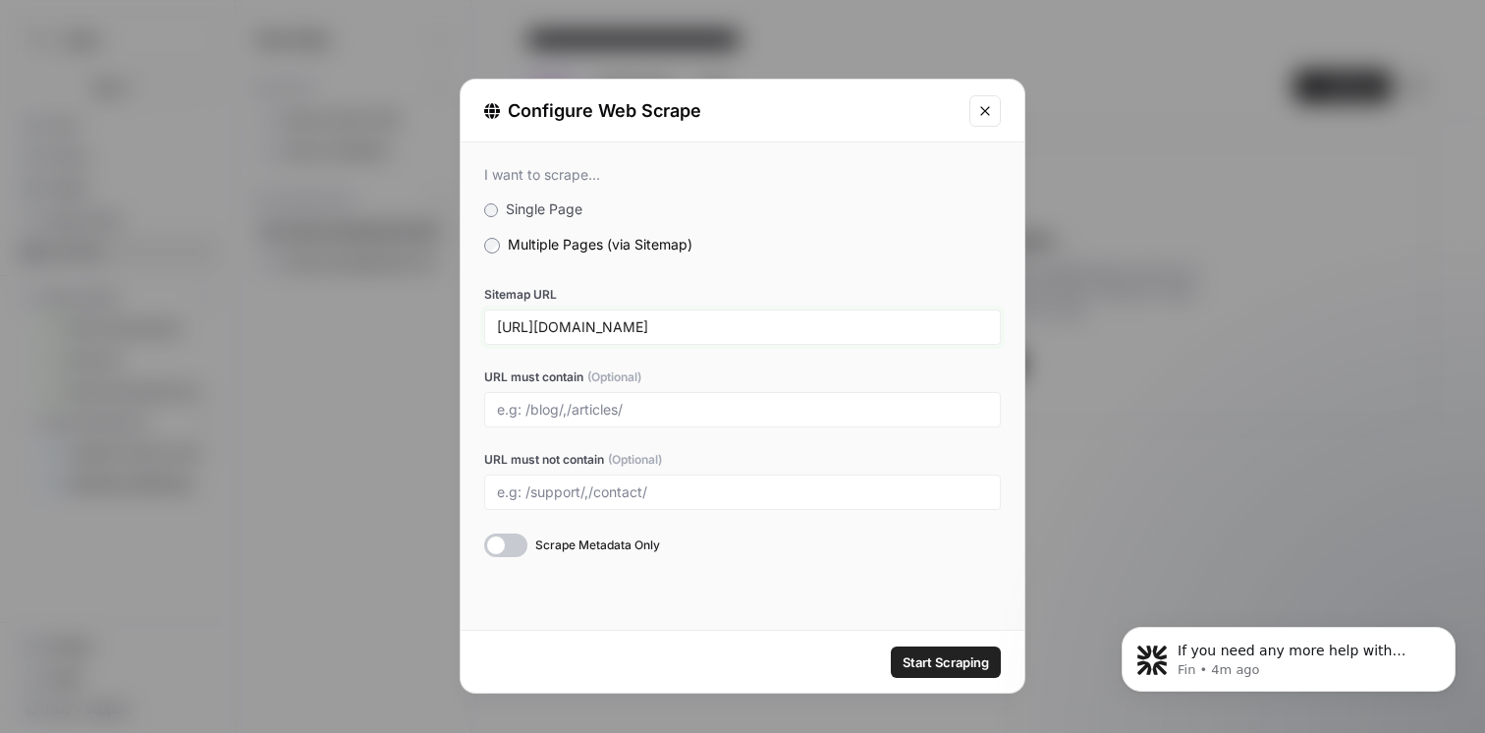
type input "https://www.dash.co/en/sitemap.xml.gz"
click at [651, 393] on div at bounding box center [742, 409] width 517 height 35
click at [651, 411] on input "URL must contain (Optional)" at bounding box center [742, 410] width 491 height 18
click at [638, 491] on input "URL must not contain (Optional)" at bounding box center [742, 492] width 491 height 18
type input "、"
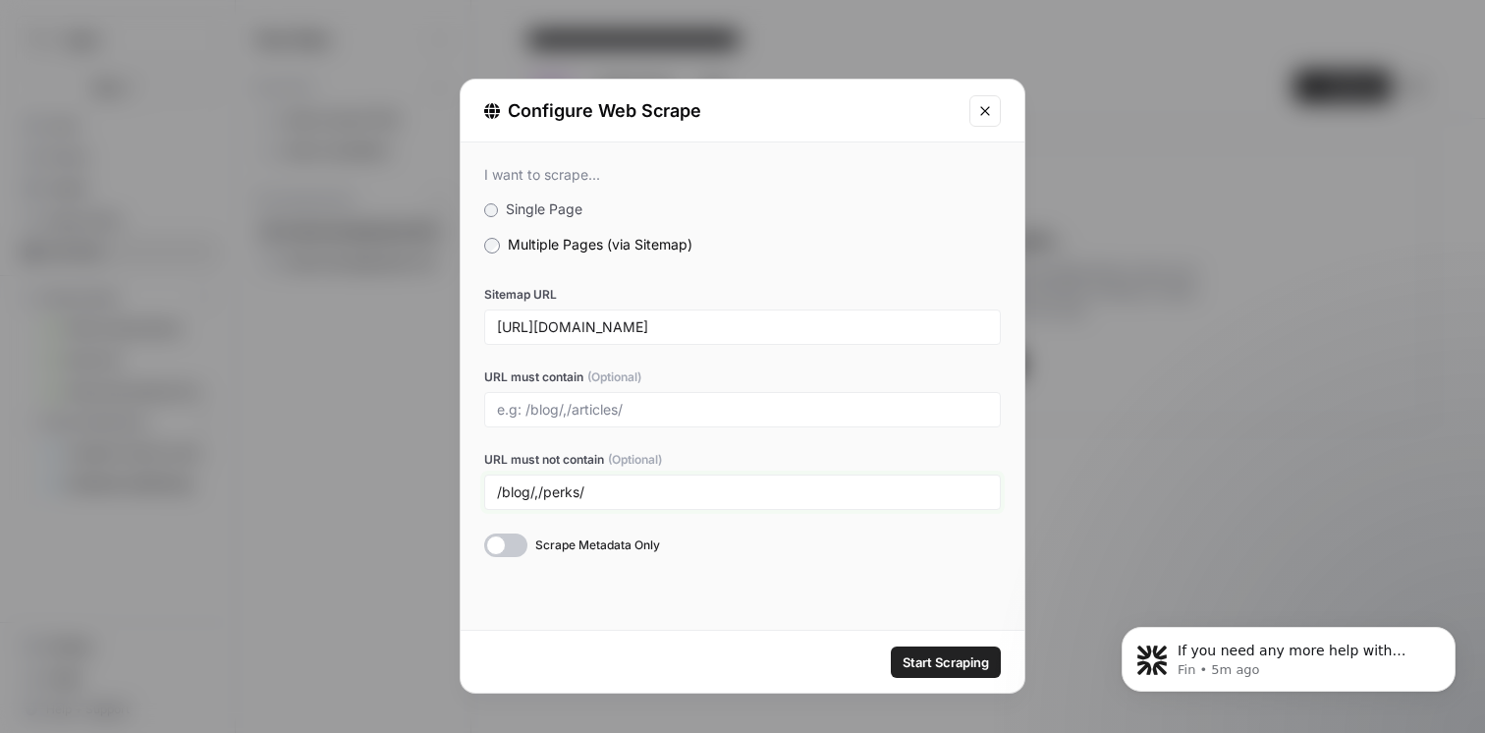
type input "/blog/,/perks/"
click at [604, 405] on input "URL must contain (Optional)" at bounding box center [742, 410] width 491 height 18
type input "/listing/"
click at [650, 489] on input "/blog/,/perks/" at bounding box center [742, 492] width 491 height 18
click at [587, 491] on input "/blog/,/perks//home/," at bounding box center [742, 492] width 491 height 18
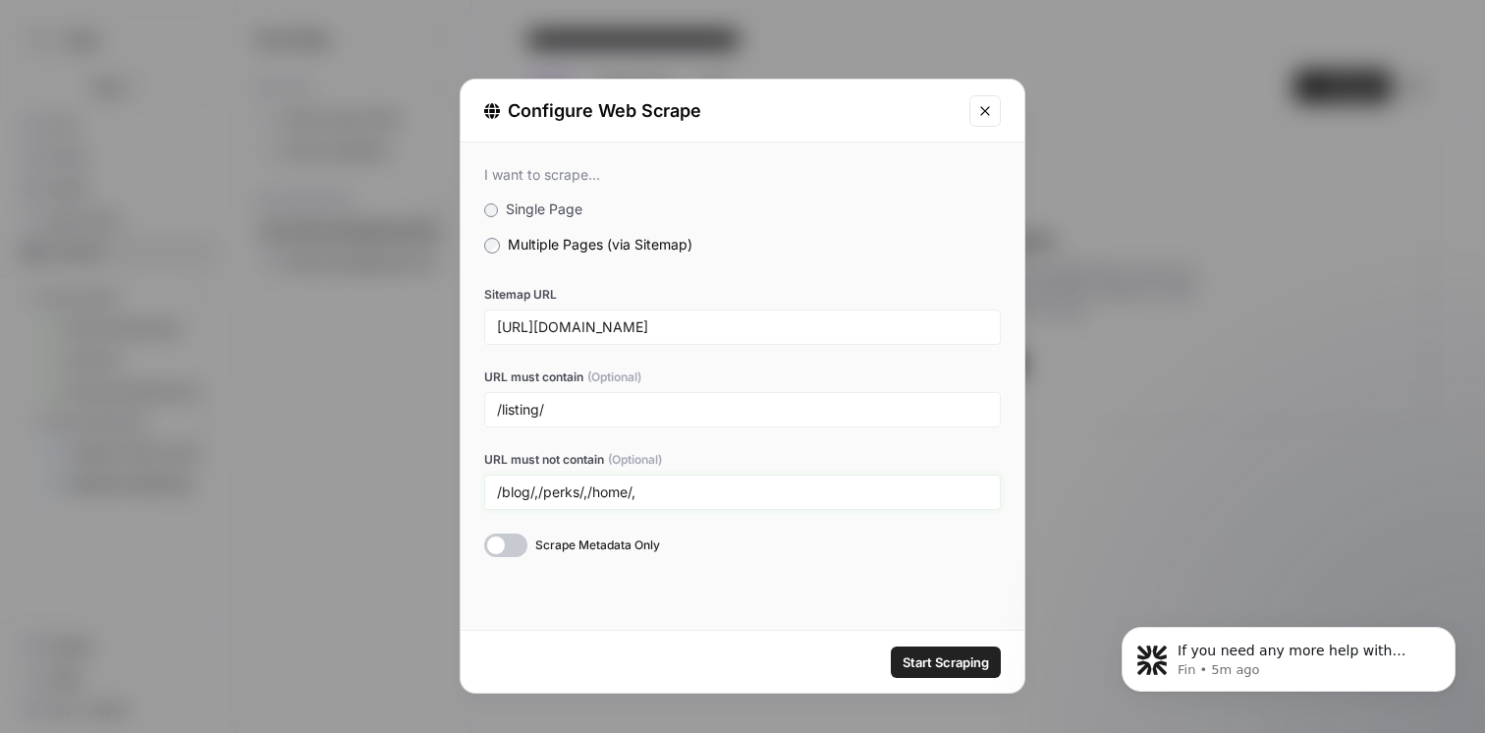
click at [815, 487] on input "/blog/,/perks/,/home/," at bounding box center [742, 492] width 491 height 18
type input "/blog/,/perks/,/home/,/support/"
click at [935, 652] on span "Start Scraping" at bounding box center [945, 662] width 86 height 20
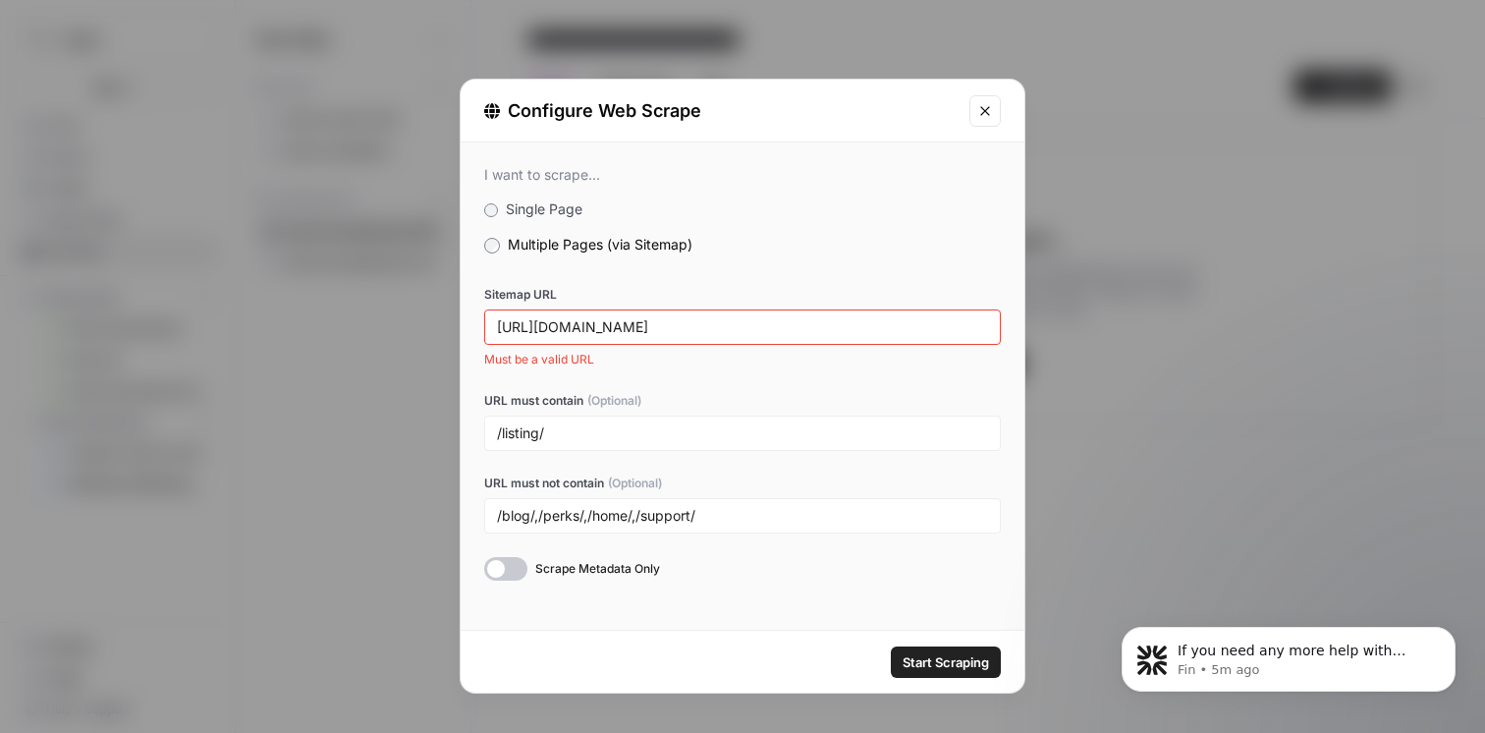
click at [795, 335] on div "https://www.dash.co/en/sitemap.xml.gz" at bounding box center [742, 326] width 517 height 35
click at [808, 333] on input "https://www.dash.co/en/sitemap.xml.gz" at bounding box center [742, 327] width 491 height 18
click at [800, 377] on div "Sitemap URL https://www.dash.co/en/sitemap.xml Must be a valid URL URL must con…" at bounding box center [742, 433] width 517 height 295
click at [801, 329] on input "[URL][DOMAIN_NAME]" at bounding box center [742, 327] width 491 height 18
click at [923, 653] on span "Start Scraping" at bounding box center [945, 662] width 86 height 20
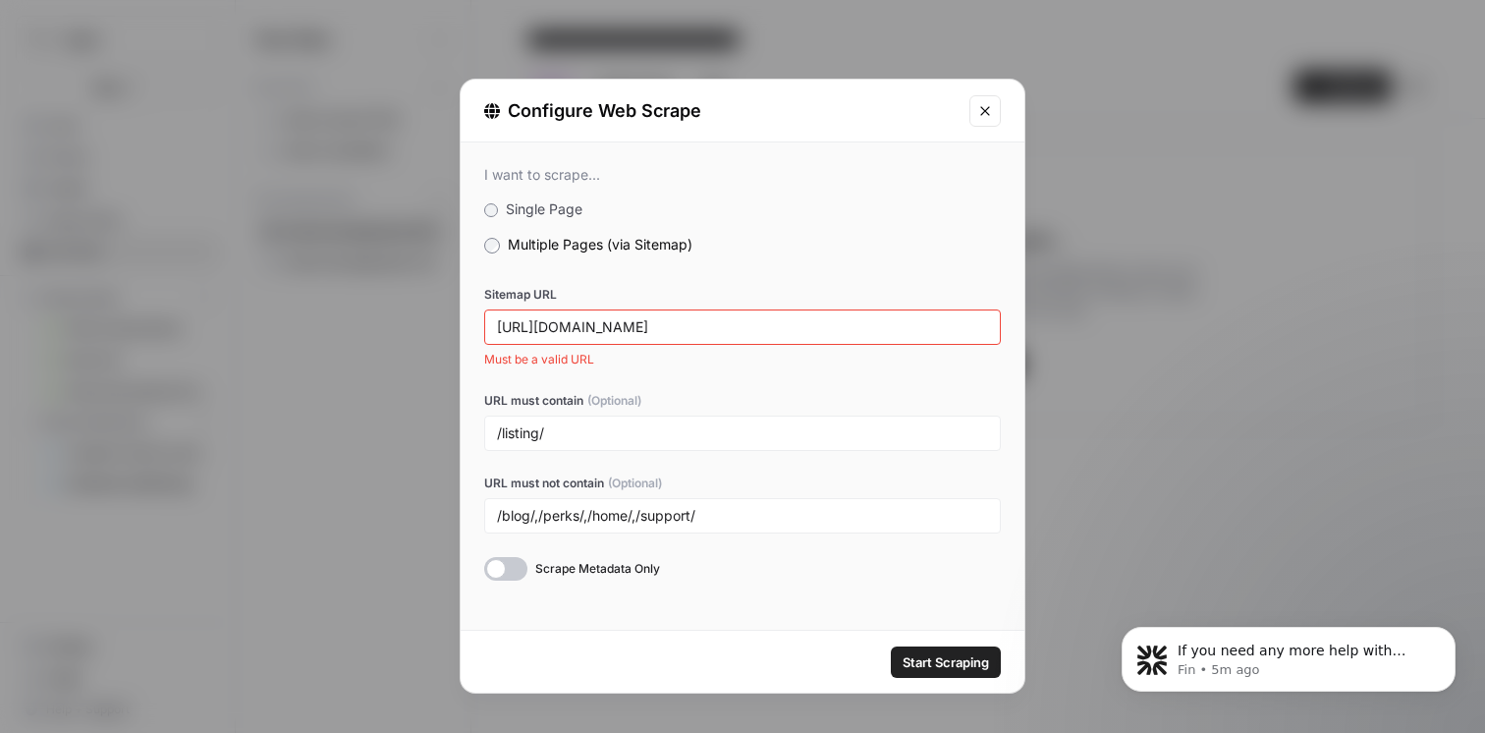
click at [935, 661] on span "Start Scraping" at bounding box center [945, 662] width 86 height 20
click at [720, 323] on input "[URL][DOMAIN_NAME]" at bounding box center [742, 327] width 491 height 18
click at [517, 324] on input "[URL][DOMAIN_NAME]" at bounding box center [742, 327] width 491 height 18
click at [503, 323] on input "[URL][DOMAIN_NAME]" at bounding box center [742, 327] width 491 height 18
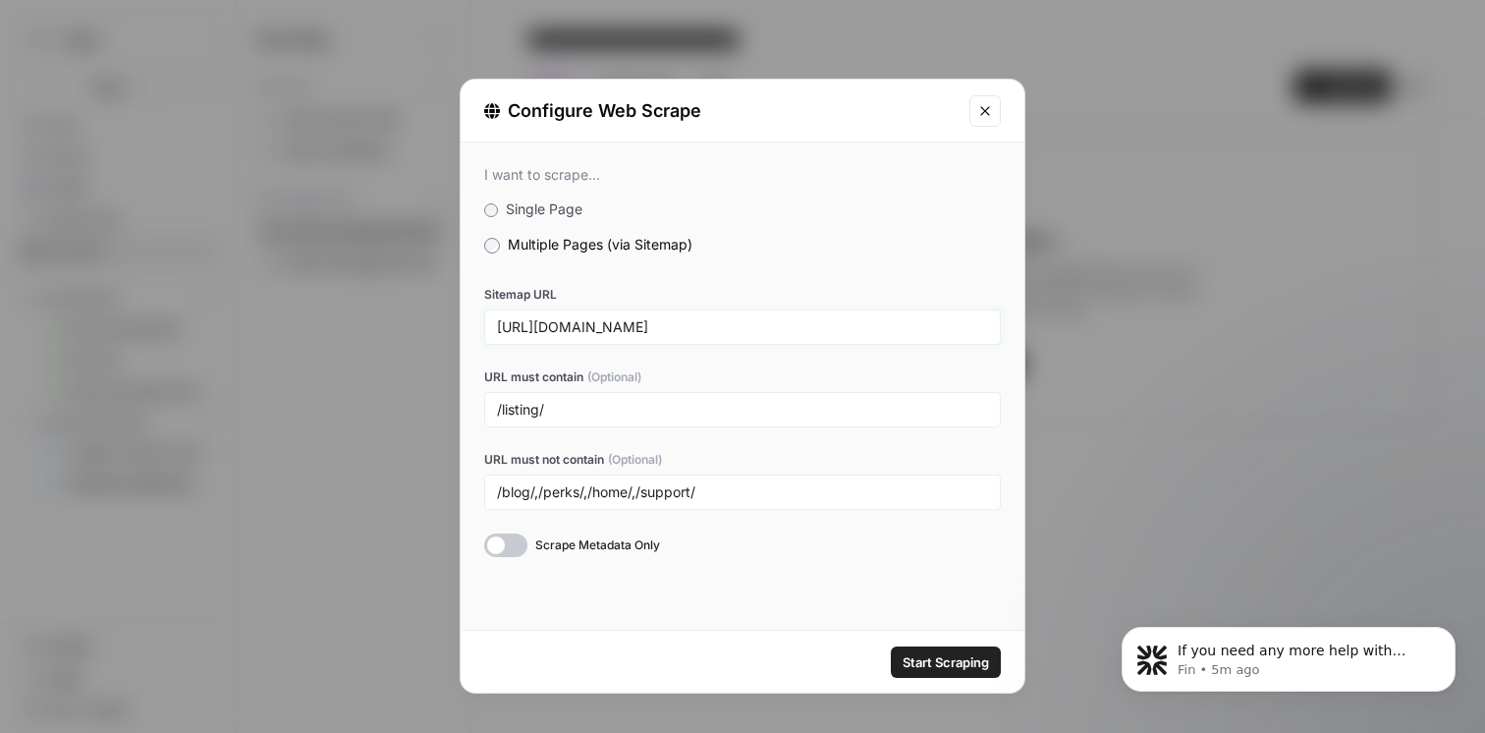
type input "[URL][DOMAIN_NAME]"
click at [936, 655] on span "Start Scraping" at bounding box center [945, 662] width 86 height 20
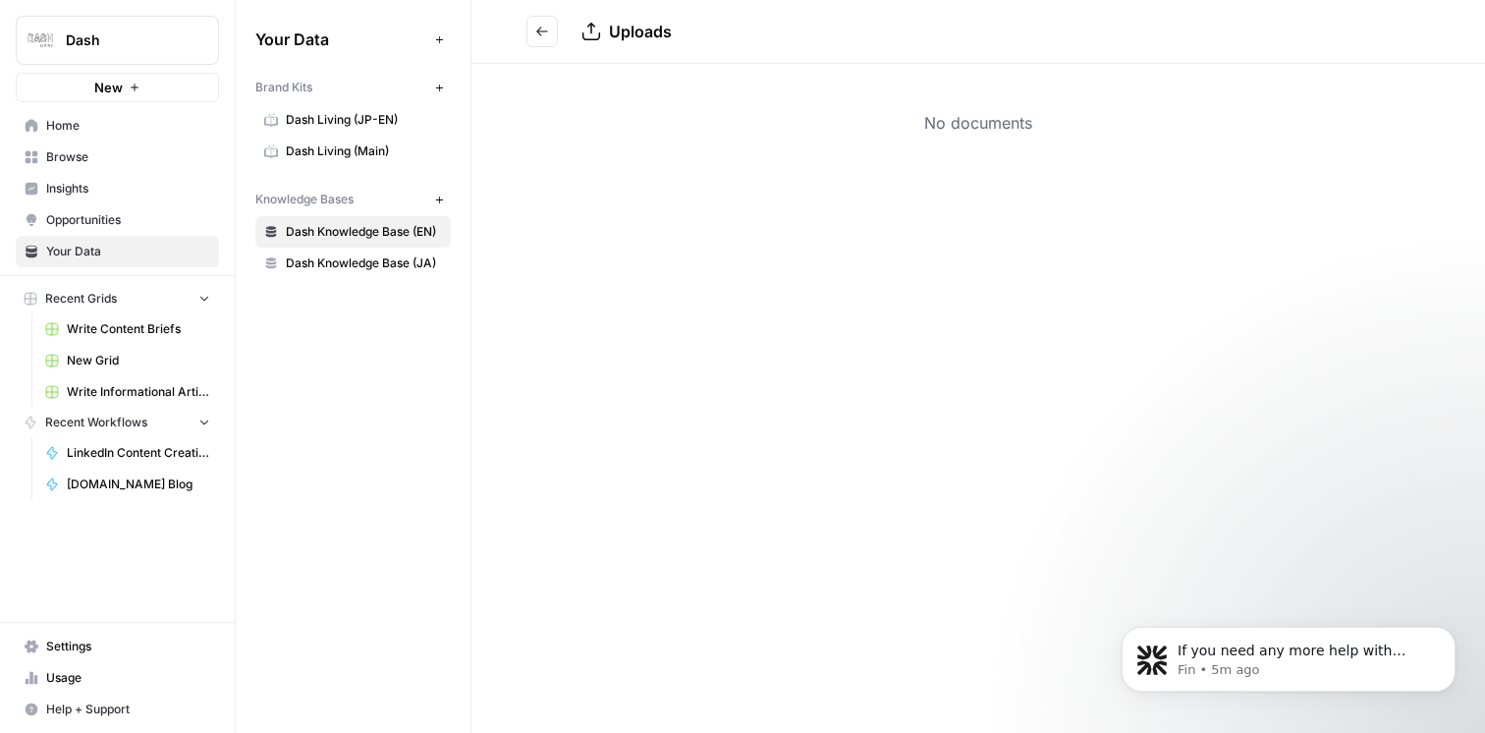
click at [544, 34] on icon "Go back" at bounding box center [542, 32] width 14 height 14
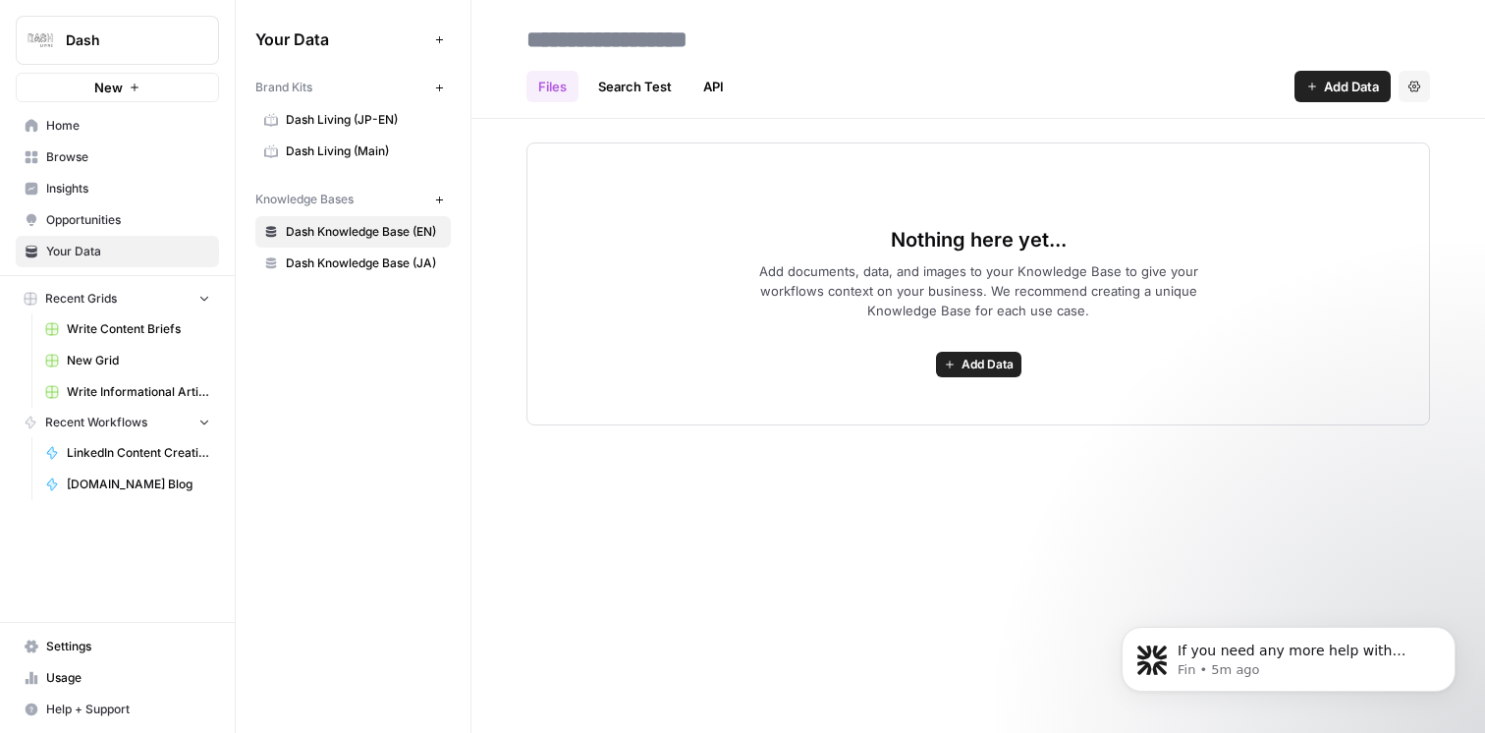
click at [347, 332] on div "Your Data Add Data Brand Kits New Dash Living (JP-EN) Dash Living (Main) Knowle…" at bounding box center [353, 366] width 235 height 733
click at [347, 259] on span "Dash Knowledge Base (JA)" at bounding box center [364, 263] width 156 height 18
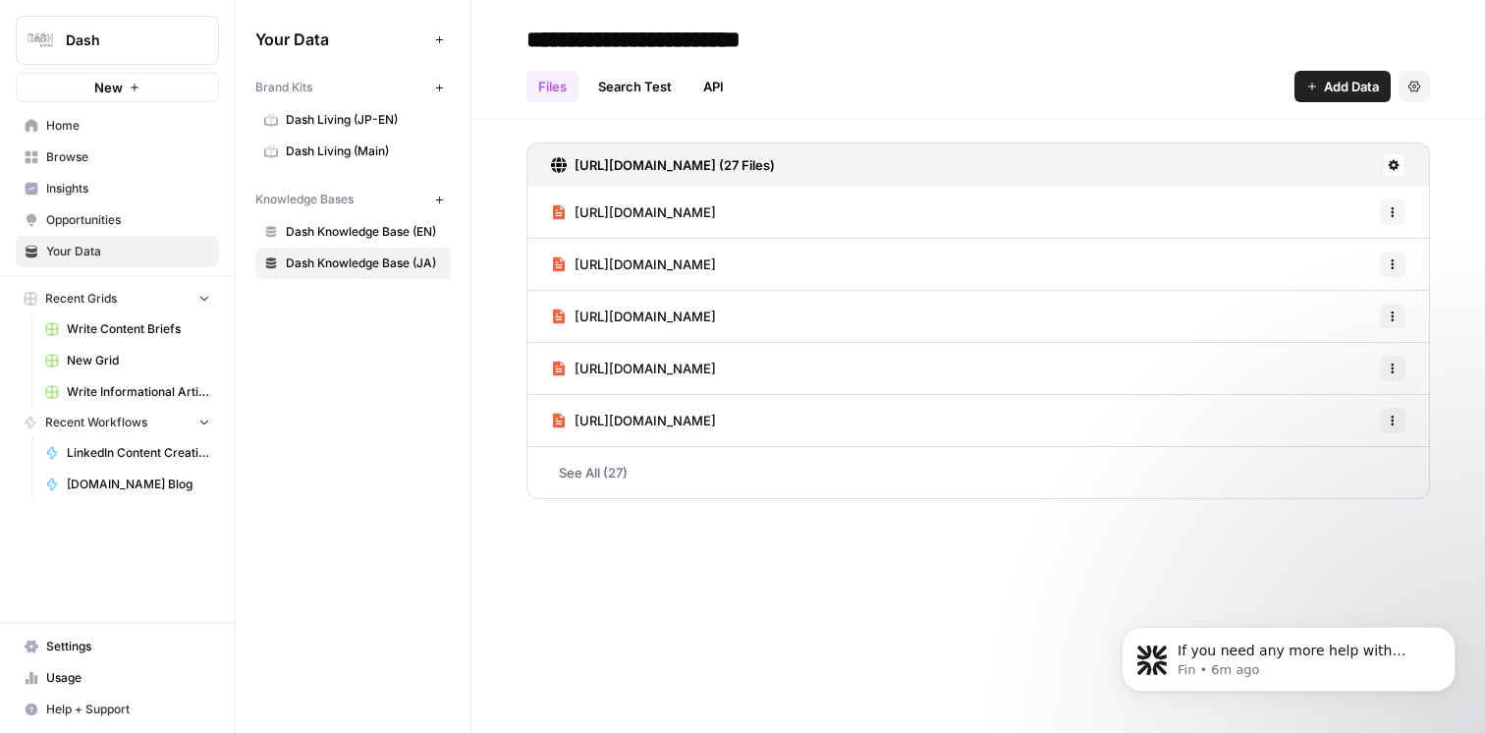
click at [347, 230] on span "Dash Knowledge Base (EN)" at bounding box center [364, 232] width 156 height 18
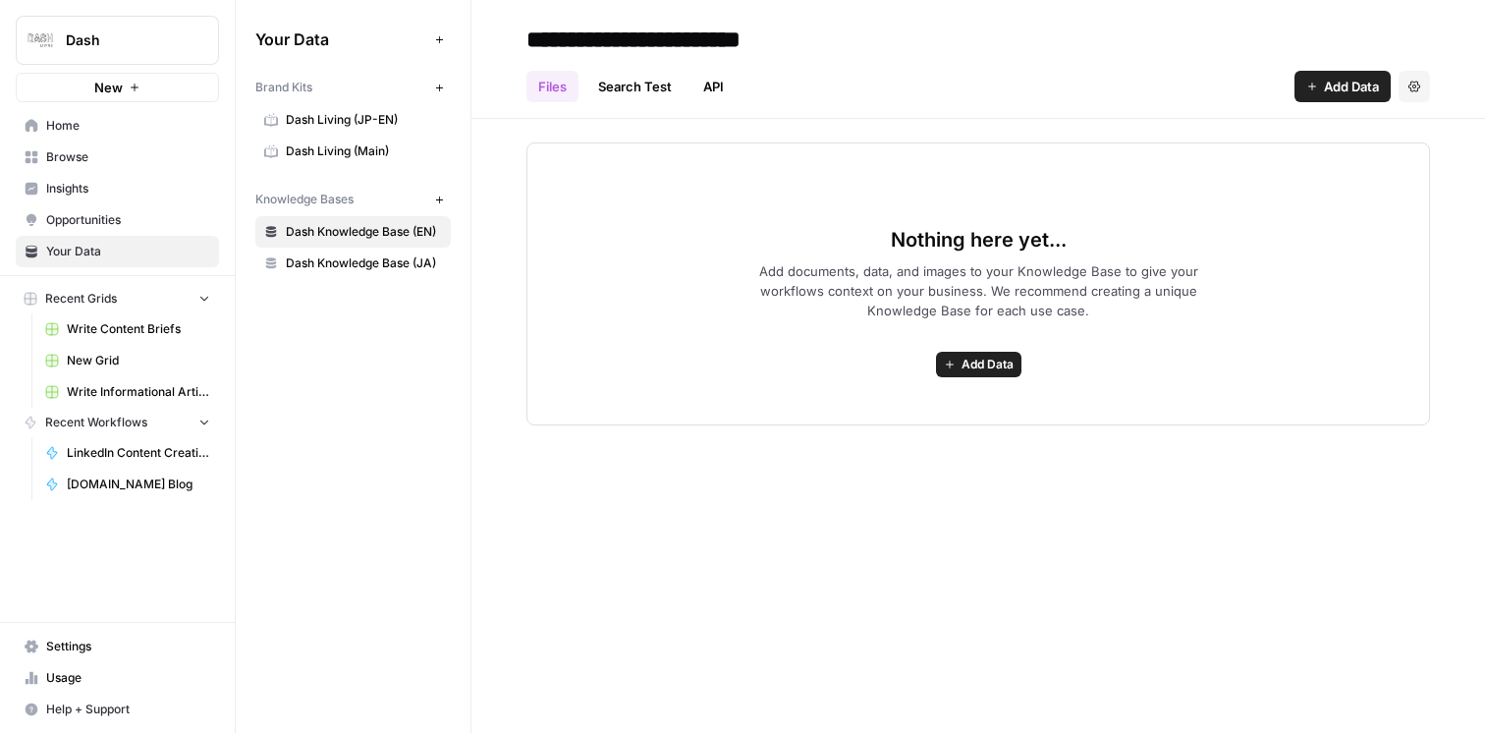
click at [724, 87] on link "API" at bounding box center [713, 86] width 44 height 31
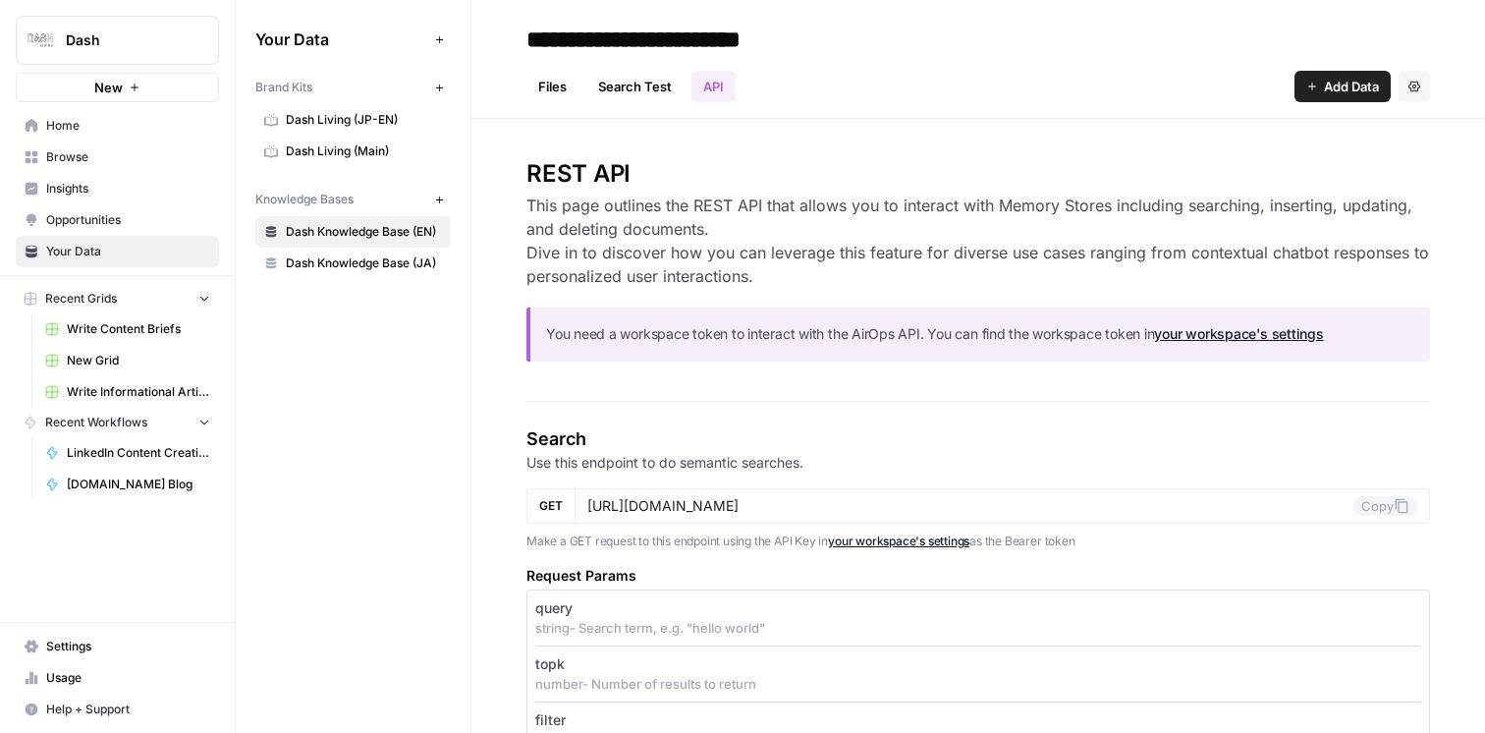
click at [120, 642] on span "Settings" at bounding box center [128, 646] width 164 height 18
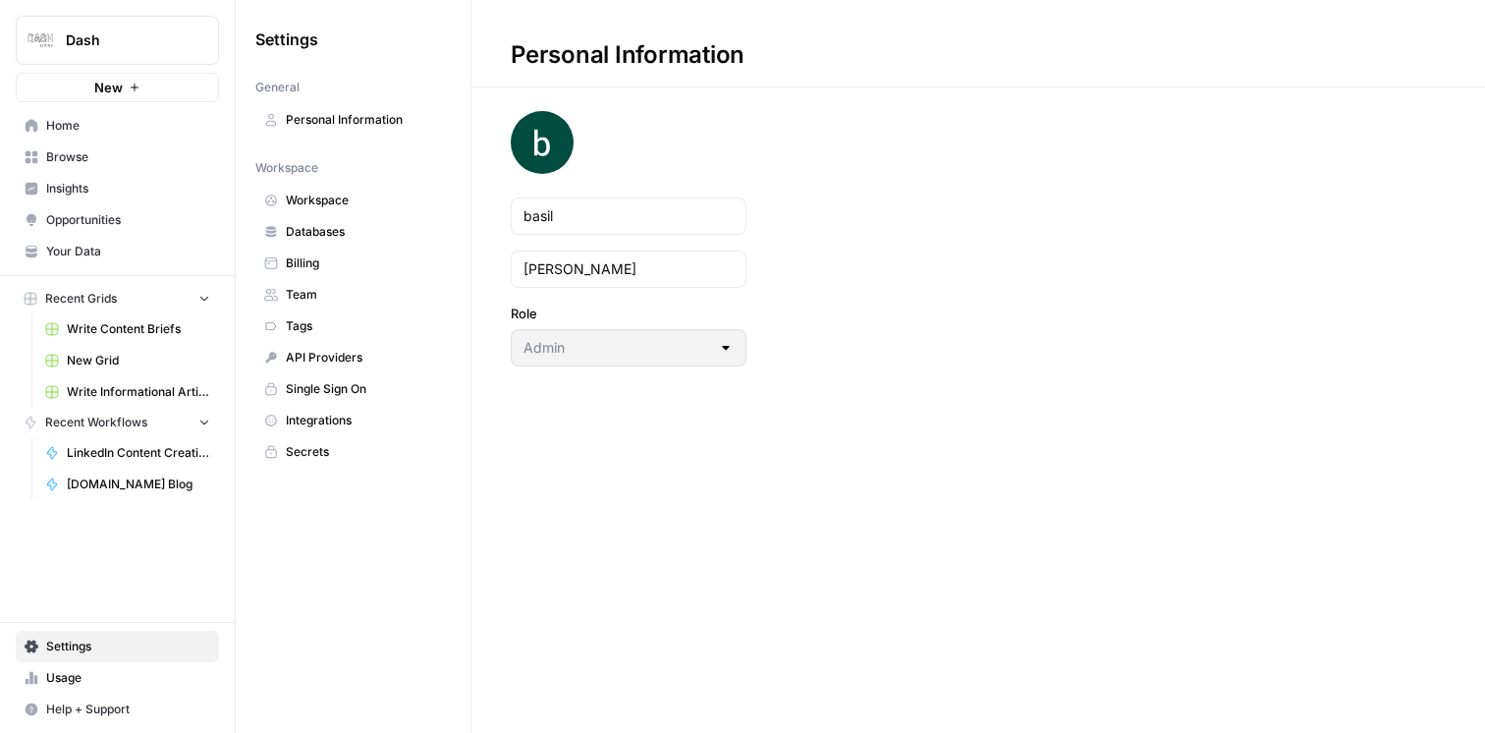
click at [376, 200] on span "Workspace" at bounding box center [364, 200] width 156 height 18
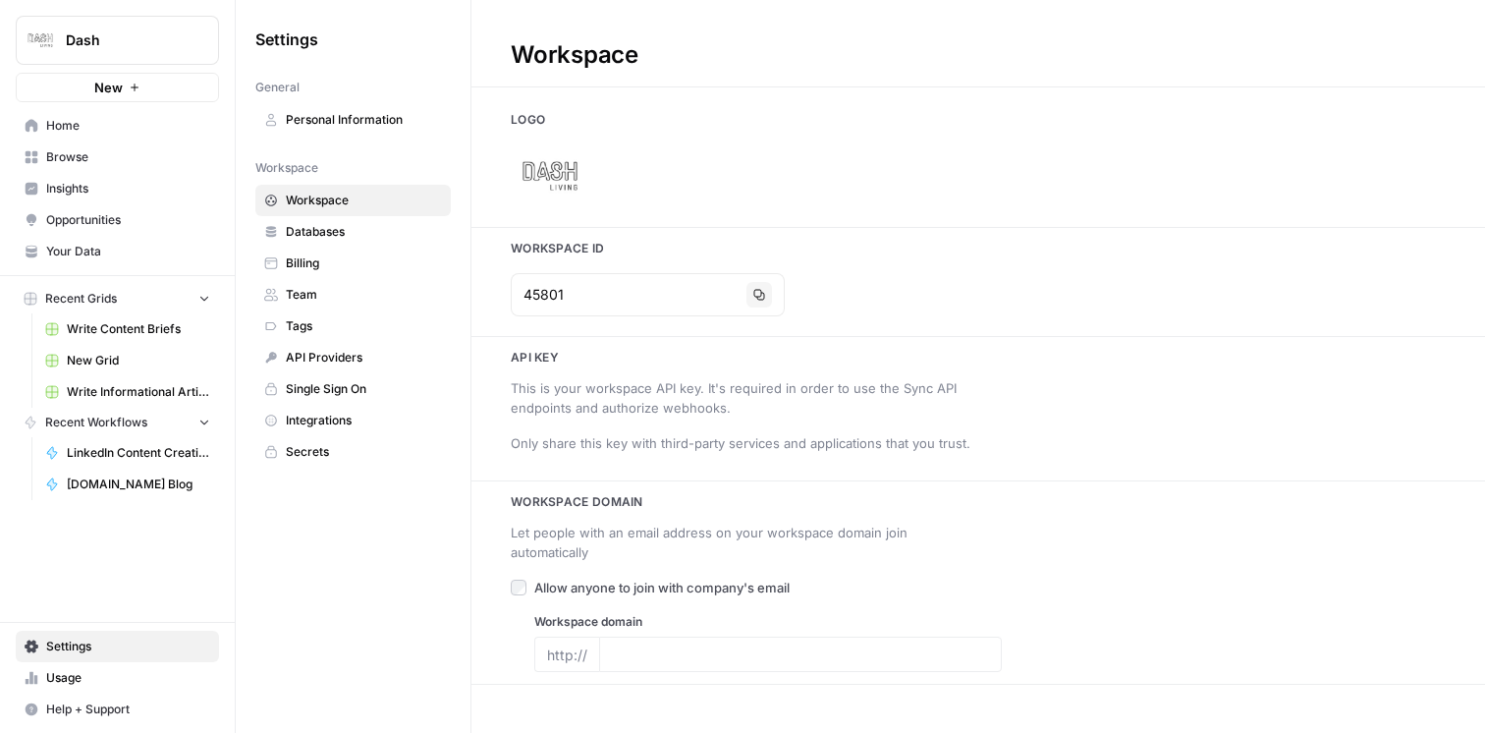
type input "[DOMAIN_NAME][URL]"
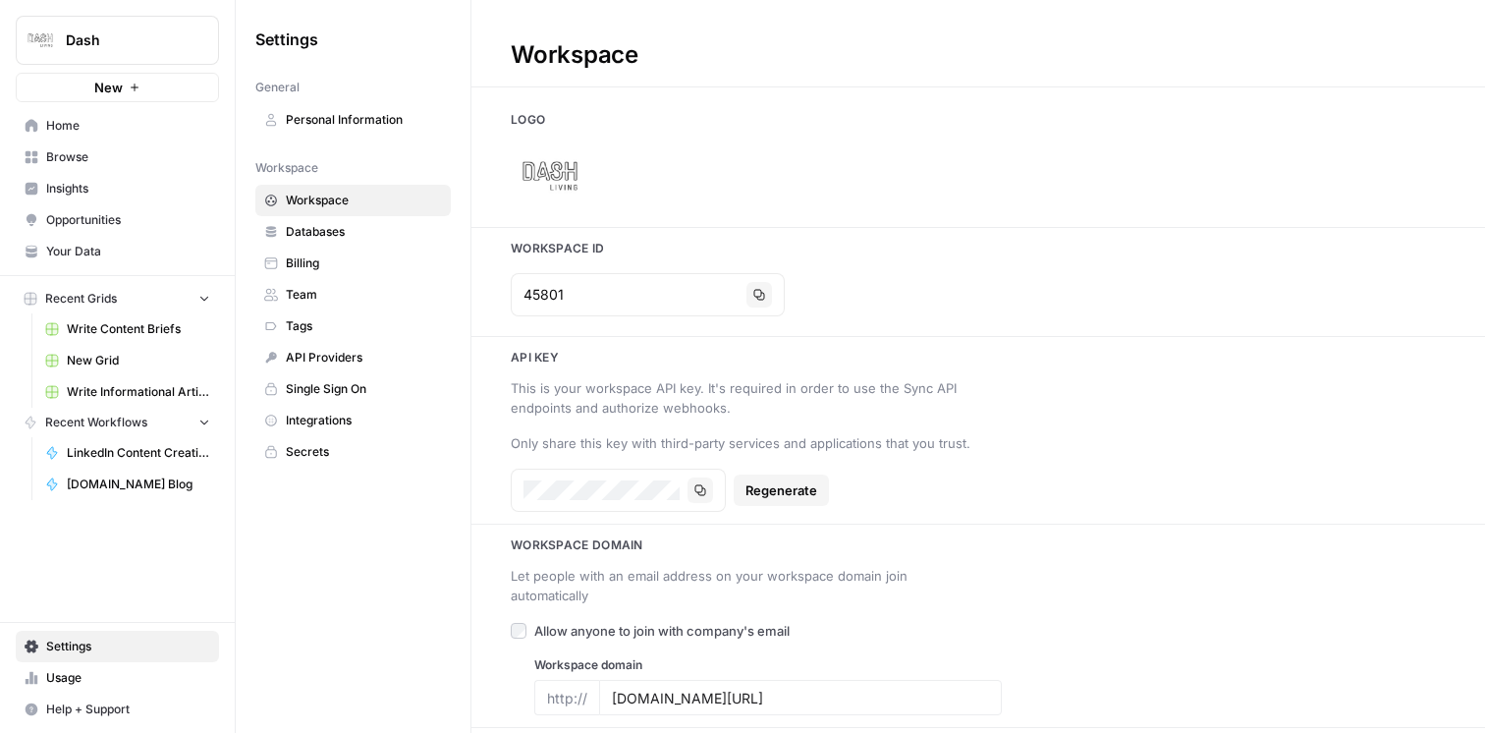
click at [339, 242] on link "Databases" at bounding box center [352, 231] width 195 height 31
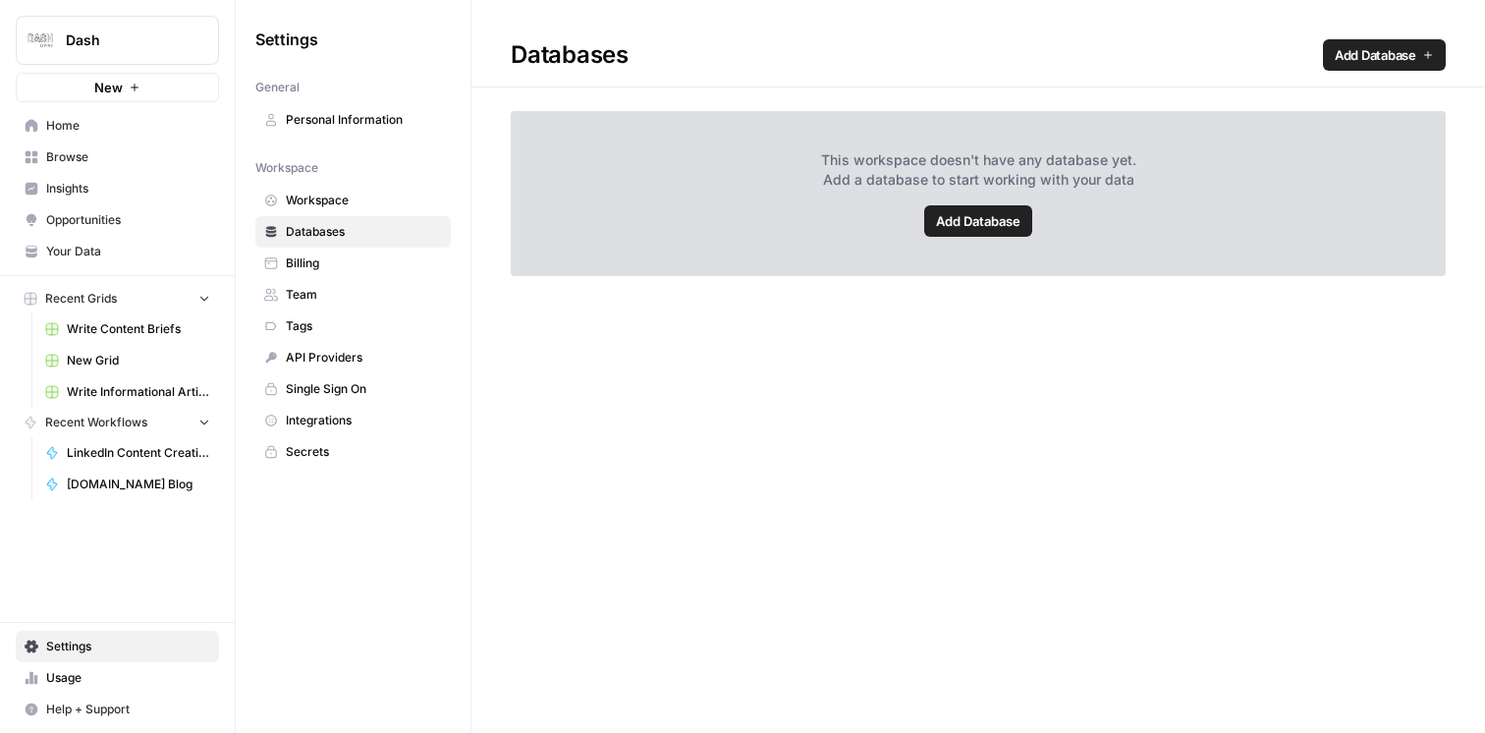
click at [336, 256] on span "Billing" at bounding box center [364, 263] width 156 height 18
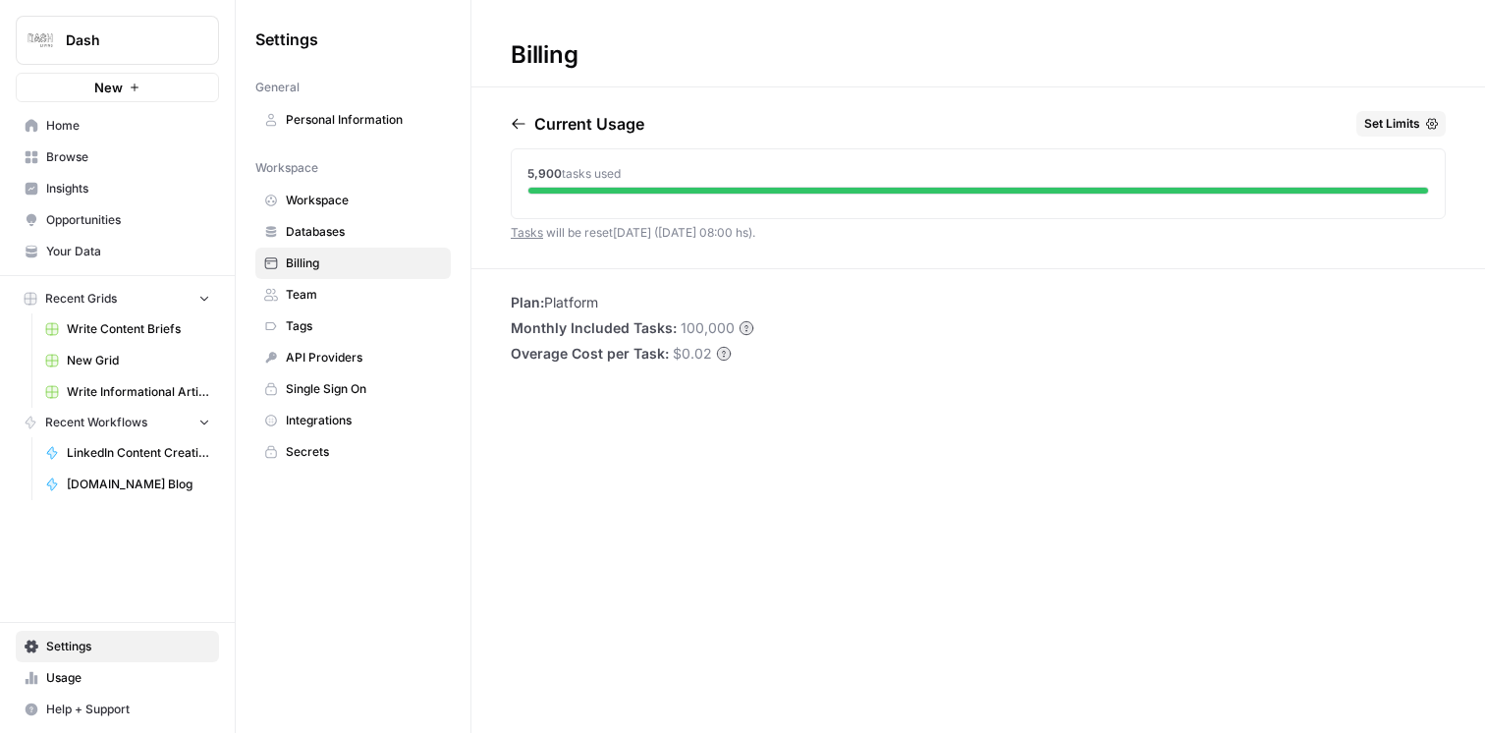
click at [329, 282] on link "Team" at bounding box center [352, 294] width 195 height 31
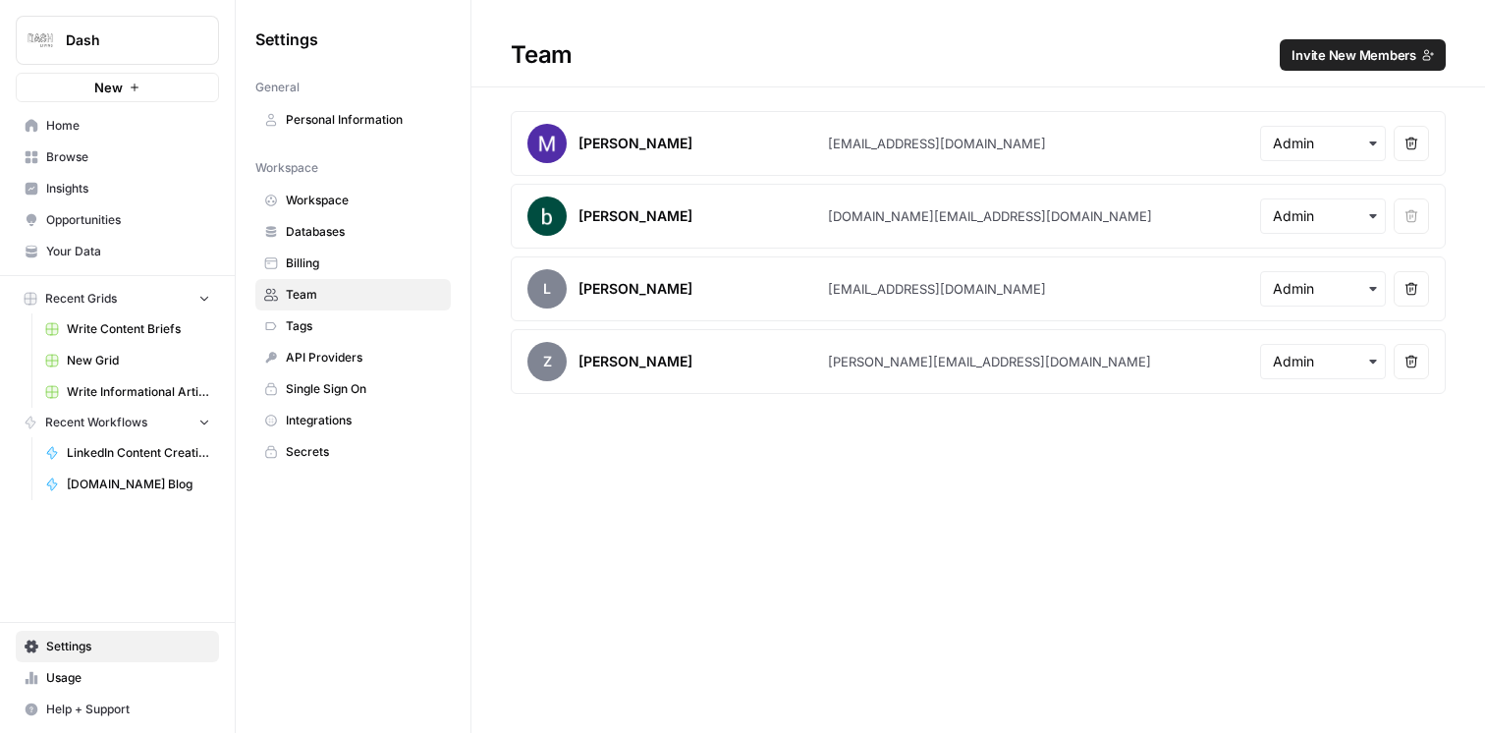
click at [323, 317] on span "Tags" at bounding box center [364, 326] width 156 height 18
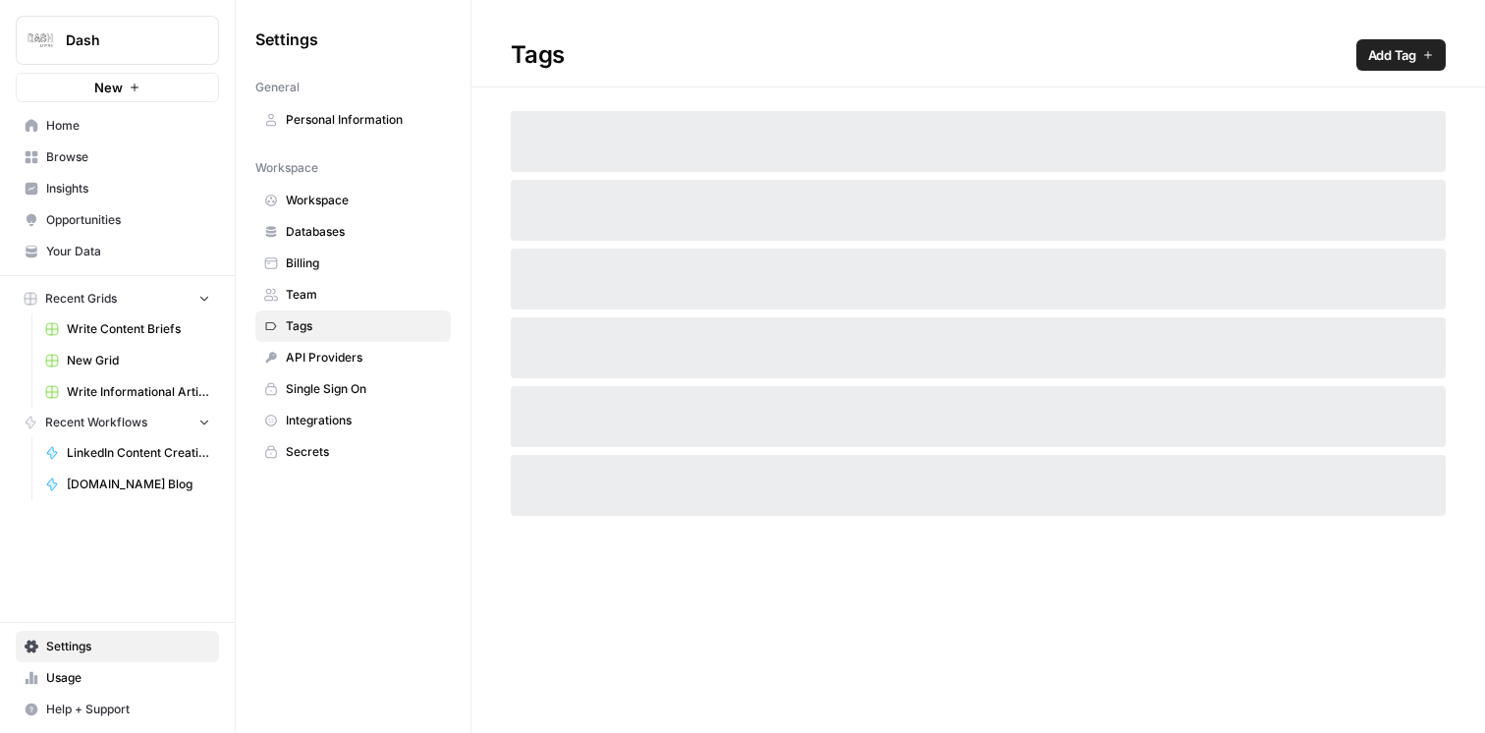
click at [322, 354] on span "API Providers" at bounding box center [364, 358] width 156 height 18
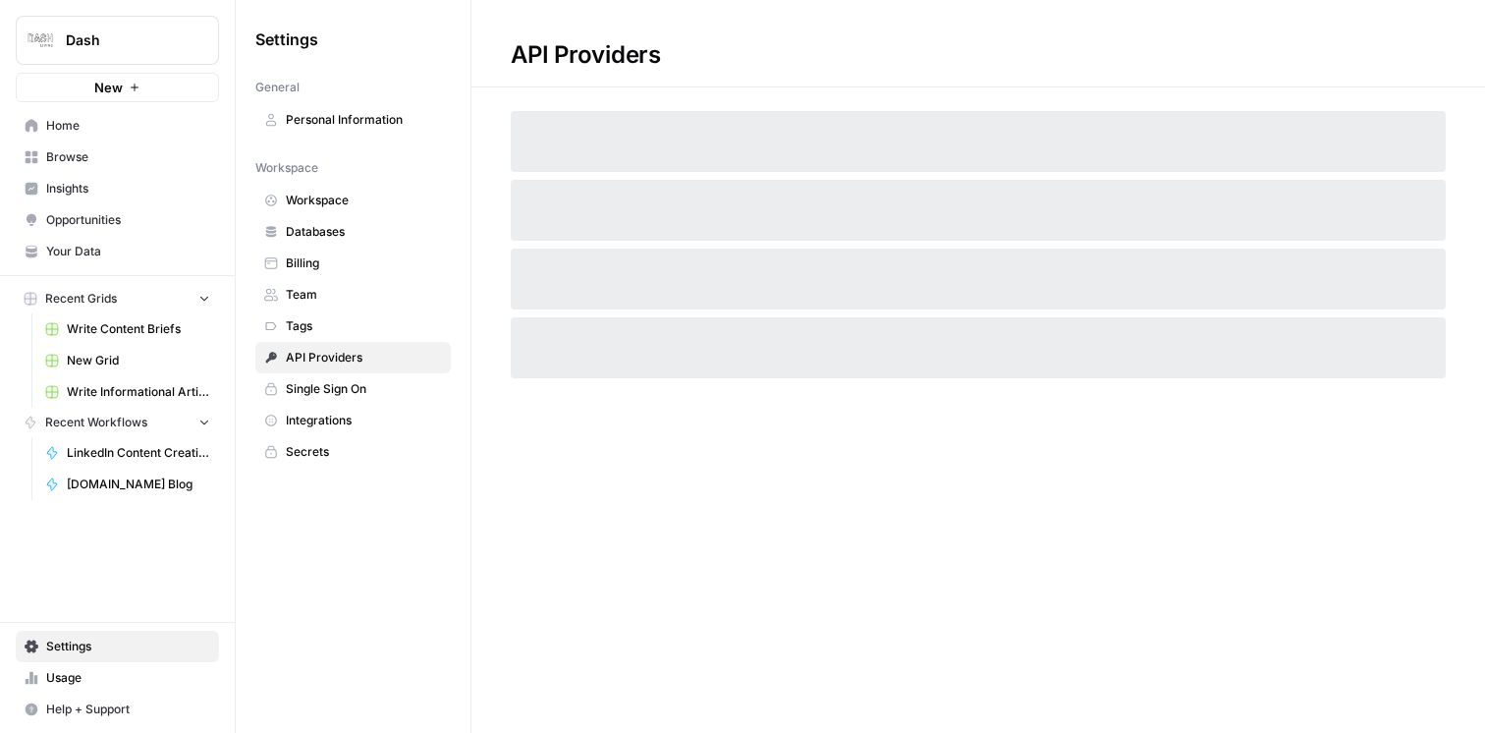
click at [324, 390] on span "Single Sign On" at bounding box center [364, 389] width 156 height 18
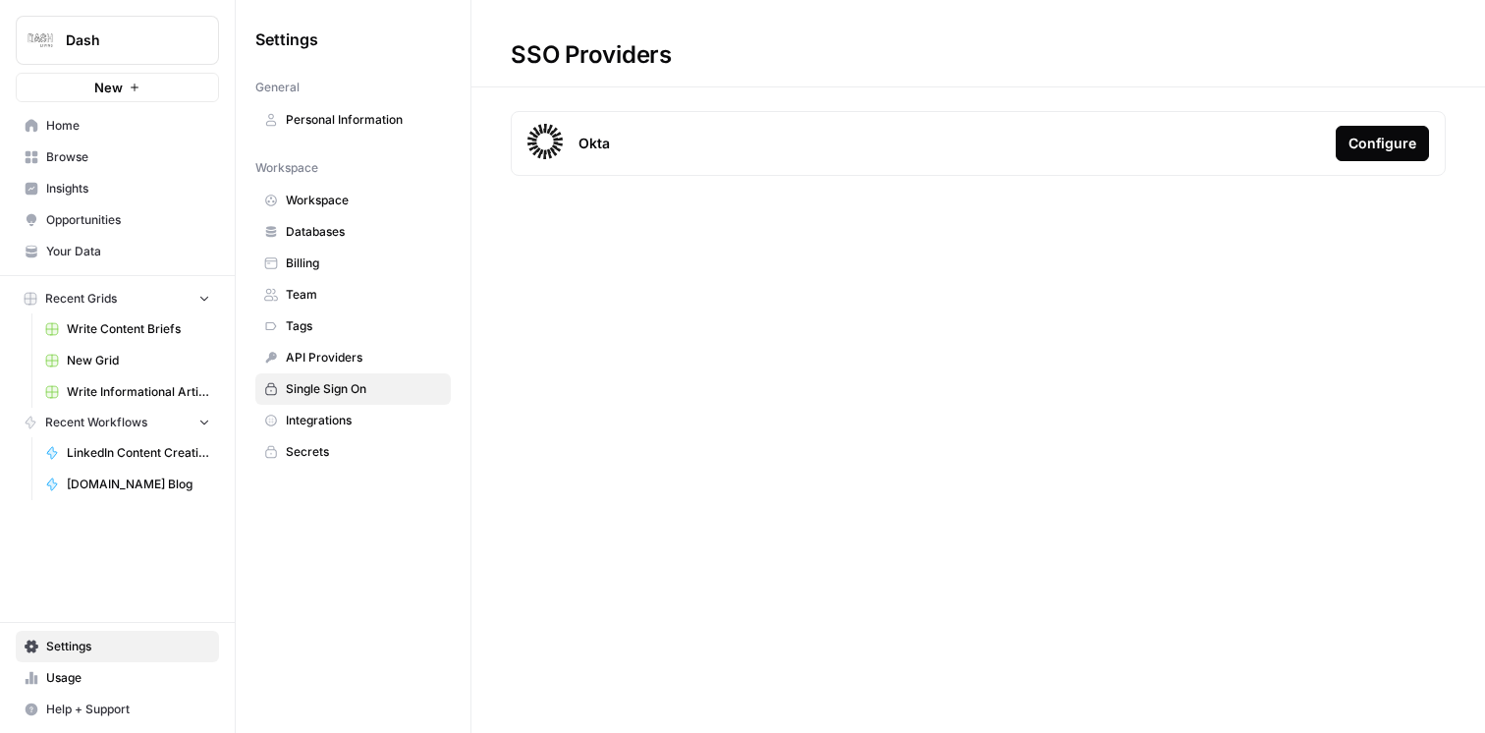
click at [319, 421] on span "Integrations" at bounding box center [364, 420] width 156 height 18
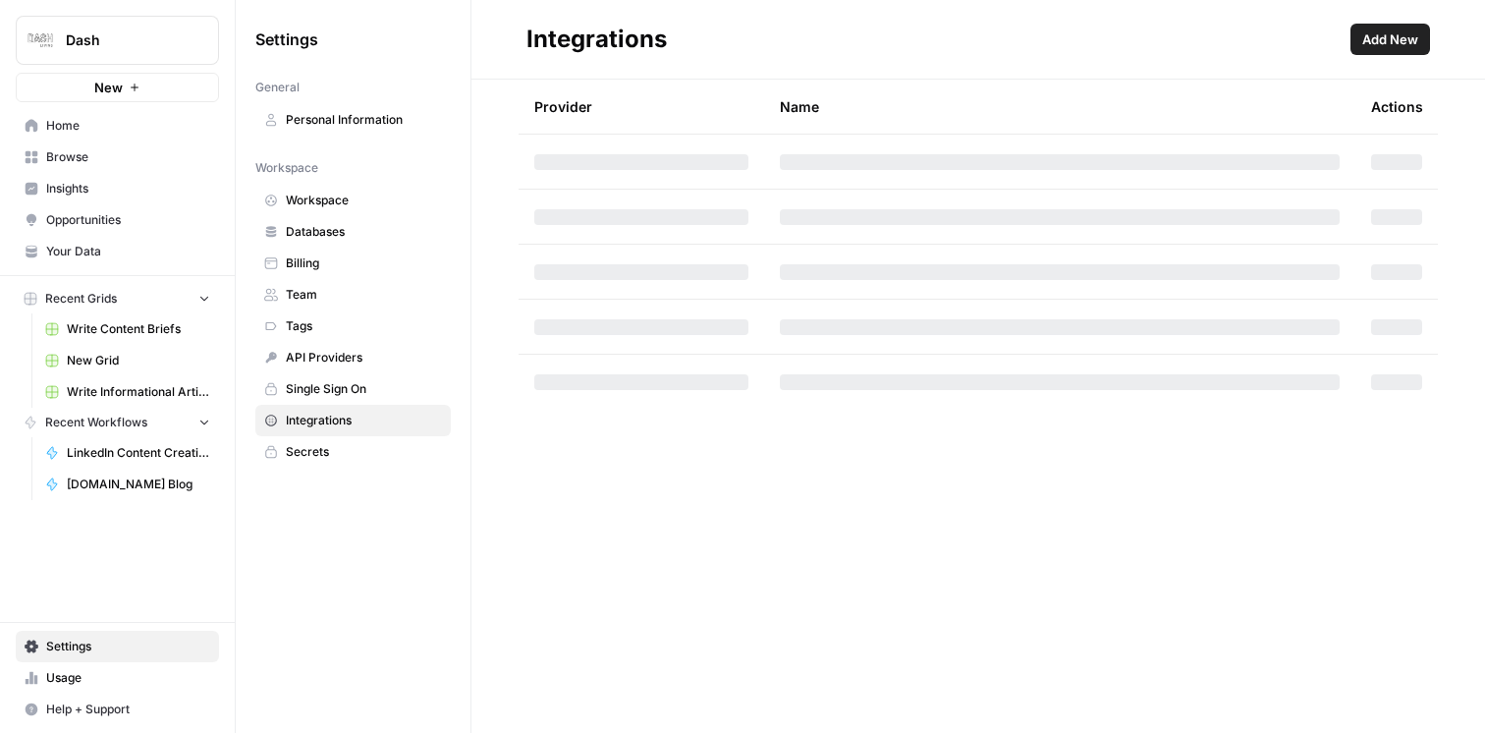
click at [312, 459] on span "Secrets" at bounding box center [364, 452] width 156 height 18
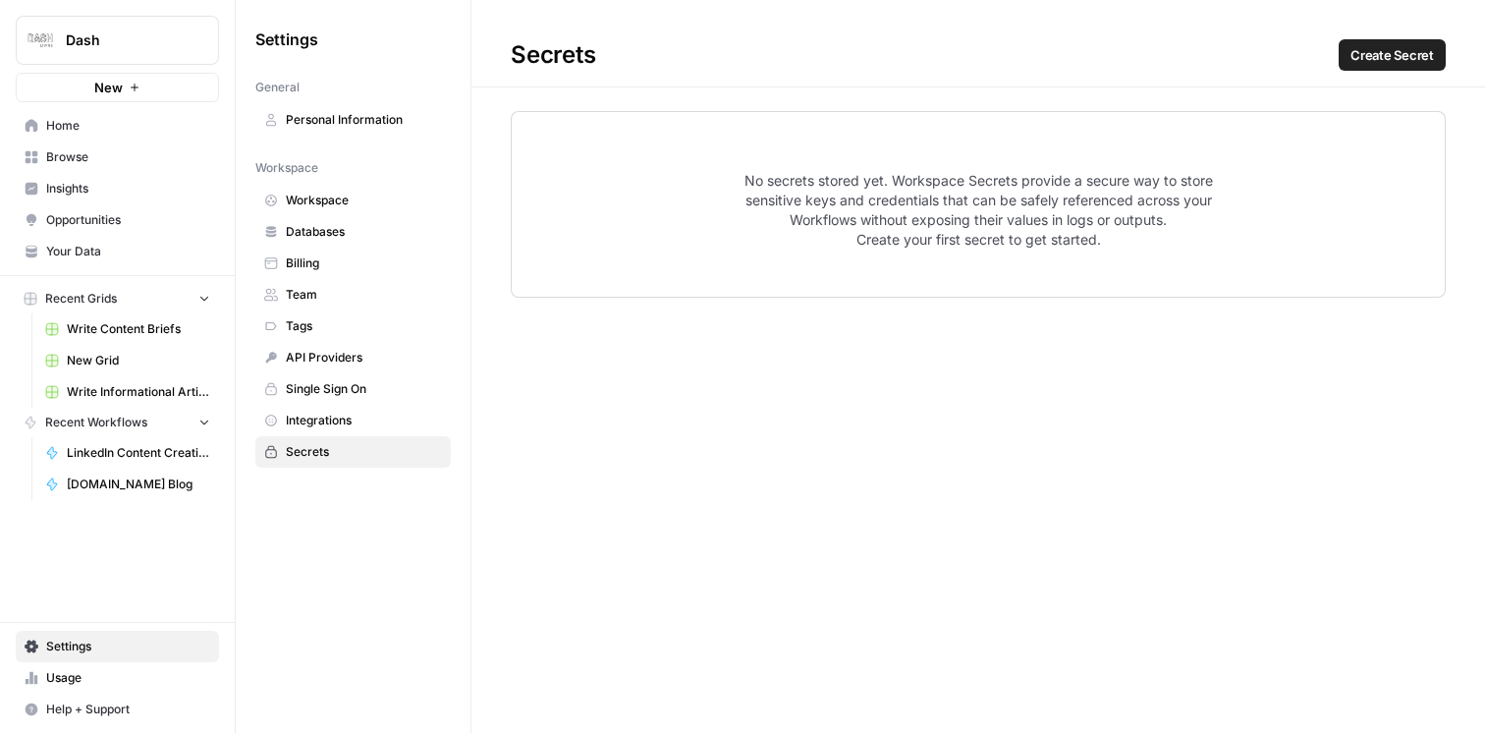
click at [324, 426] on span "Integrations" at bounding box center [364, 420] width 156 height 18
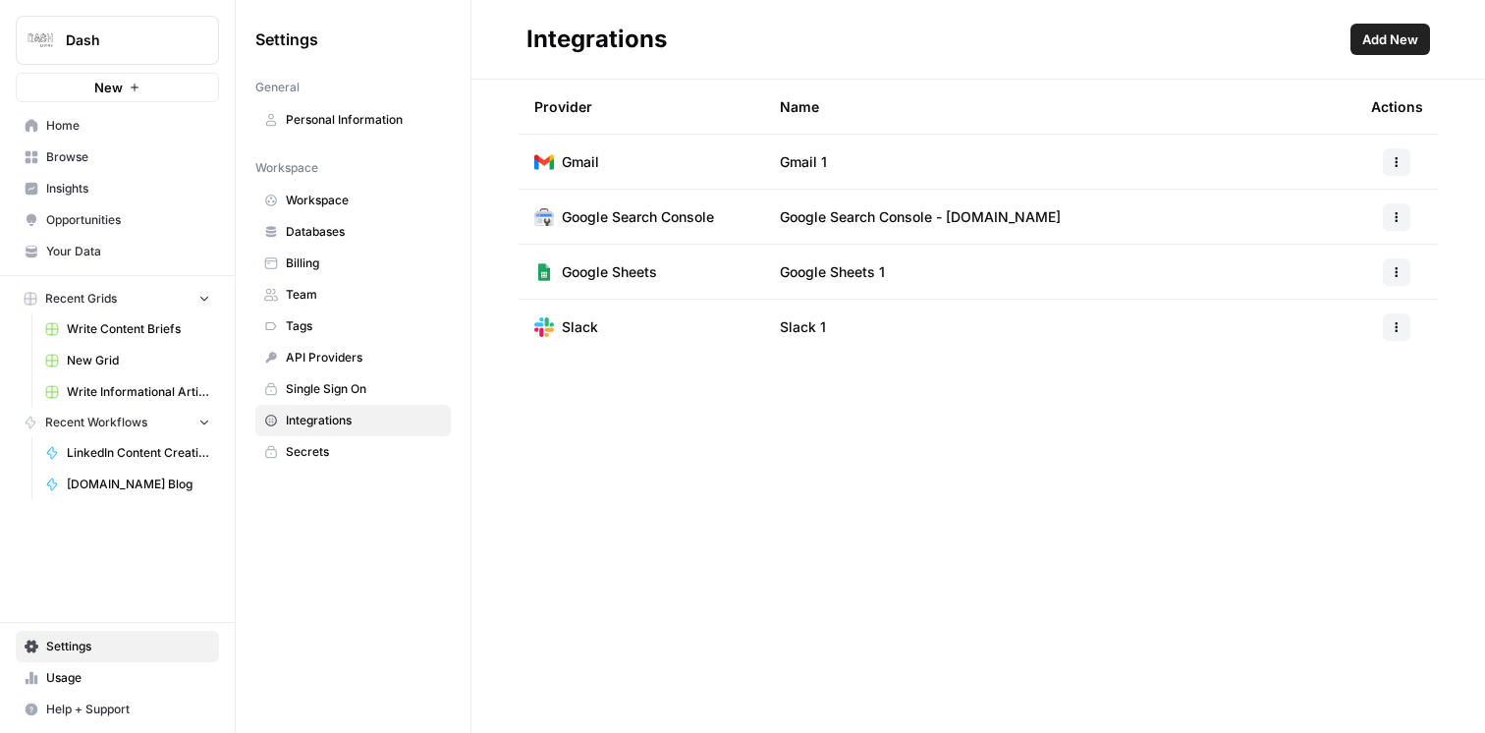
click at [83, 243] on span "Your Data" at bounding box center [128, 252] width 164 height 18
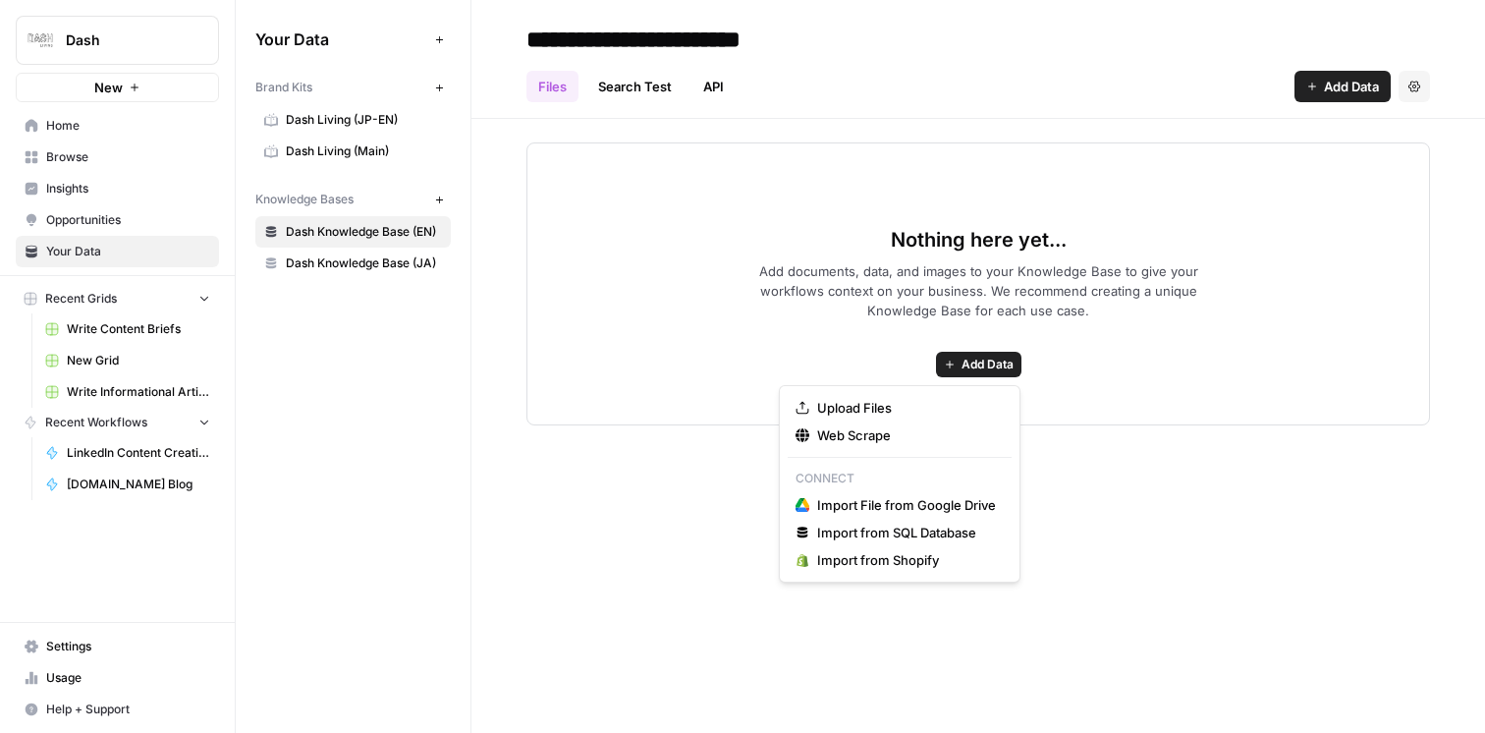
click at [982, 368] on span "Add Data" at bounding box center [987, 364] width 52 height 18
click at [927, 438] on span "Web Scrape" at bounding box center [906, 435] width 179 height 20
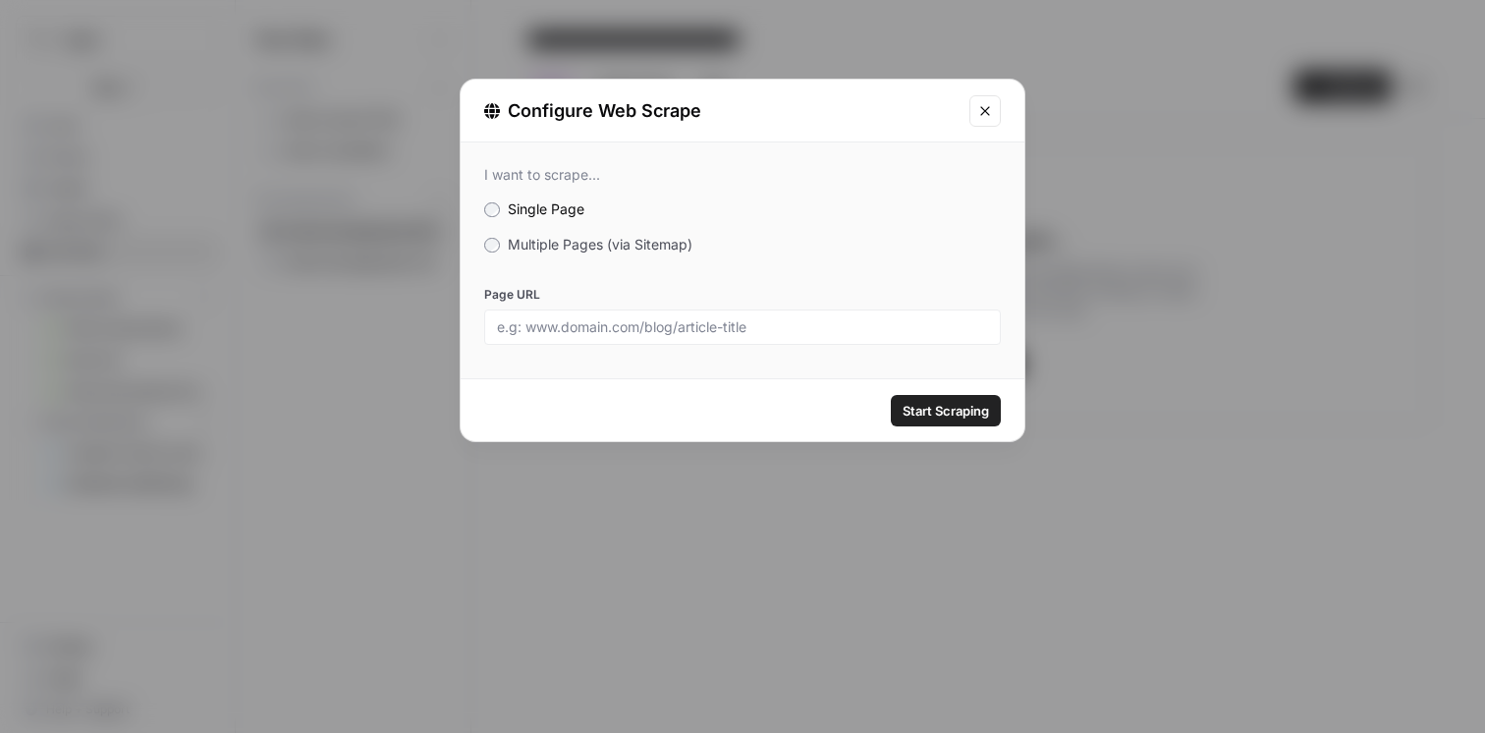
click at [624, 240] on span "Multiple Pages (via Sitemap)" at bounding box center [600, 244] width 185 height 17
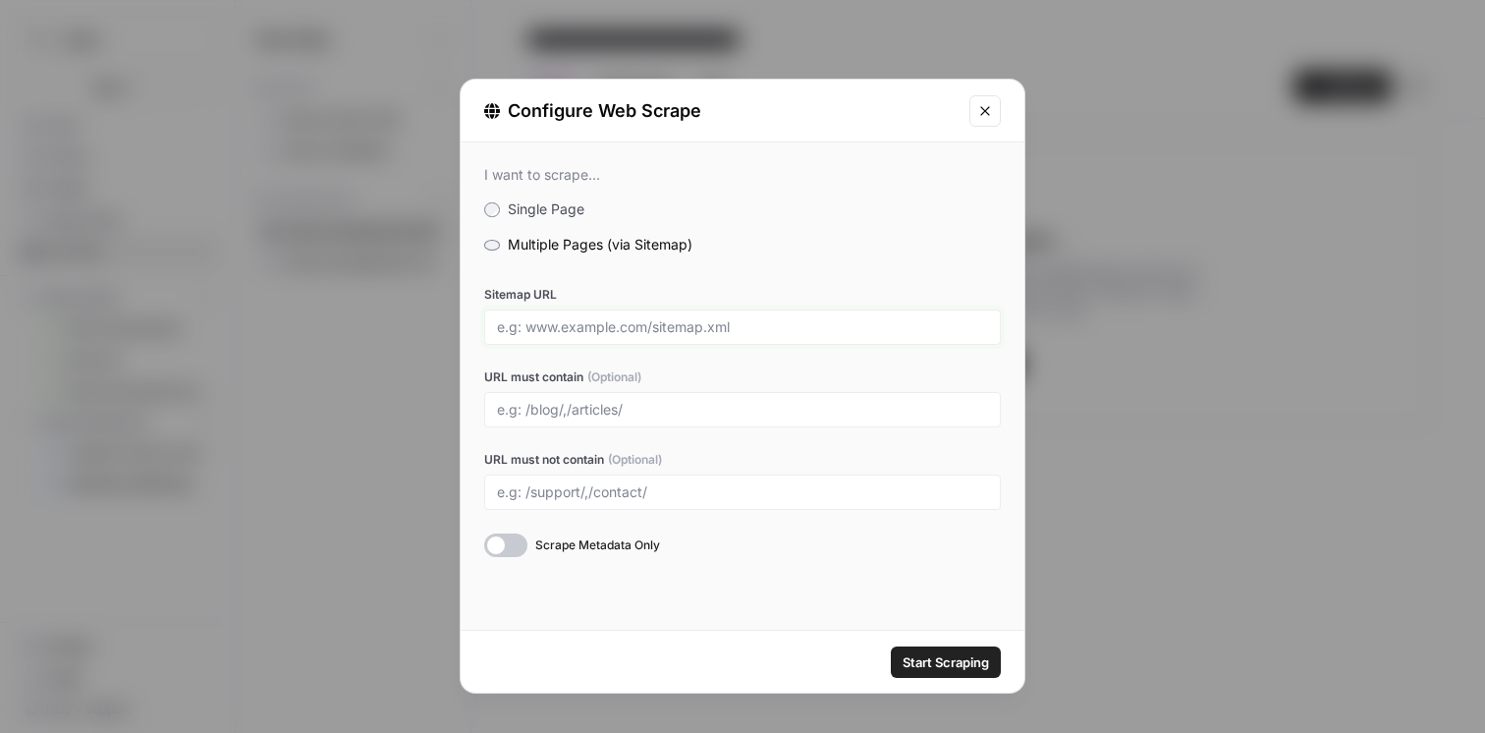
click at [646, 332] on input "Sitemap URL" at bounding box center [742, 327] width 491 height 18
click at [527, 209] on span "Single Page" at bounding box center [546, 208] width 77 height 17
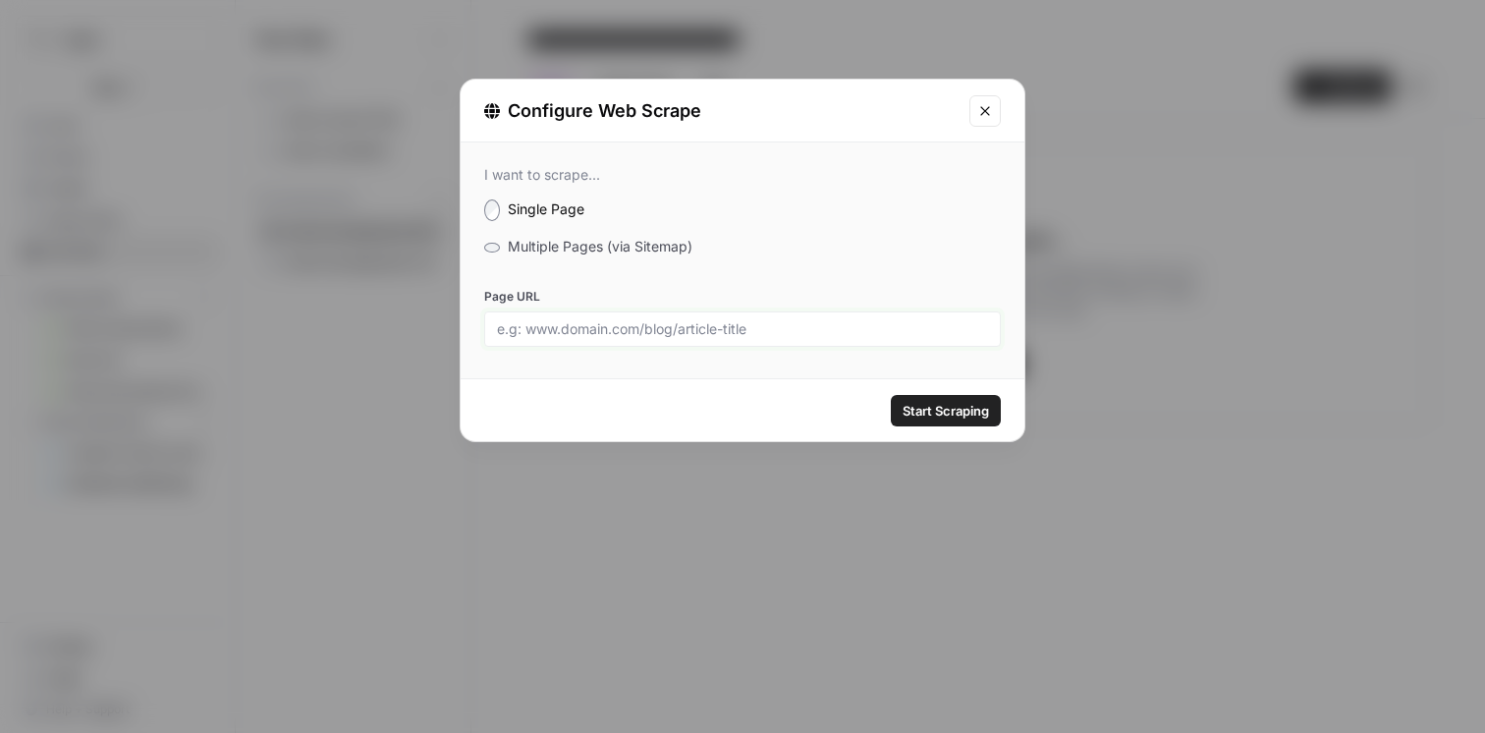
click at [591, 324] on input "Page URL" at bounding box center [742, 329] width 491 height 18
click at [546, 246] on span "Multiple Pages (via Sitemap)" at bounding box center [600, 246] width 185 height 17
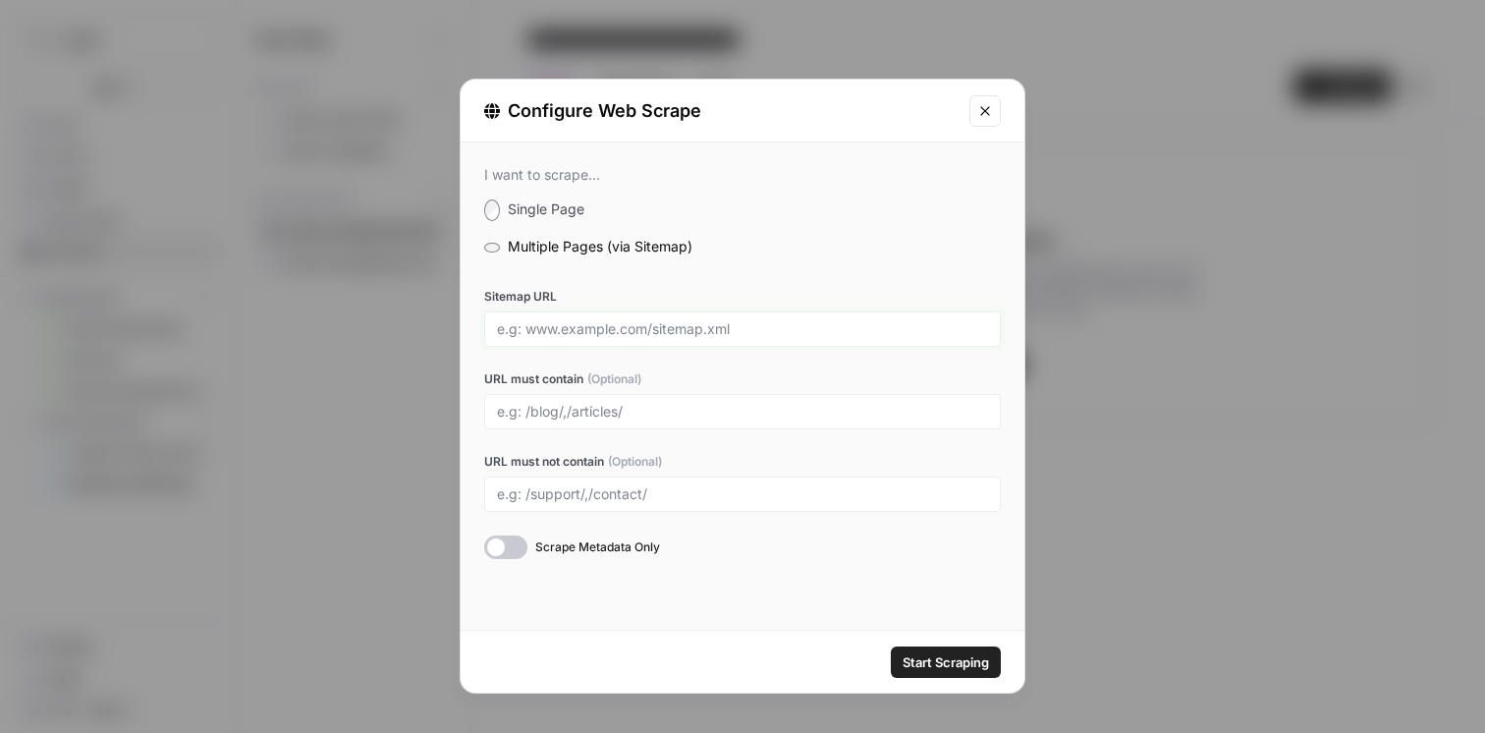
click at [575, 324] on input "Sitemap URL" at bounding box center [742, 329] width 491 height 18
paste input "[URL][DOMAIN_NAME]"
click at [503, 323] on input "[URL][DOMAIN_NAME]" at bounding box center [742, 329] width 491 height 18
type input "[URL][DOMAIN_NAME]"
click at [698, 486] on input "URL must not contain (Optional)" at bounding box center [742, 494] width 491 height 18
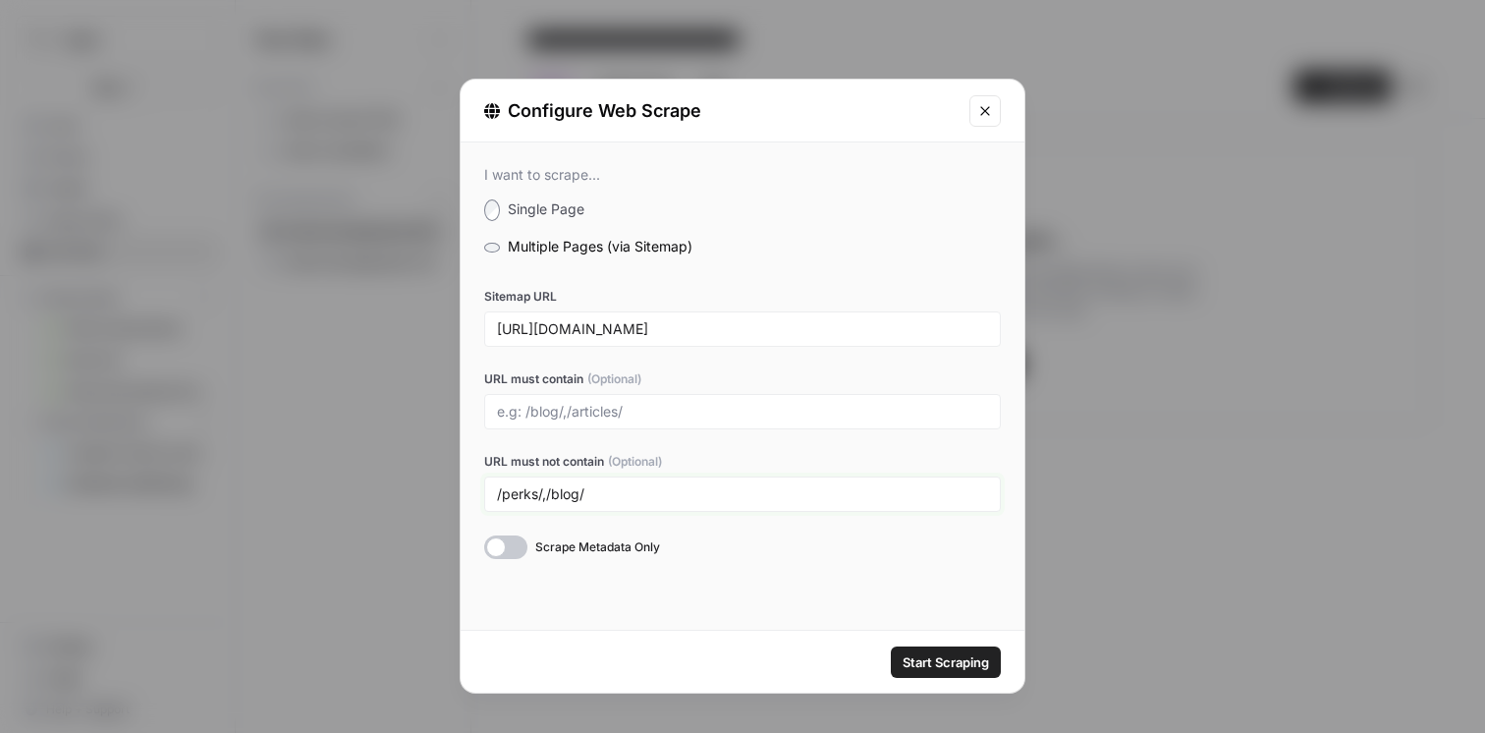
type input "/perks/,/blog/"
click at [940, 665] on span "Start Scraping" at bounding box center [945, 662] width 86 height 20
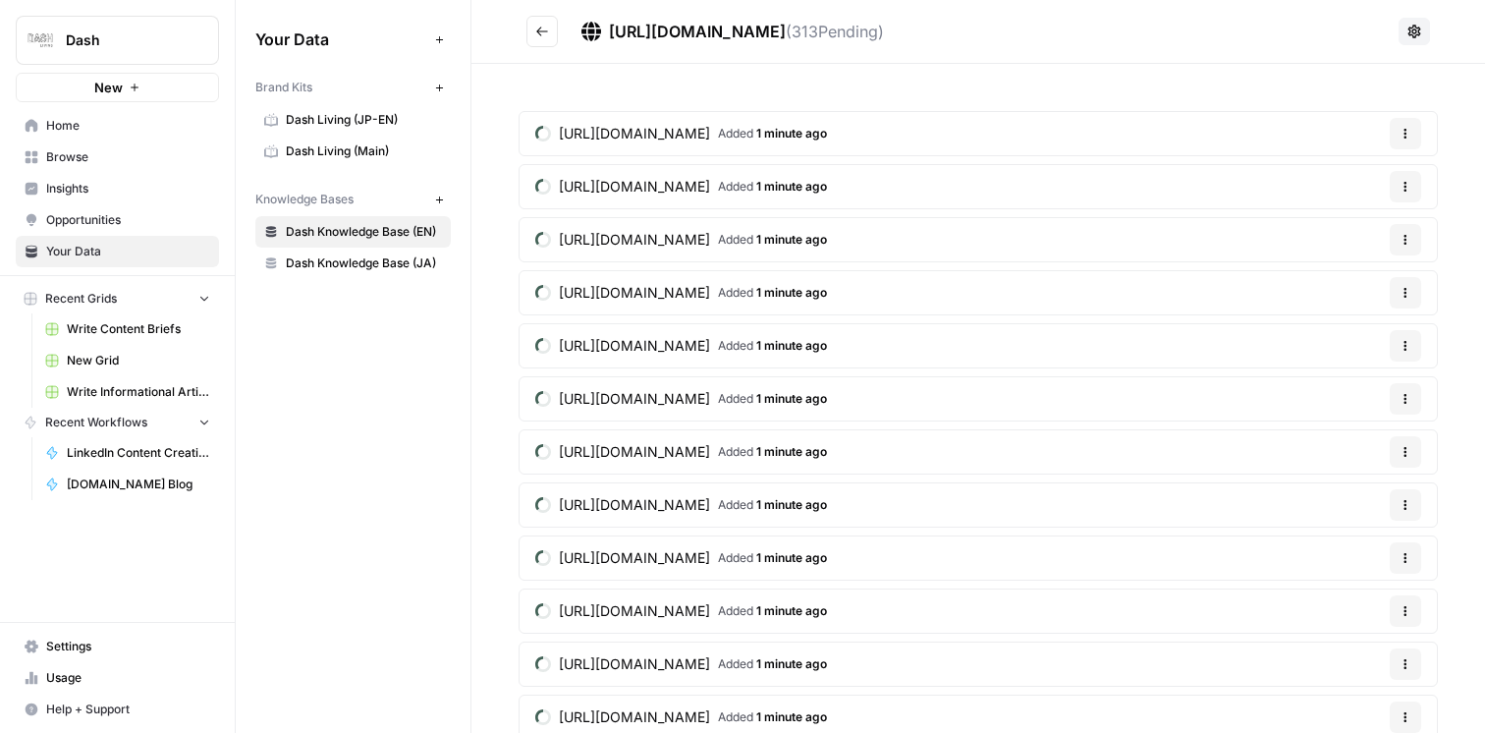
click at [526, 25] on button "Go back" at bounding box center [541, 31] width 31 height 31
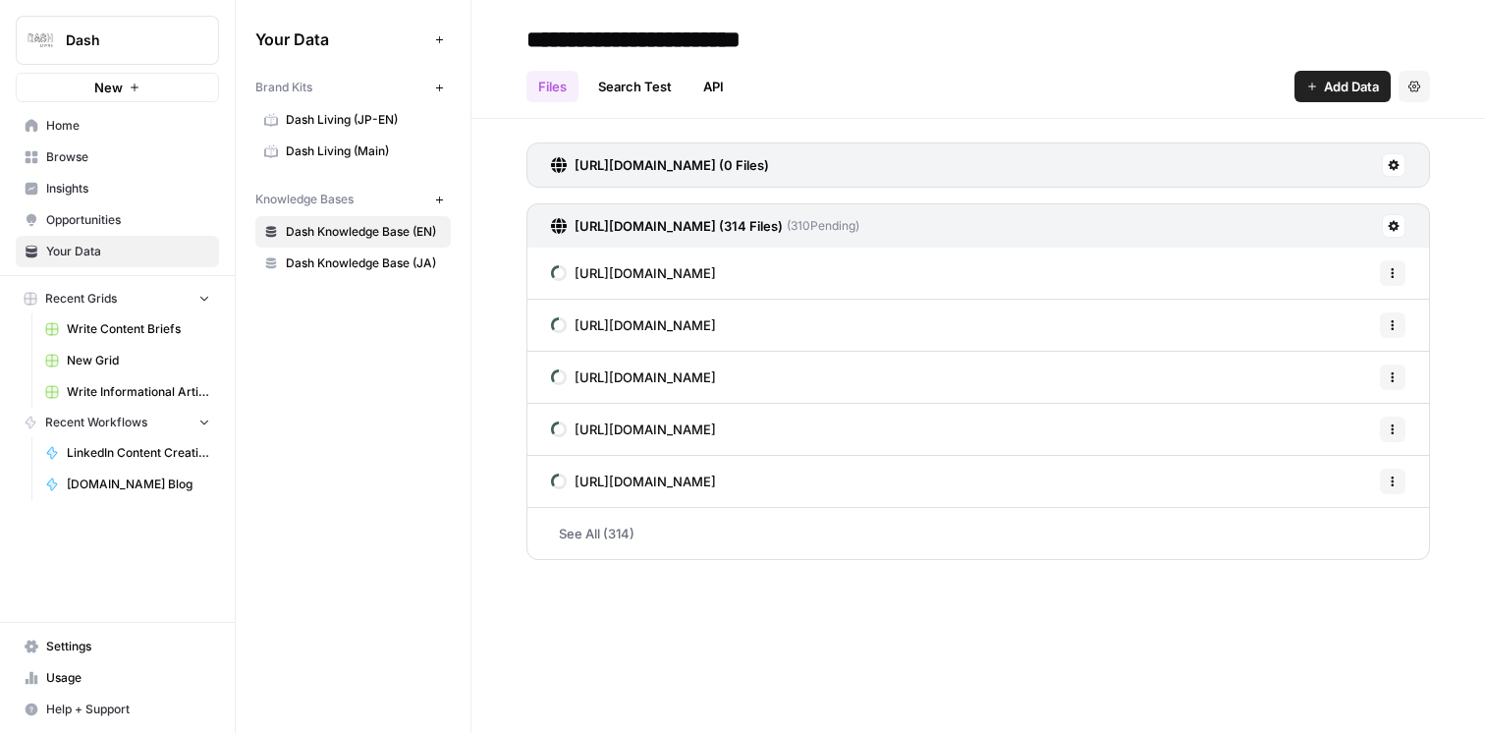
click at [581, 525] on link "See All (314)" at bounding box center [977, 533] width 903 height 51
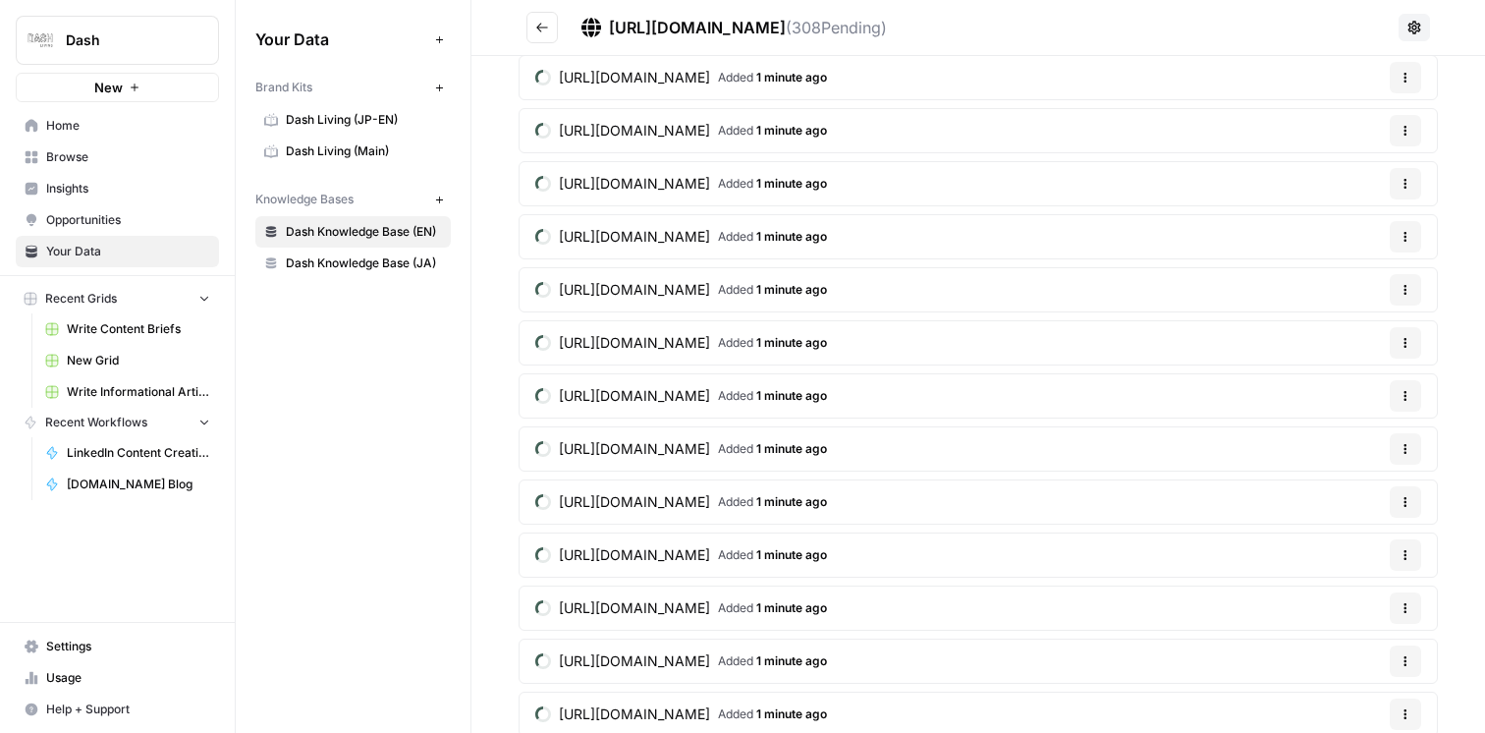
scroll to position [11910, 0]
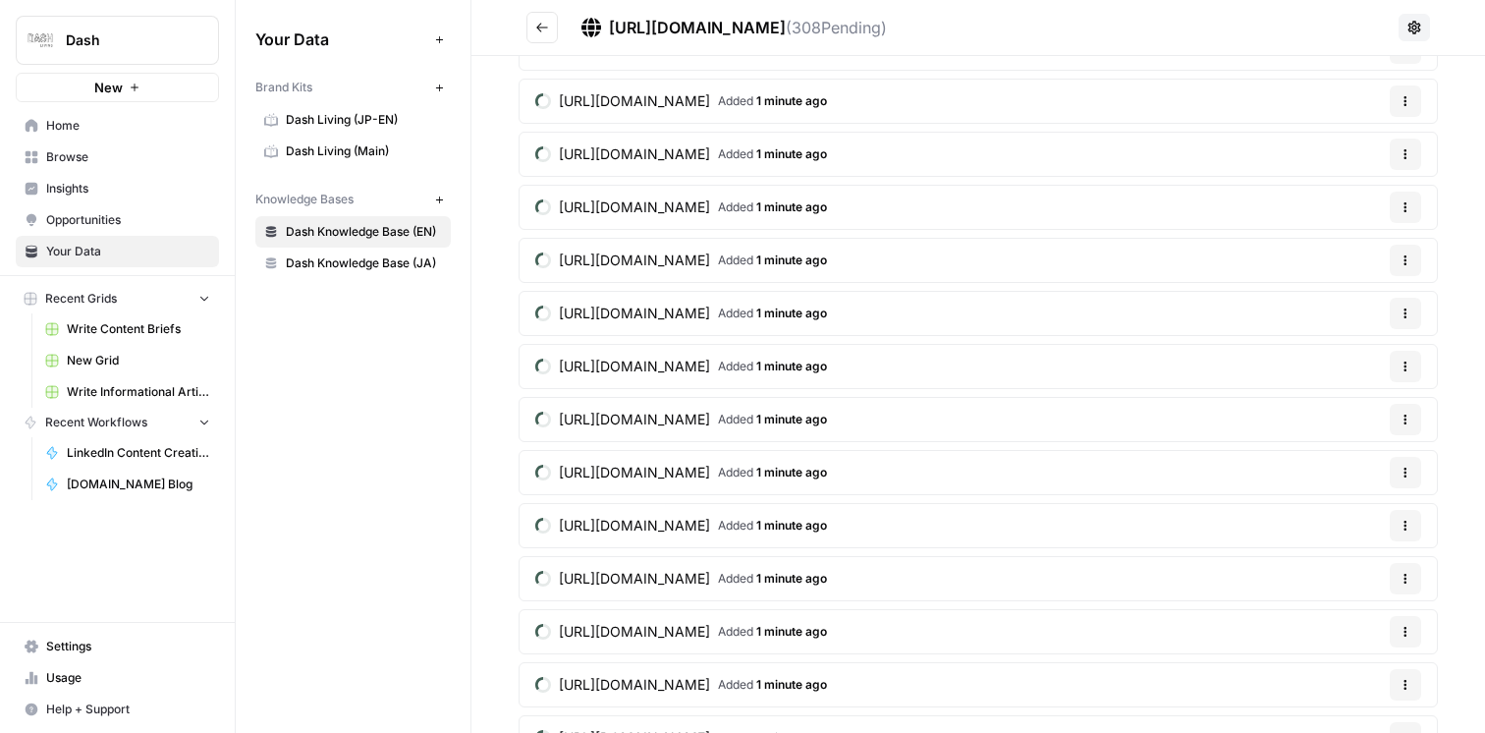
click at [535, 28] on icon "Go back" at bounding box center [542, 28] width 14 height 14
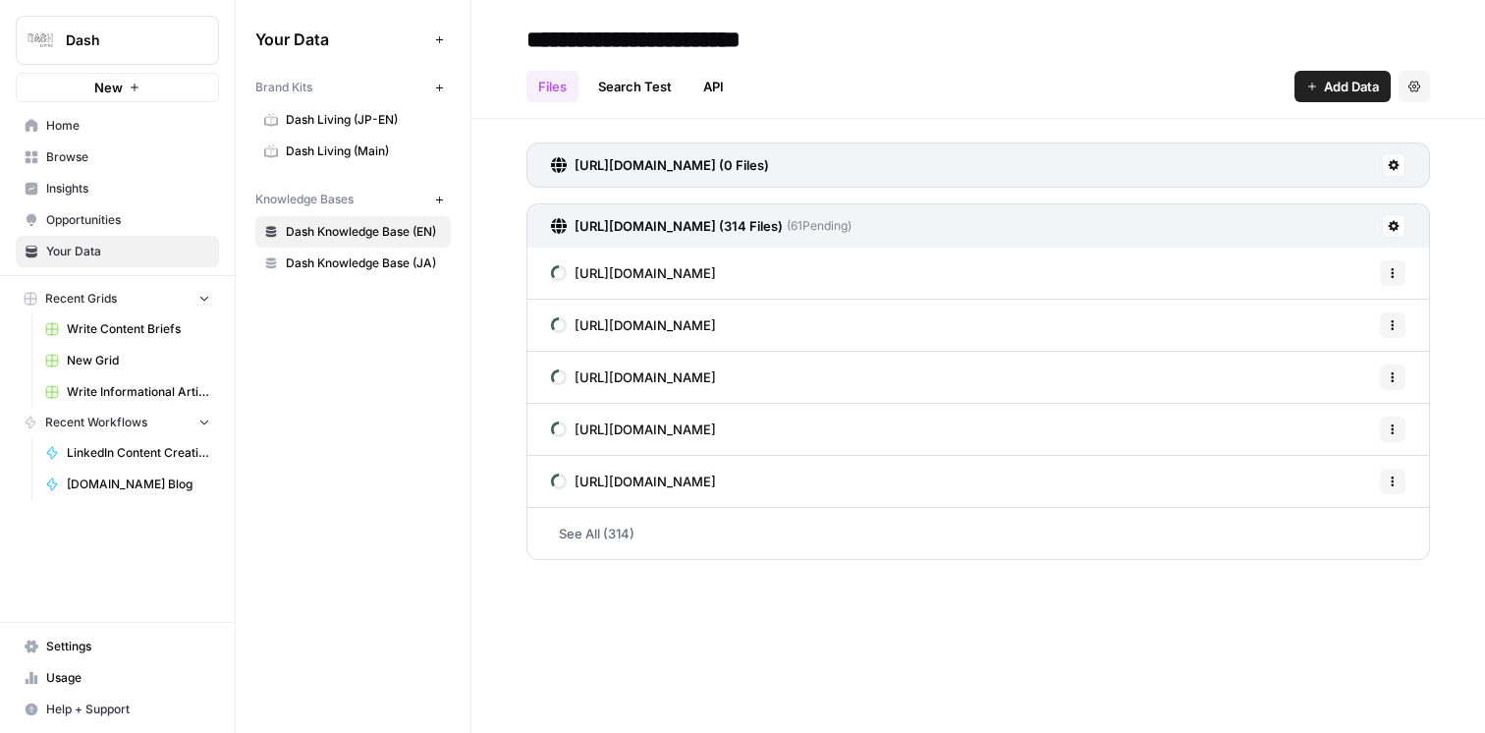
click at [659, 90] on link "Search Test" at bounding box center [634, 86] width 97 height 31
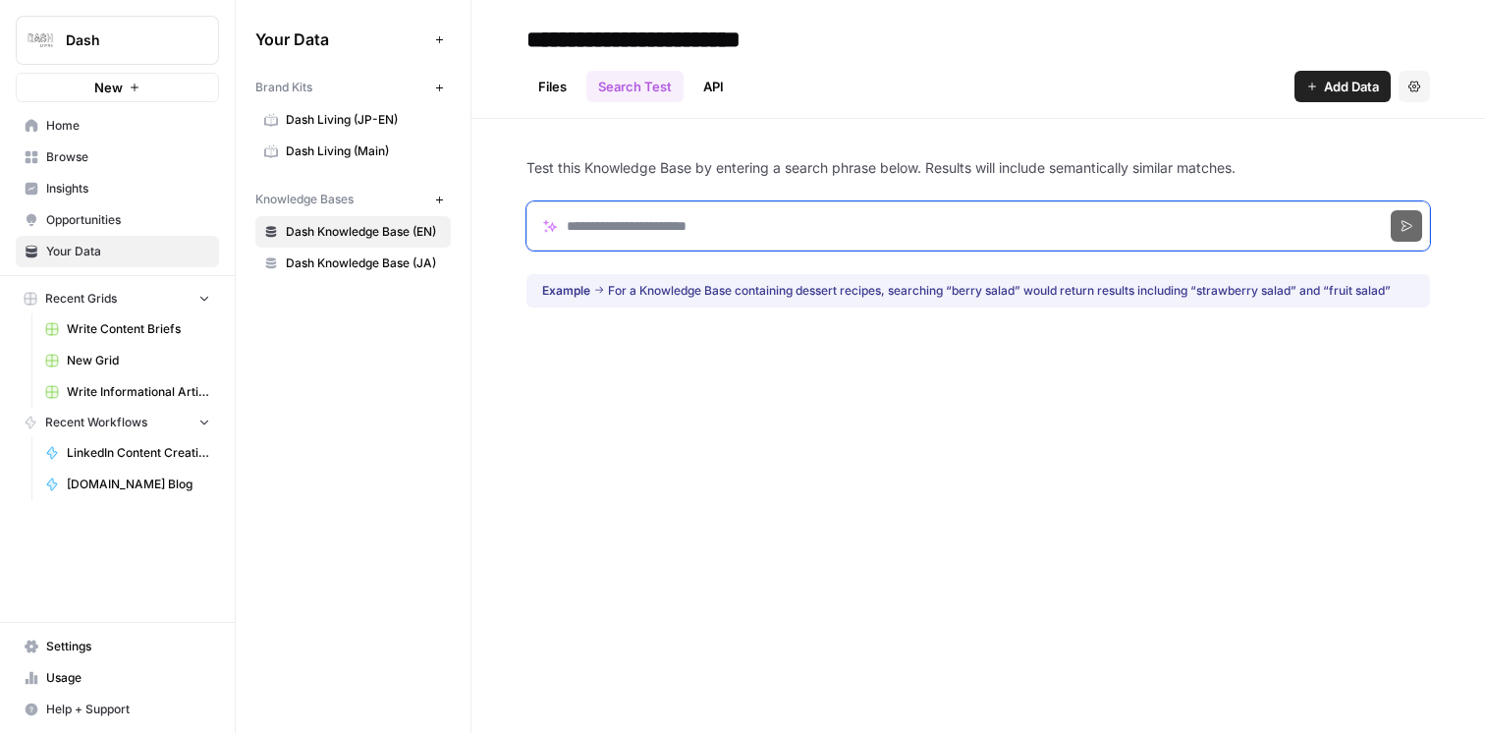
click at [669, 235] on input "Search phrase" at bounding box center [977, 225] width 903 height 49
type input "*********"
click button "Search" at bounding box center [1405, 225] width 31 height 31
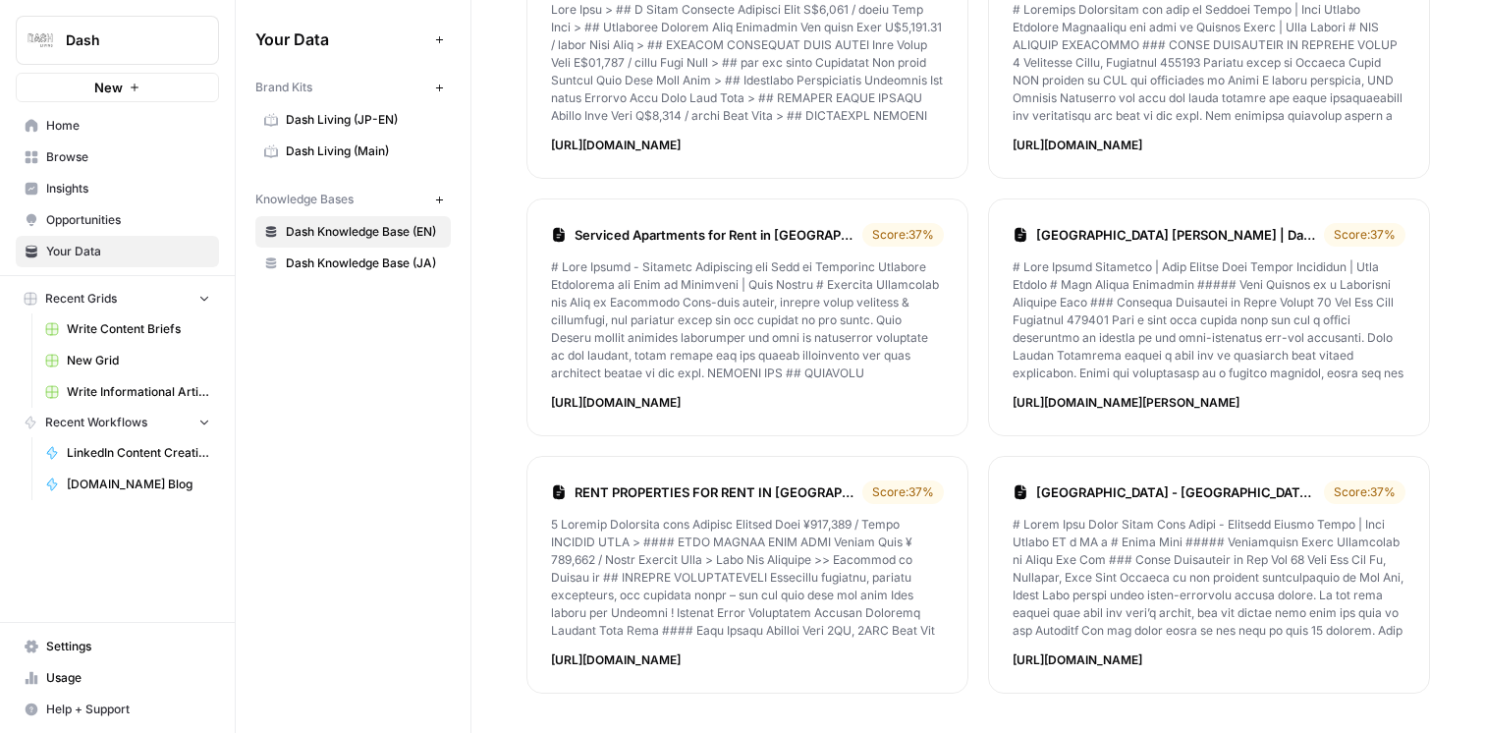
scroll to position [55, 0]
